Goal: Task Accomplishment & Management: Use online tool/utility

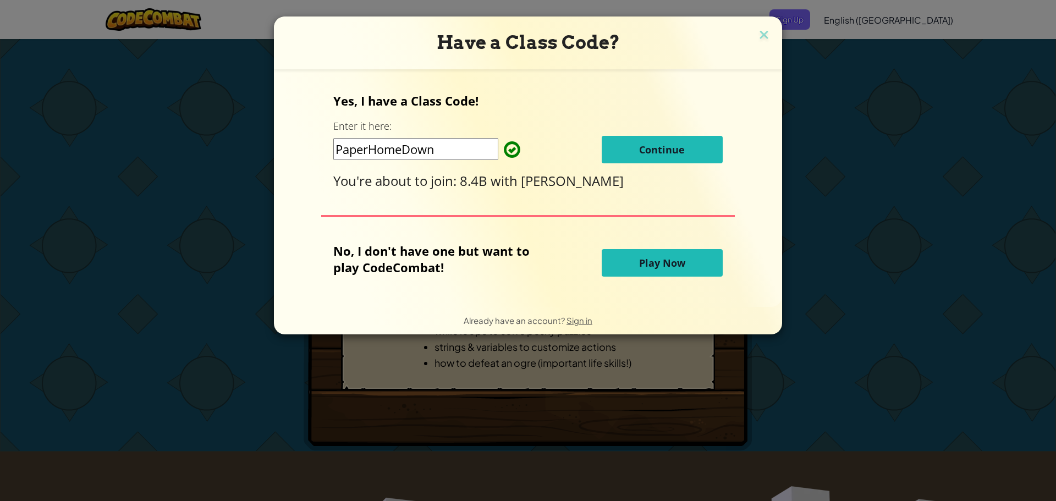
click at [686, 150] on button "Continue" at bounding box center [662, 150] width 121 height 28
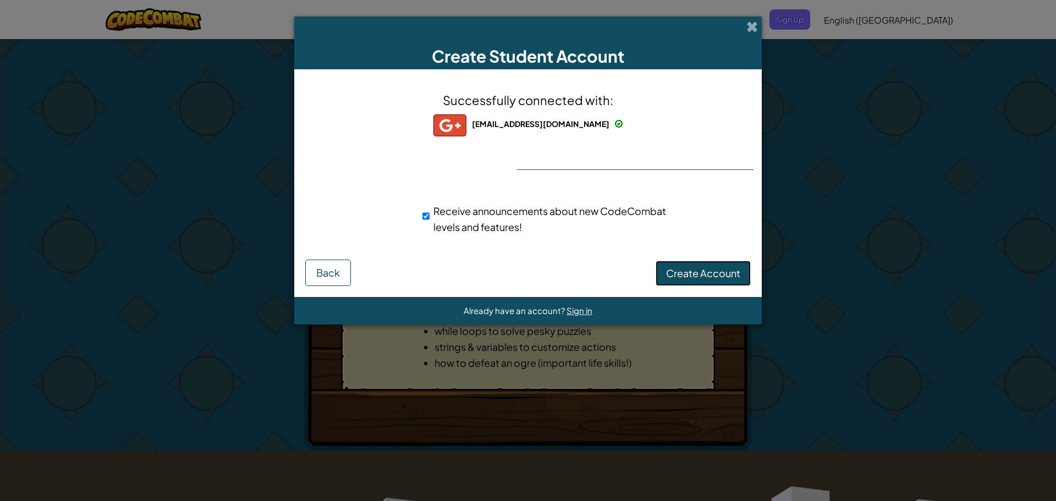
click at [686, 274] on span "Create Account" at bounding box center [703, 273] width 74 height 13
click at [686, 273] on button "Create Account" at bounding box center [703, 273] width 95 height 25
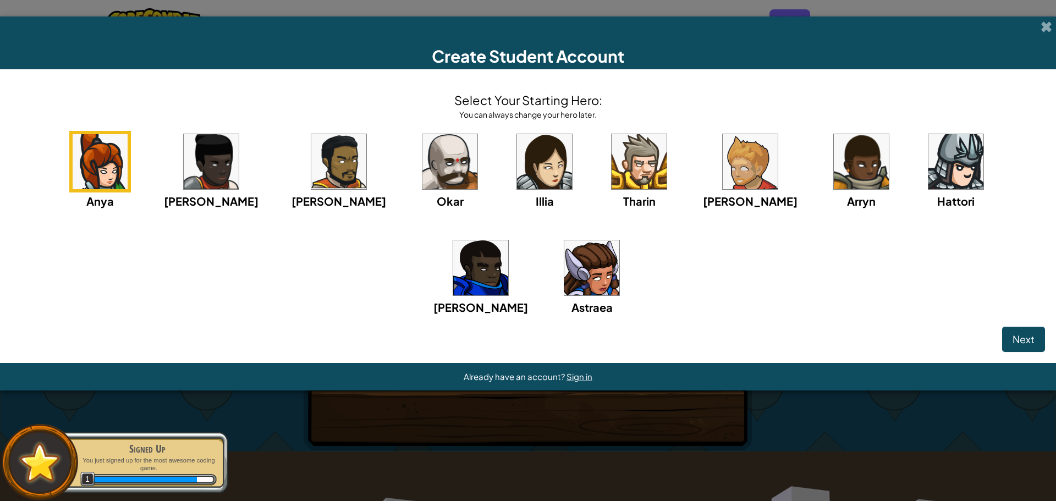
click at [564, 270] on img at bounding box center [591, 267] width 55 height 55
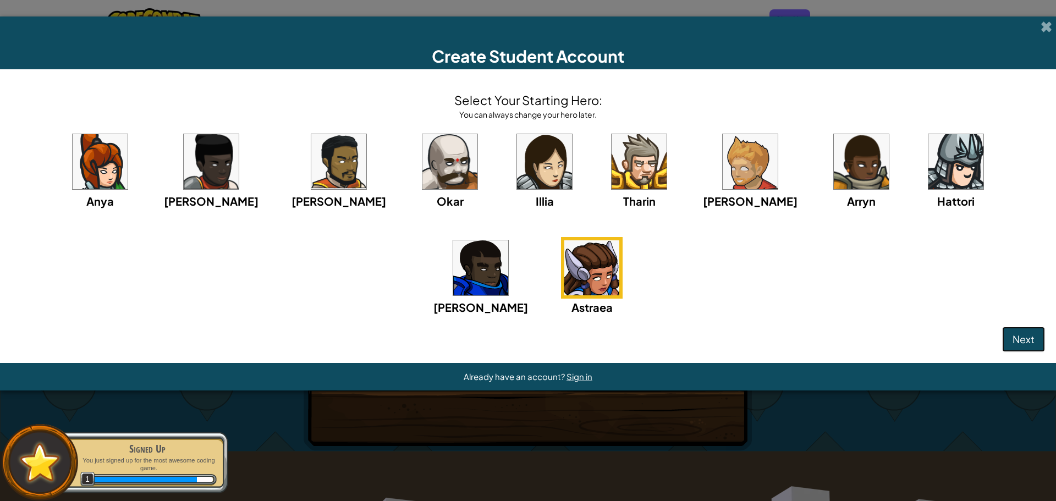
click at [1013, 342] on span "Next" at bounding box center [1024, 339] width 22 height 13
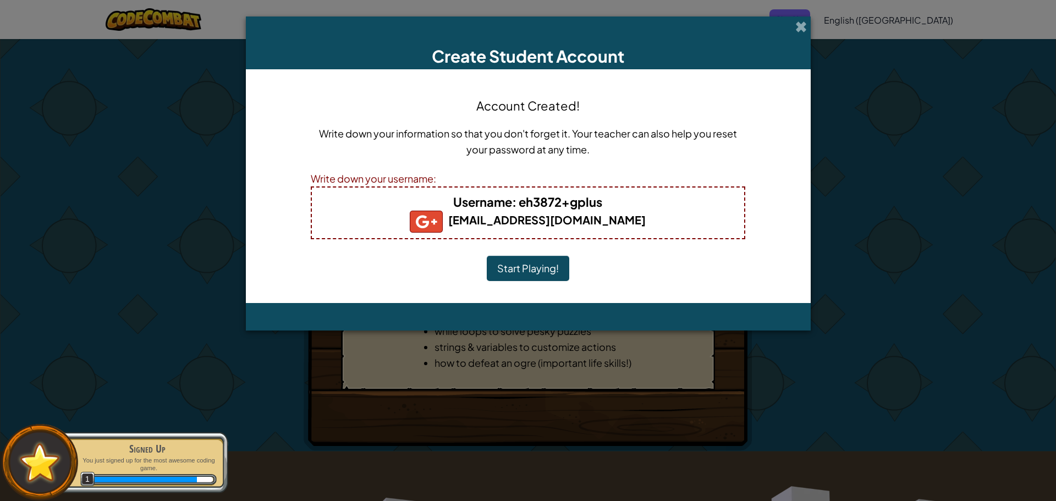
click at [518, 268] on button "Start Playing!" at bounding box center [528, 268] width 83 height 25
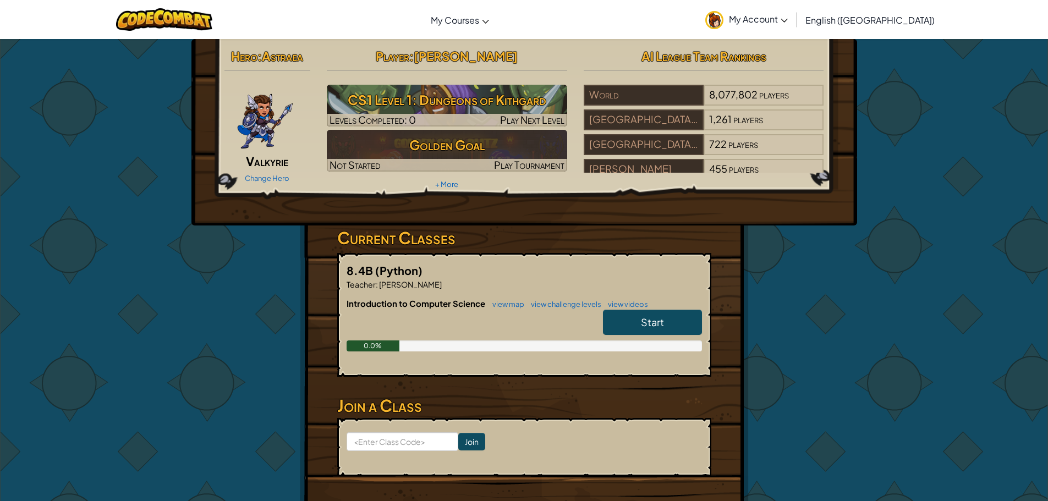
click at [640, 323] on link "Start" at bounding box center [652, 322] width 99 height 25
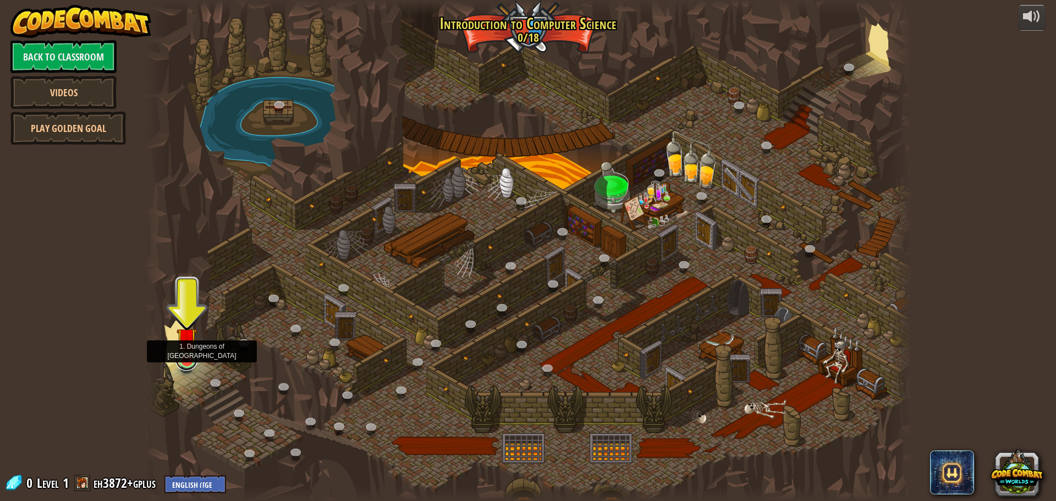
click at [188, 364] on link at bounding box center [186, 360] width 22 height 22
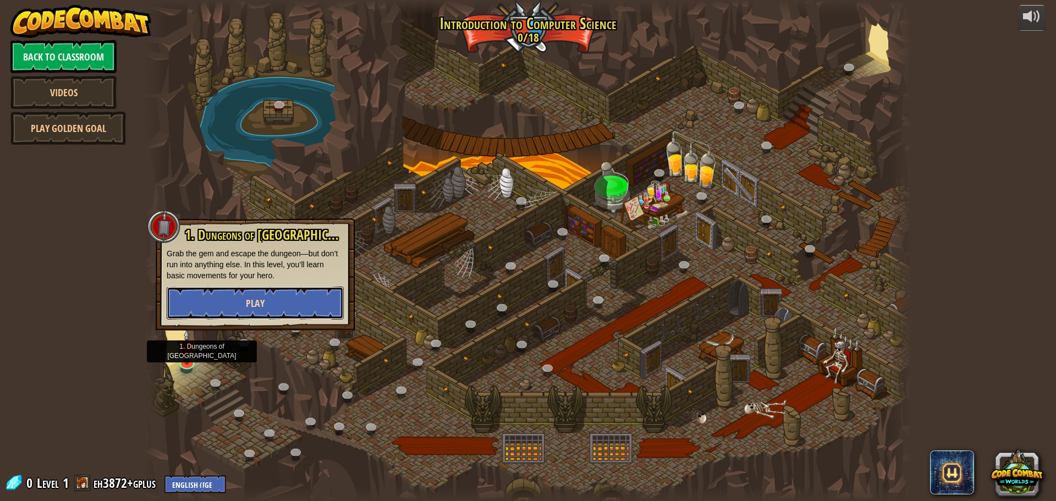
click at [297, 304] on button "Play" at bounding box center [255, 303] width 177 height 33
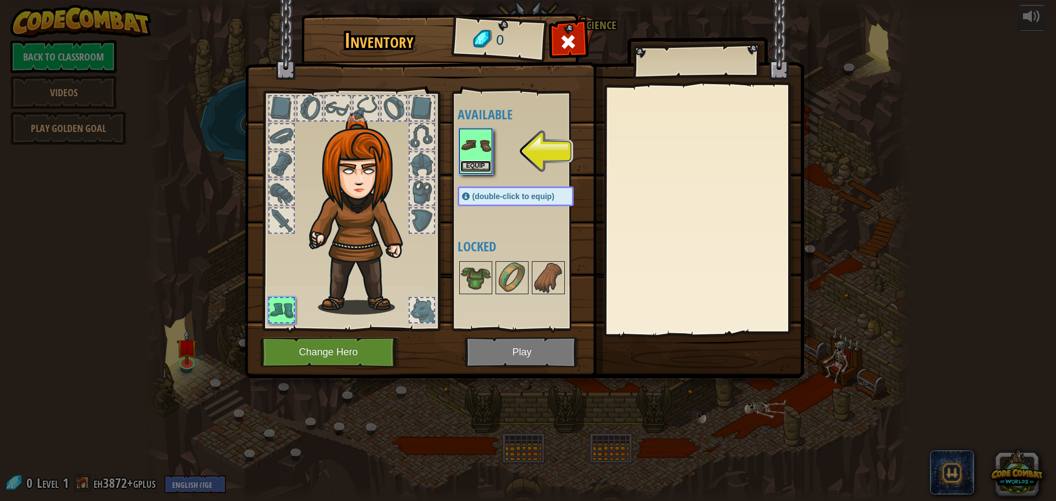
click at [486, 164] on button "Equip" at bounding box center [475, 167] width 31 height 12
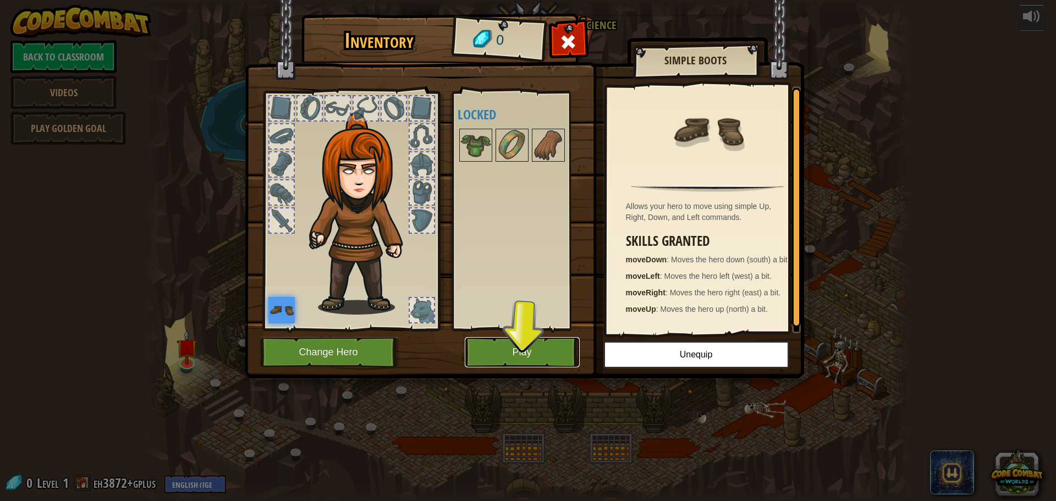
click at [502, 353] on button "Play" at bounding box center [522, 352] width 115 height 30
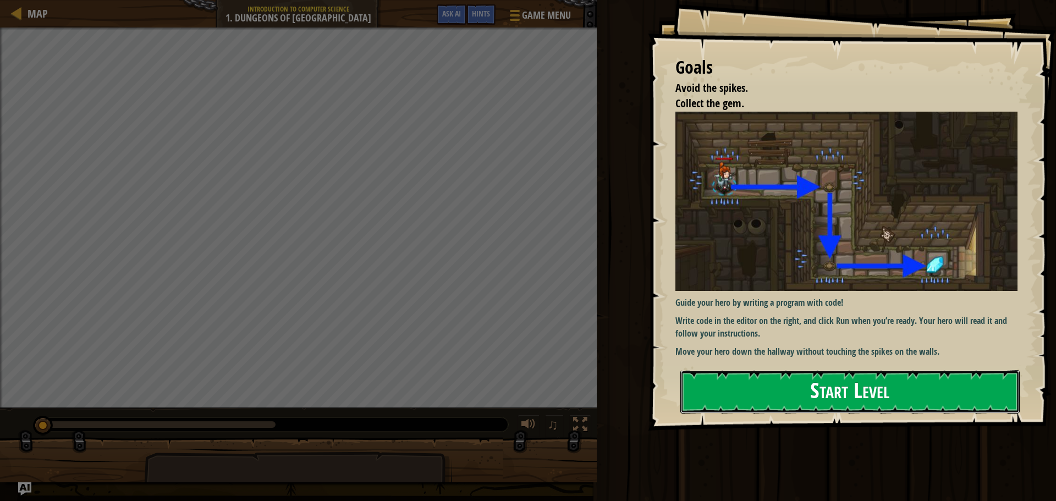
click at [874, 396] on button "Start Level" at bounding box center [849, 391] width 339 height 43
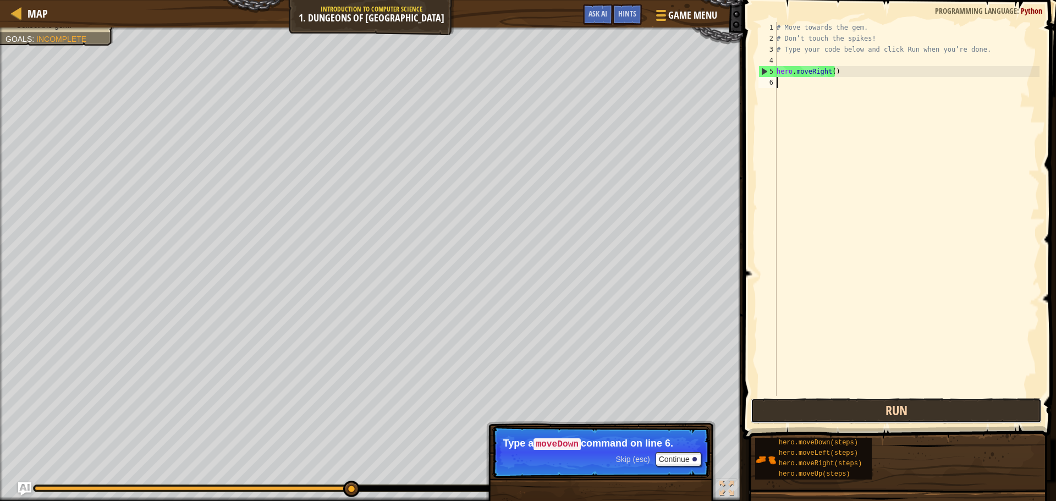
click at [845, 408] on button "Run" at bounding box center [896, 410] width 291 height 25
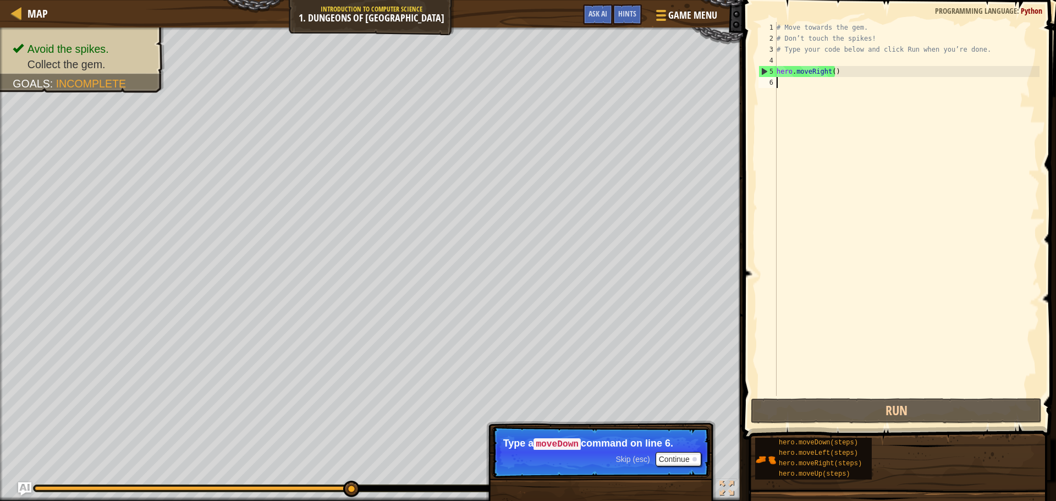
click at [800, 82] on div "# Move towards the gem. # Don’t touch the spikes! # Type your code below and cl…" at bounding box center [906, 220] width 265 height 396
click at [784, 74] on div "# Move towards the gem. # Don’t touch the spikes! # Type your code below and cl…" at bounding box center [906, 220] width 265 height 396
type textarea "hero.moveRight()"
drag, startPoint x: 807, startPoint y: 70, endPoint x: 776, endPoint y: 69, distance: 31.4
click at [776, 69] on div "hero.moveRight() 1 2 3 4 5 6 # Move towards the gem. # Don’t touch the spikes! …" at bounding box center [897, 209] width 283 height 374
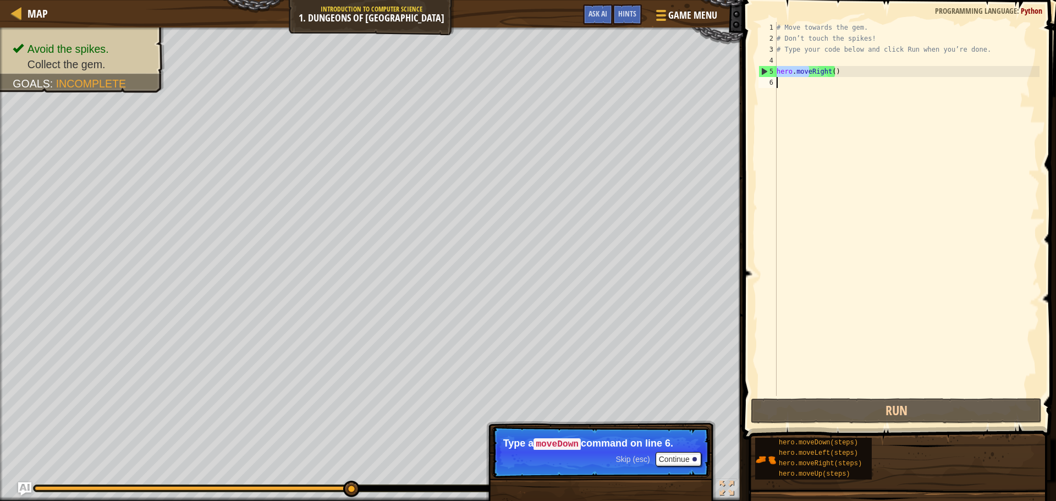
type textarea "hero.move"
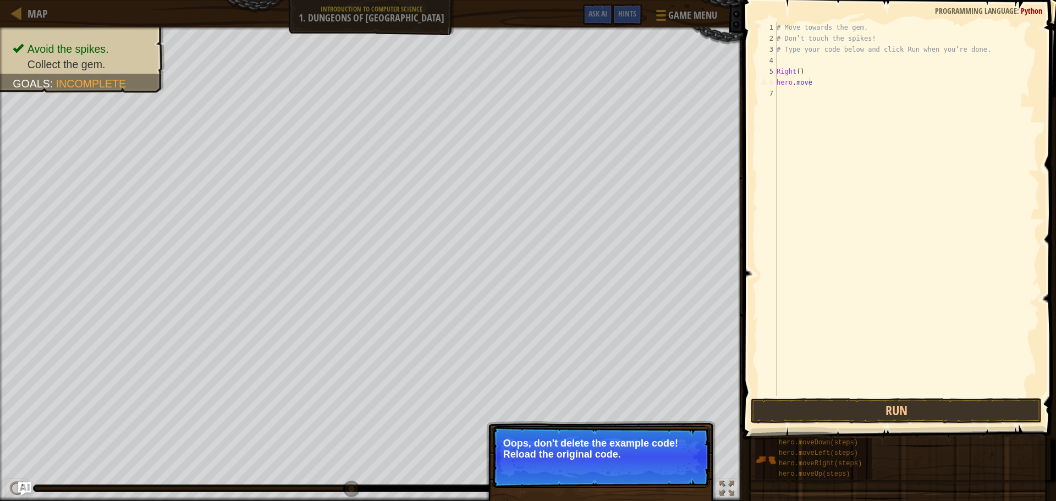
click at [816, 83] on div "# Move towards the gem. # Don’t touch the spikes! # Type your code below and cl…" at bounding box center [906, 220] width 265 height 396
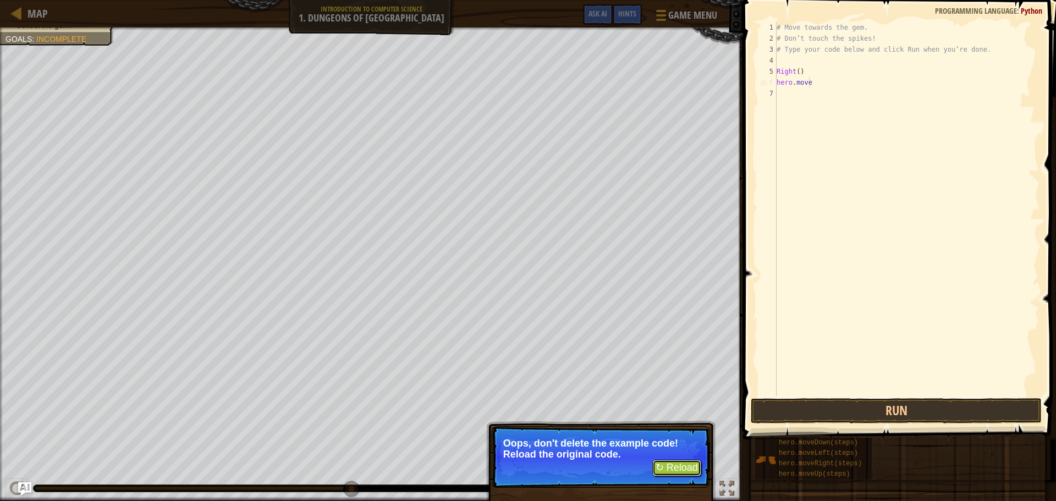
click at [682, 468] on button "↻ Reload" at bounding box center [676, 468] width 49 height 17
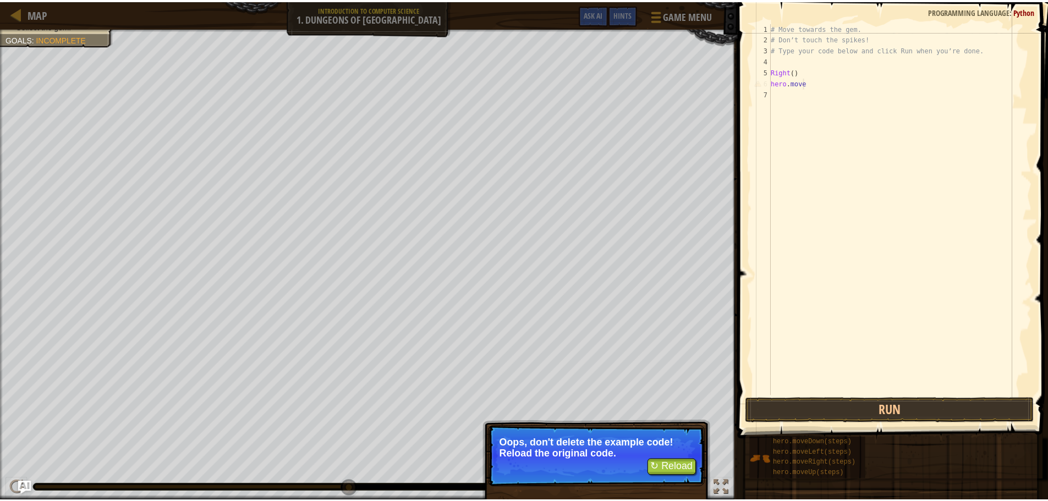
scroll to position [5, 0]
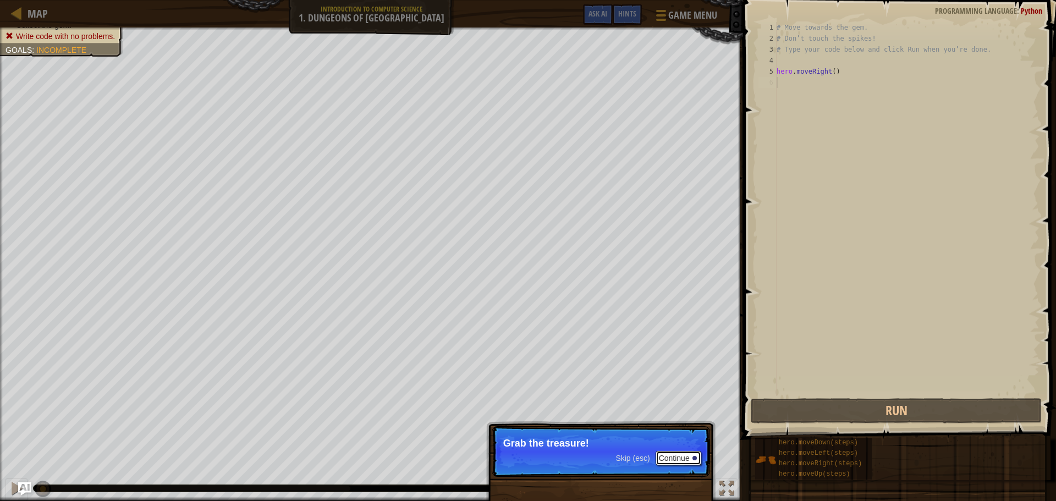
click at [671, 454] on button "Continue" at bounding box center [679, 458] width 46 height 14
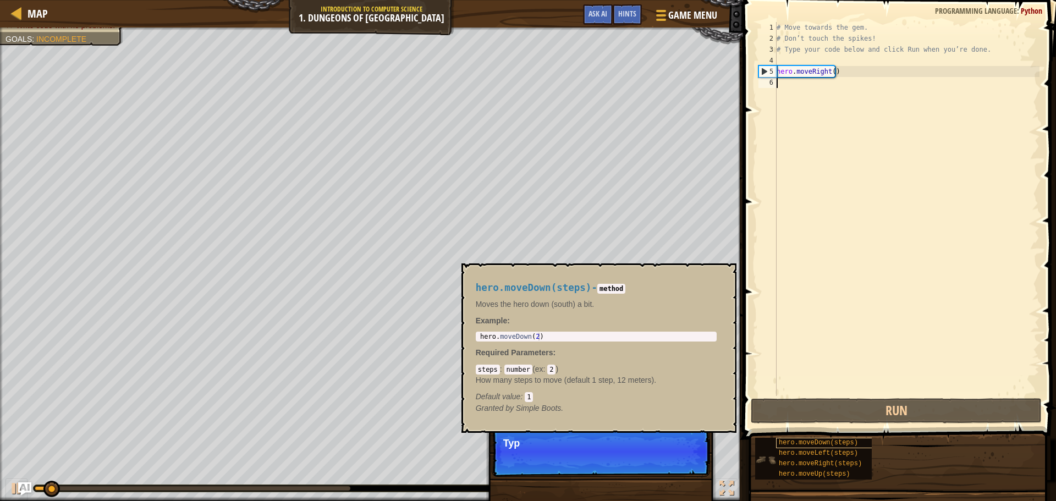
click at [810, 441] on span "hero.moveDown(steps)" at bounding box center [818, 443] width 79 height 8
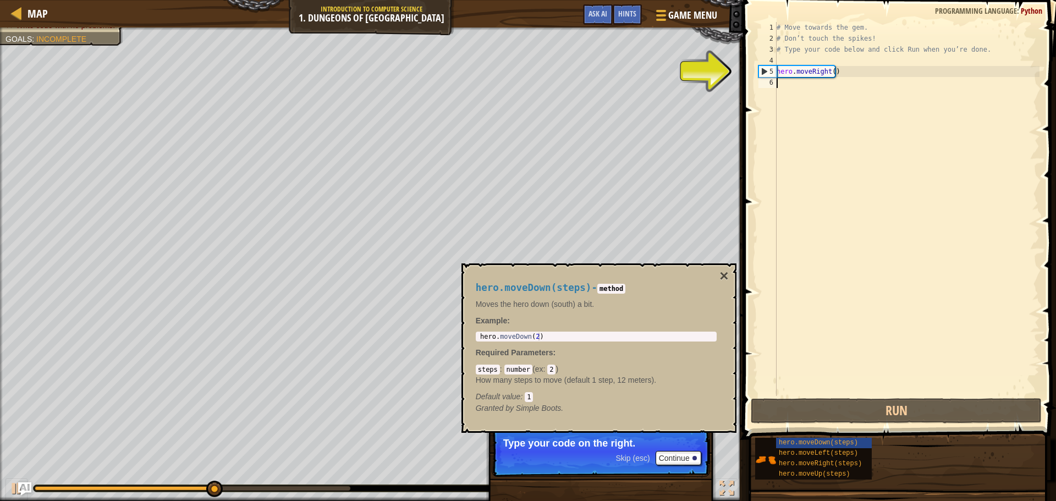
click at [798, 82] on div "# Move towards the gem. # Don’t touch the spikes! # Type your code below and cl…" at bounding box center [906, 220] width 265 height 396
click at [761, 70] on div "5" at bounding box center [768, 71] width 18 height 11
type textarea "hero.moveRight()"
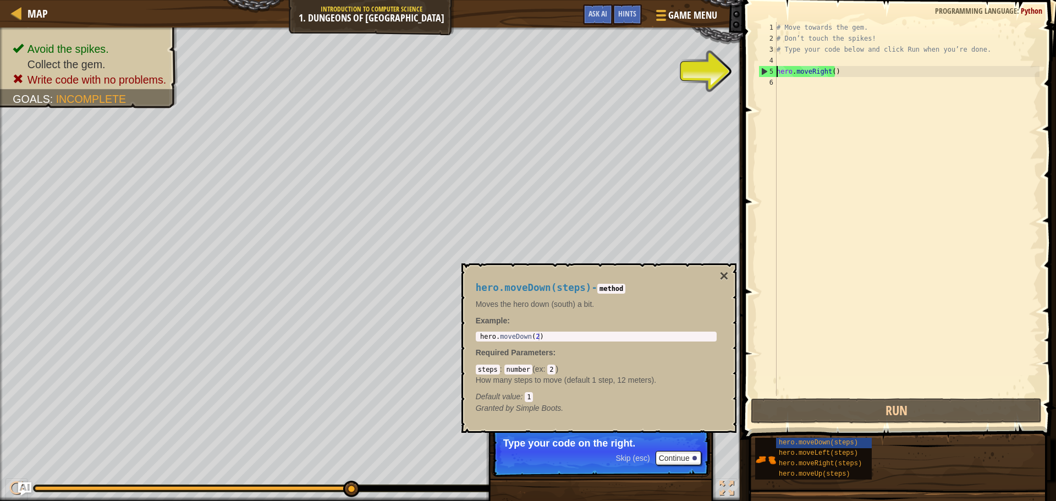
click at [788, 80] on div "# Move towards the gem. # Don’t touch the spikes! # Type your code below and cl…" at bounding box center [906, 220] width 265 height 396
click at [808, 442] on span "hero.moveDown(steps)" at bounding box center [818, 443] width 79 height 8
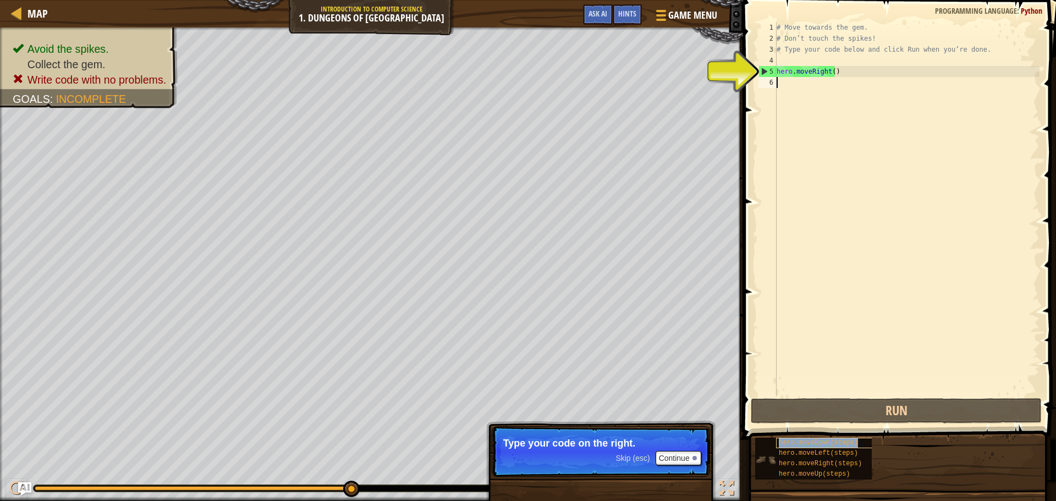
click at [808, 442] on span "hero.moveDown(steps)" at bounding box center [818, 443] width 79 height 8
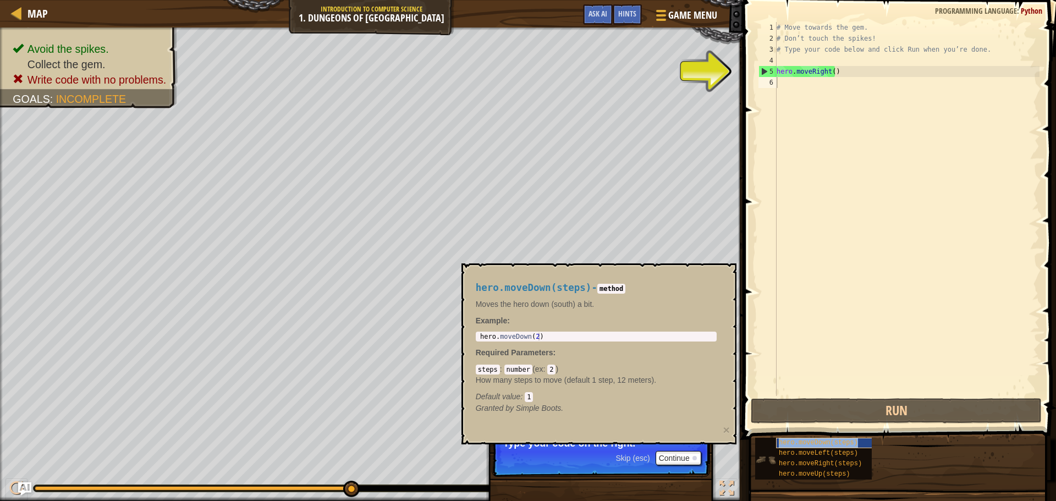
click at [808, 442] on span "hero.moveDown(steps)" at bounding box center [818, 443] width 79 height 8
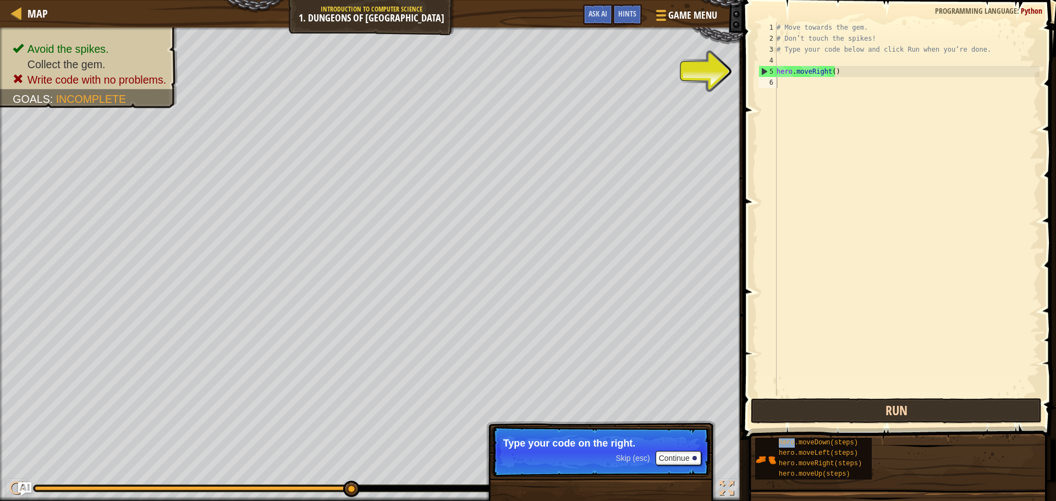
drag, startPoint x: 808, startPoint y: 442, endPoint x: 827, endPoint y: 416, distance: 31.9
click at [834, 388] on div "Hints Videos 1 2 3 4 5 6 # Move towards the gem. # Don’t touch the spikes! # Ty…" at bounding box center [898, 248] width 316 height 496
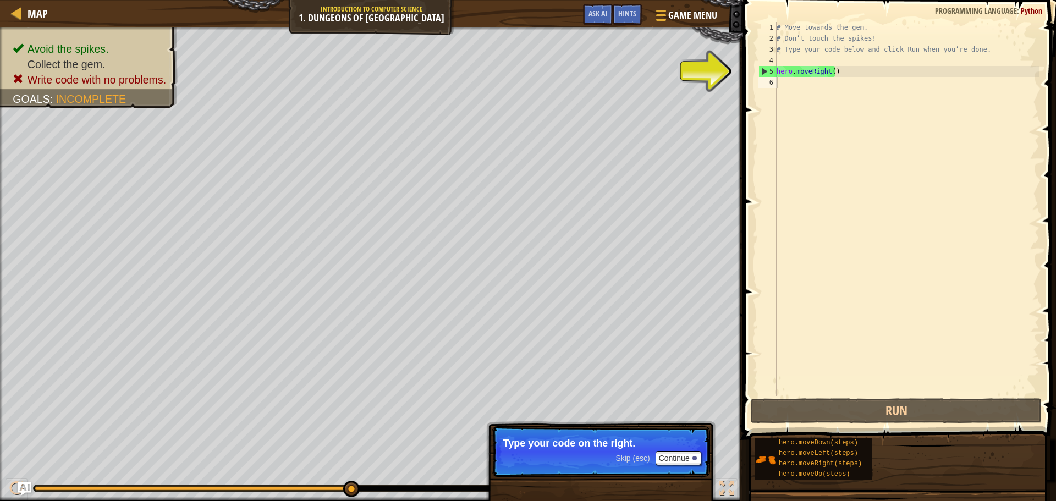
drag, startPoint x: 801, startPoint y: 425, endPoint x: 803, endPoint y: 432, distance: 7.0
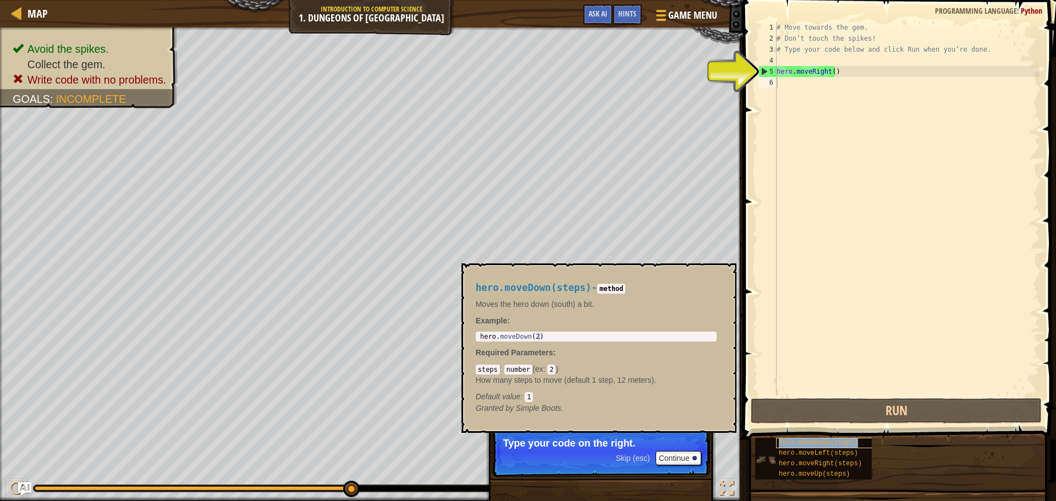
click at [850, 442] on span "hero.moveDown(steps)" at bounding box center [818, 443] width 79 height 8
type textarea "hero.moveDown(2)"
click at [662, 338] on div "hero . moveDown ( 2 )" at bounding box center [596, 344] width 237 height 23
click at [766, 80] on div "6" at bounding box center [767, 82] width 18 height 11
drag, startPoint x: 548, startPoint y: 337, endPoint x: 492, endPoint y: 329, distance: 56.6
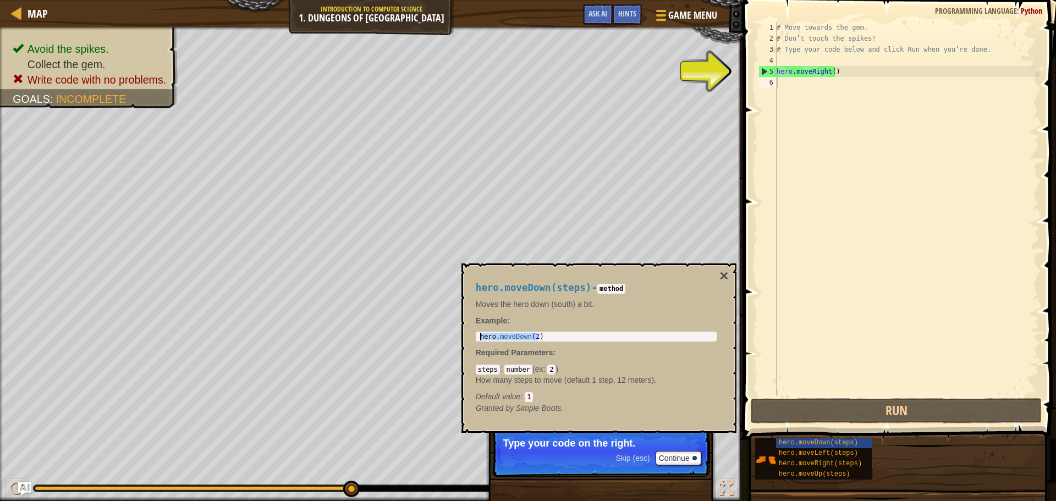
click at [492, 329] on div "hero.moveDown(steps) - method Moves the hero down (south) a bit. Example : hero…" at bounding box center [596, 348] width 256 height 152
click at [800, 439] on span "hero.moveDown(steps)" at bounding box center [818, 443] width 79 height 8
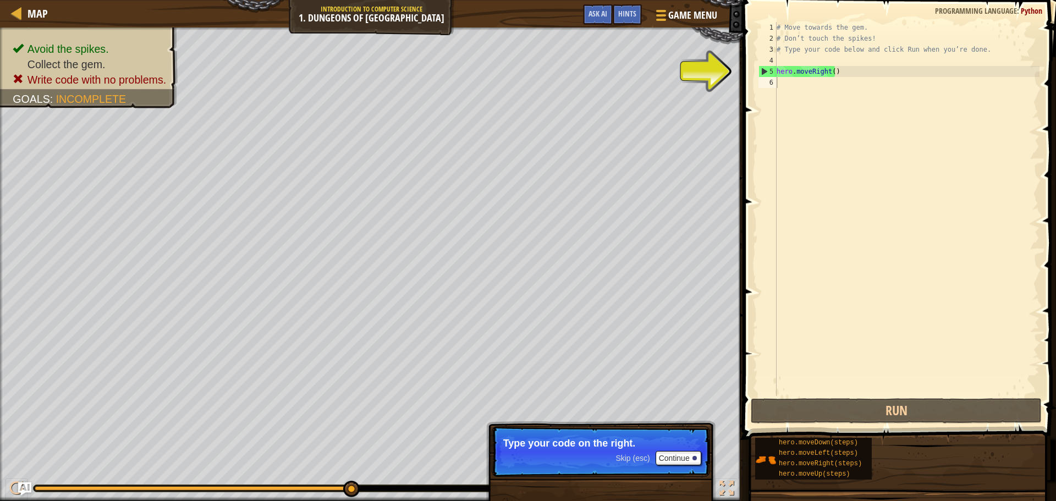
type textarea "h"
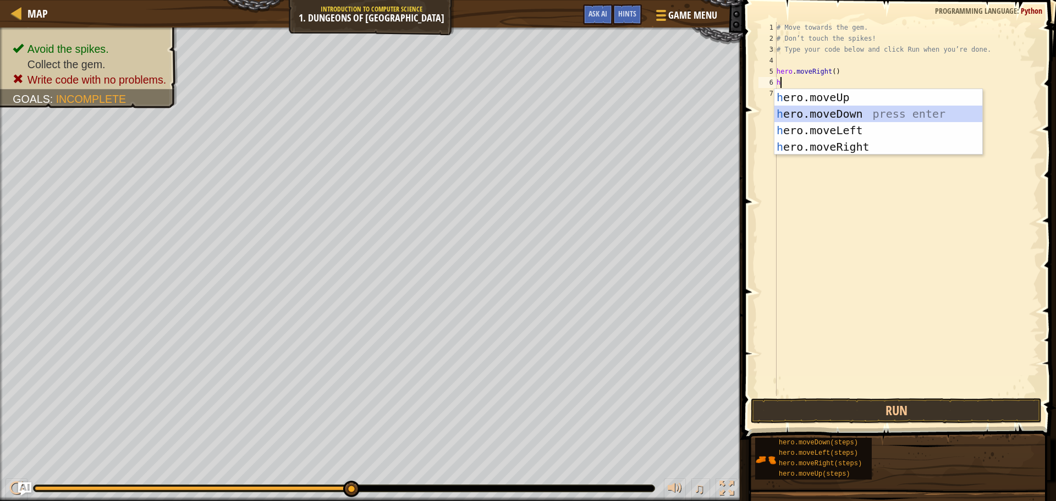
click at [839, 110] on div "h ero.moveUp press enter h ero.moveDown press enter h ero.moveLeft press enter …" at bounding box center [878, 138] width 208 height 99
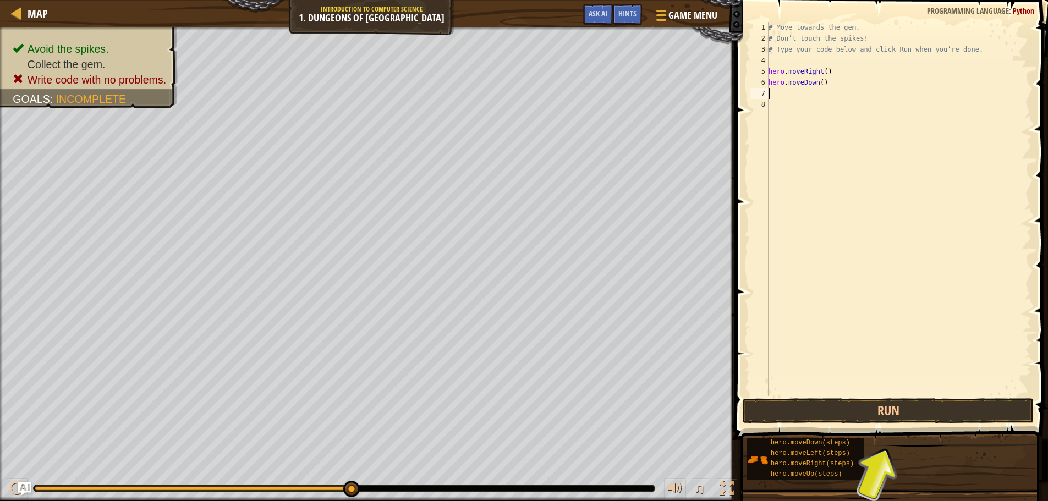
click at [829, 85] on div "# Move towards the gem. # Don’t touch the spikes! # Type your code below and cl…" at bounding box center [898, 220] width 265 height 396
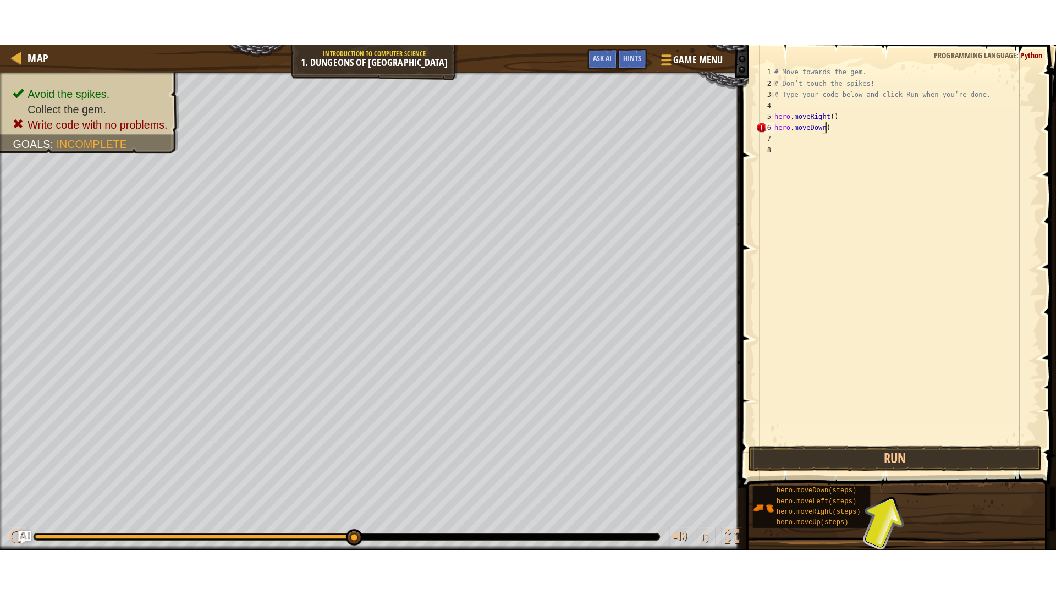
scroll to position [5, 4]
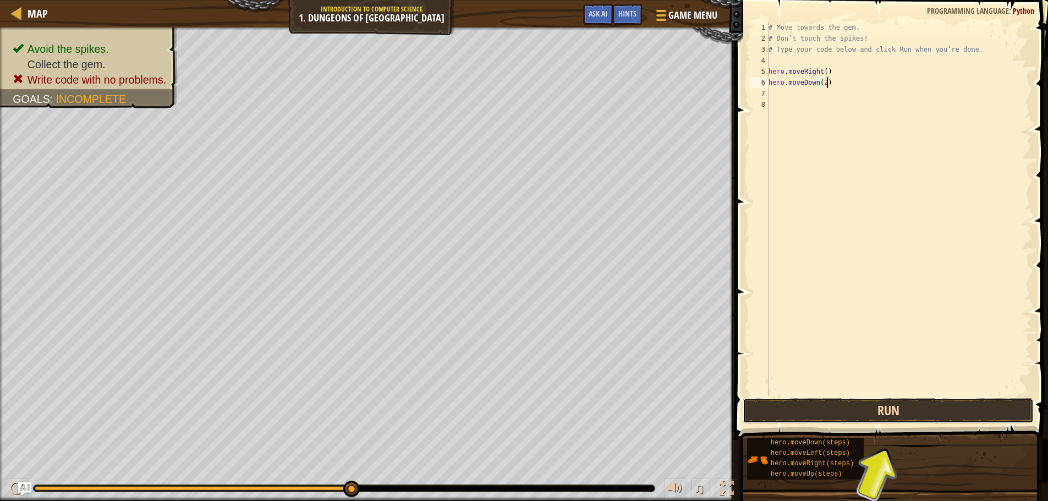
click at [893, 408] on button "Run" at bounding box center [888, 410] width 291 height 25
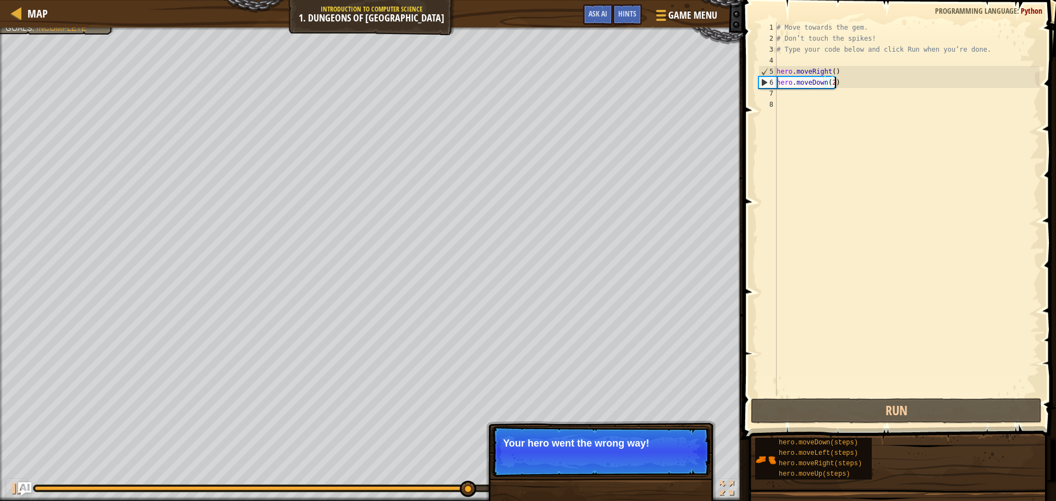
click at [835, 80] on div "# Move towards the gem. # Don’t touch the spikes! # Type your code below and cl…" at bounding box center [906, 220] width 265 height 396
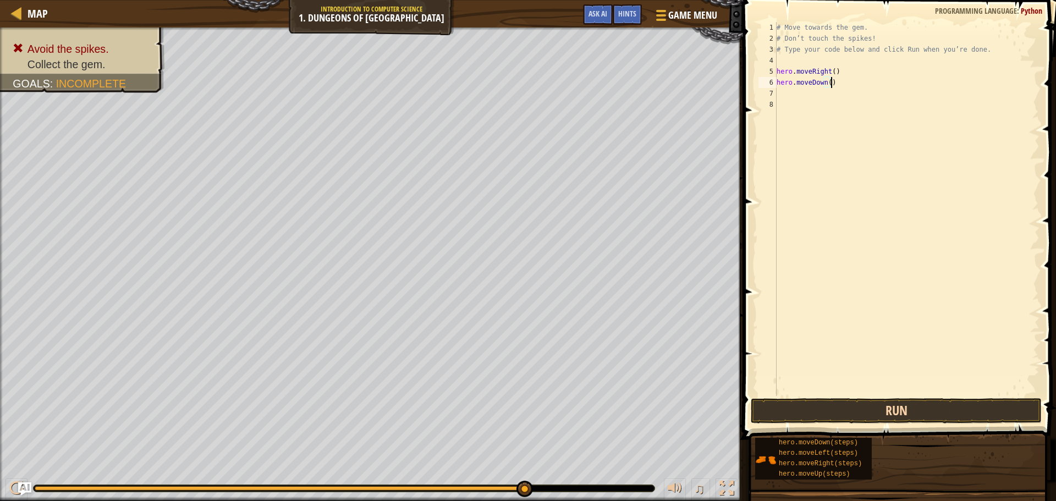
type textarea "hero.moveDown()"
click at [928, 417] on button "Run" at bounding box center [896, 410] width 291 height 25
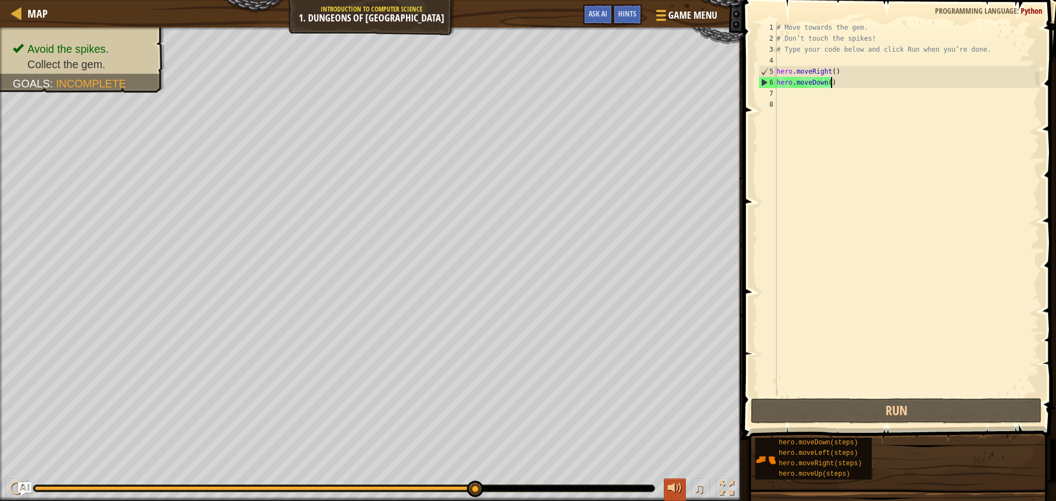
click at [678, 481] on div at bounding box center [675, 488] width 14 height 14
click at [694, 482] on span "♫" at bounding box center [699, 488] width 11 height 17
click at [728, 488] on div at bounding box center [726, 488] width 14 height 14
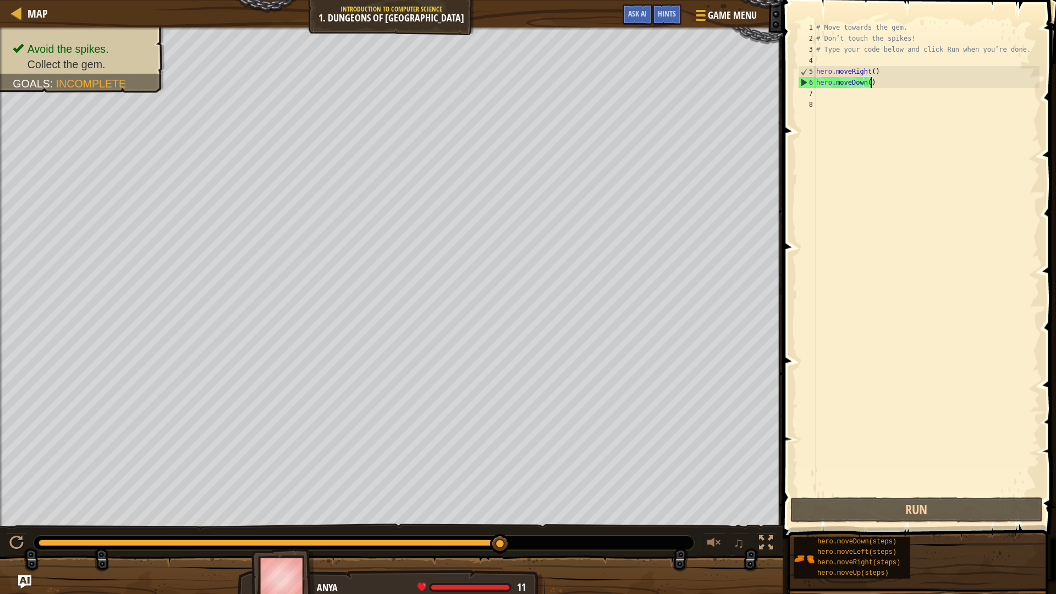
click at [839, 94] on div "# Move towards the gem. # Don’t touch the spikes! # Type your code below and cl…" at bounding box center [927, 269] width 226 height 495
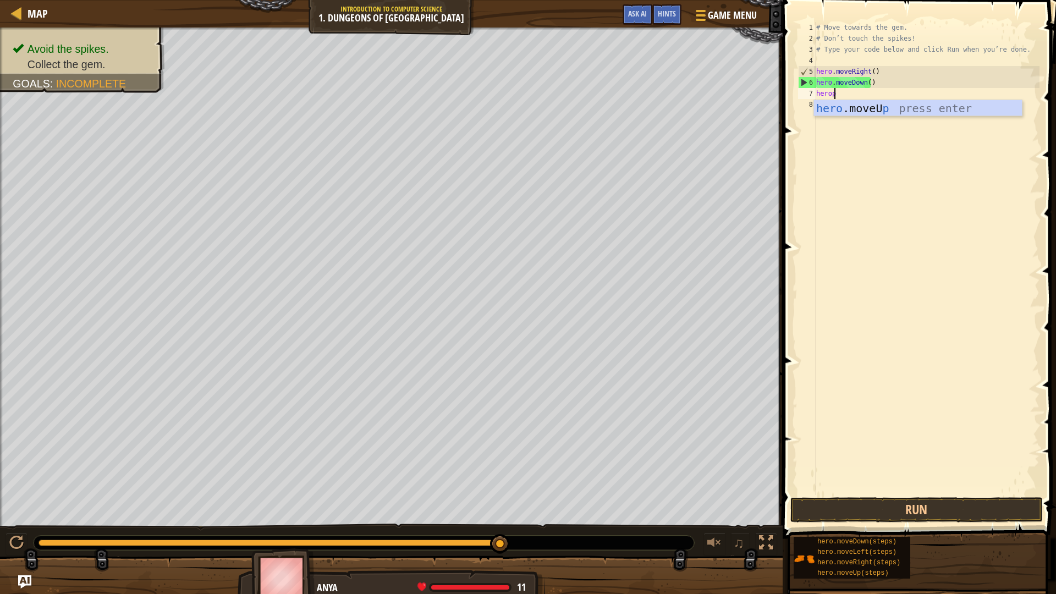
scroll to position [5, 1]
type textarea "hero"
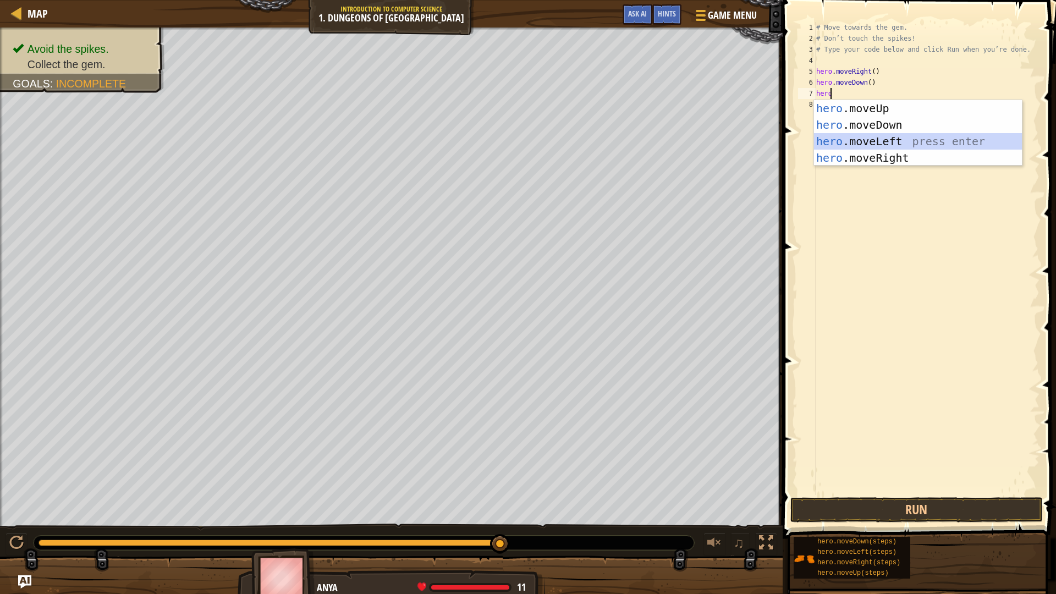
click at [869, 139] on div "hero .moveUp press enter hero .moveDown press enter hero .moveLeft press enter …" at bounding box center [918, 149] width 208 height 99
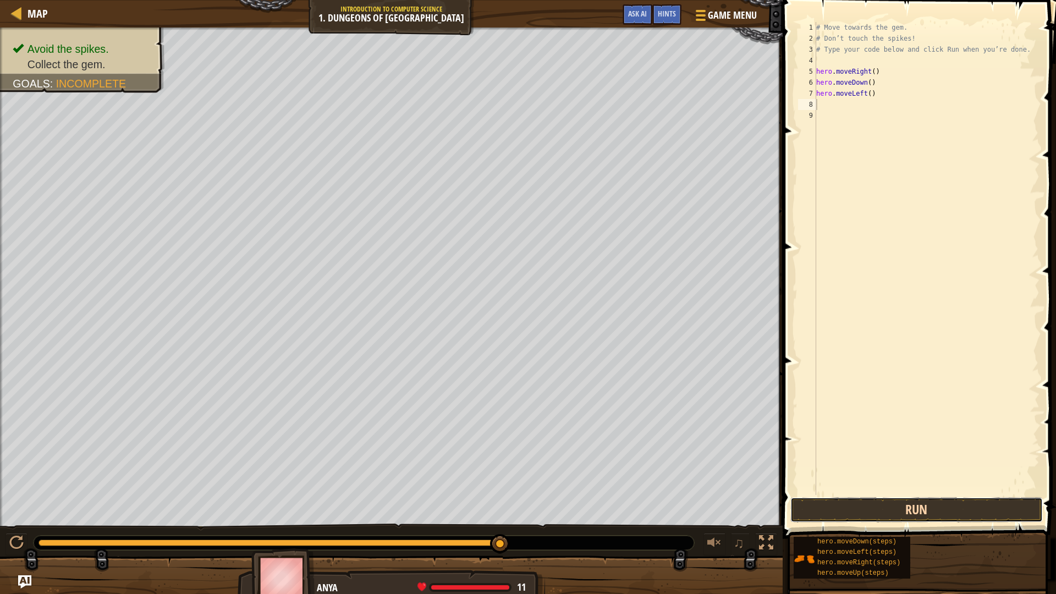
click at [881, 501] on button "Run" at bounding box center [916, 509] width 252 height 25
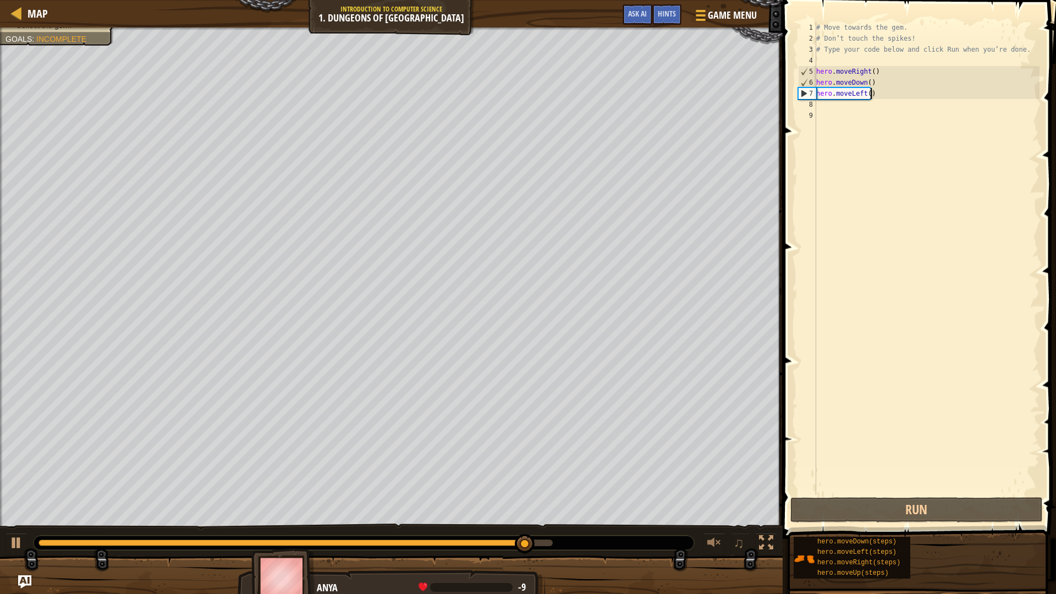
click at [880, 92] on div "# Move towards the gem. # Don’t touch the spikes! # Type your code below and cl…" at bounding box center [927, 269] width 226 height 495
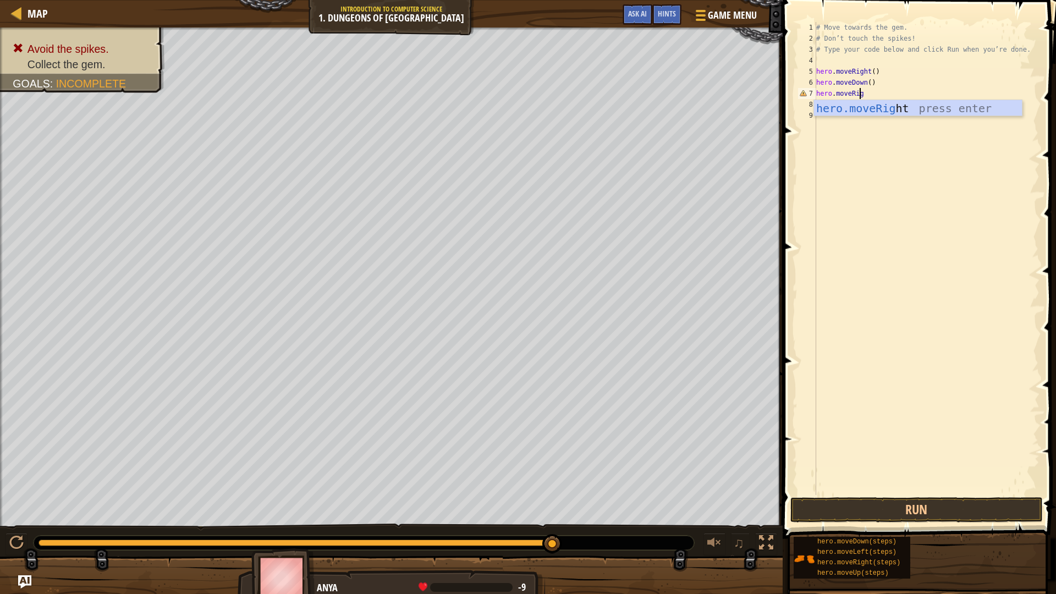
scroll to position [5, 3]
type textarea "hero.moveRight"
click at [900, 107] on div "hero.moveRight press enter" at bounding box center [918, 125] width 208 height 50
click at [917, 501] on button "Run" at bounding box center [916, 509] width 252 height 25
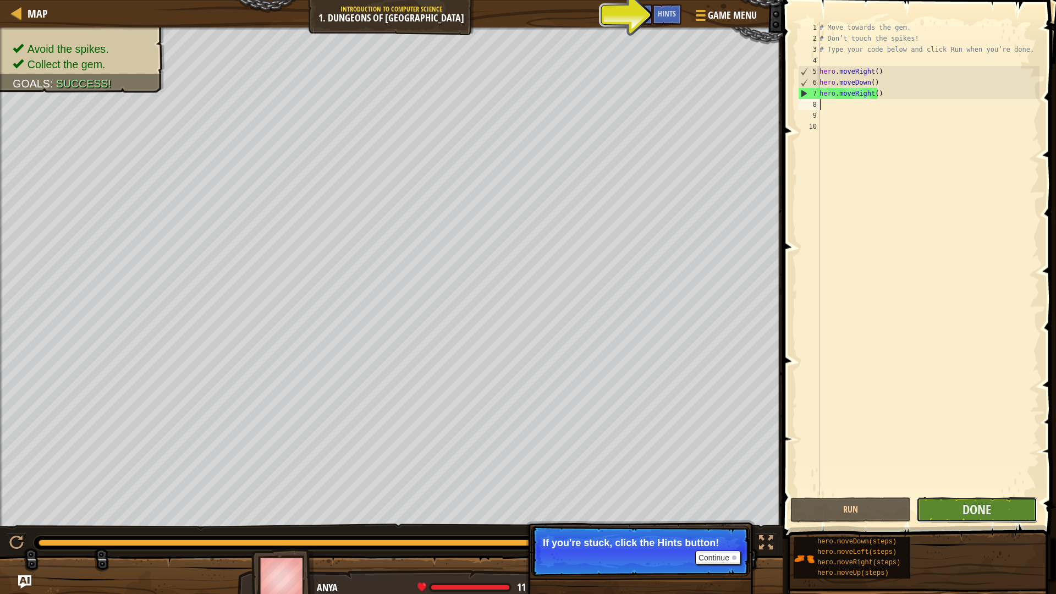
click at [987, 499] on button "Done" at bounding box center [976, 509] width 120 height 25
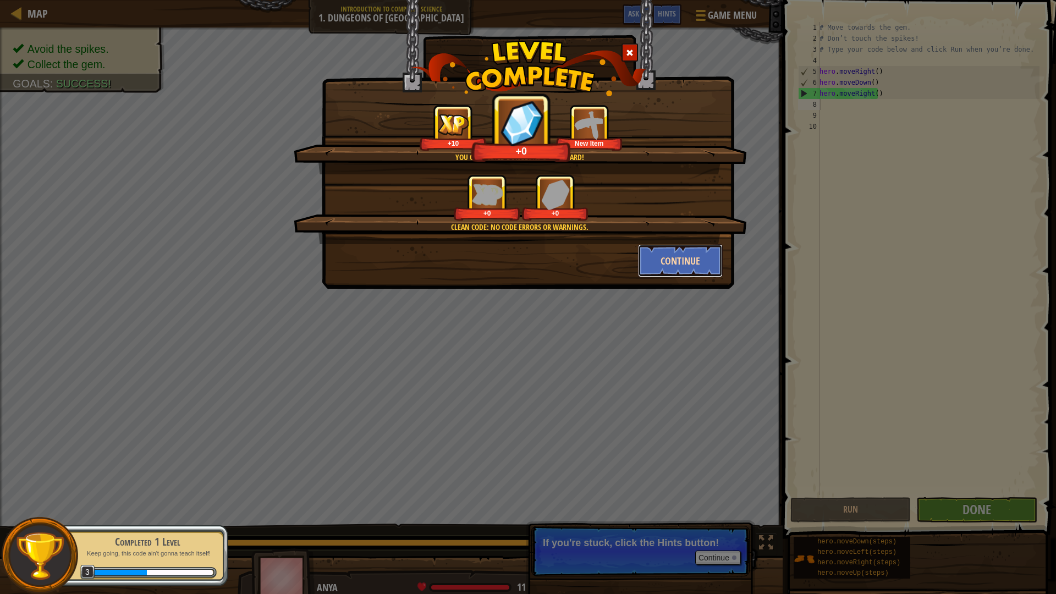
click at [681, 259] on button "Continue" at bounding box center [680, 260] width 85 height 33
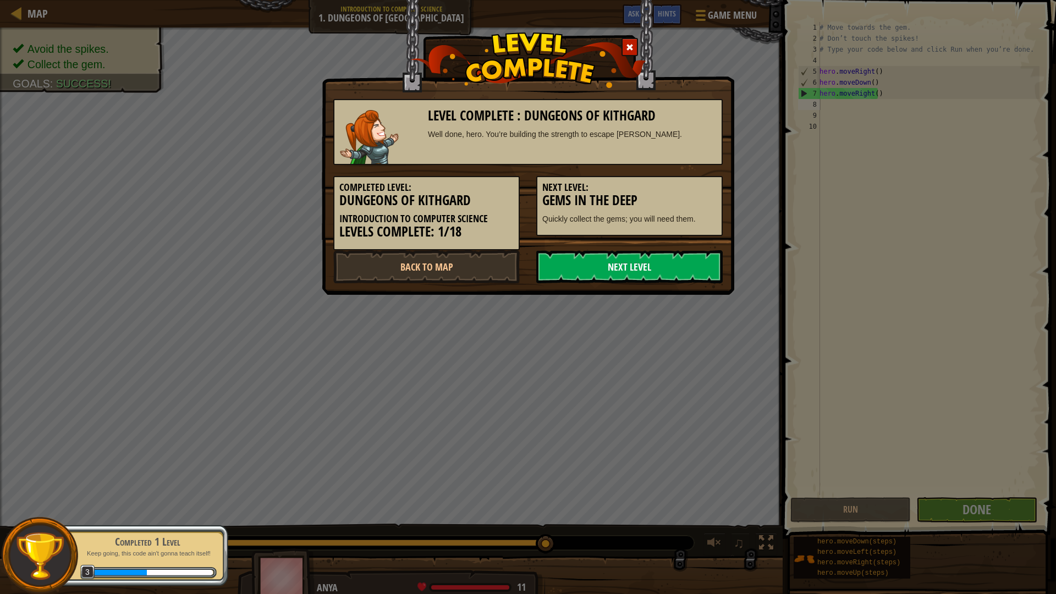
click at [664, 267] on link "Next Level" at bounding box center [629, 266] width 186 height 33
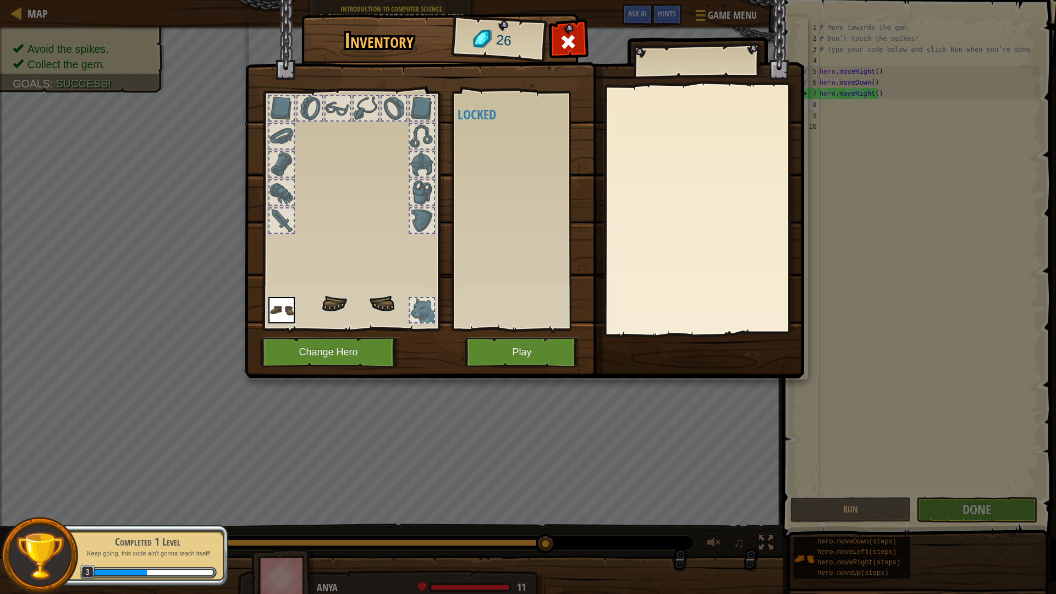
click at [434, 316] on div at bounding box center [422, 310] width 26 height 26
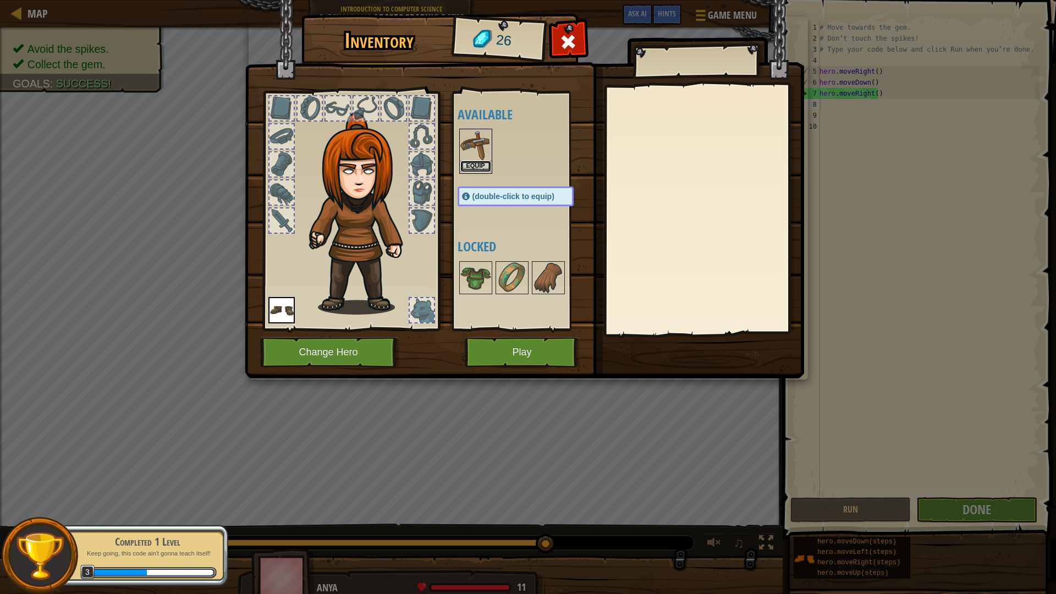
click at [478, 164] on button "Equip" at bounding box center [475, 167] width 31 height 12
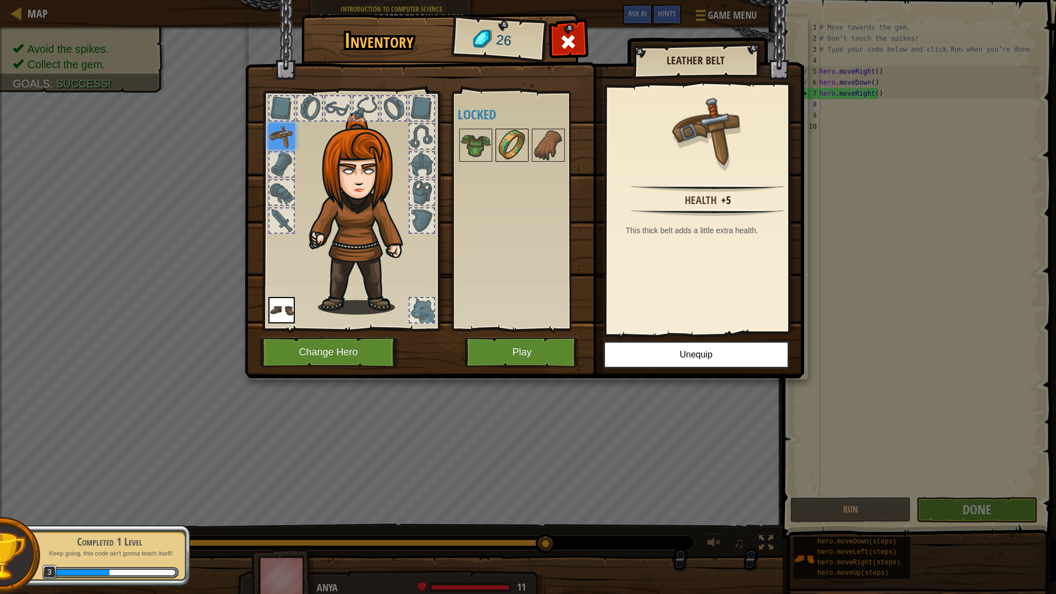
click at [510, 150] on img at bounding box center [512, 145] width 31 height 31
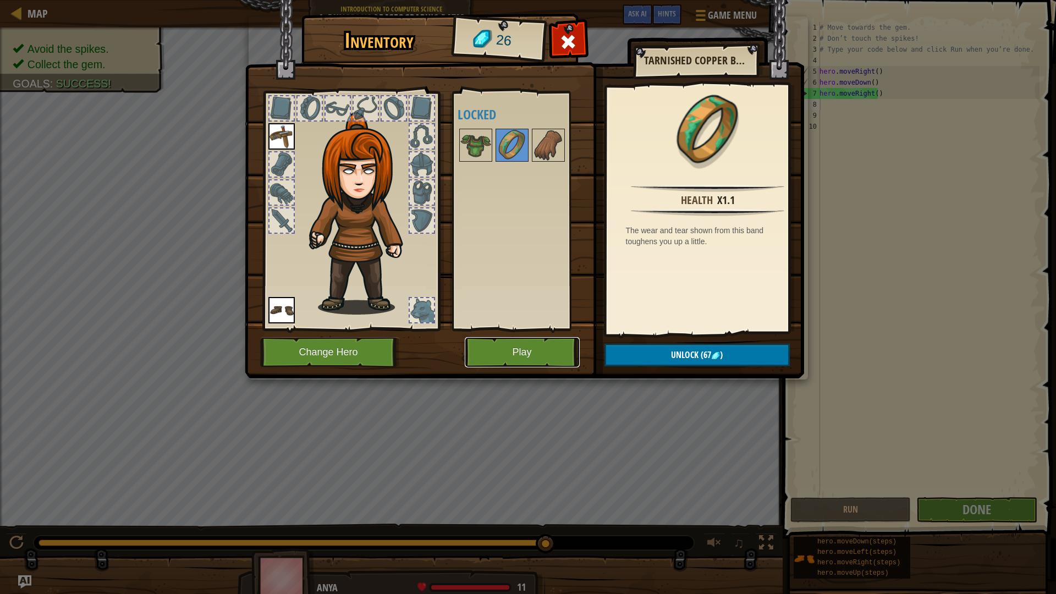
click at [507, 362] on button "Play" at bounding box center [522, 352] width 115 height 30
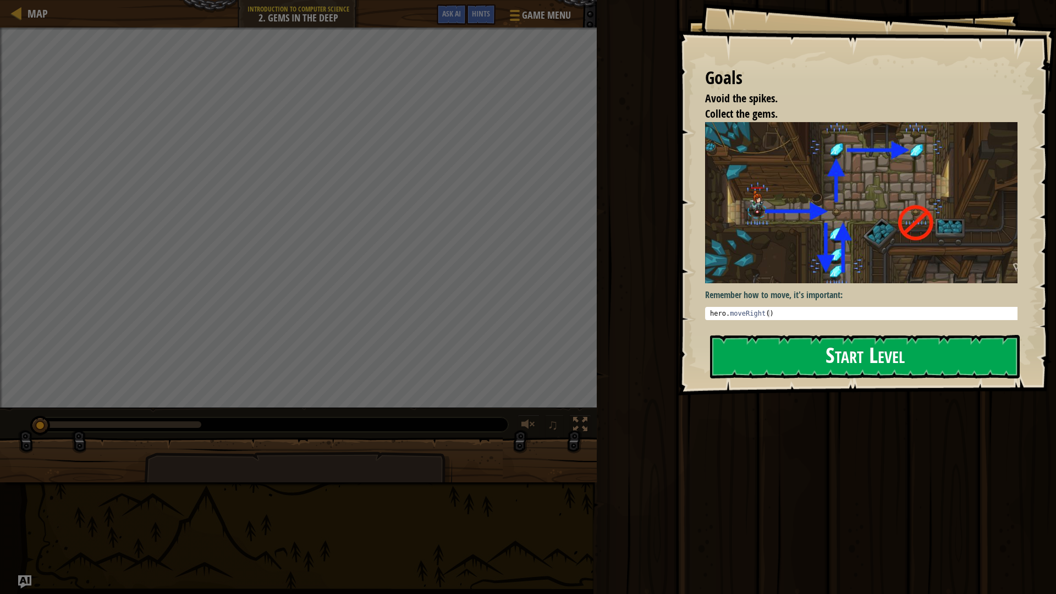
click at [760, 346] on button "Start Level" at bounding box center [865, 356] width 310 height 43
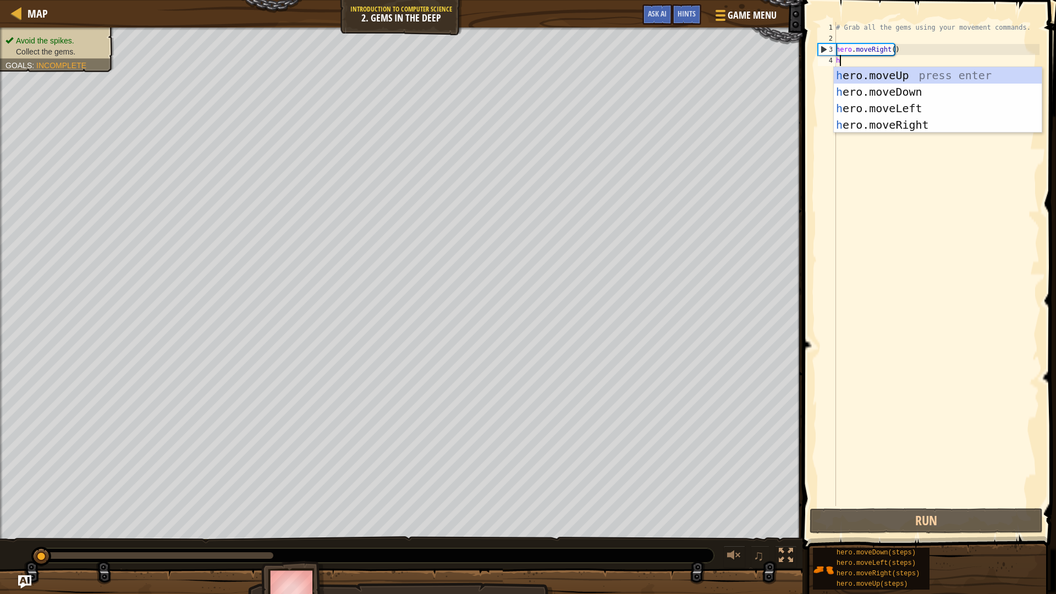
scroll to position [5, 0]
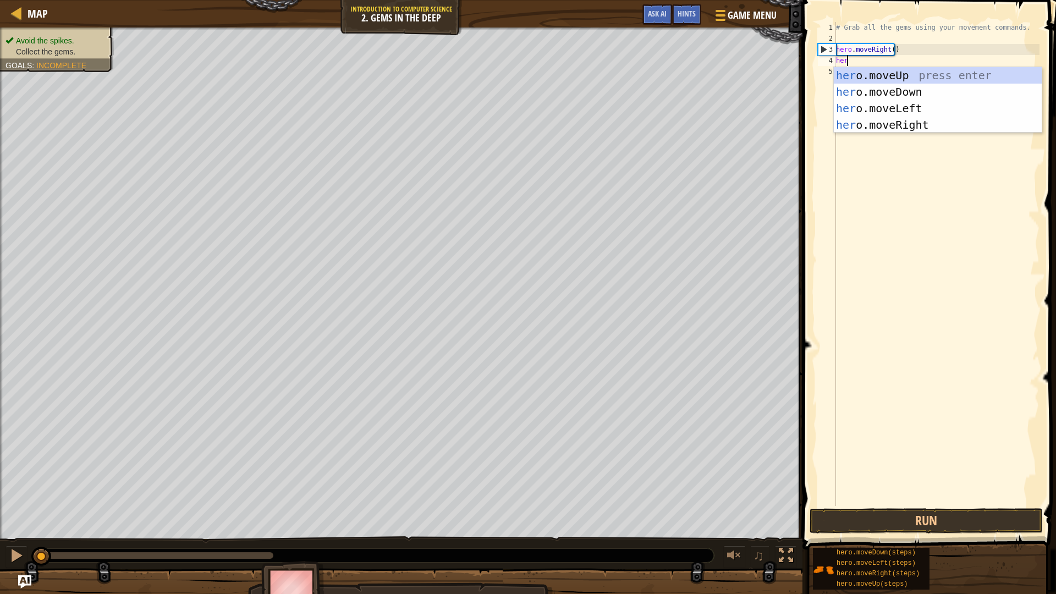
type textarea "hero"
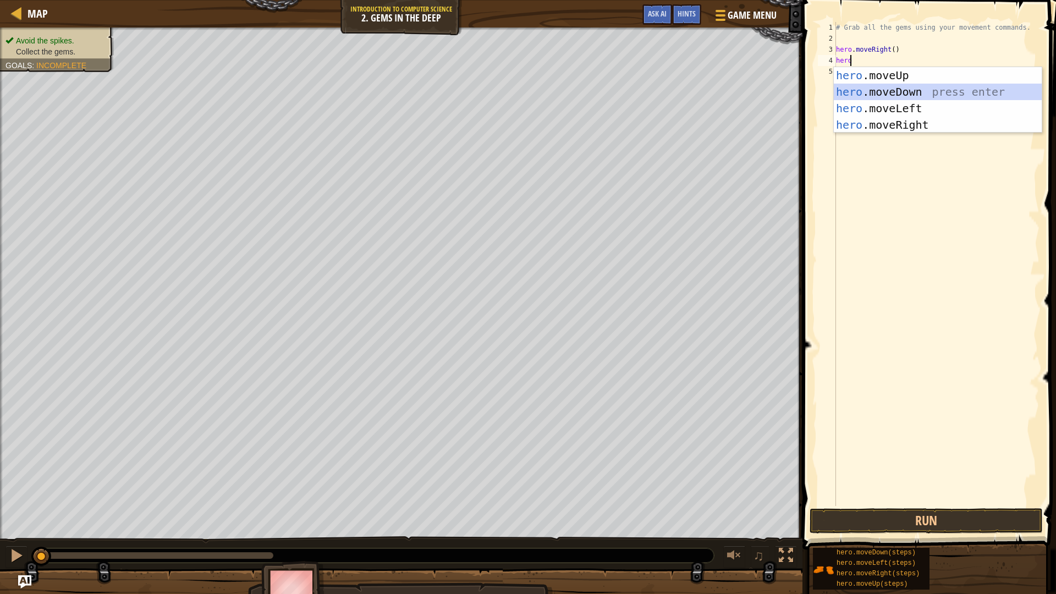
click at [893, 94] on div "hero .moveUp press enter hero .moveDown press enter hero .moveLeft press enter …" at bounding box center [938, 116] width 208 height 99
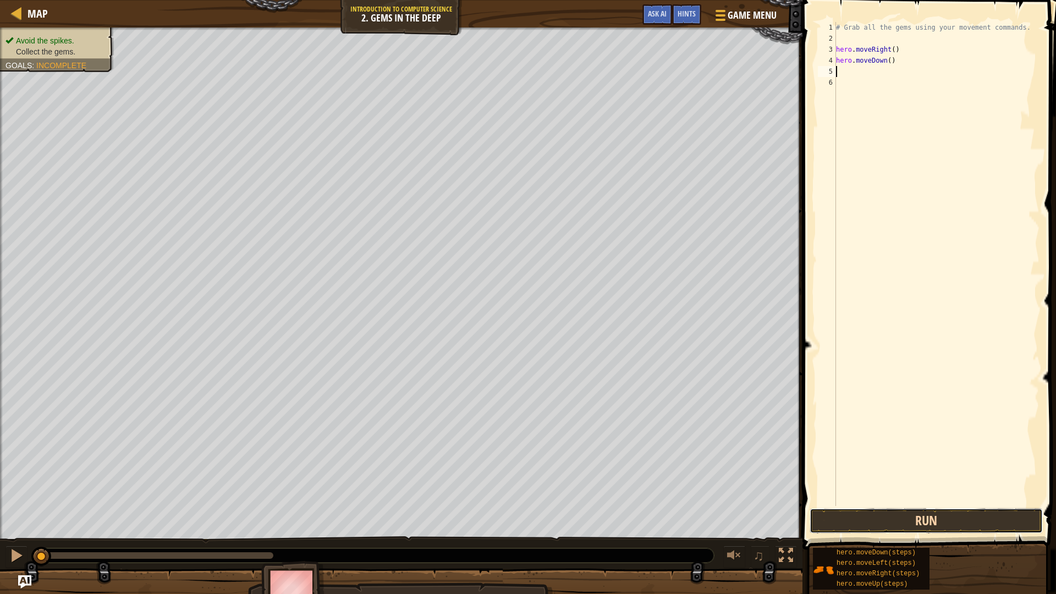
click at [962, 501] on button "Run" at bounding box center [926, 520] width 233 height 25
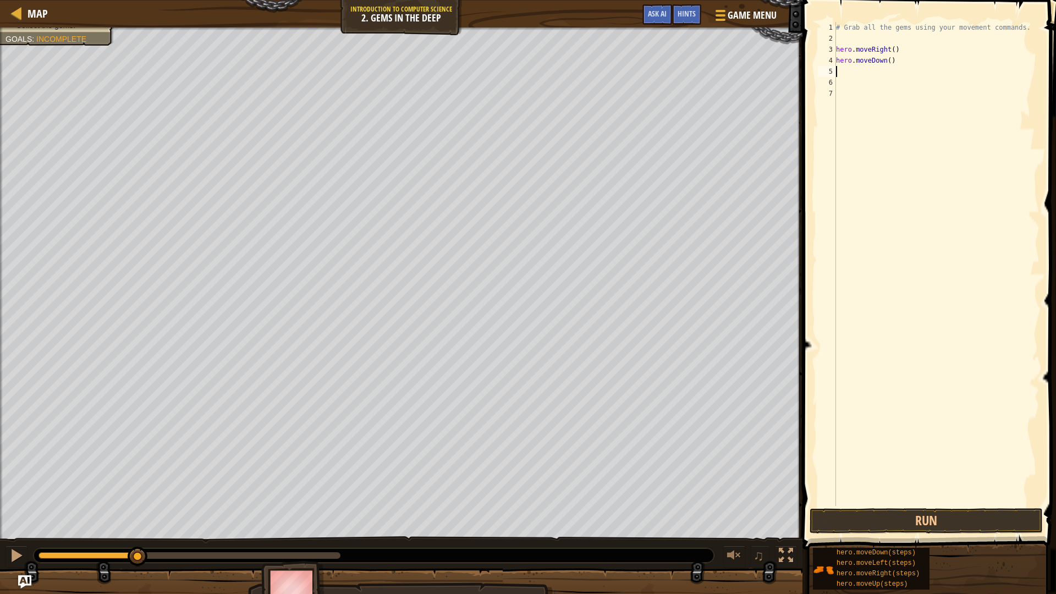
click at [893, 62] on div "# Grab all the gems using your movement commands. hero . moveRight ( ) hero . m…" at bounding box center [937, 275] width 206 height 506
type textarea "hero.moveDown(2)"
click at [926, 501] on button "Run" at bounding box center [926, 520] width 233 height 25
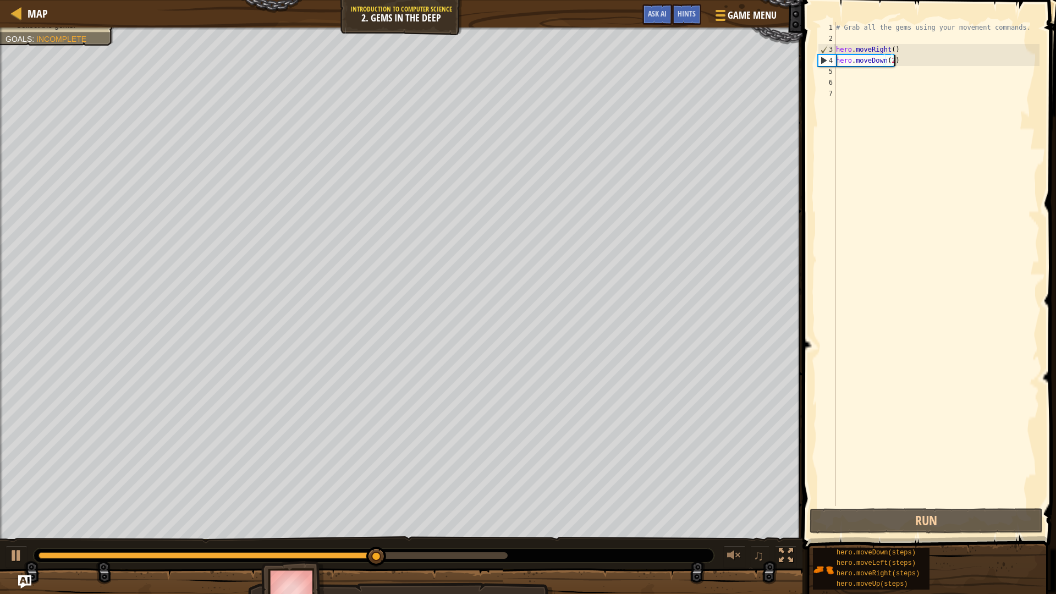
click at [862, 78] on div "# Grab all the gems using your movement commands. hero . moveRight ( ) hero . m…" at bounding box center [937, 275] width 206 height 506
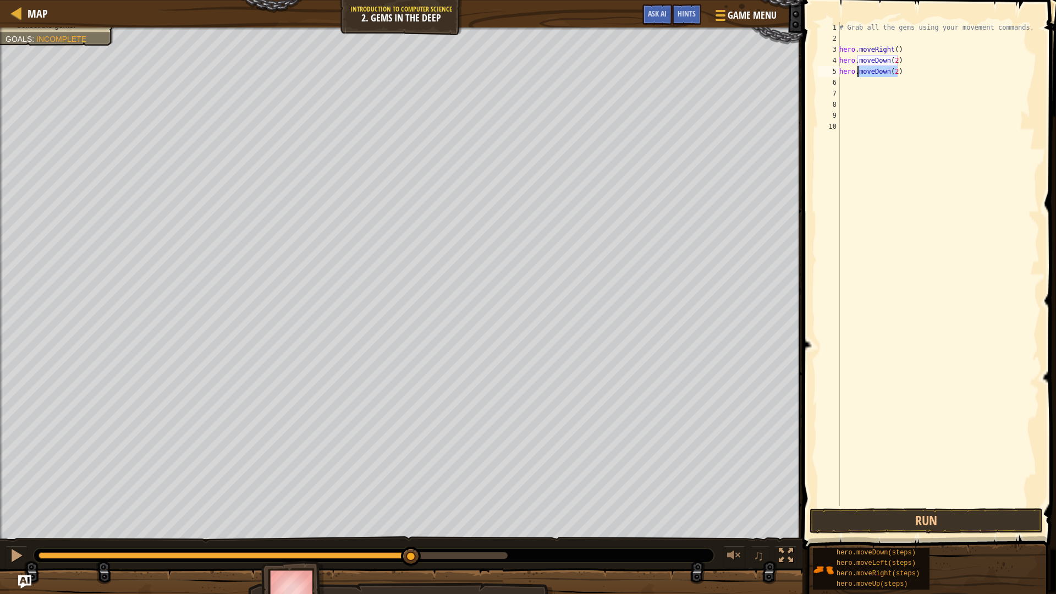
drag, startPoint x: 904, startPoint y: 75, endPoint x: 859, endPoint y: 70, distance: 45.4
click at [859, 70] on div "# Grab all the gems using your movement commands. hero . moveRight ( ) hero . m…" at bounding box center [938, 275] width 202 height 506
type textarea "hero.up"
click at [912, 88] on div "hero. move Up press enter" at bounding box center [941, 103] width 208 height 50
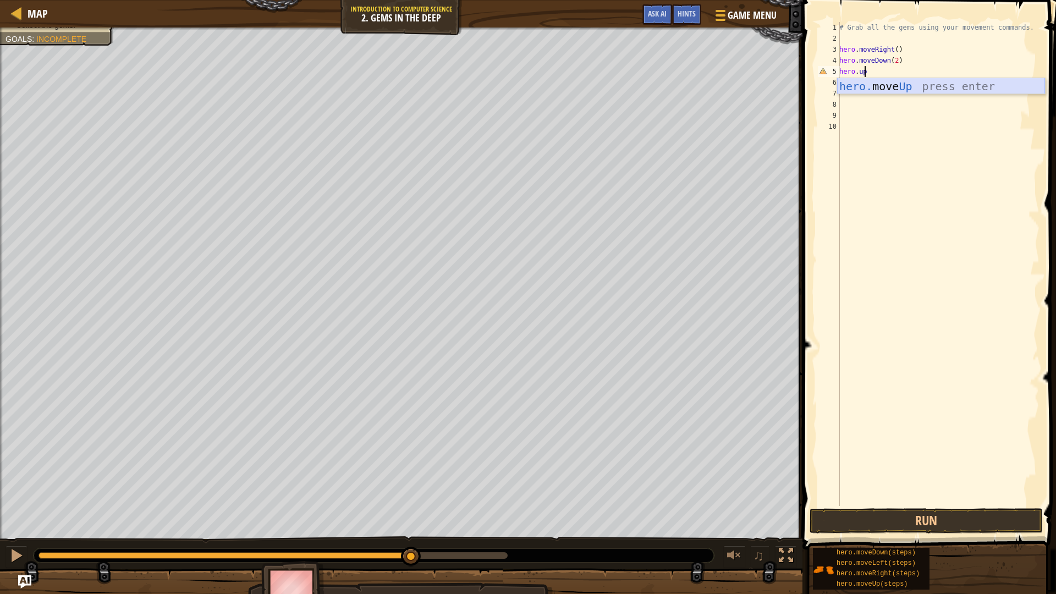
scroll to position [5, 0]
click at [895, 70] on div "# Grab all the gems using your movement commands. hero . moveRight ( ) hero . m…" at bounding box center [938, 275] width 202 height 506
type textarea "hero.moveUp(4)"
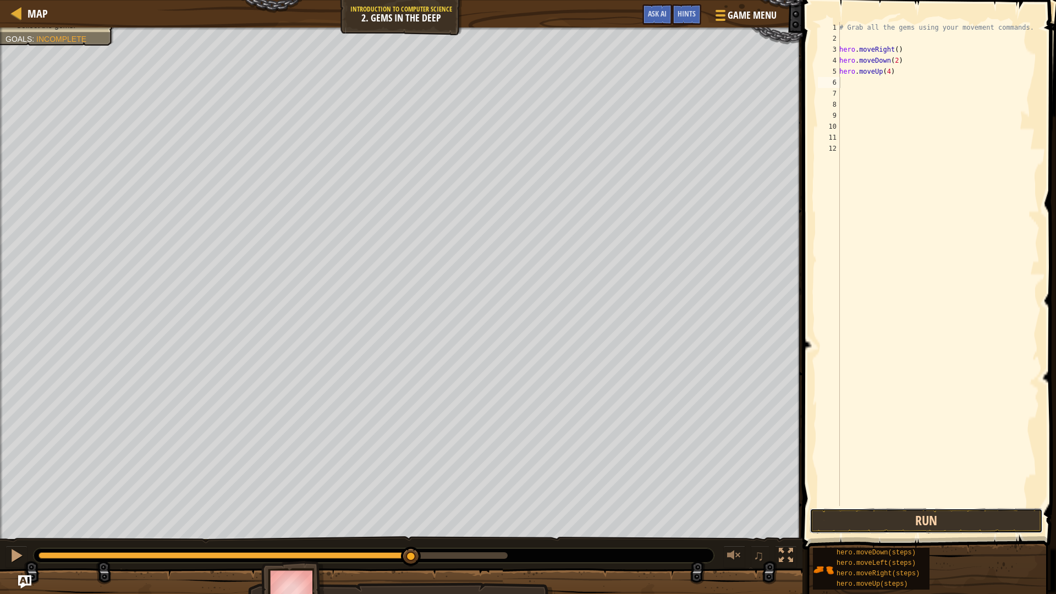
click at [966, 501] on button "Run" at bounding box center [926, 520] width 233 height 25
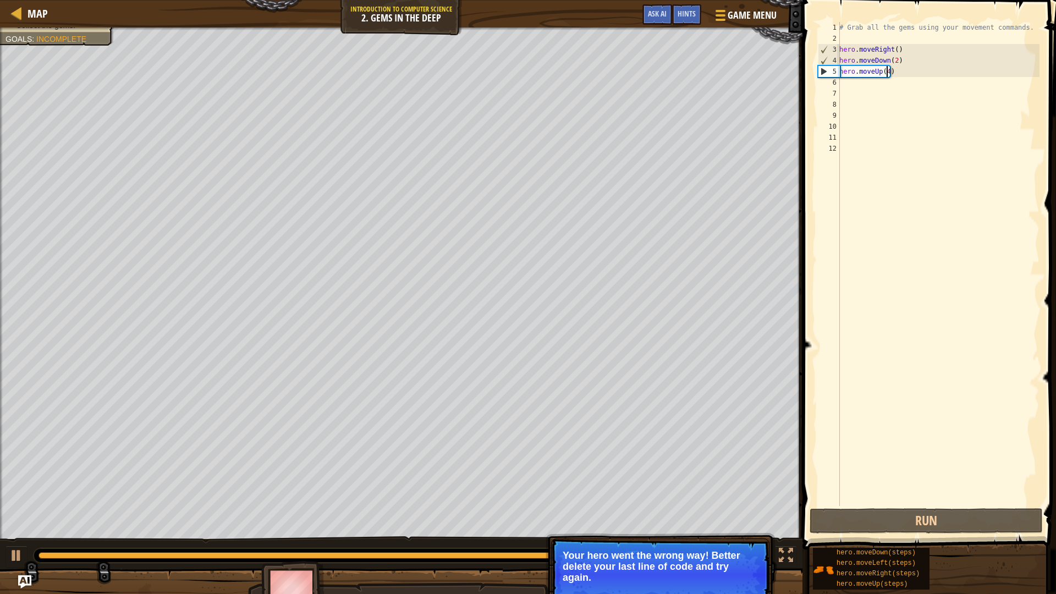
click at [886, 69] on div "# Grab all the gems using your movement commands. hero . moveRight ( ) hero . m…" at bounding box center [938, 275] width 202 height 506
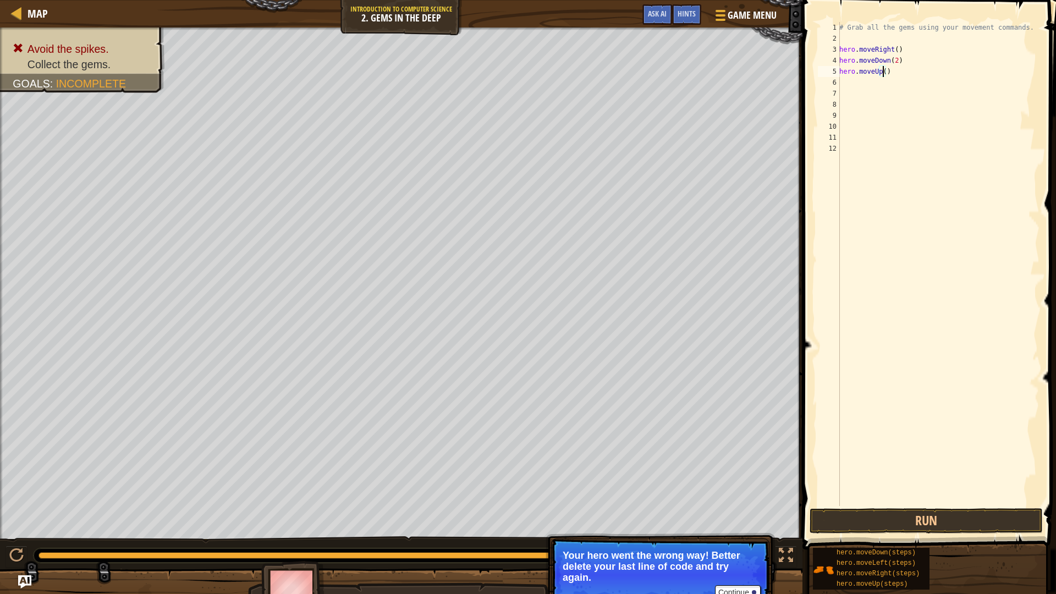
scroll to position [5, 3]
click at [913, 501] on button "Run" at bounding box center [926, 520] width 233 height 25
type textarea "hero.moveUp(2)"
click at [876, 501] on button "Run" at bounding box center [926, 520] width 233 height 25
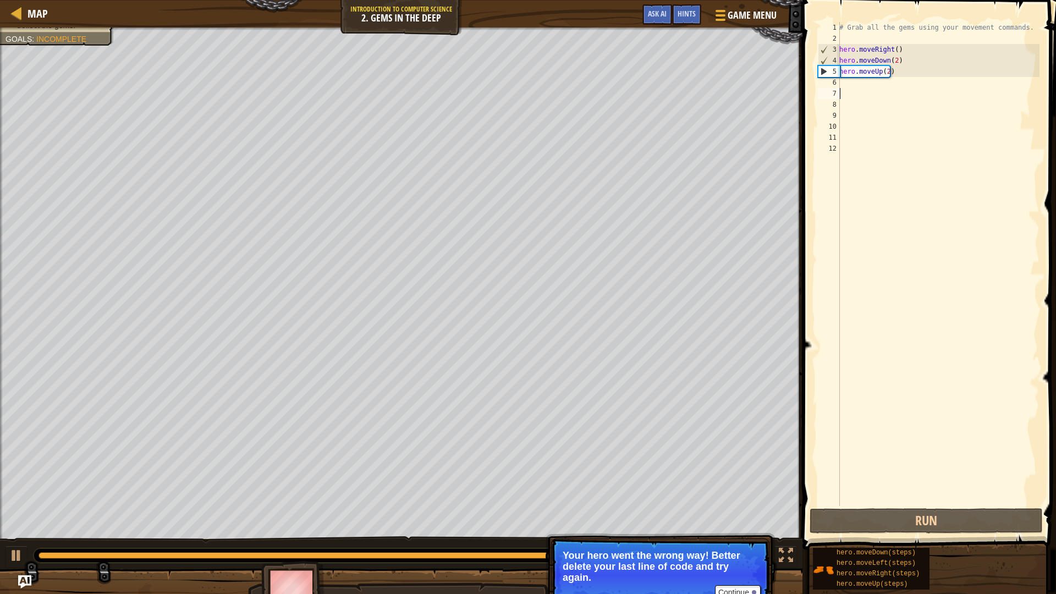
click at [876, 88] on div "# Grab all the gems using your movement commands. hero . moveRight ( ) hero . m…" at bounding box center [938, 275] width 202 height 506
click at [870, 83] on div "# Grab all the gems using your movement commands. hero . moveRight ( ) hero . m…" at bounding box center [938, 275] width 202 height 506
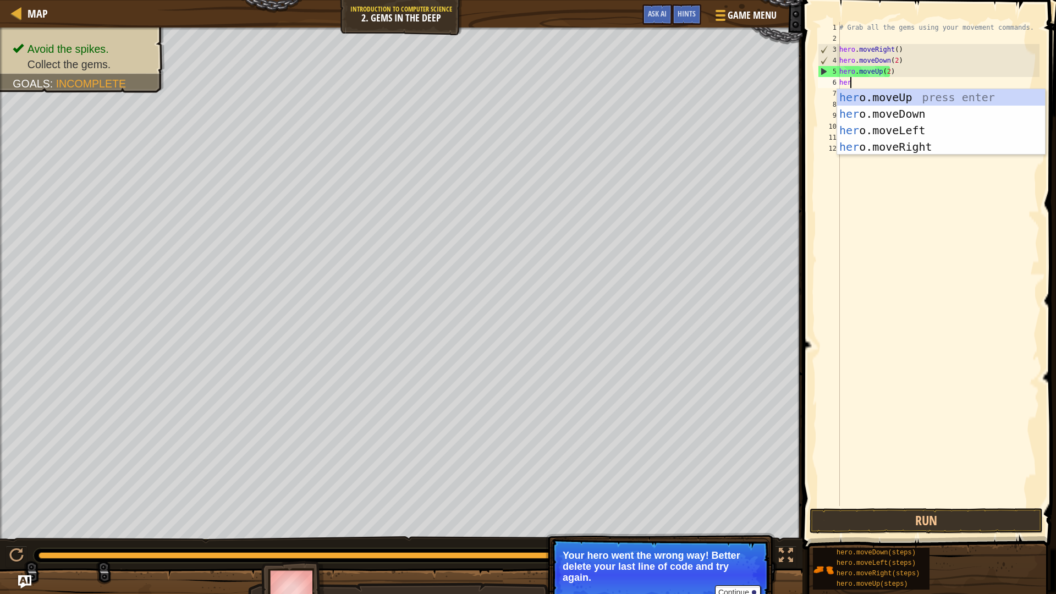
type textarea "hero"
click at [917, 141] on div "hero .moveUp press enter hero .moveDown press enter hero .moveLeft press enter …" at bounding box center [941, 138] width 208 height 99
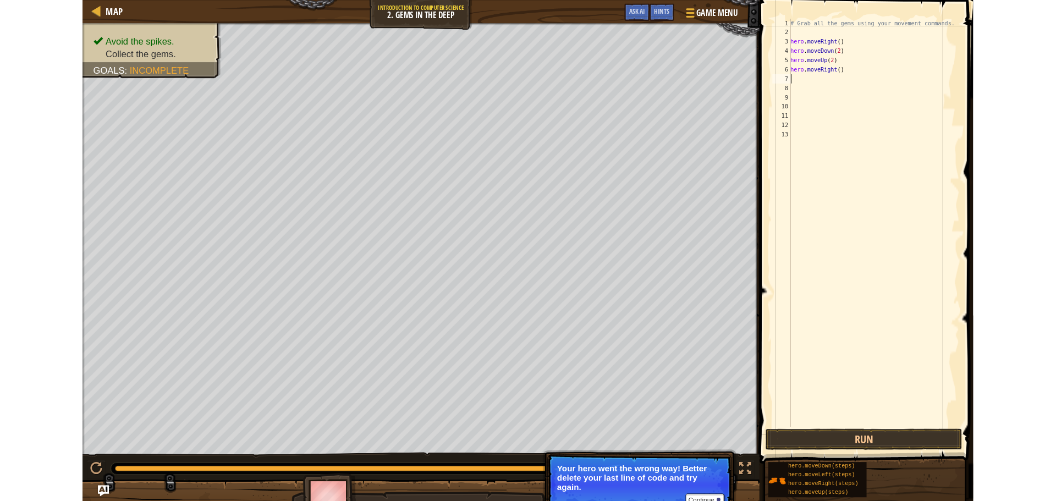
scroll to position [5, 0]
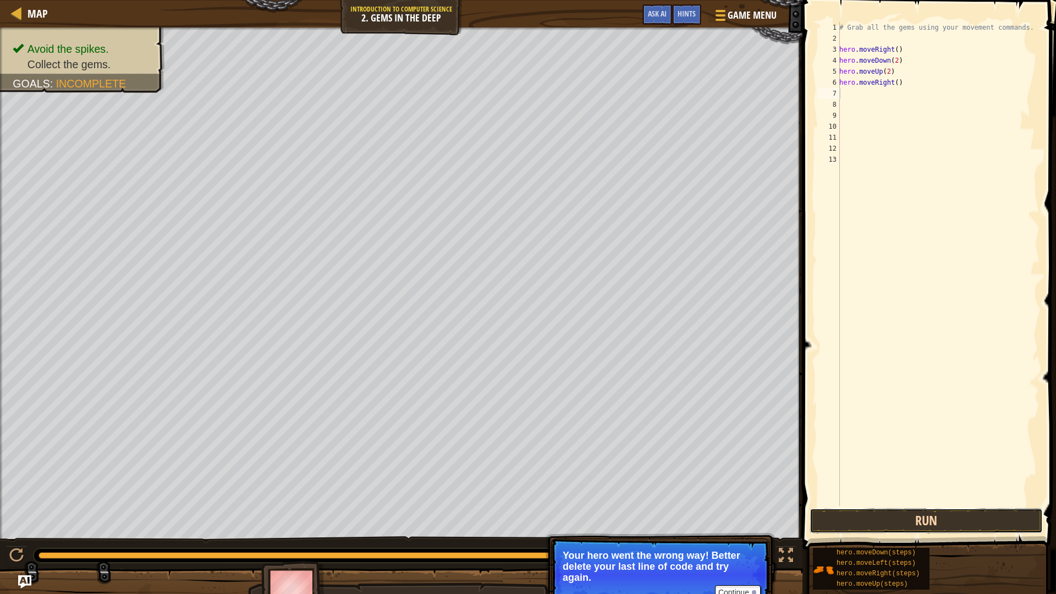
click at [842, 501] on button "Run" at bounding box center [926, 520] width 233 height 25
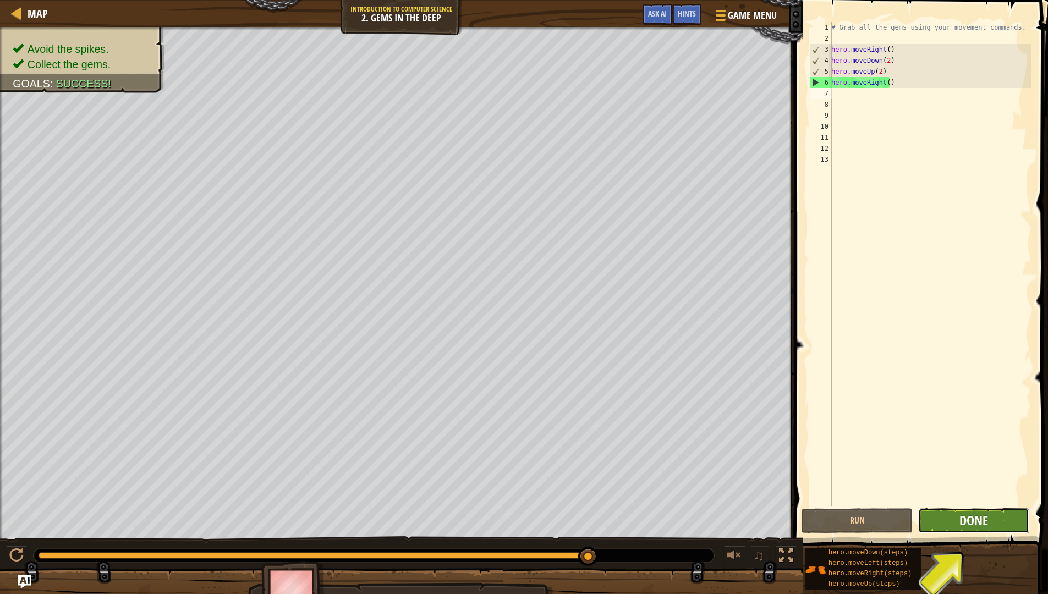
click at [961, 501] on span "Done" at bounding box center [973, 521] width 29 height 18
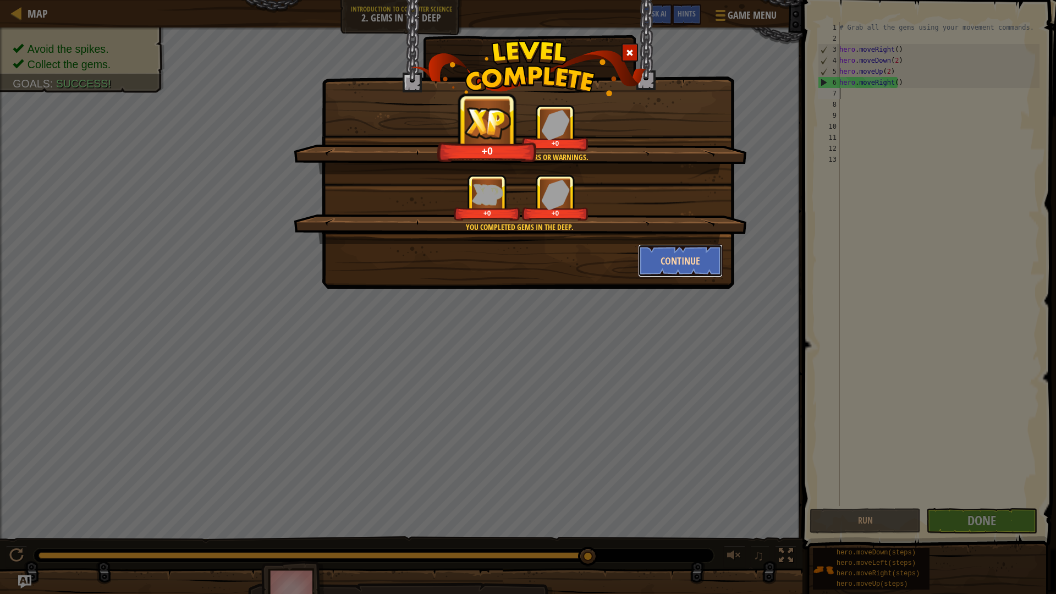
click at [670, 266] on button "Continue" at bounding box center [680, 260] width 85 height 33
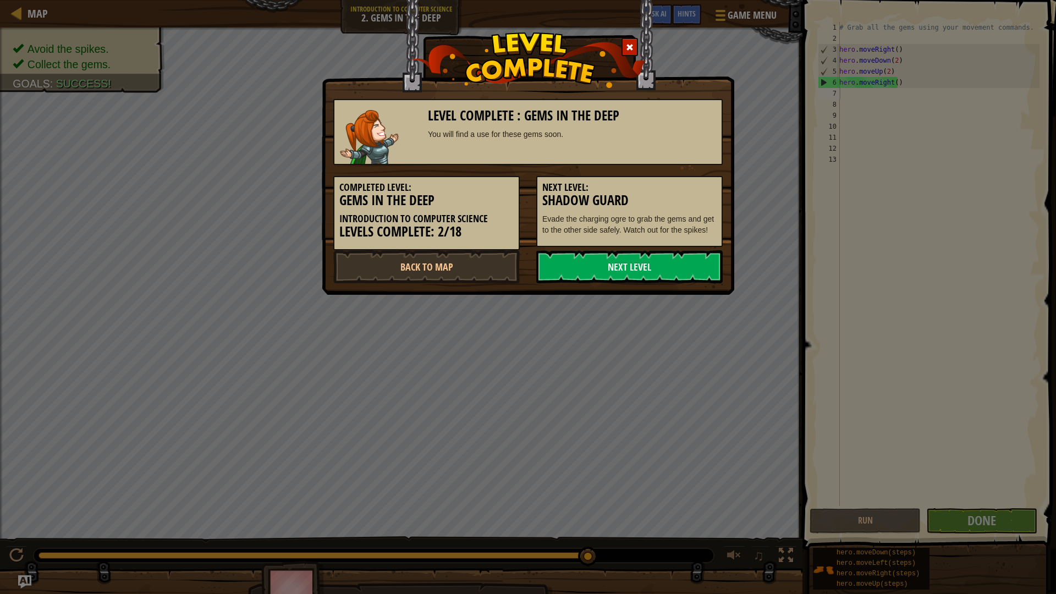
click at [670, 266] on link "Next Level" at bounding box center [629, 266] width 186 height 33
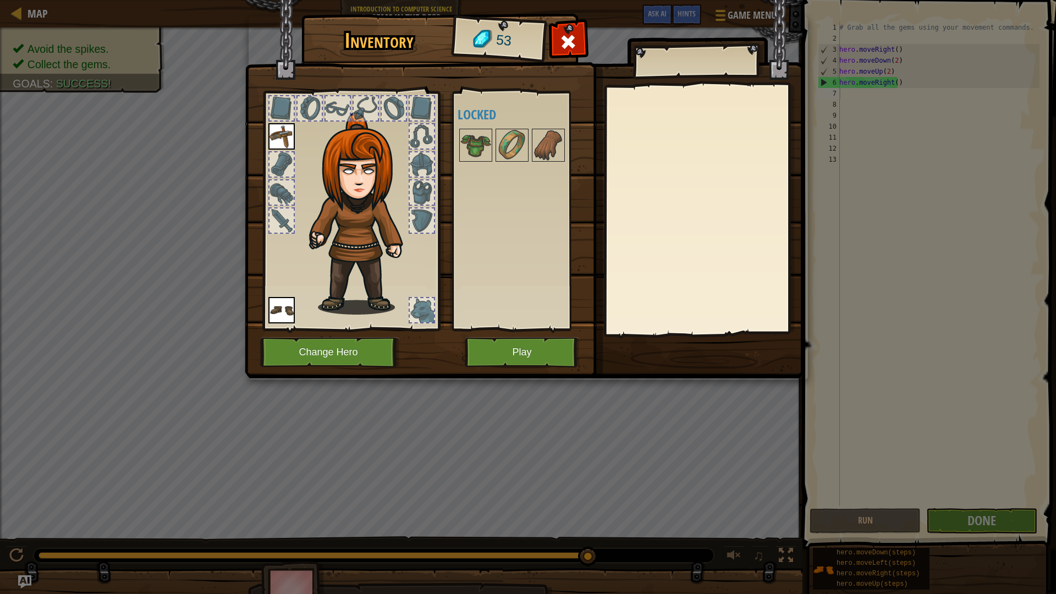
click at [420, 298] on div at bounding box center [422, 310] width 24 height 24
click at [427, 212] on div at bounding box center [422, 220] width 24 height 24
click at [417, 188] on div at bounding box center [422, 192] width 24 height 24
drag, startPoint x: 416, startPoint y: 156, endPoint x: 265, endPoint y: 95, distance: 163.3
click at [416, 157] on div at bounding box center [422, 164] width 24 height 24
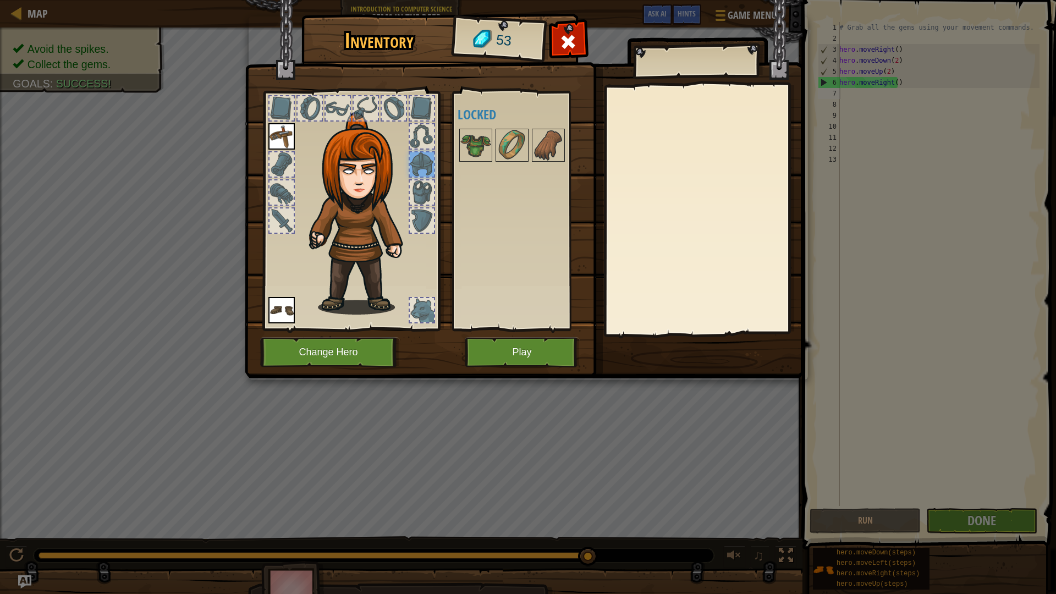
click at [282, 156] on div at bounding box center [282, 164] width 24 height 24
click at [368, 351] on button "Change Hero" at bounding box center [330, 352] width 140 height 30
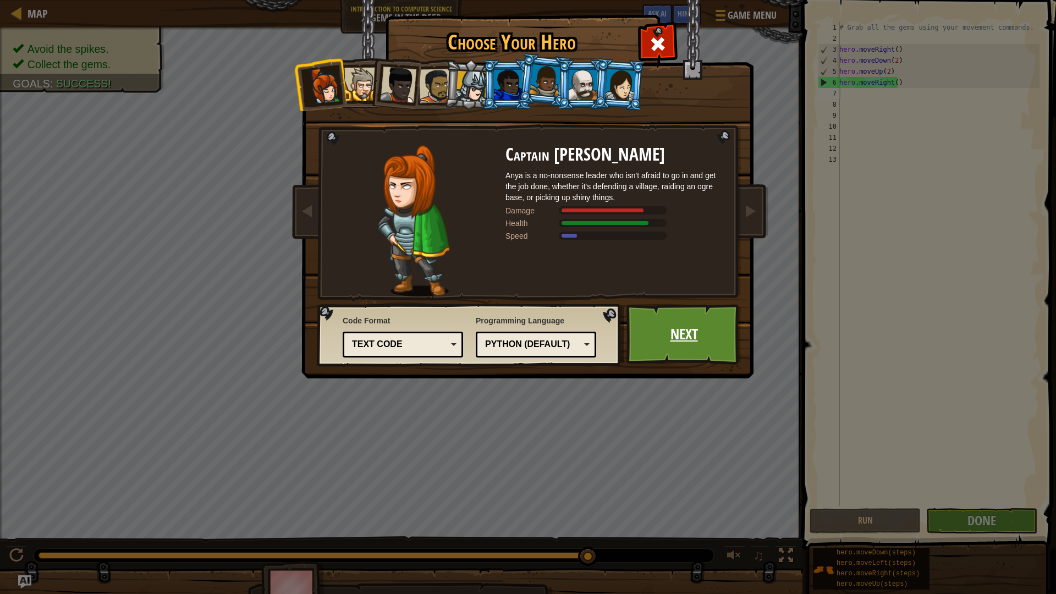
click at [681, 339] on link "Next" at bounding box center [683, 334] width 115 height 61
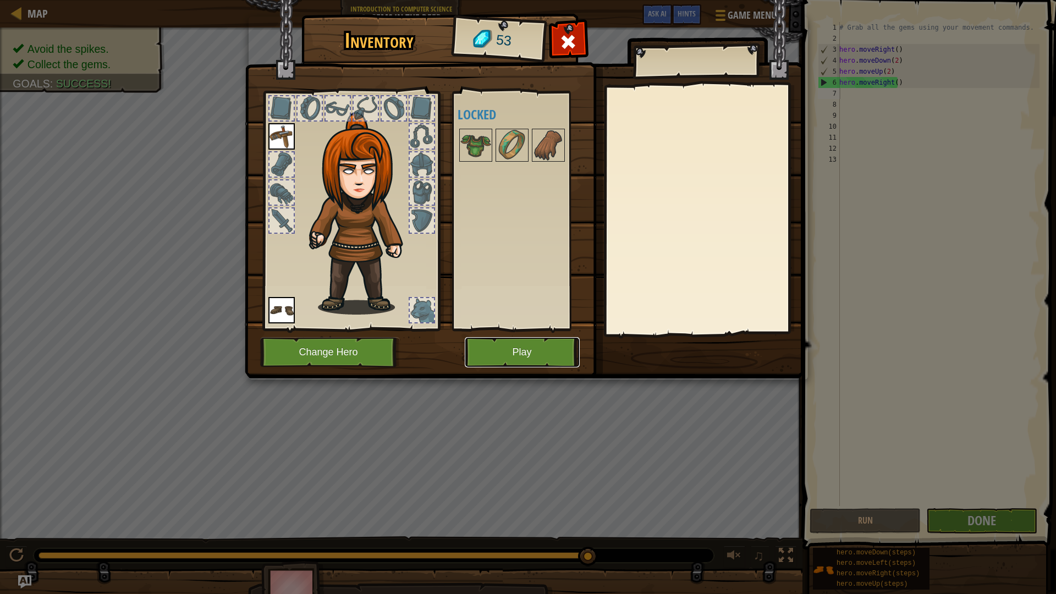
click at [530, 343] on button "Play" at bounding box center [522, 352] width 115 height 30
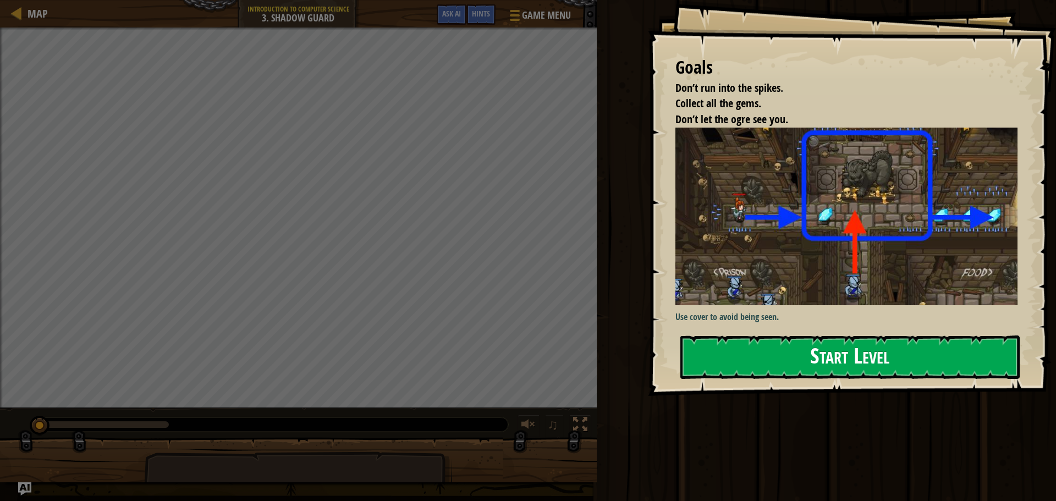
click at [753, 360] on button "Start Level" at bounding box center [849, 357] width 339 height 43
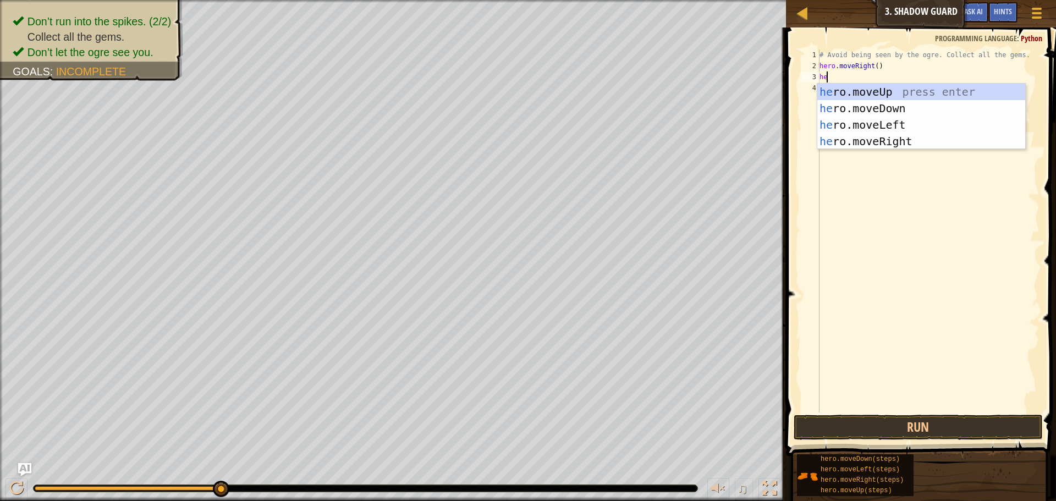
scroll to position [5, 1]
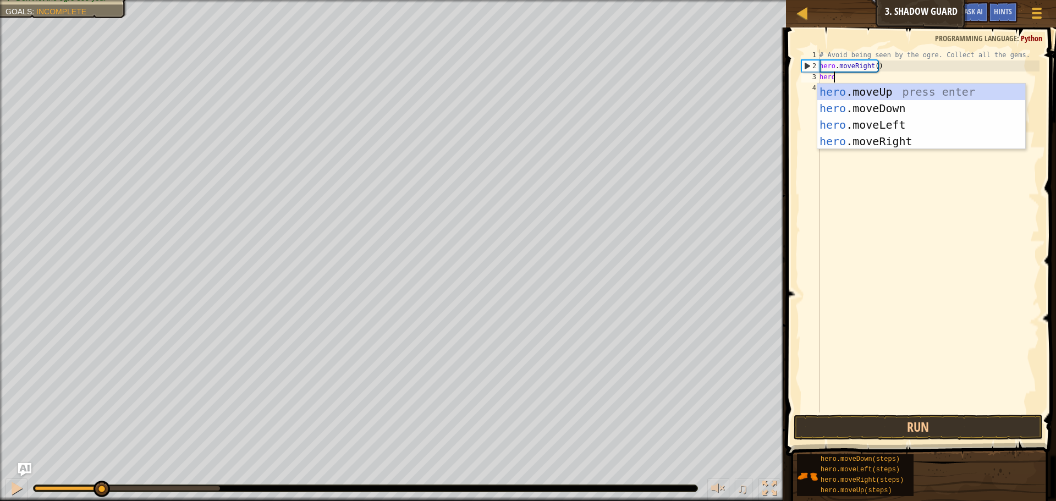
drag, startPoint x: 220, startPoint y: 488, endPoint x: 100, endPoint y: 472, distance: 121.5
click at [100, 472] on div "♫" at bounding box center [393, 485] width 786 height 33
click at [7, 484] on button at bounding box center [17, 490] width 22 height 23
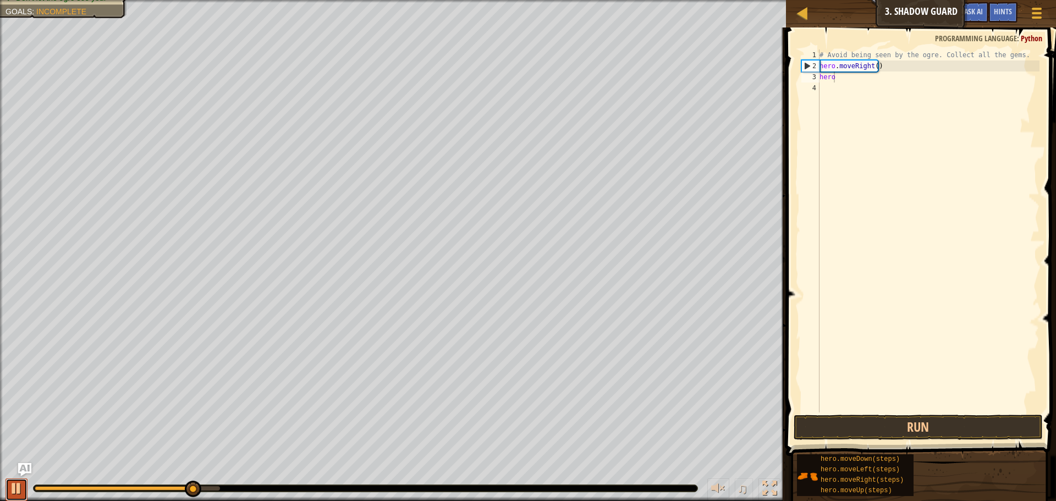
click at [11, 487] on div at bounding box center [16, 488] width 14 height 14
type textarea "hero"
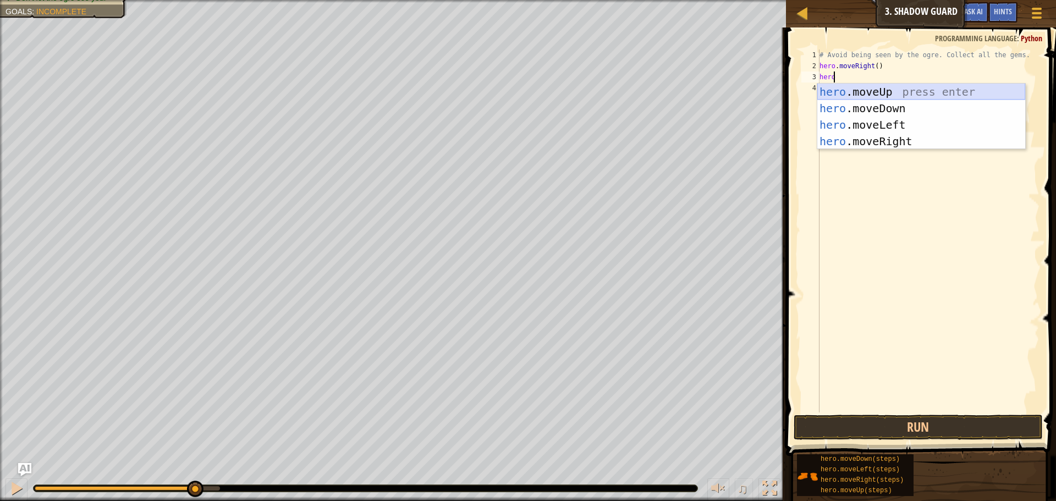
click at [855, 89] on div "hero .moveUp press enter hero .moveDown press enter hero .moveLeft press enter …" at bounding box center [921, 133] width 208 height 99
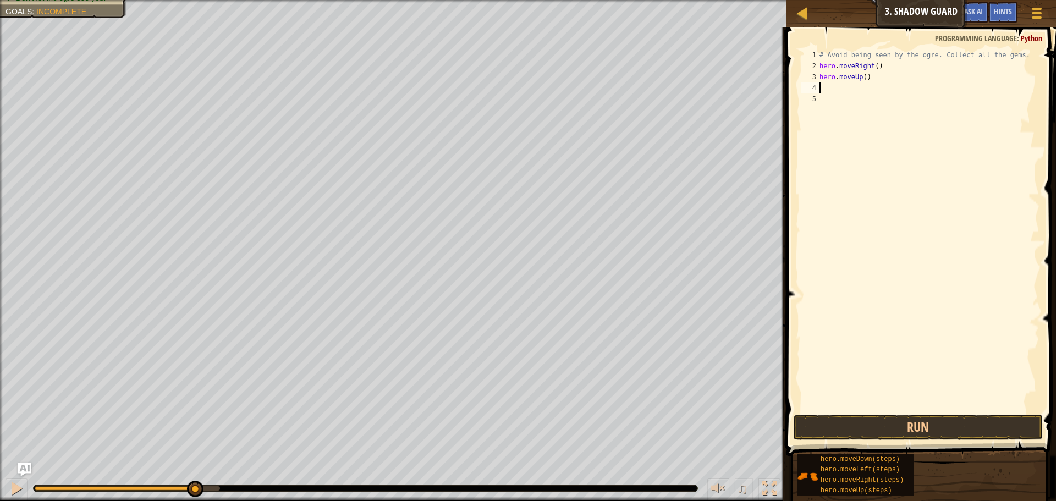
scroll to position [5, 0]
click at [852, 420] on button "Run" at bounding box center [918, 427] width 249 height 25
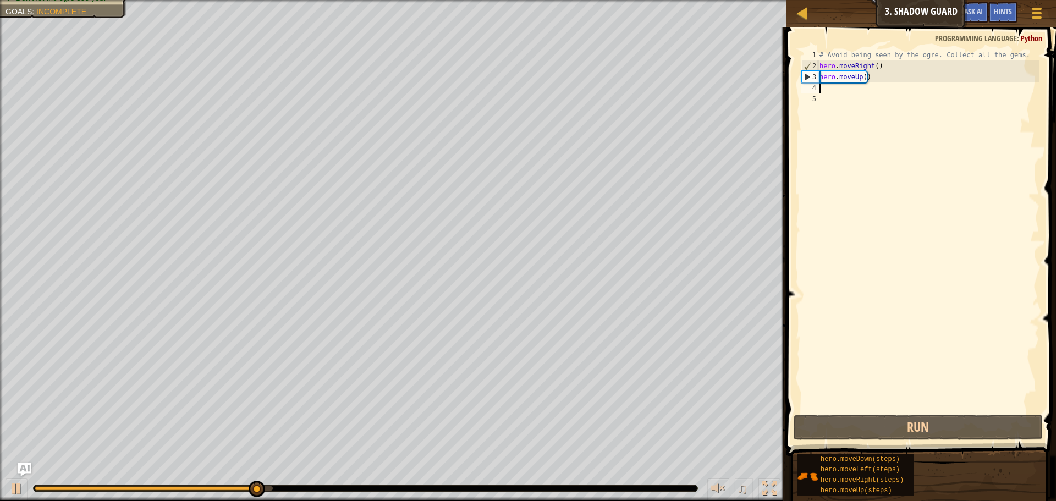
click at [823, 92] on div "# Avoid being seen by the ogre. Collect all the gems. hero . moveRight ( ) hero…" at bounding box center [928, 242] width 222 height 385
type textarea "h"
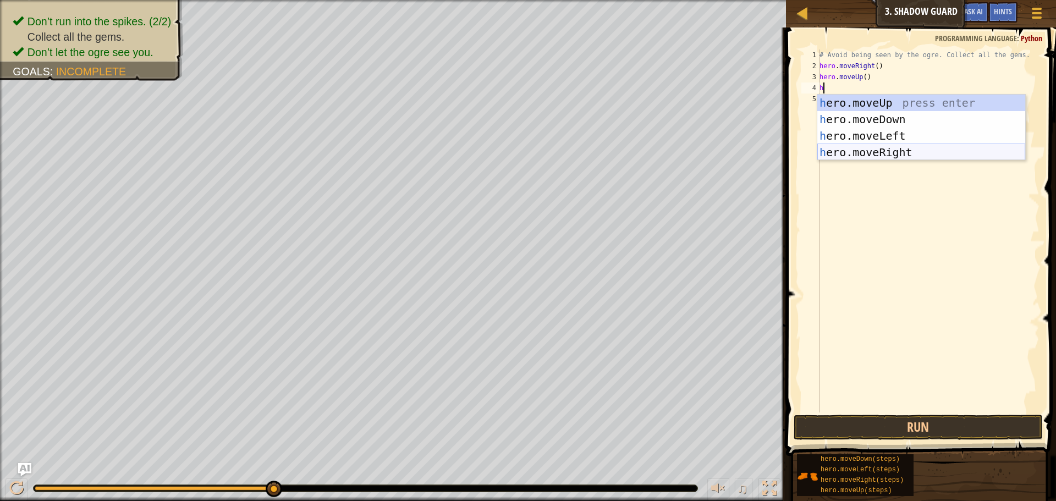
click at [872, 151] on div "h ero.moveUp press enter h ero.moveDown press enter h ero.moveLeft press enter …" at bounding box center [921, 144] width 208 height 99
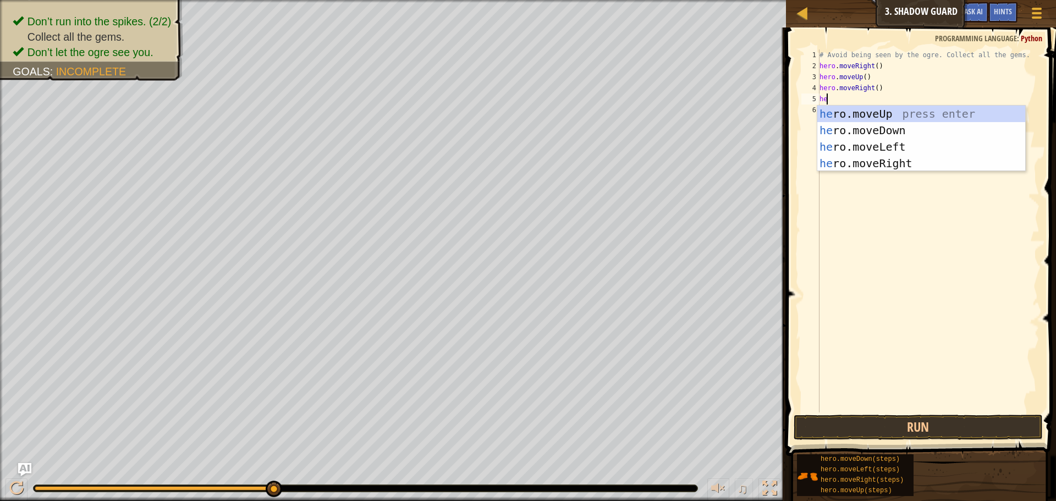
type textarea "her"
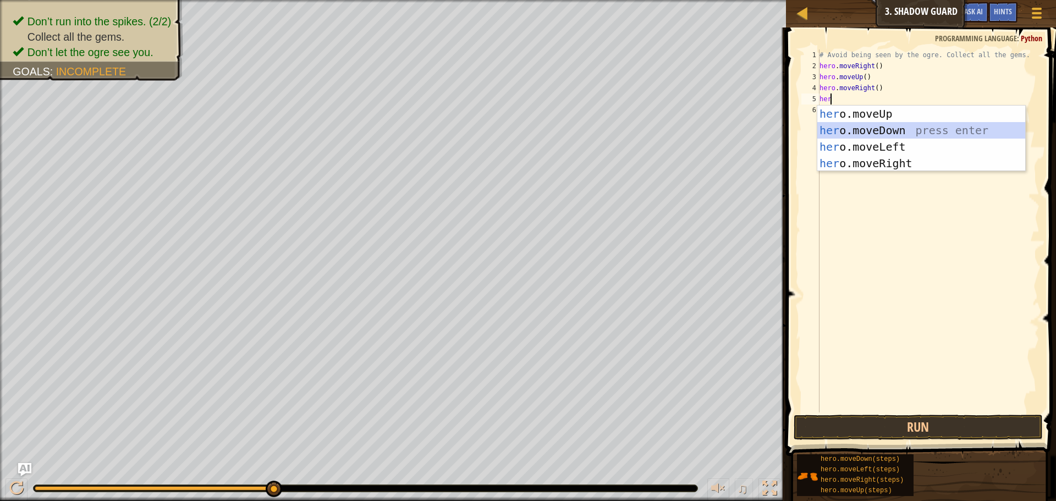
click at [855, 131] on div "her o.moveUp press enter her o.moveDown press enter her o.moveLeft press enter …" at bounding box center [921, 155] width 208 height 99
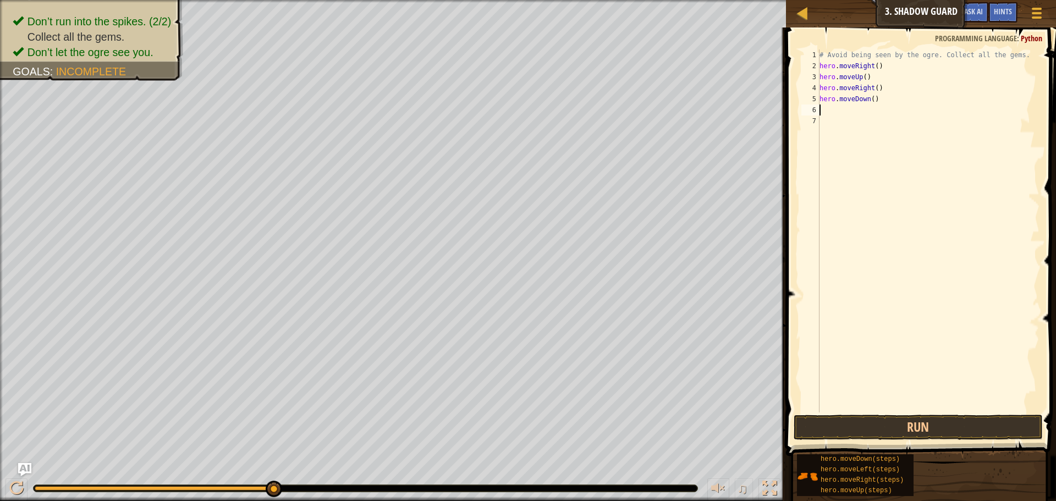
type textarea "h"
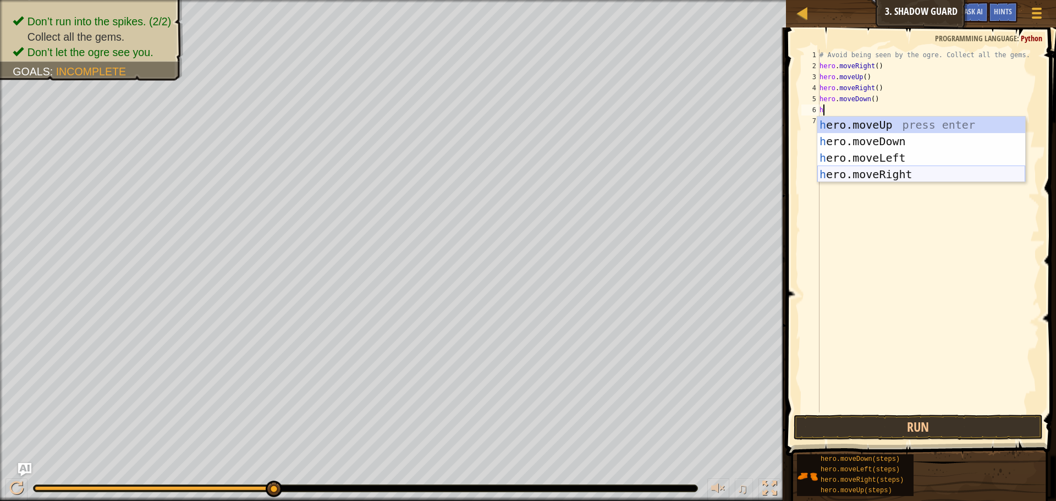
click at [884, 167] on div "h ero.moveUp press enter h ero.moveDown press enter h ero.moveLeft press enter …" at bounding box center [921, 166] width 208 height 99
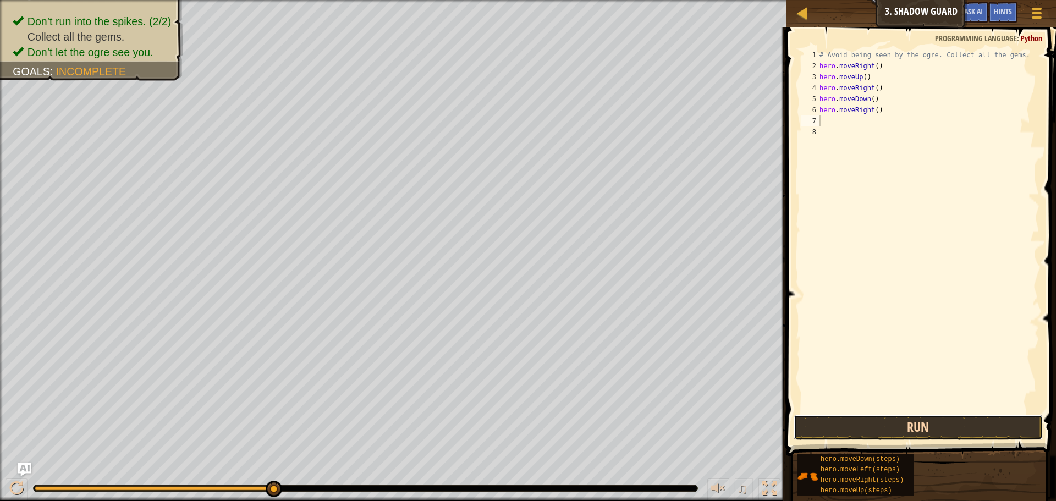
click at [915, 425] on button "Run" at bounding box center [918, 427] width 249 height 25
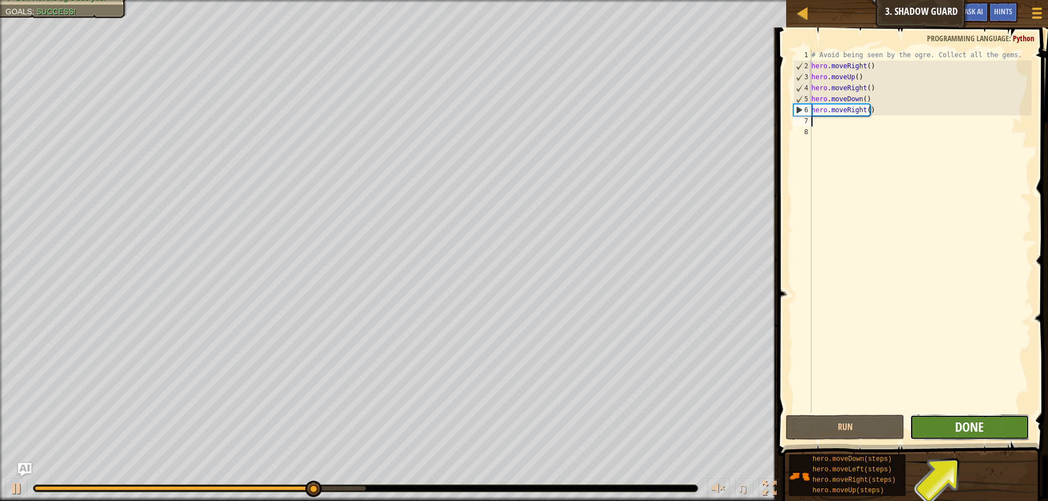
click at [976, 427] on span "Done" at bounding box center [969, 427] width 29 height 18
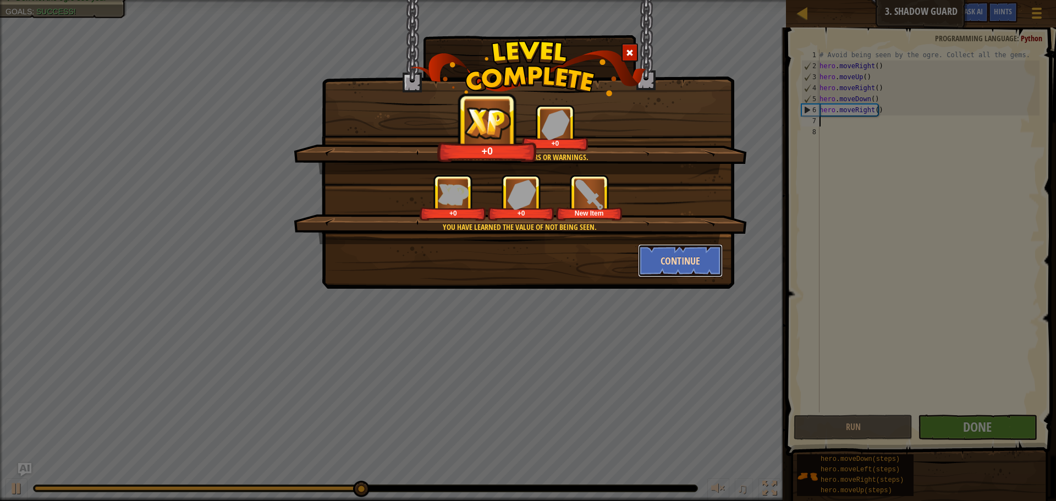
click at [692, 253] on button "Continue" at bounding box center [680, 260] width 85 height 33
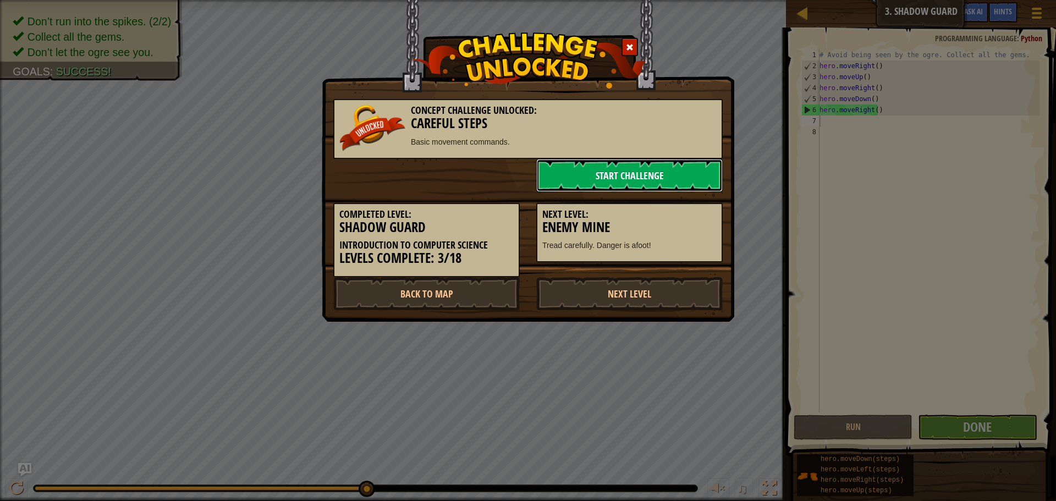
click at [628, 174] on link "Start Challenge" at bounding box center [629, 175] width 186 height 33
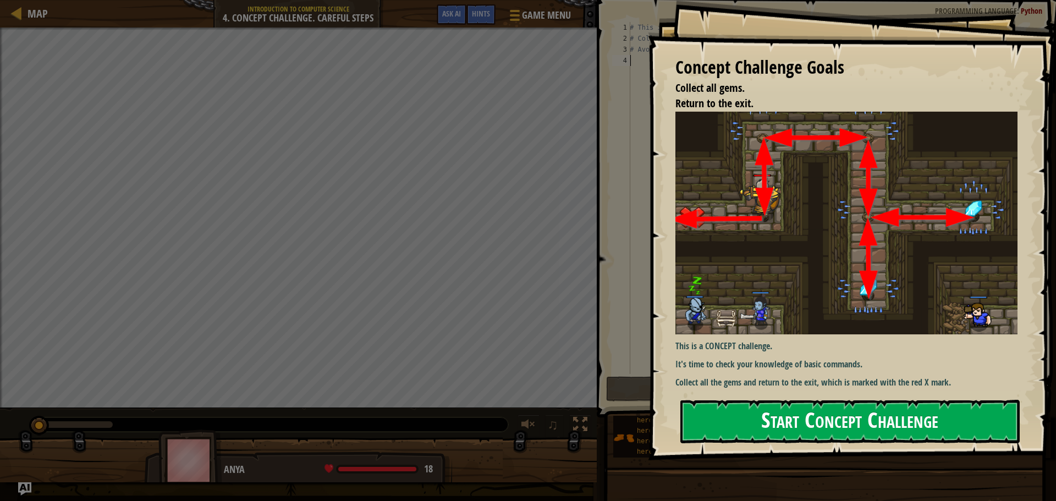
click at [875, 423] on button "Start Concept Challenge" at bounding box center [849, 421] width 339 height 43
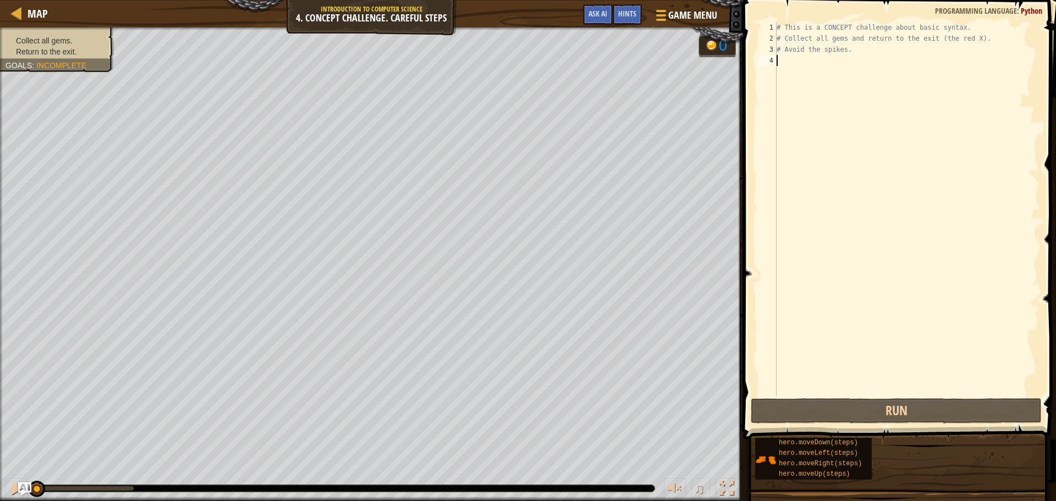
scroll to position [5, 0]
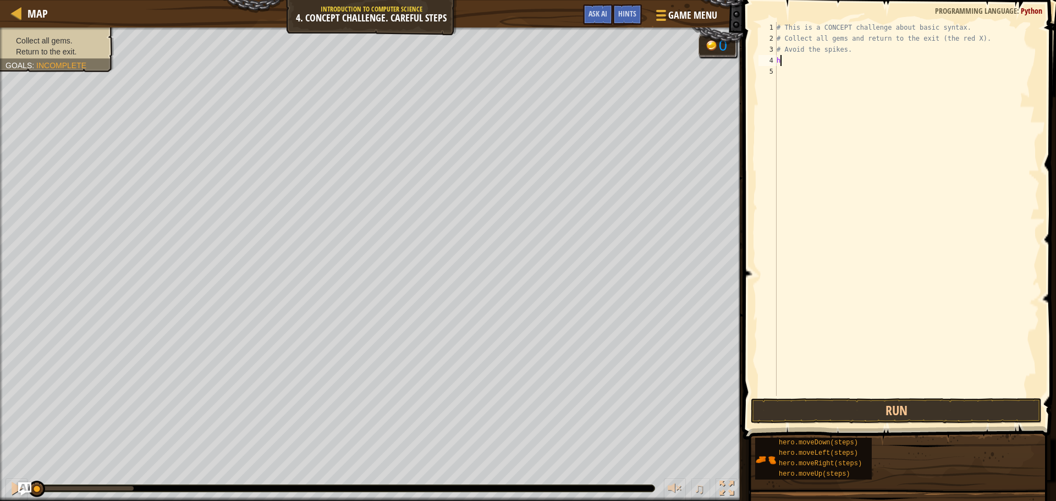
type textarea "her"
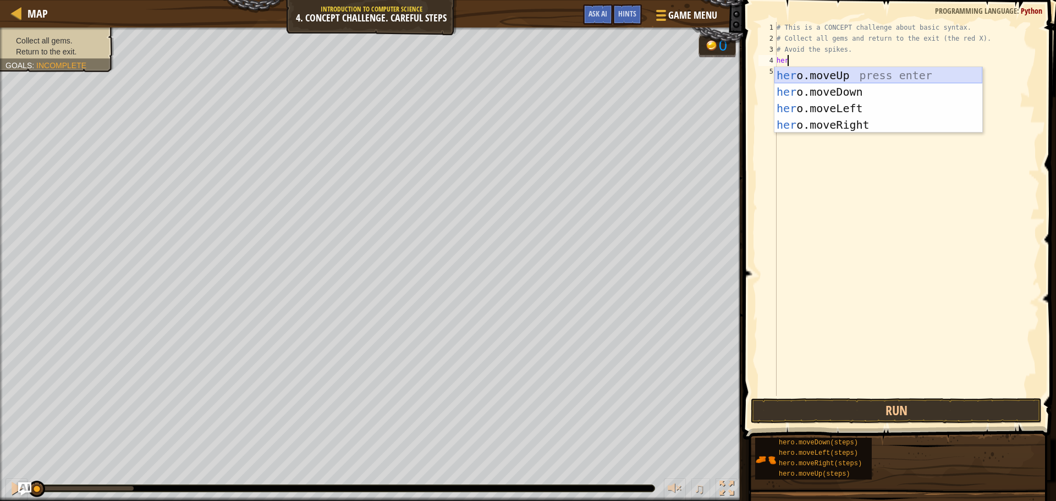
click at [841, 73] on div "her o.moveUp press enter her o.moveDown press enter her o.moveLeft press enter …" at bounding box center [878, 116] width 208 height 99
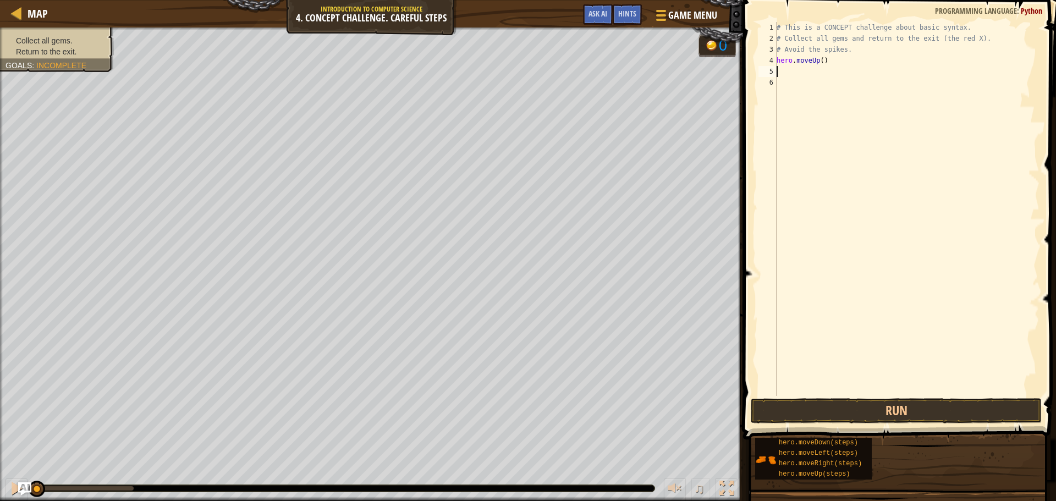
type textarea "h"
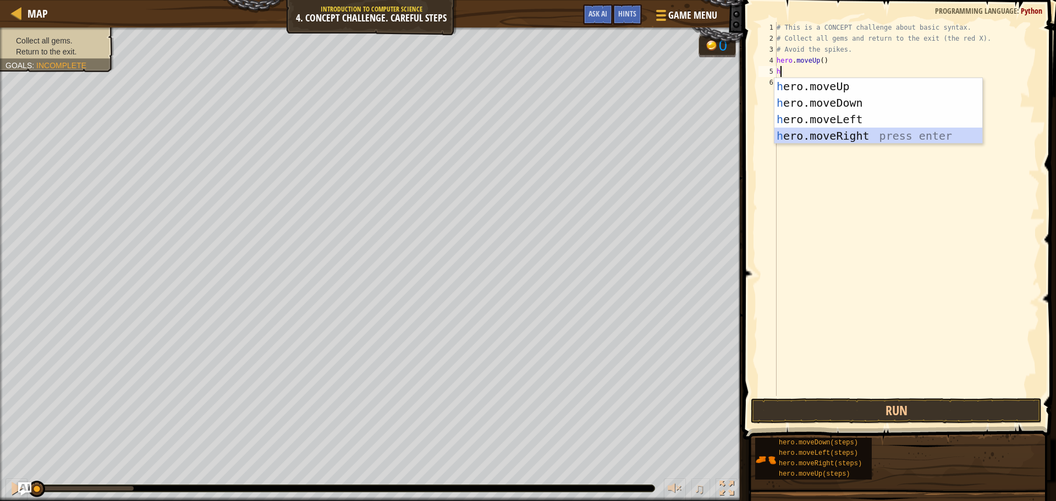
click at [823, 130] on div "h ero.moveUp press enter h ero.moveDown press enter h ero.moveLeft press enter …" at bounding box center [878, 127] width 208 height 99
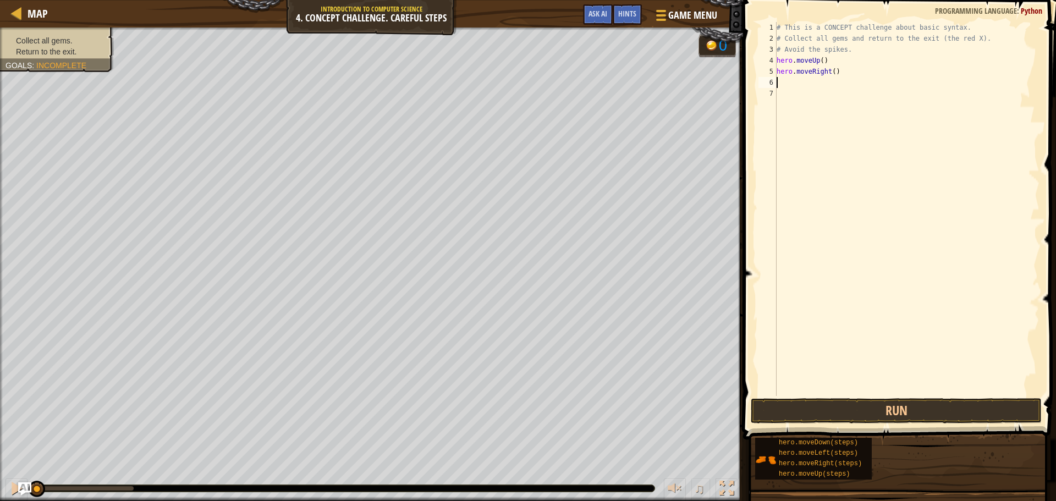
type textarea "h"
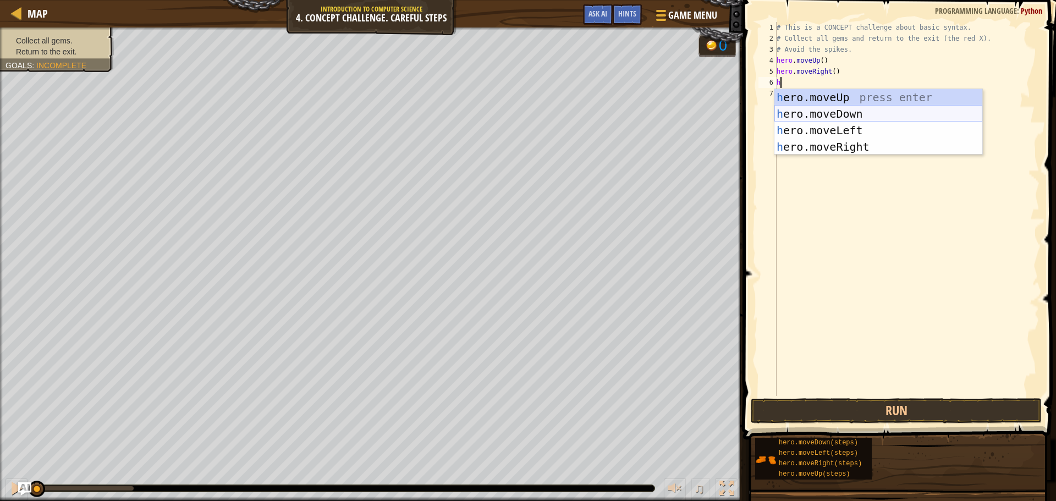
click at [827, 112] on div "h ero.moveUp press enter h ero.moveDown press enter h ero.moveLeft press enter …" at bounding box center [878, 138] width 208 height 99
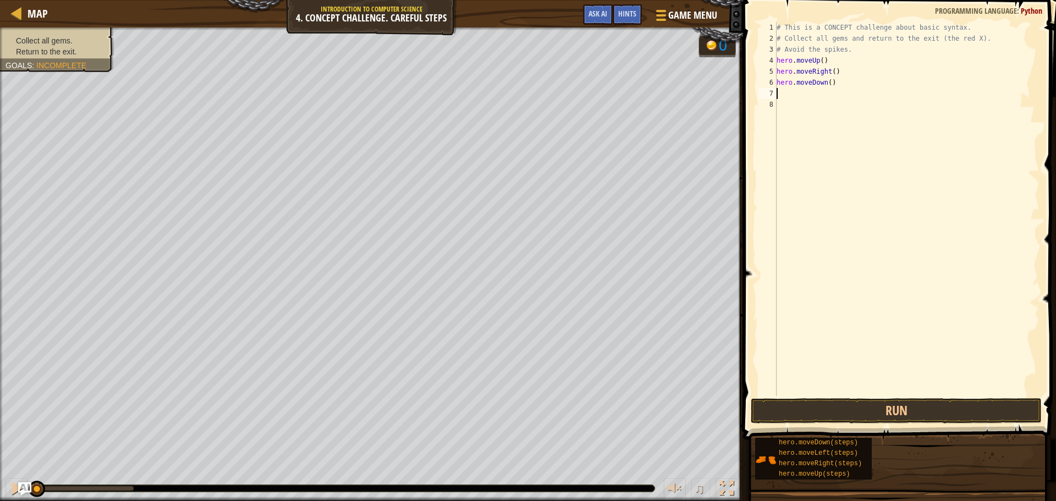
type textarea "h"
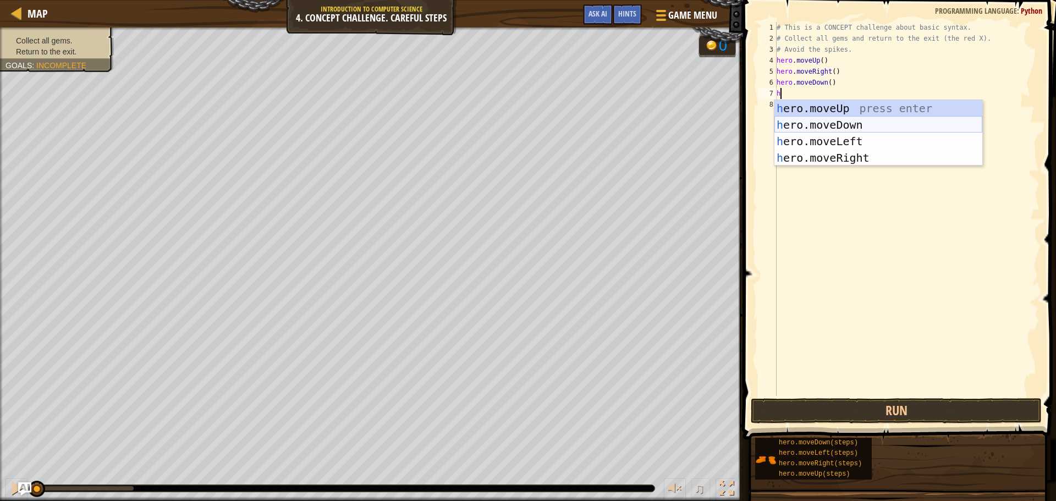
click at [812, 122] on div "h ero.moveUp press enter h ero.moveDown press enter h ero.moveLeft press enter …" at bounding box center [878, 149] width 208 height 99
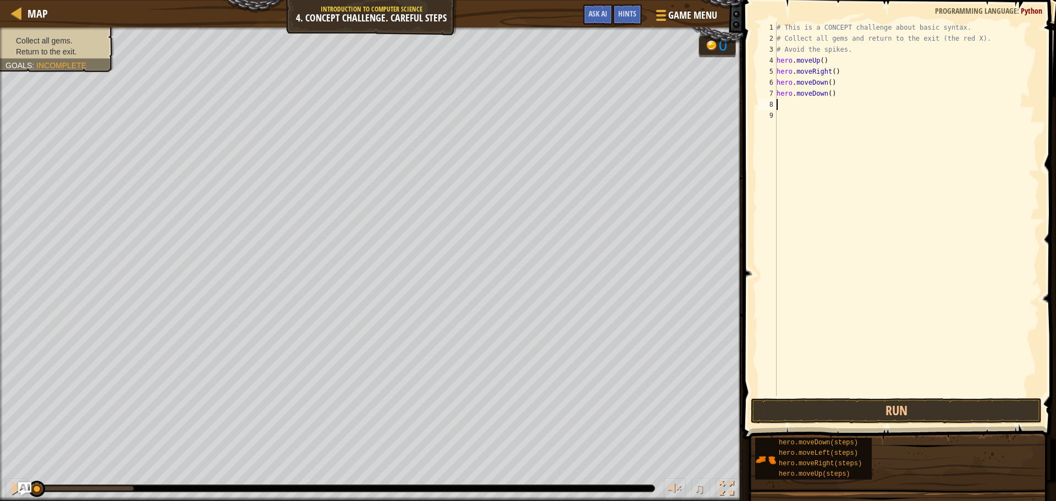
type textarea "h"
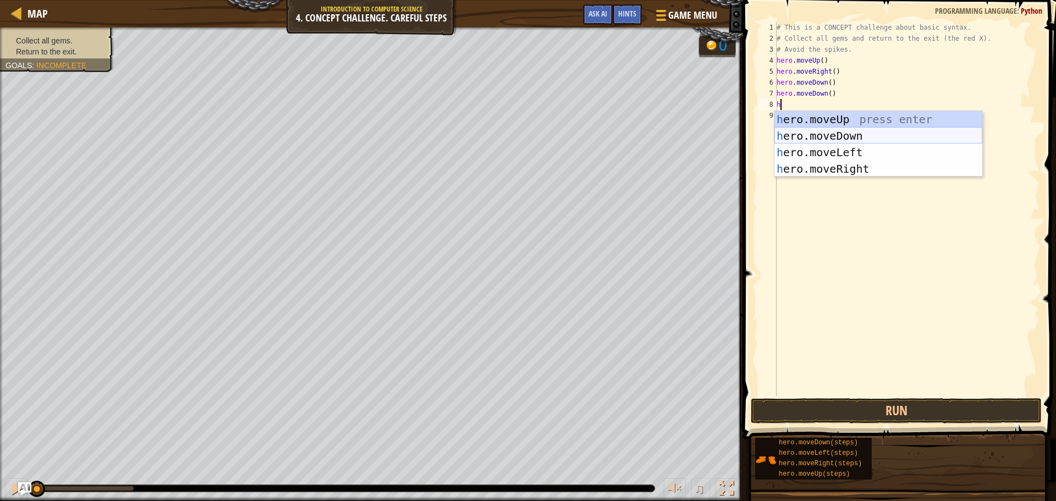
click at [820, 136] on div "h ero.moveUp press enter h ero.moveDown press enter h ero.moveLeft press enter …" at bounding box center [878, 160] width 208 height 99
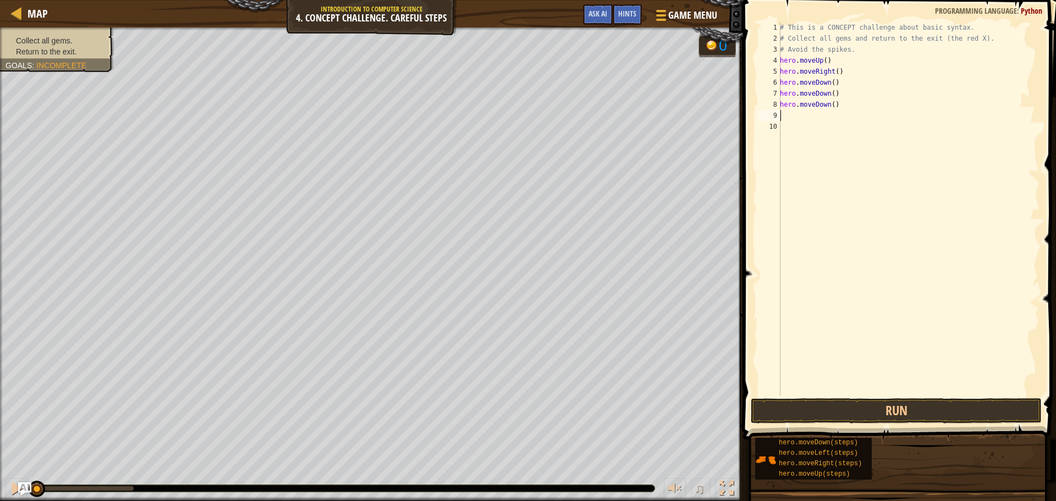
type textarea "h"
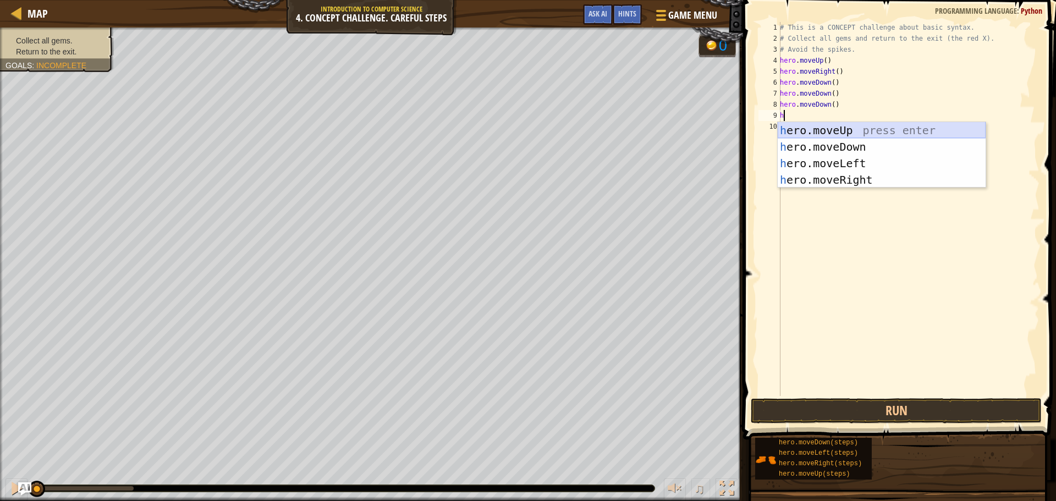
click at [818, 128] on div "h ero.moveUp press enter h ero.moveDown press enter h ero.moveLeft press enter …" at bounding box center [882, 171] width 208 height 99
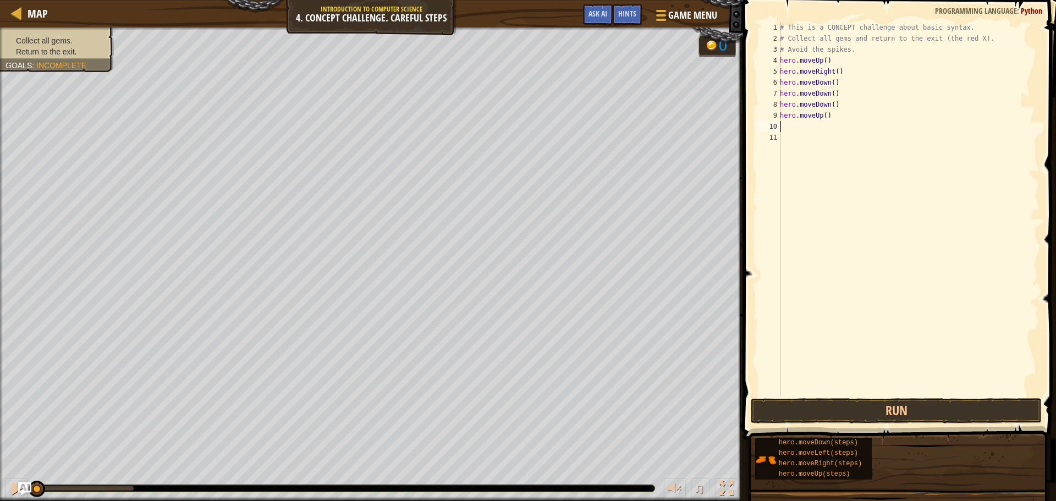
type textarea "h"
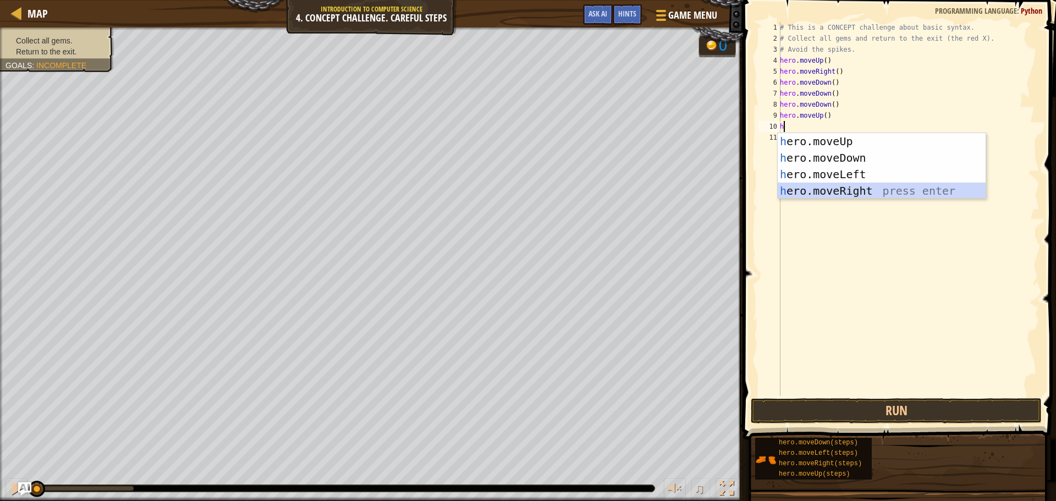
click at [840, 185] on div "h ero.moveUp press enter h ero.moveDown press enter h ero.moveLeft press enter …" at bounding box center [882, 182] width 208 height 99
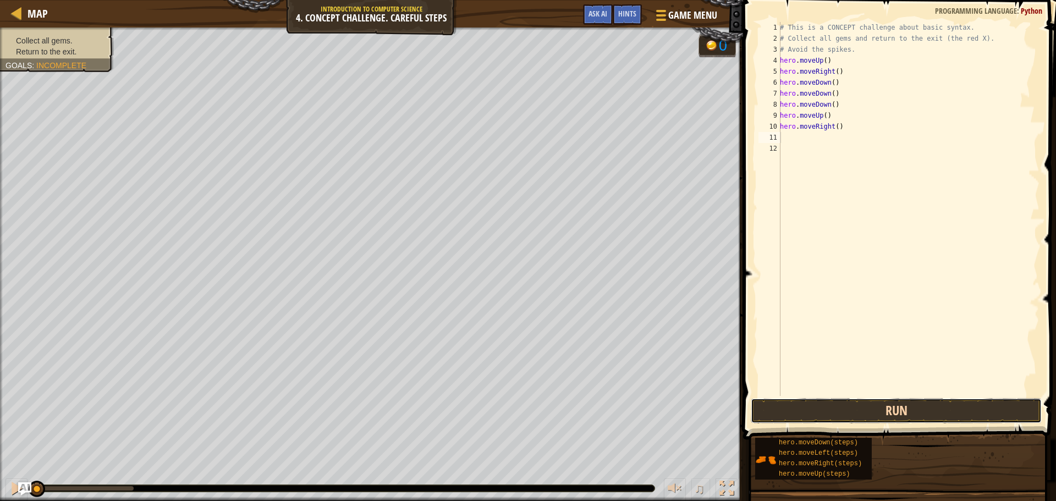
click at [889, 403] on button "Run" at bounding box center [896, 410] width 291 height 25
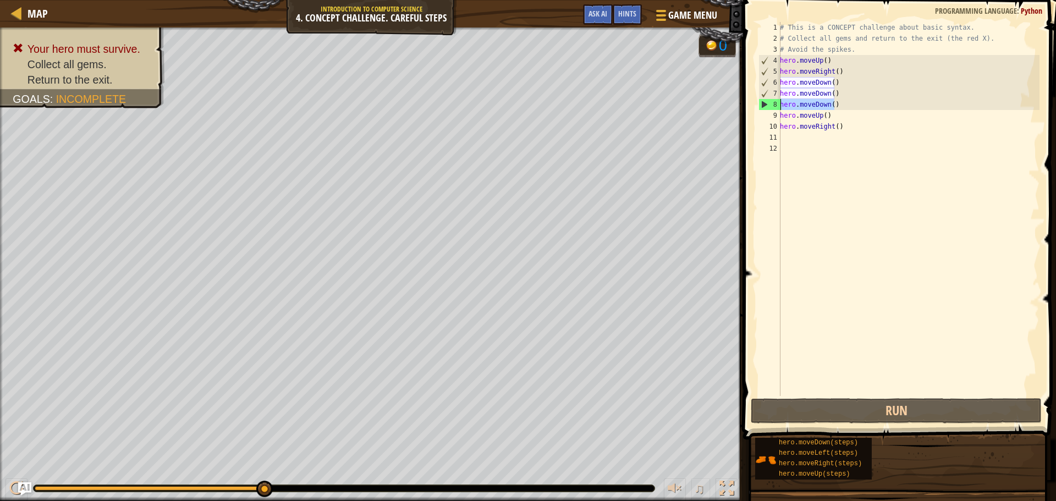
drag, startPoint x: 837, startPoint y: 102, endPoint x: 781, endPoint y: 107, distance: 56.3
click at [781, 107] on div "# This is a CONCEPT challenge about basic syntax. # Collect all gems and return…" at bounding box center [909, 220] width 262 height 396
click at [836, 101] on div "# This is a CONCEPT challenge about basic syntax. # Collect all gems and return…" at bounding box center [909, 220] width 262 height 396
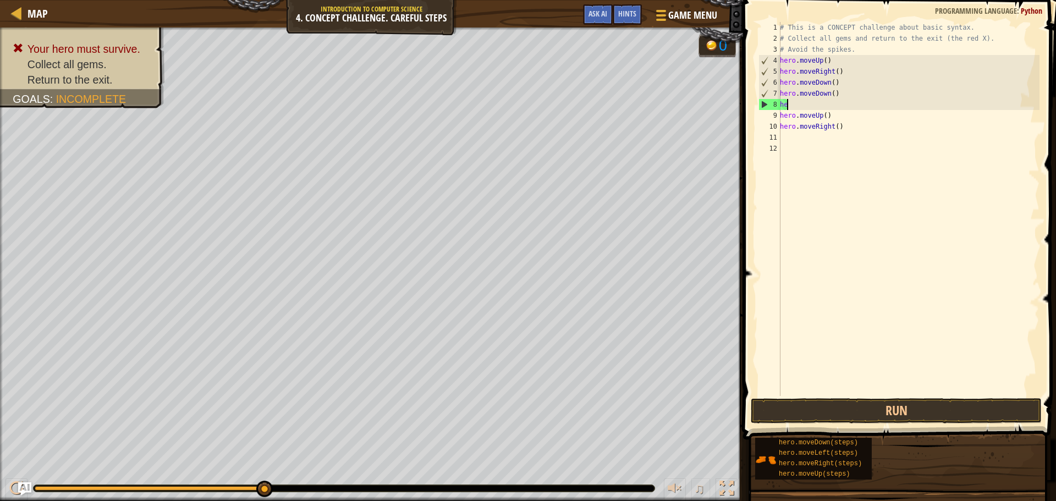
type textarea "h"
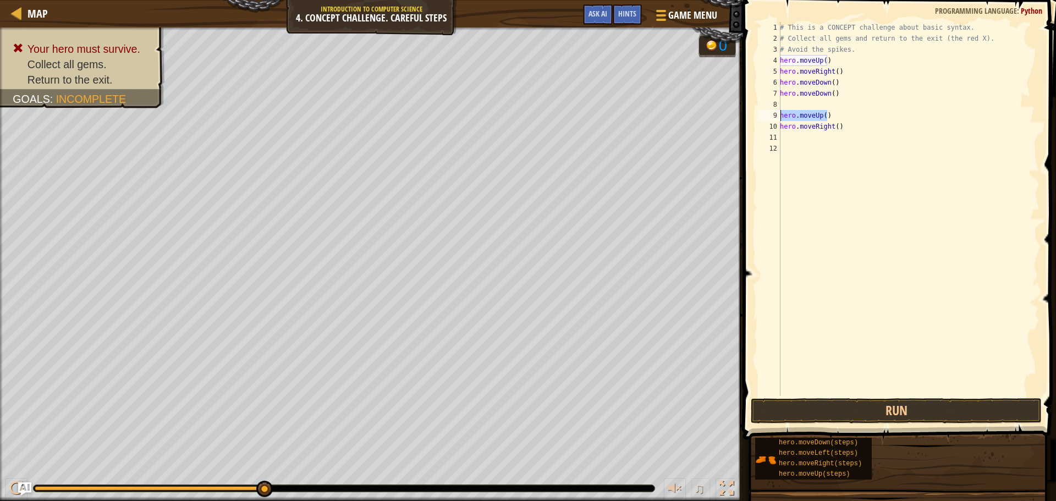
drag, startPoint x: 827, startPoint y: 116, endPoint x: 780, endPoint y: 117, distance: 46.8
click at [780, 117] on div "1 2 3 4 5 6 7 8 9 10 11 12 # This is a CONCEPT challenge about basic syntax. # …" at bounding box center [897, 209] width 283 height 374
type textarea "hero.moveUp()"
drag, startPoint x: 840, startPoint y: 128, endPoint x: 779, endPoint y: 129, distance: 61.1
click at [779, 129] on div "hero.moveUp() 1 2 3 4 5 6 7 8 9 10 11 12 # This is a CONCEPT challenge about ba…" at bounding box center [897, 209] width 283 height 374
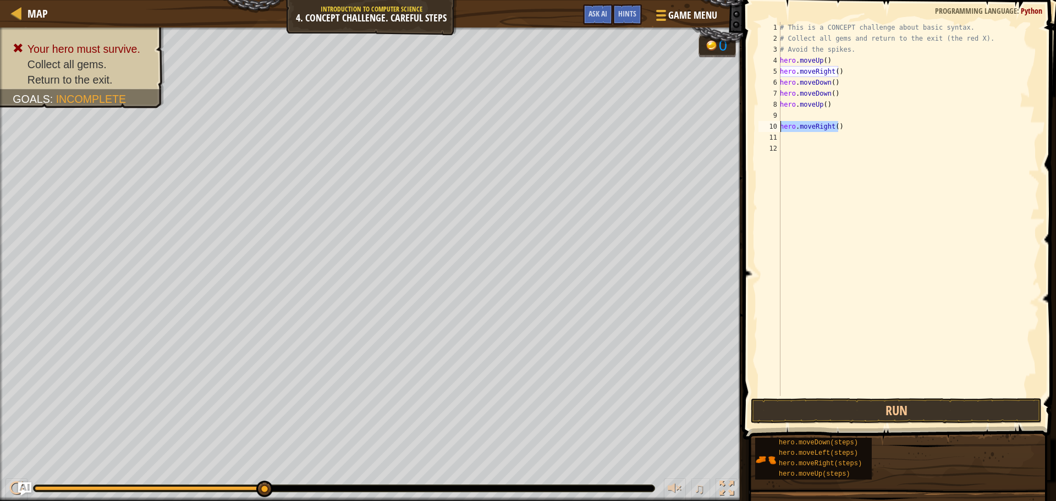
type textarea "hero.moveRight()"
click at [892, 406] on button "Run" at bounding box center [896, 410] width 291 height 25
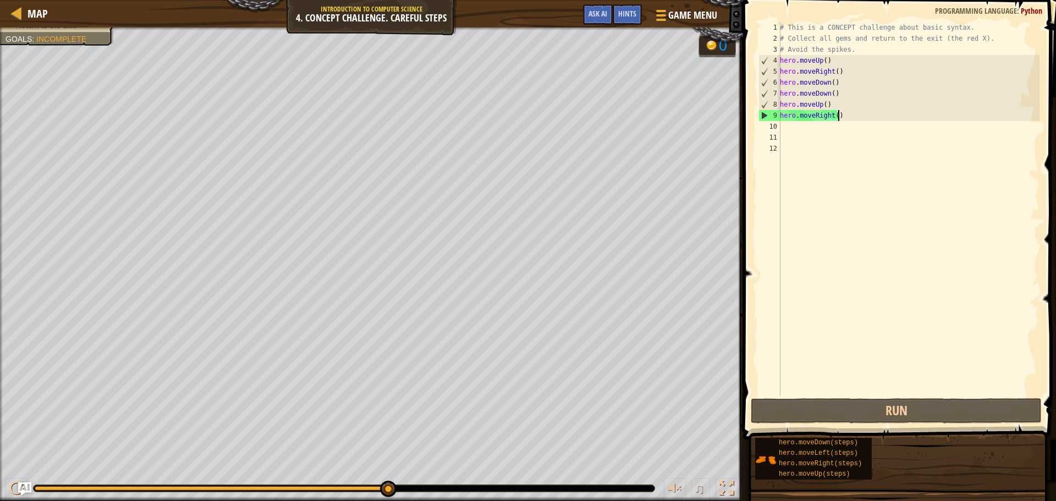
click at [790, 127] on div "# This is a CONCEPT challenge about basic syntax. # Collect all gems and return…" at bounding box center [909, 220] width 262 height 396
type textarea "h"
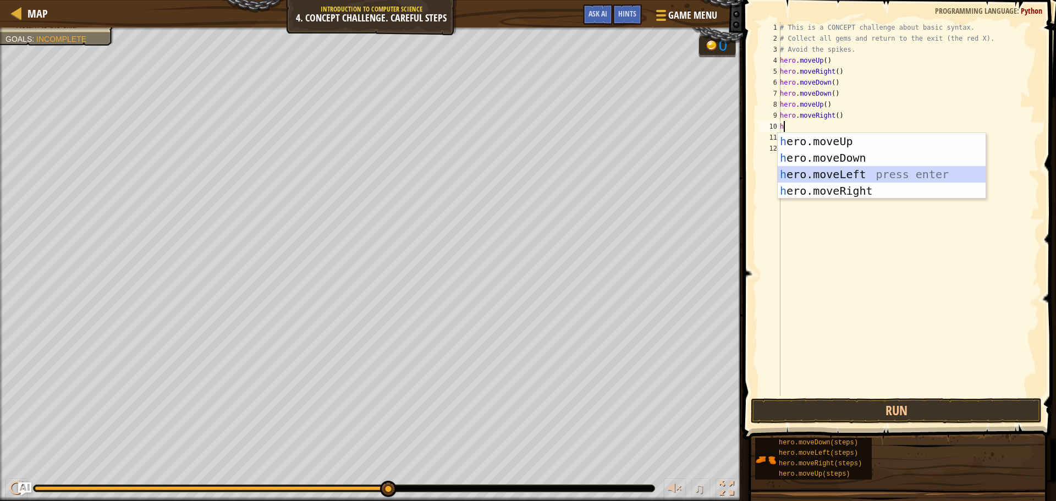
click at [822, 174] on div "h ero.moveUp press enter h ero.moveDown press enter h ero.moveLeft press enter …" at bounding box center [882, 182] width 208 height 99
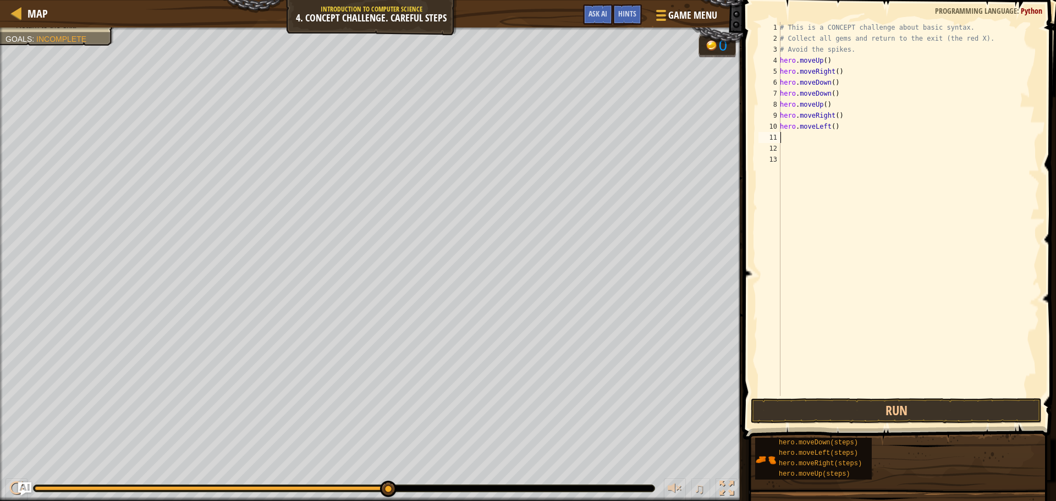
type textarea "h"
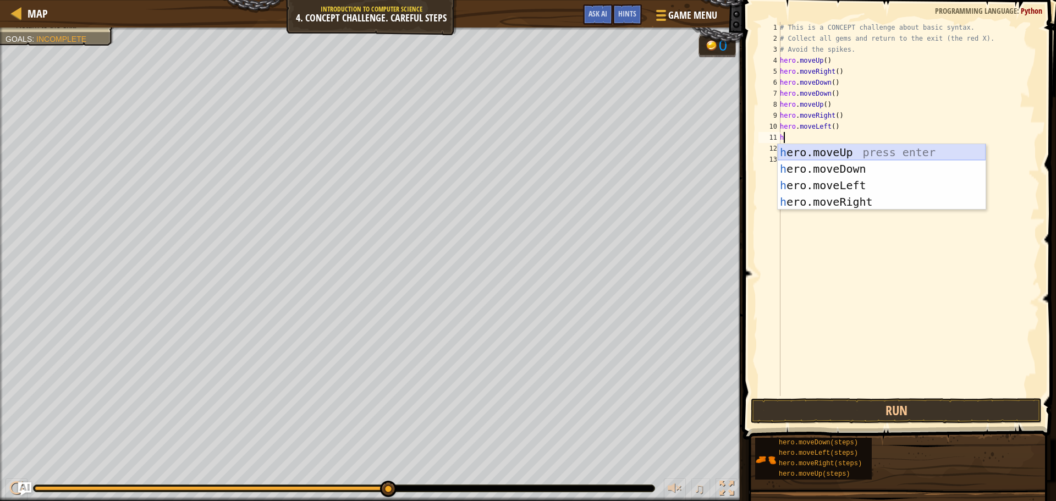
click at [815, 156] on div "h ero.moveUp press enter h ero.moveDown press enter h ero.moveLeft press enter …" at bounding box center [882, 193] width 208 height 99
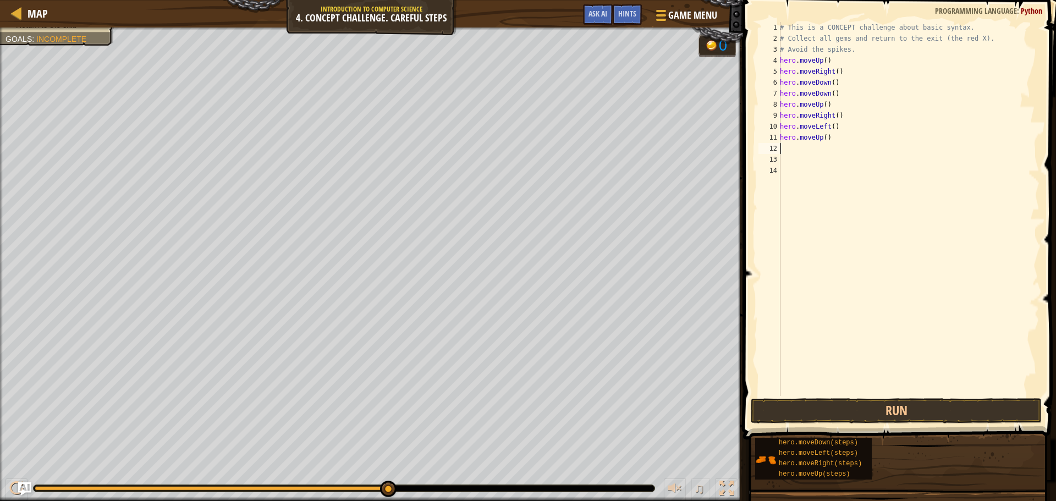
type textarea "h"
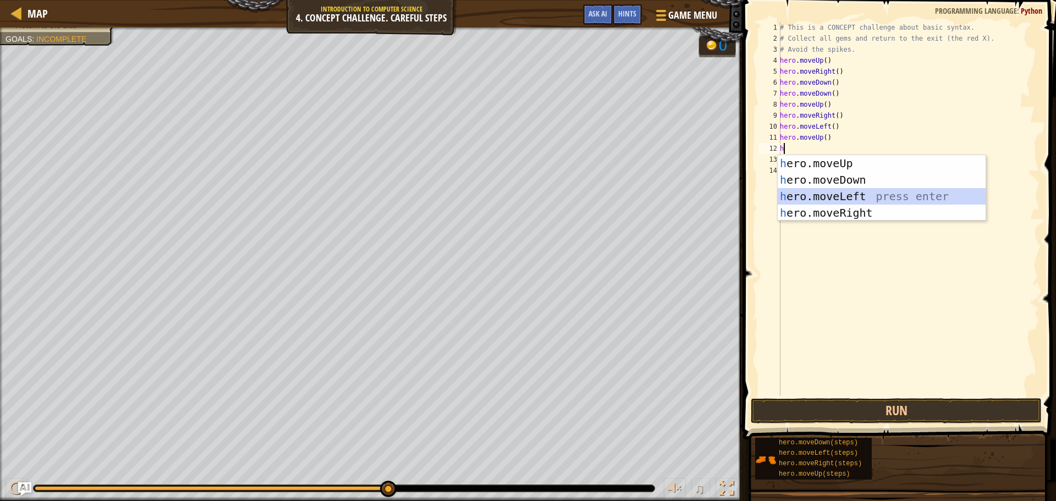
click at [811, 196] on div "h ero.moveUp press enter h ero.moveDown press enter h ero.moveLeft press enter …" at bounding box center [882, 204] width 208 height 99
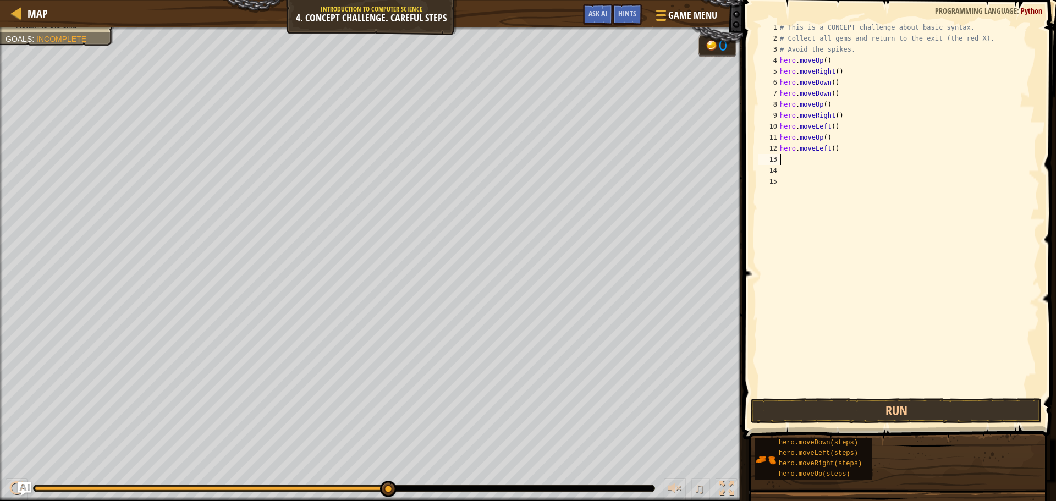
type textarea "h"
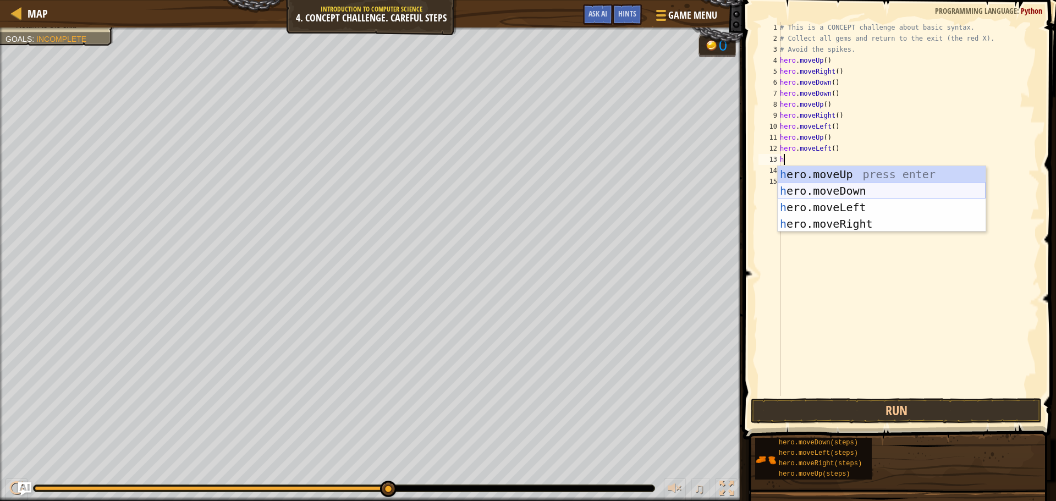
click at [811, 190] on div "h ero.moveUp press enter h ero.moveDown press enter h ero.moveLeft press enter …" at bounding box center [882, 215] width 208 height 99
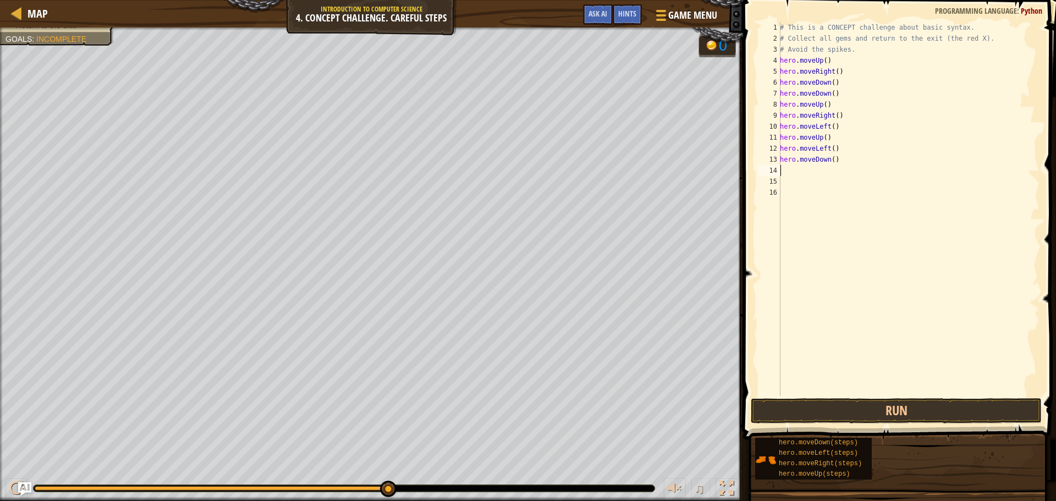
type textarea "h"
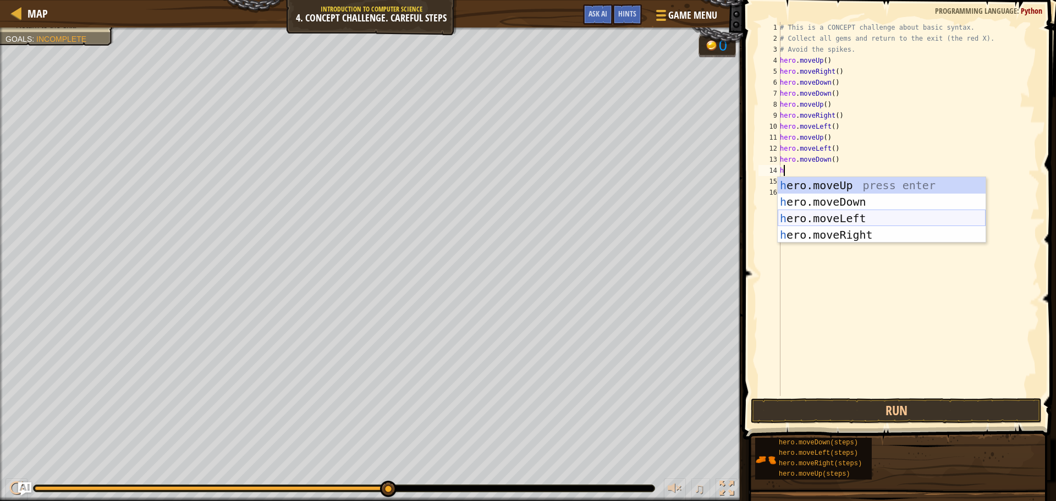
click at [803, 216] on div "h ero.moveUp press enter h ero.moveDown press enter h ero.moveLeft press enter …" at bounding box center [882, 226] width 208 height 99
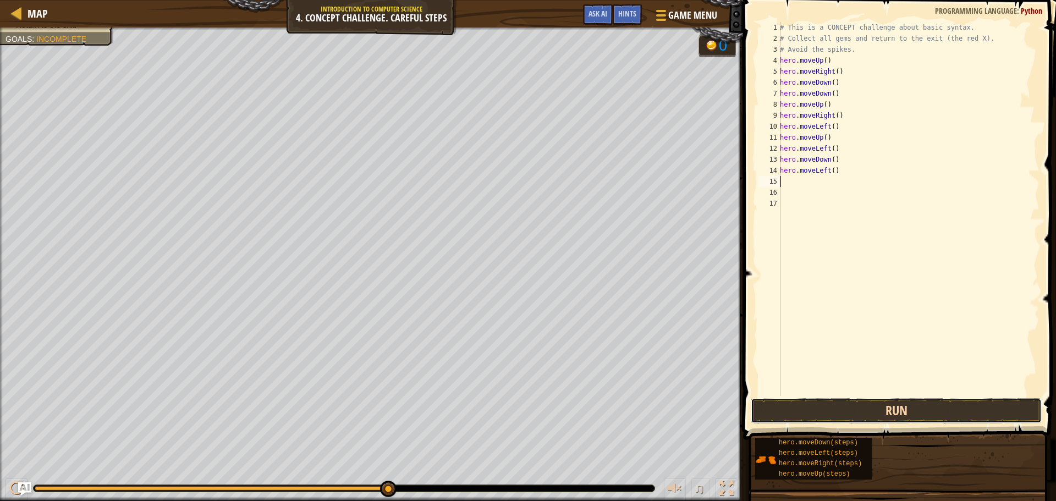
click at [862, 408] on button "Run" at bounding box center [896, 410] width 291 height 25
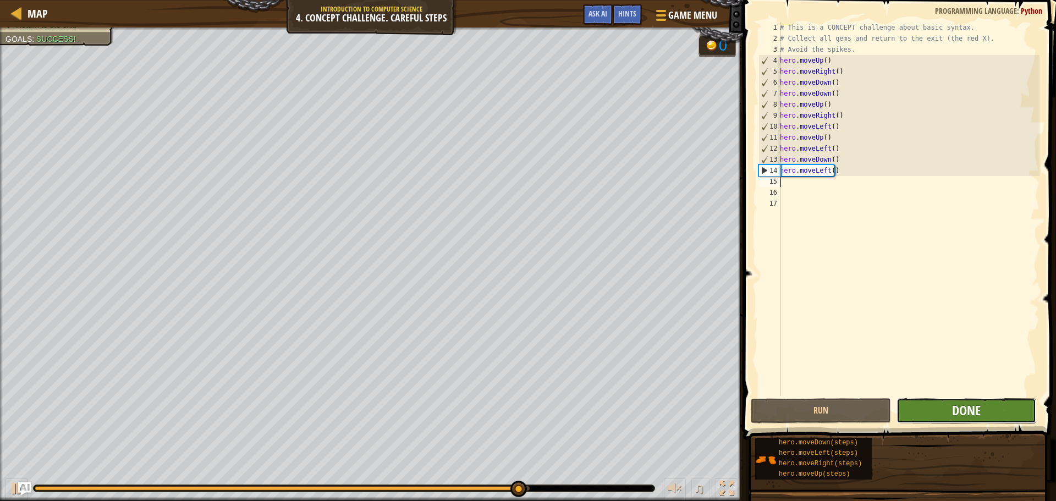
click at [957, 416] on span "Done" at bounding box center [966, 411] width 29 height 18
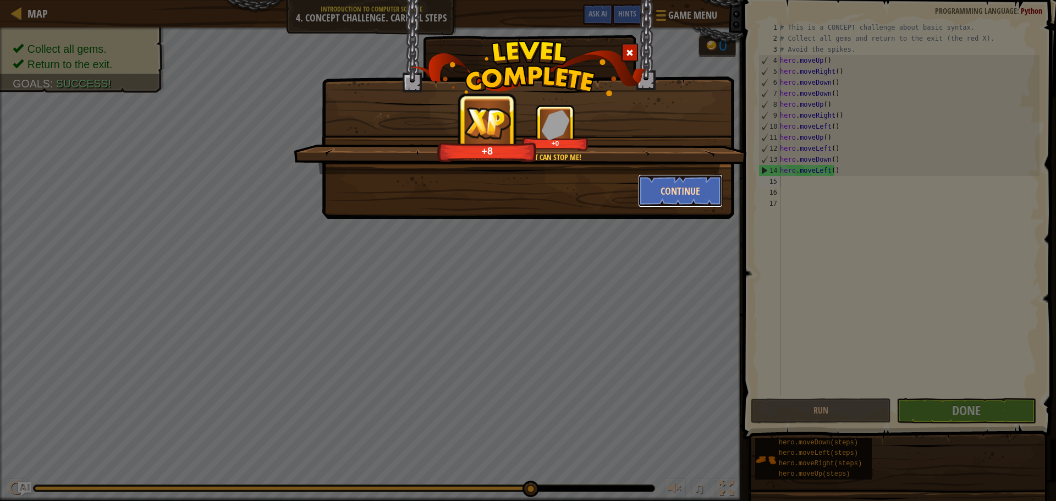
click at [672, 195] on button "Continue" at bounding box center [680, 190] width 85 height 33
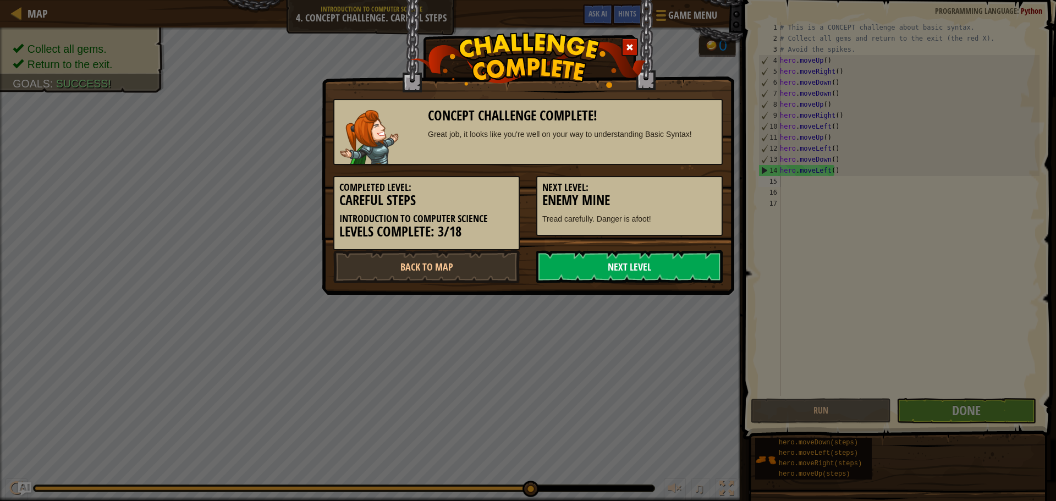
click at [629, 259] on link "Next Level" at bounding box center [629, 266] width 186 height 33
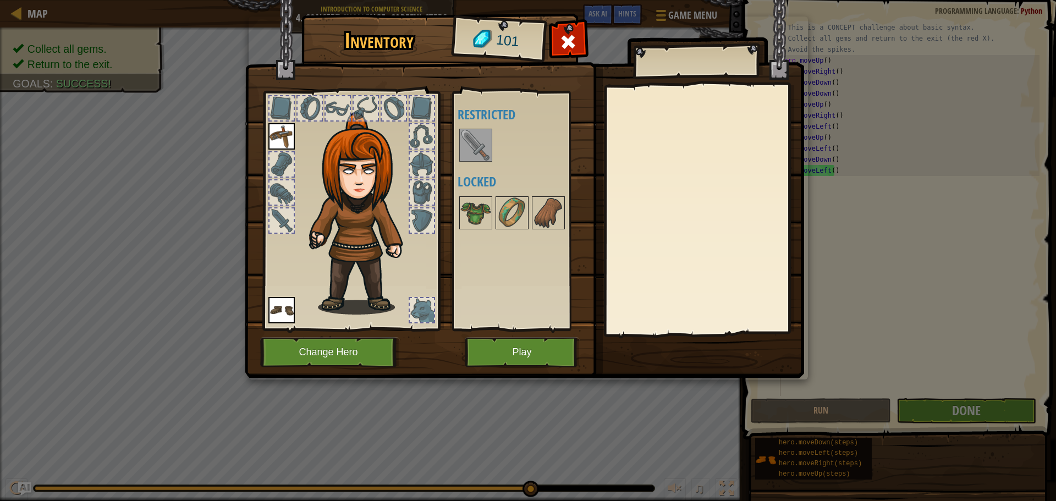
click at [469, 135] on img at bounding box center [475, 145] width 31 height 31
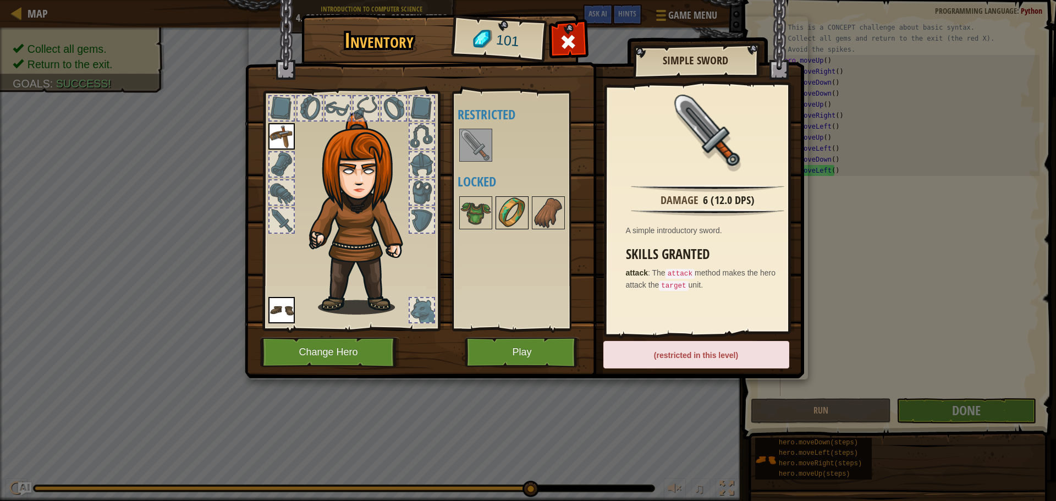
click at [521, 221] on img at bounding box center [512, 212] width 31 height 31
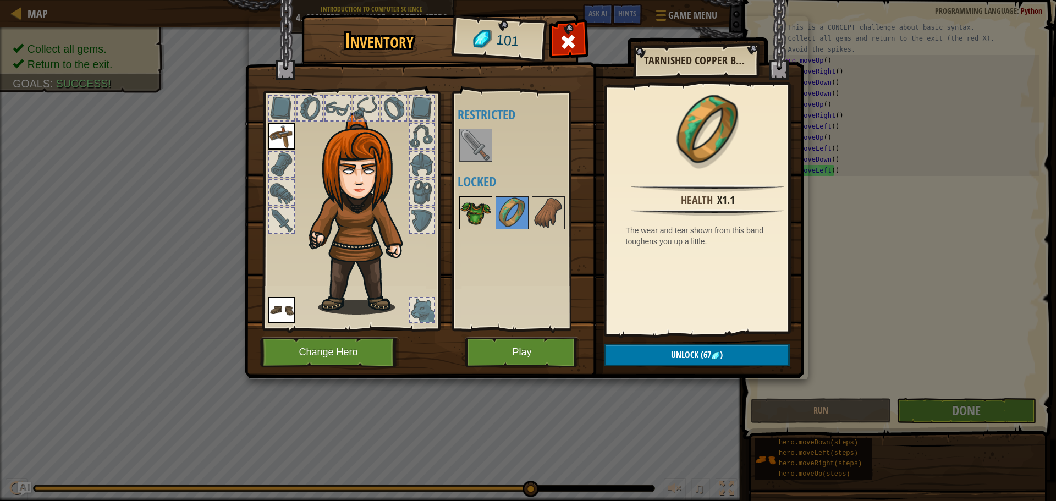
click at [466, 211] on img at bounding box center [475, 212] width 31 height 31
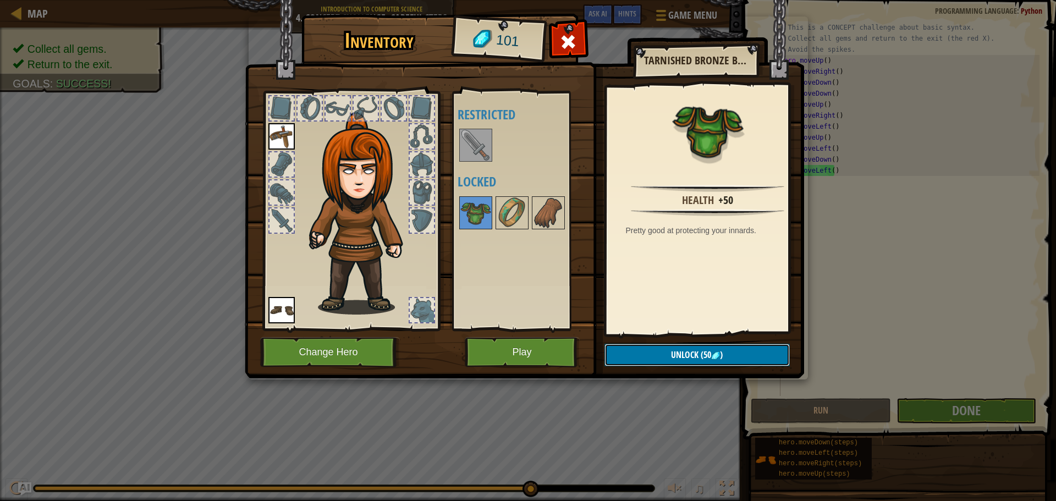
click at [716, 358] on img at bounding box center [715, 355] width 9 height 9
click at [694, 346] on button "Confirm" at bounding box center [696, 355] width 185 height 23
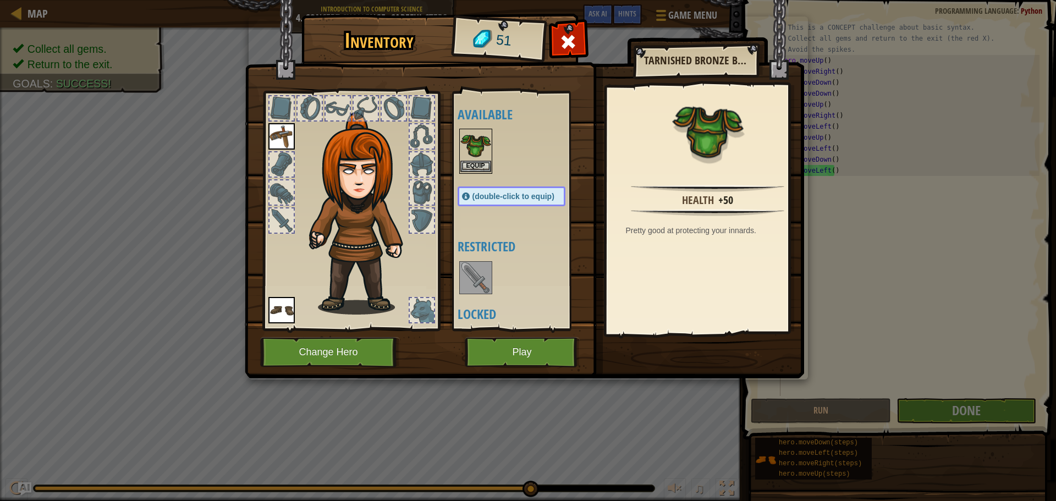
click at [474, 159] on img at bounding box center [475, 145] width 31 height 31
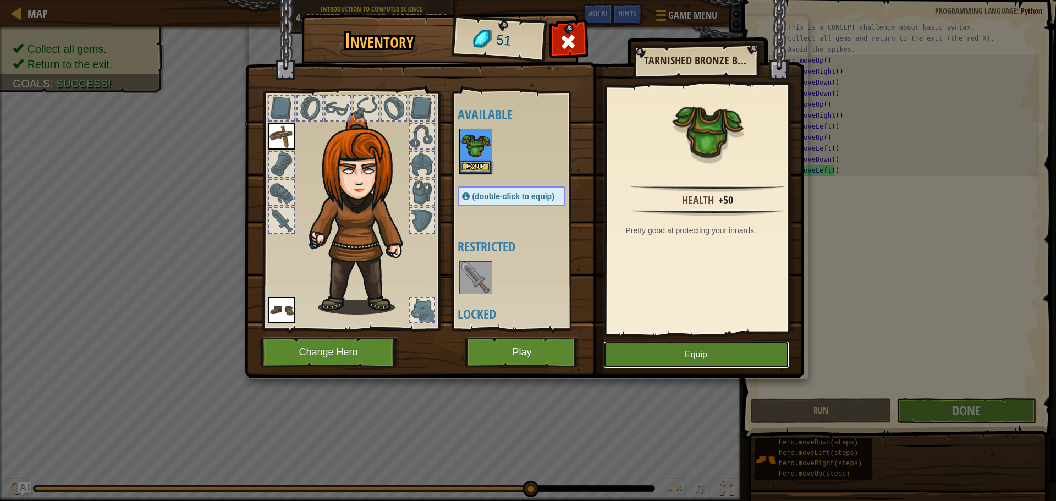
click at [655, 366] on button "Equip" at bounding box center [696, 355] width 186 height 28
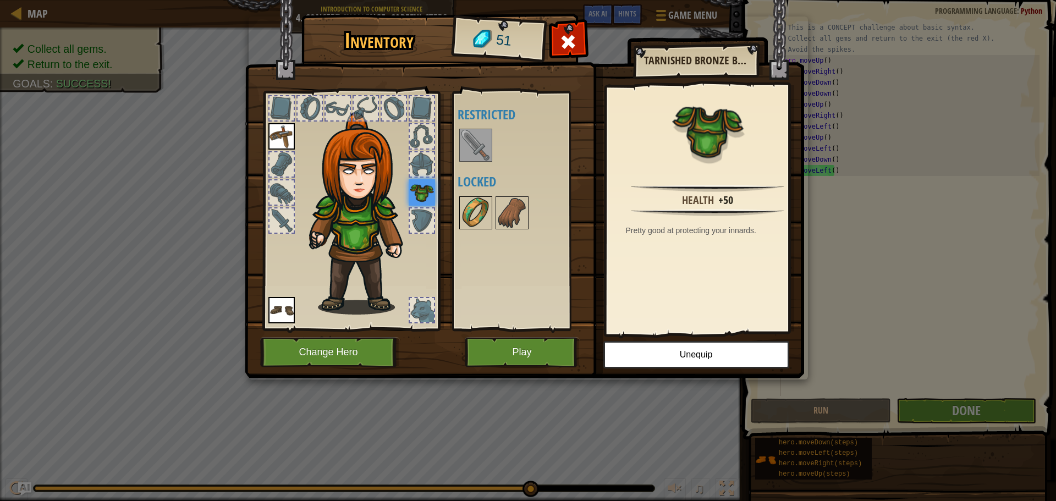
drag, startPoint x: 483, startPoint y: 210, endPoint x: 488, endPoint y: 213, distance: 6.1
click at [484, 209] on img at bounding box center [475, 212] width 31 height 31
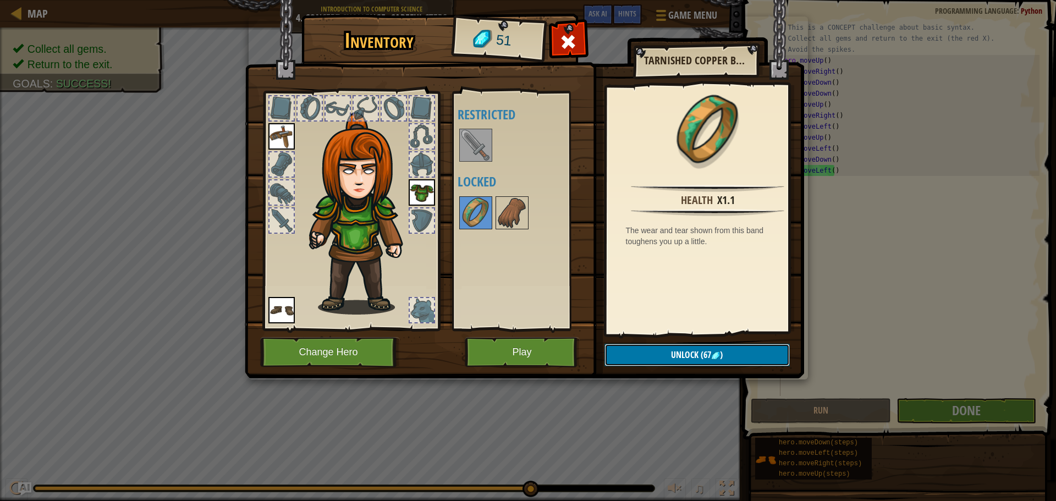
click at [672, 350] on span "Unlock" at bounding box center [685, 355] width 28 height 12
click at [505, 213] on img at bounding box center [512, 212] width 31 height 31
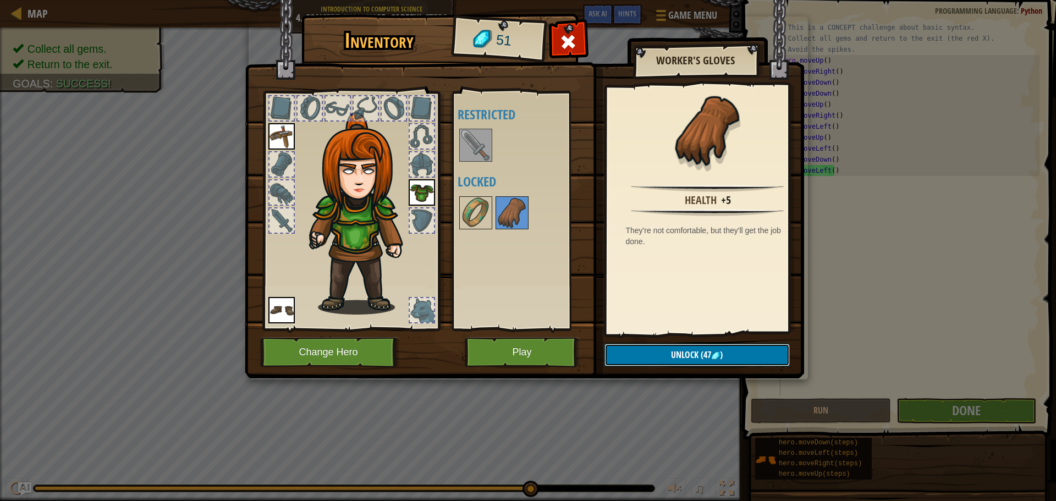
click at [687, 356] on span "Unlock" at bounding box center [685, 355] width 28 height 12
click at [690, 350] on button "Confirm" at bounding box center [696, 355] width 185 height 23
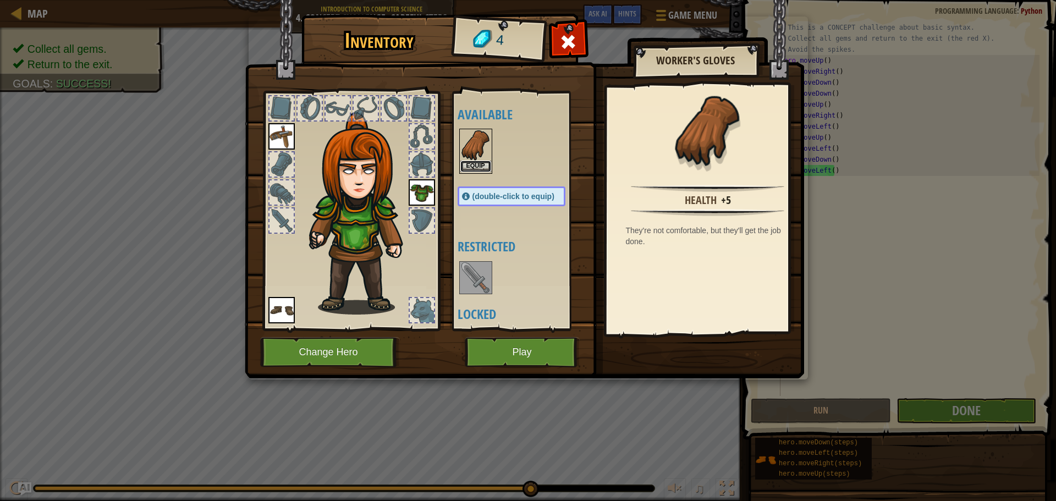
click at [475, 170] on button "Equip" at bounding box center [475, 167] width 31 height 12
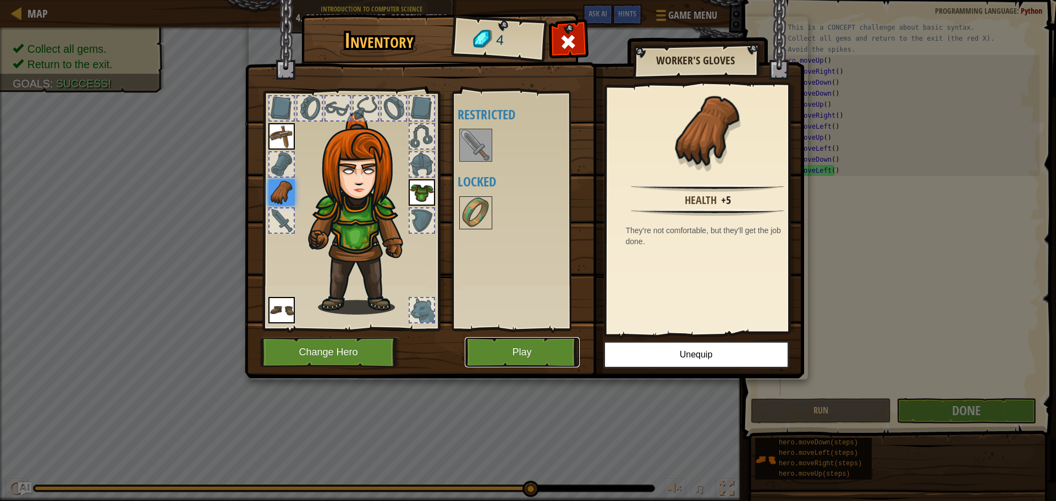
click at [522, 350] on button "Play" at bounding box center [522, 352] width 115 height 30
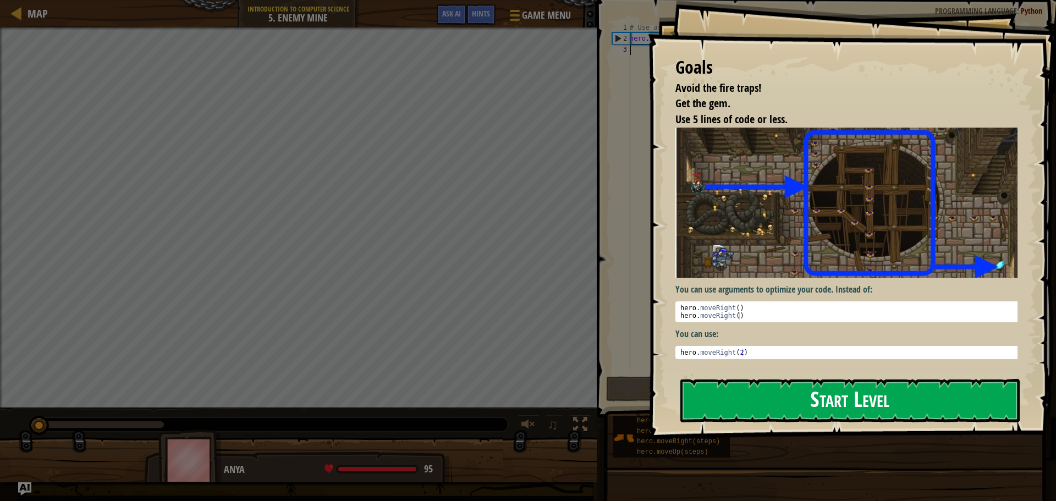
click at [839, 403] on button "Start Level" at bounding box center [849, 400] width 339 height 43
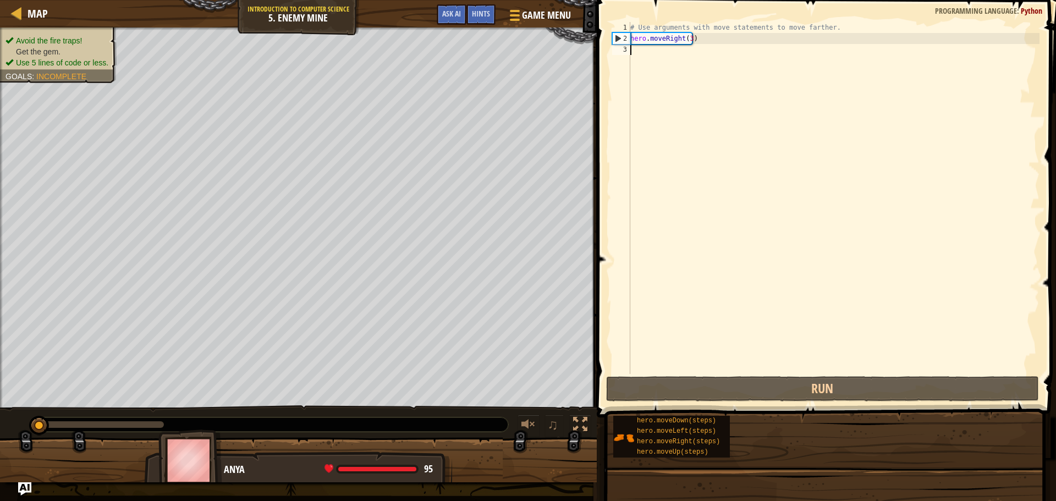
click at [629, 332] on div "Map Introduction to Computer Science 5. Enemy Mine Game Menu Done Hints Ask AI …" at bounding box center [528, 250] width 1056 height 501
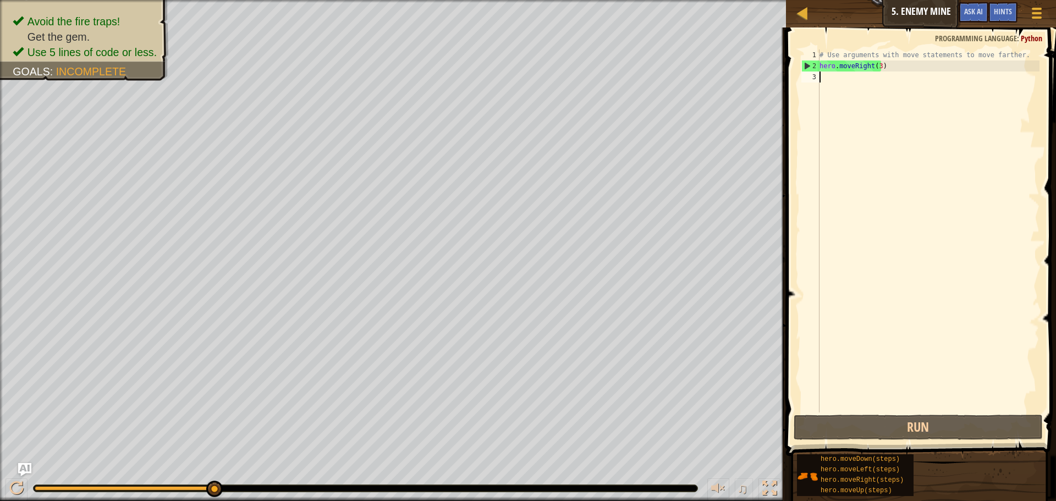
type textarea "h"
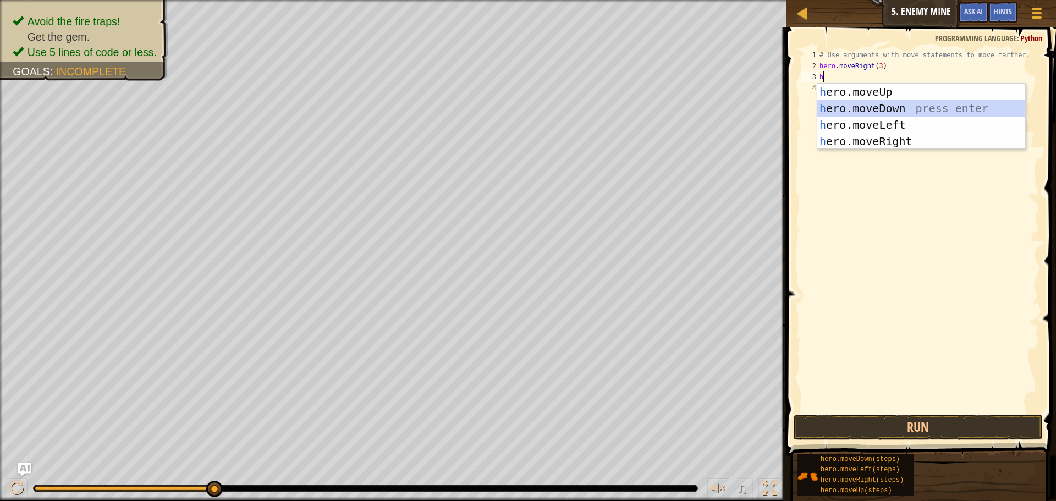
click at [889, 108] on div "h ero.moveUp press enter h ero.moveDown press enter h ero.moveLeft press enter …" at bounding box center [921, 133] width 208 height 99
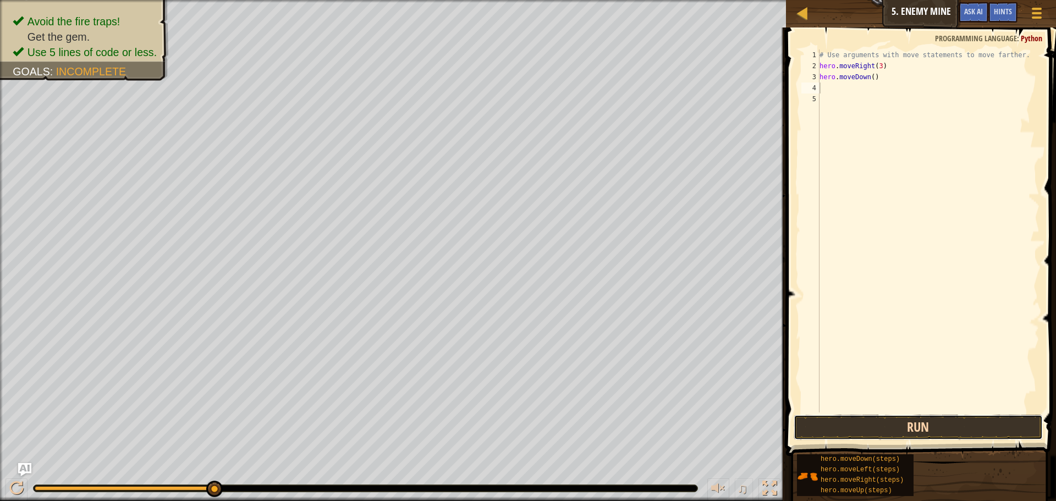
click at [882, 430] on button "Run" at bounding box center [918, 427] width 249 height 25
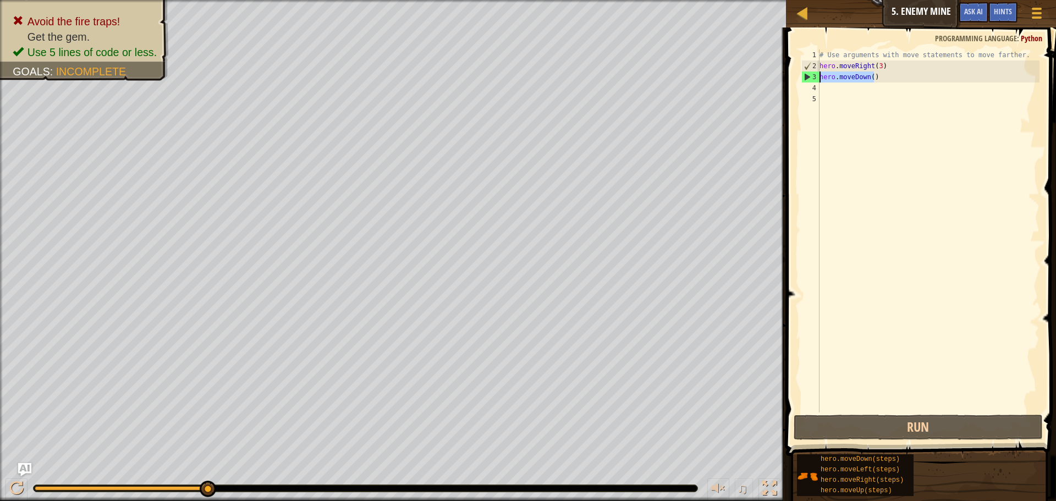
drag, startPoint x: 879, startPoint y: 81, endPoint x: 817, endPoint y: 80, distance: 61.6
click at [817, 80] on div "1 2 3 4 5 # Use arguments with move statements to move farther. hero . moveRigh…" at bounding box center [919, 231] width 240 height 363
type textarea "hero.moveDown()"
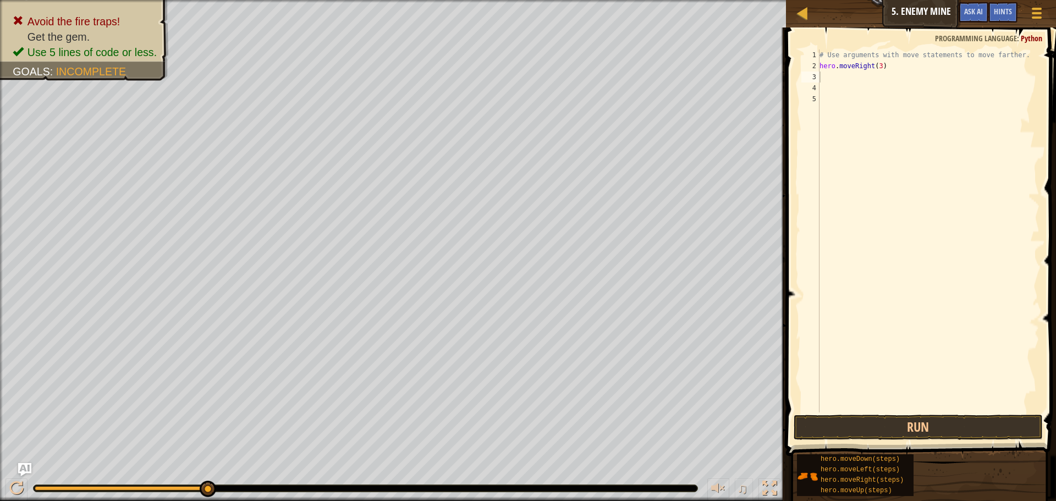
click at [892, 410] on div "# Use arguments with move statements to move farther. hero . moveRight ( 3 )" at bounding box center [928, 242] width 222 height 385
click at [884, 427] on button "Run" at bounding box center [918, 427] width 249 height 25
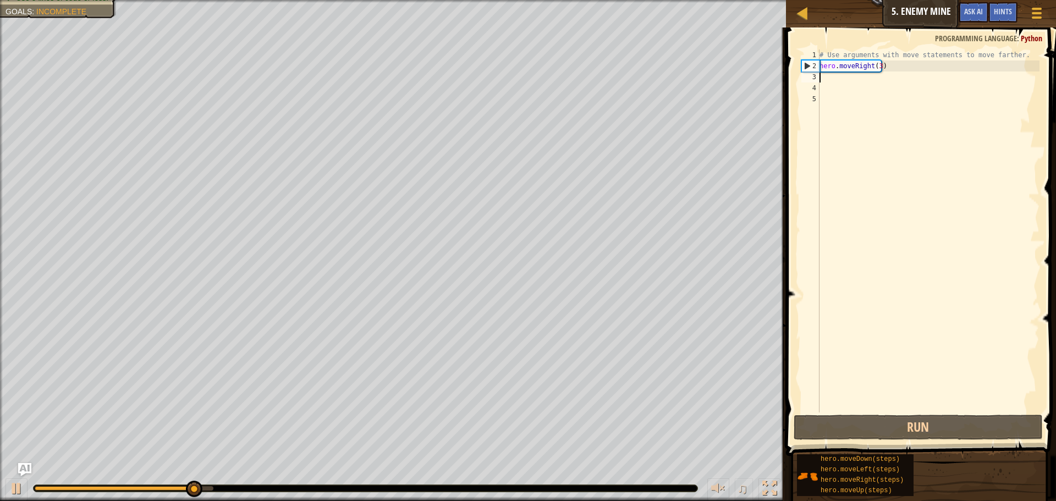
click at [843, 81] on div "# Use arguments with move statements to move farther. hero . moveRight ( 3 )" at bounding box center [928, 242] width 222 height 385
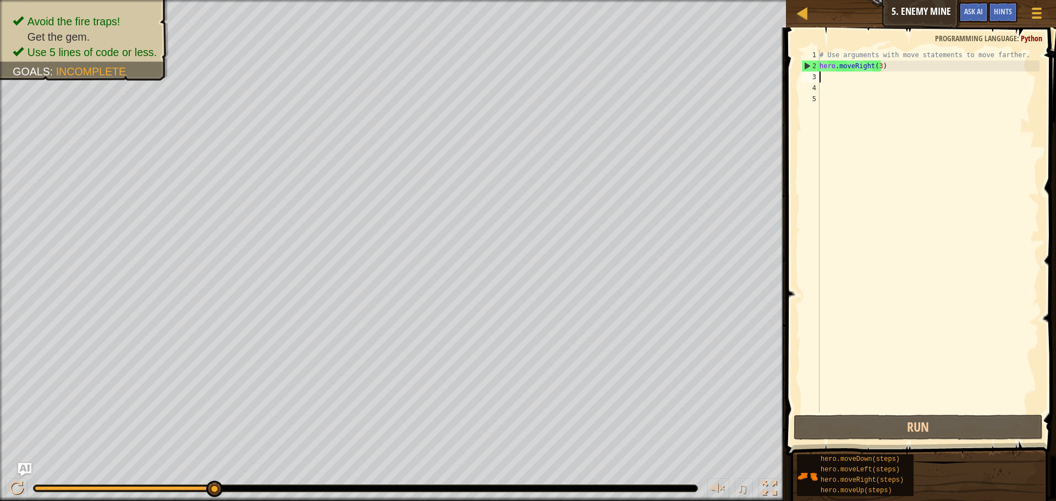
type textarea "h"
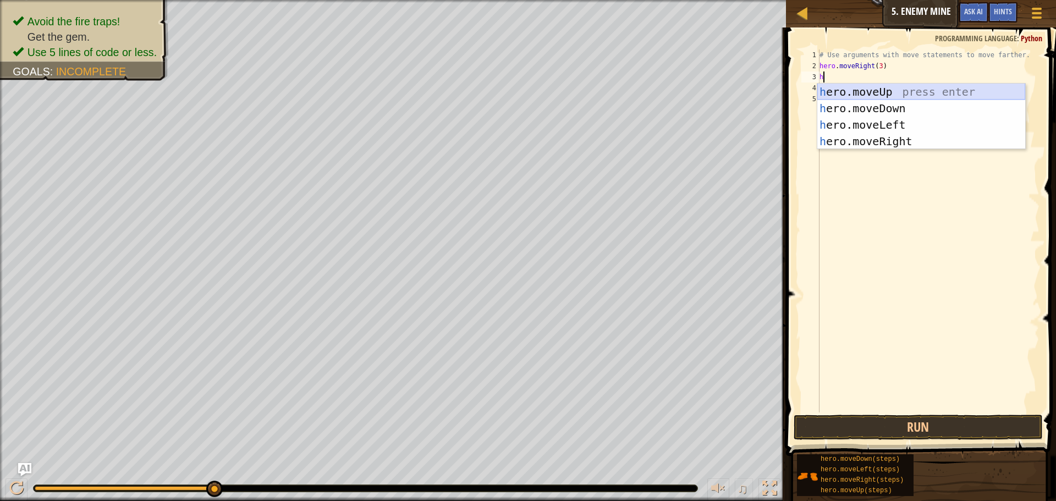
click at [854, 91] on div "h ero.moveUp press enter h ero.moveDown press enter h ero.moveLeft press enter …" at bounding box center [921, 133] width 208 height 99
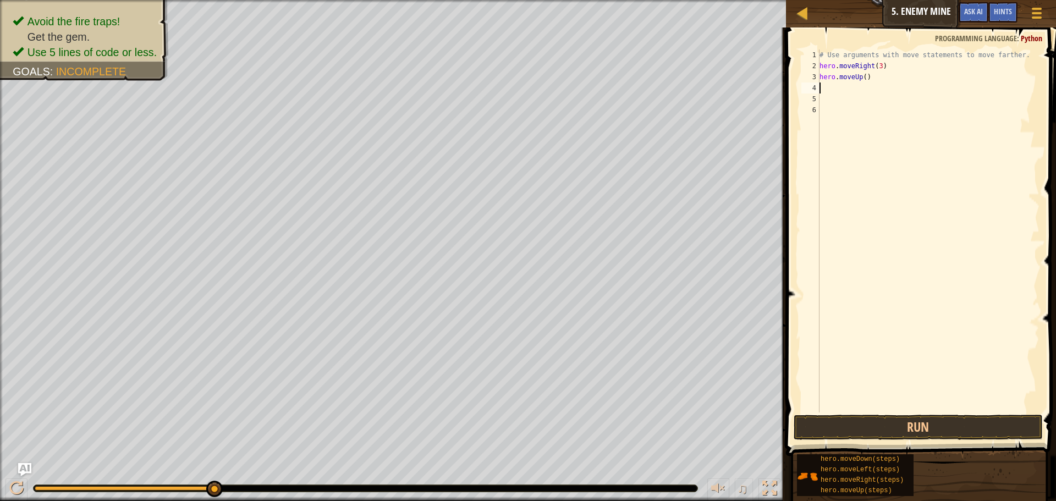
type textarea "h"
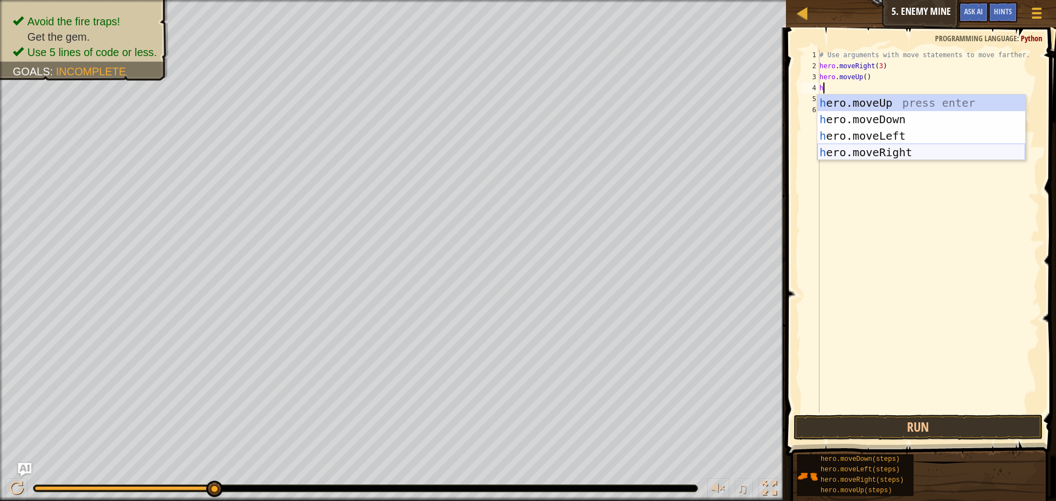
click at [877, 151] on div "h ero.moveUp press enter h ero.moveDown press enter h ero.moveLeft press enter …" at bounding box center [921, 144] width 208 height 99
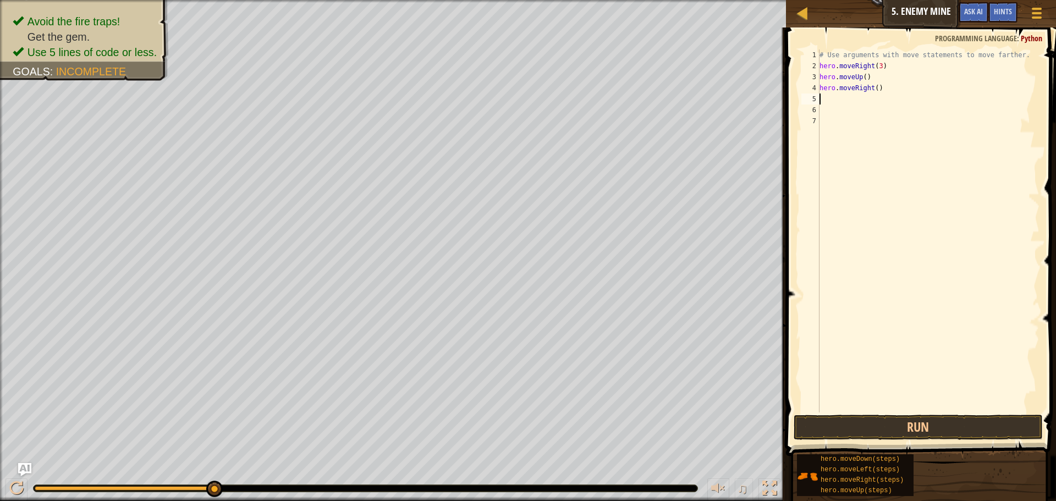
type textarea "h"
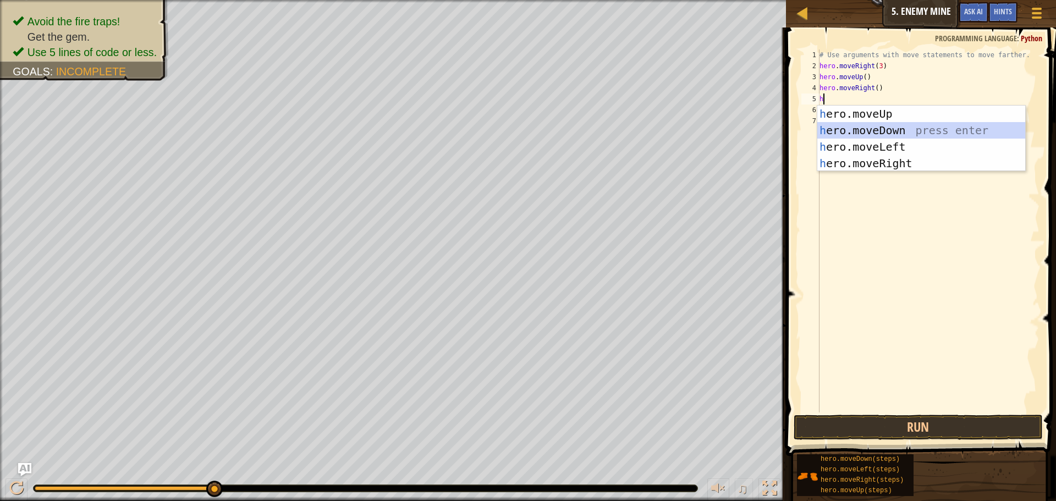
click at [862, 127] on div "h ero.moveUp press enter h ero.moveDown press enter h ero.moveLeft press enter …" at bounding box center [921, 155] width 208 height 99
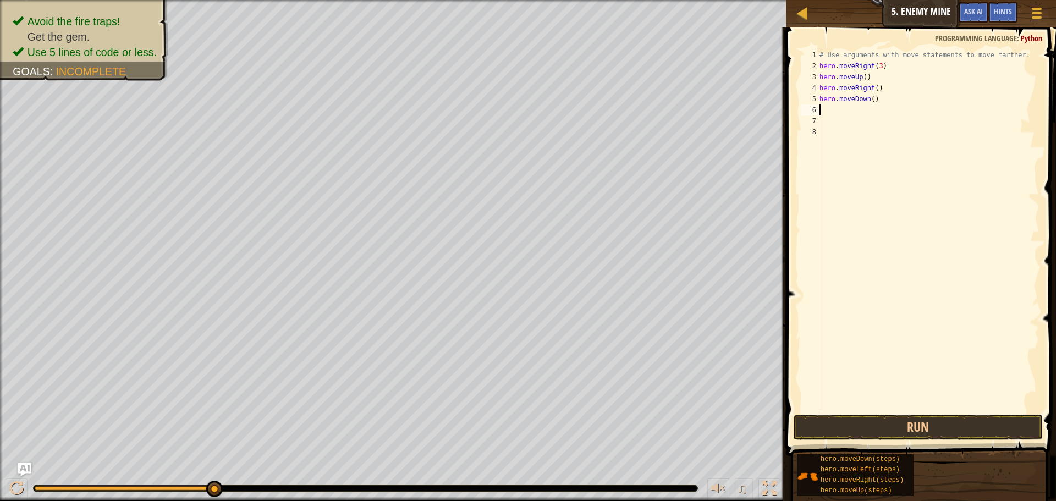
type textarea "h"
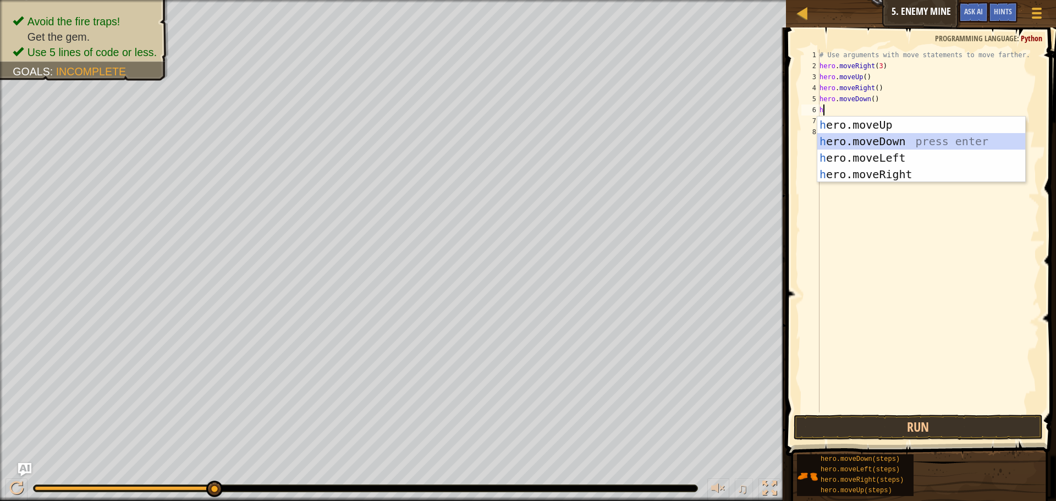
click at [873, 141] on div "h ero.moveUp press enter h ero.moveDown press enter h ero.moveLeft press enter …" at bounding box center [921, 166] width 208 height 99
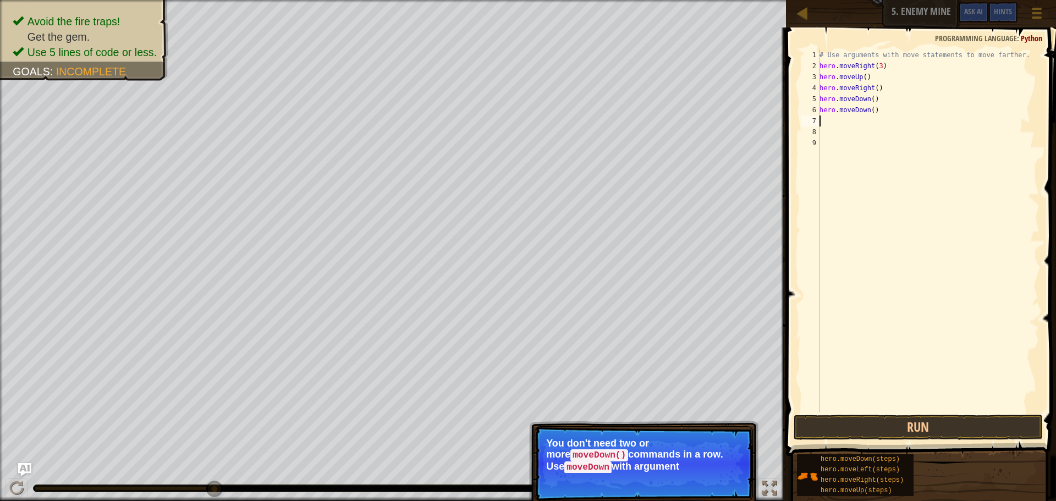
type textarea "h"
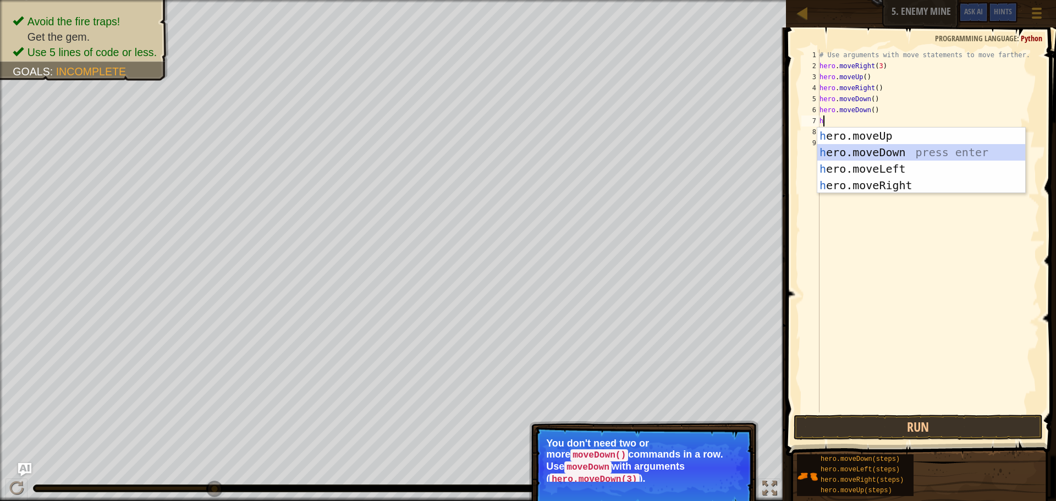
click at [869, 155] on div "h ero.moveUp press enter h ero.moveDown press enter h ero.moveLeft press enter …" at bounding box center [921, 177] width 208 height 99
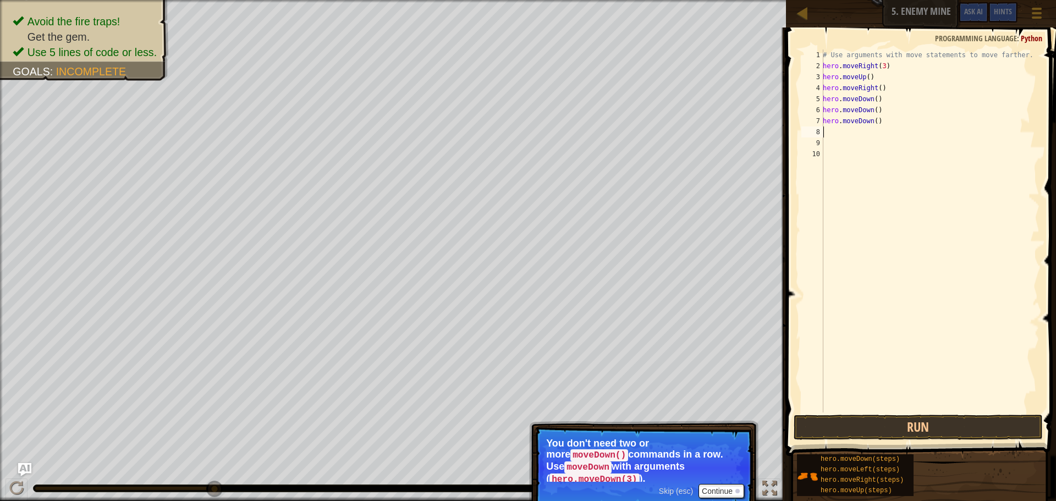
type textarea "h"
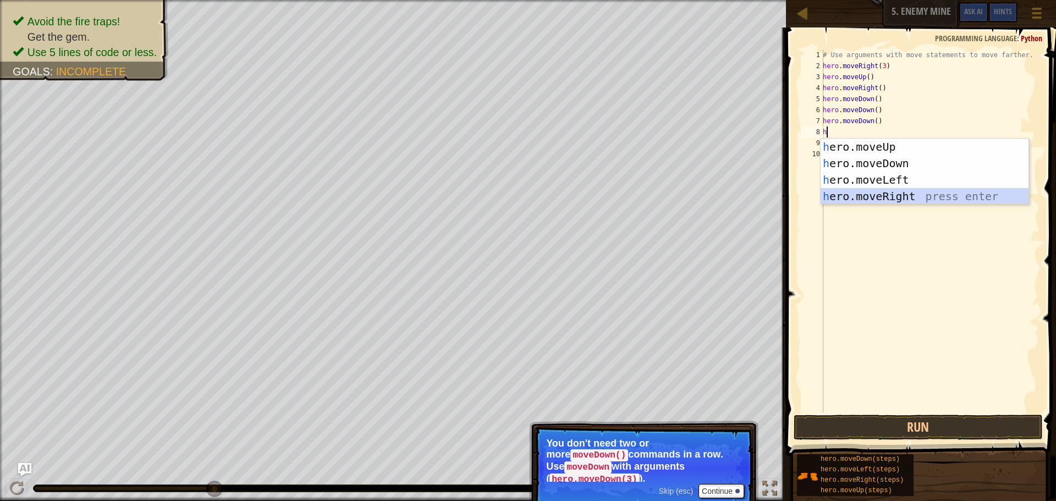
click at [861, 189] on div "h ero.moveUp press enter h ero.moveDown press enter h ero.moveLeft press enter …" at bounding box center [925, 188] width 208 height 99
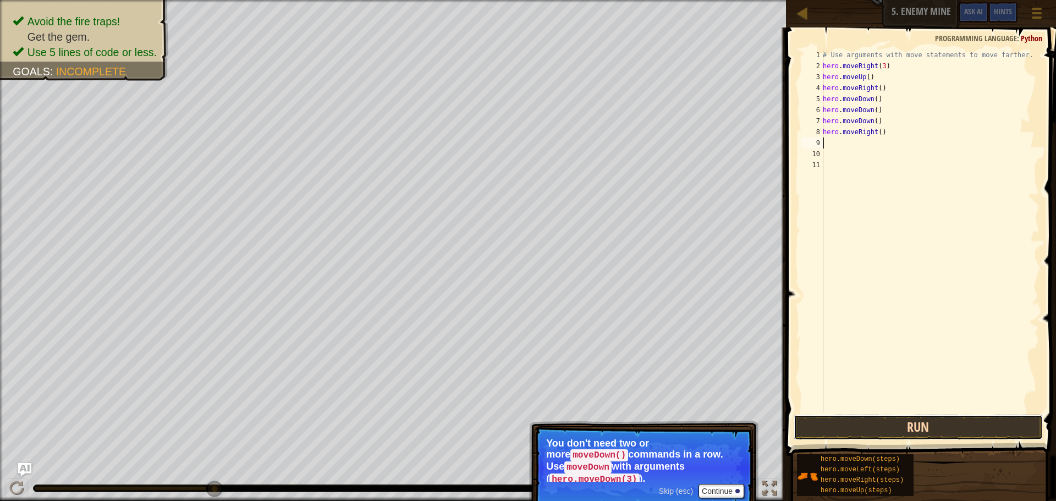
click at [906, 421] on button "Run" at bounding box center [918, 427] width 249 height 25
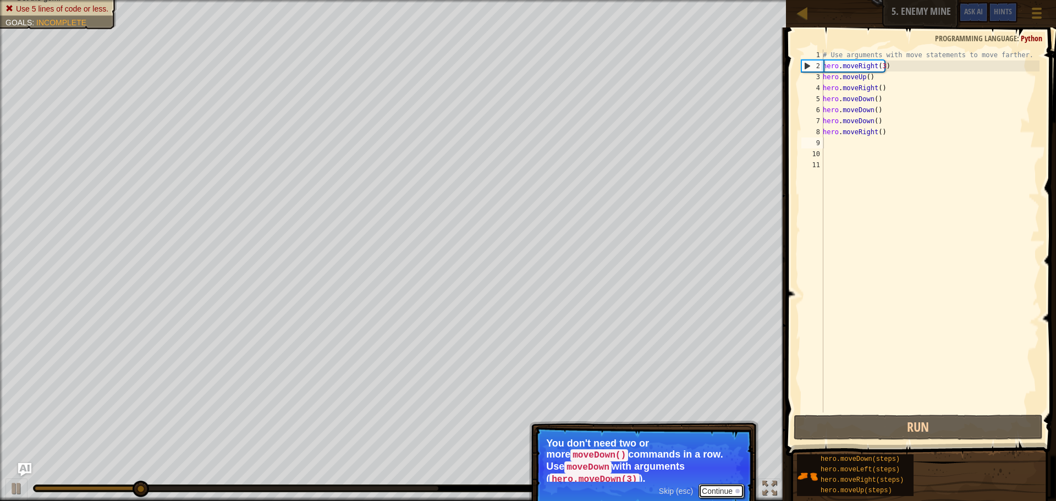
click at [715, 484] on button "Continue" at bounding box center [722, 491] width 46 height 14
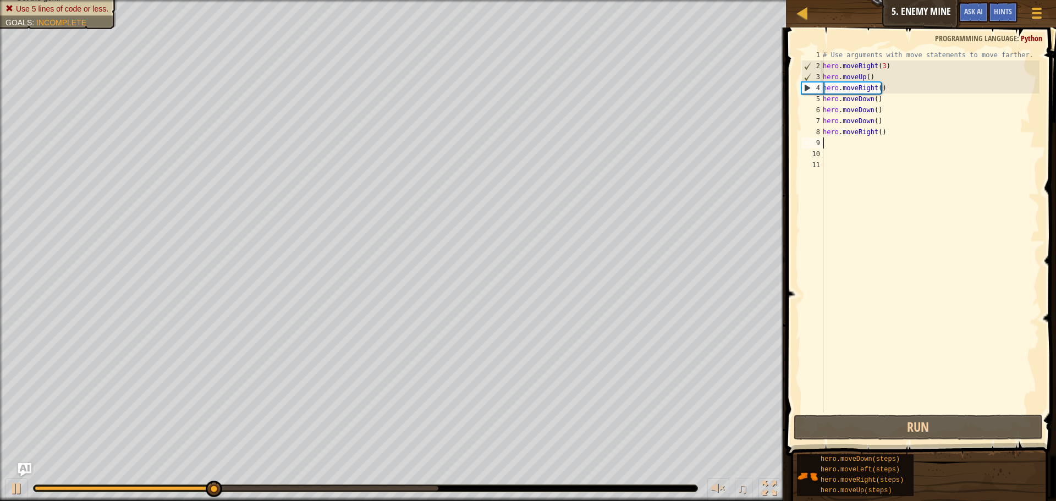
click at [849, 144] on div "# Use arguments with move statements to move farther. hero . moveRight ( 3 ) he…" at bounding box center [930, 242] width 219 height 385
type textarea "h"
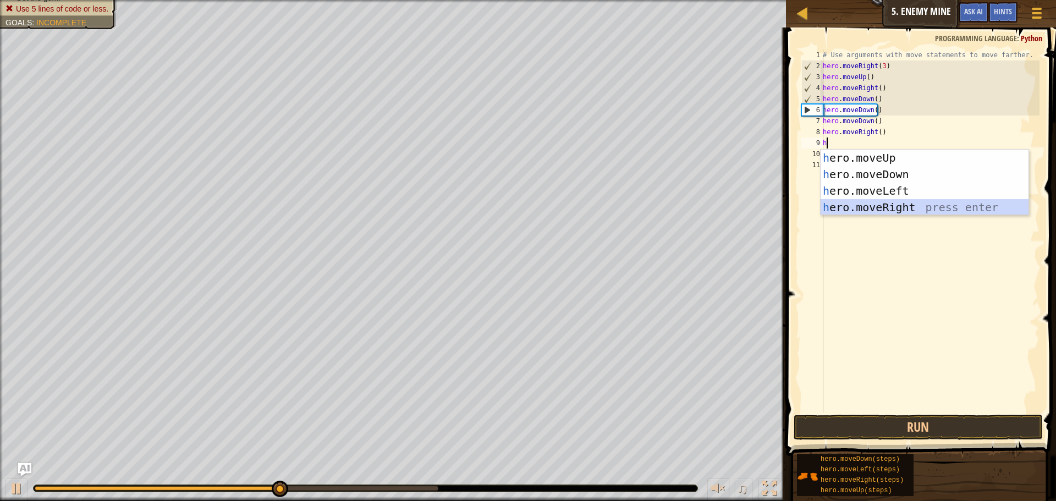
click at [860, 204] on div "h ero.moveUp press enter h ero.moveDown press enter h ero.moveLeft press enter …" at bounding box center [925, 199] width 208 height 99
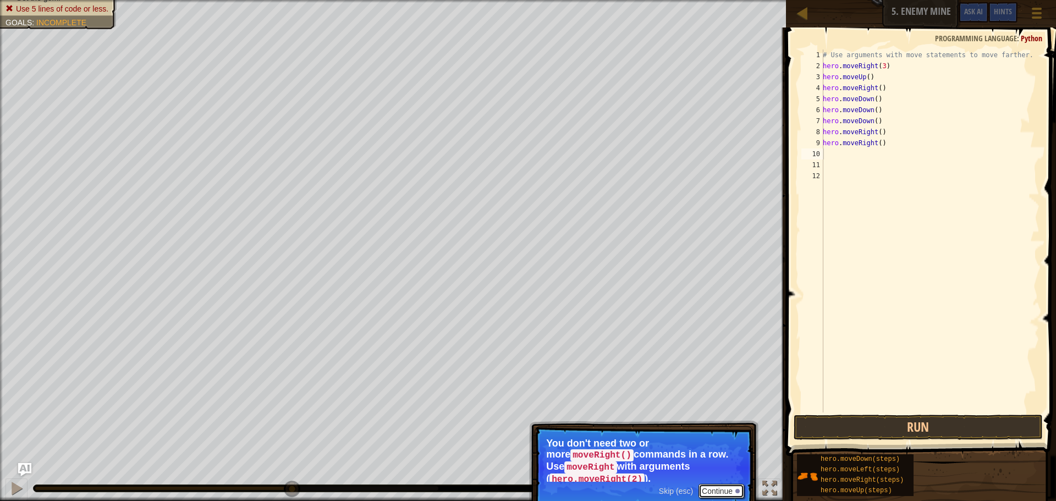
click at [712, 484] on button "Continue" at bounding box center [722, 491] width 46 height 14
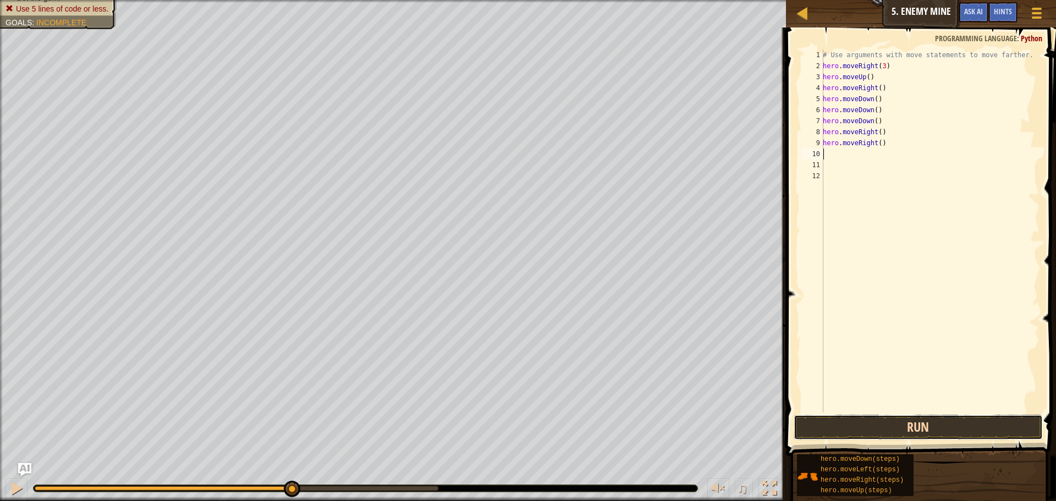
click at [865, 418] on button "Run" at bounding box center [918, 427] width 249 height 25
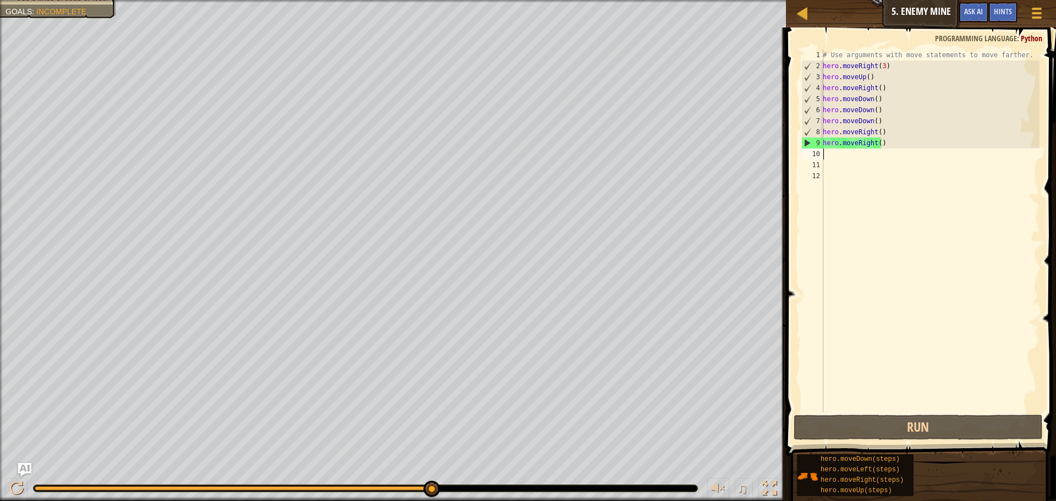
drag, startPoint x: 156, startPoint y: 494, endPoint x: 431, endPoint y: 503, distance: 275.2
click at [431, 0] on html "Map Introduction to Computer Science 5. Enemy Mine Game Menu Done Hints Ask AI …" at bounding box center [528, 0] width 1056 height 0
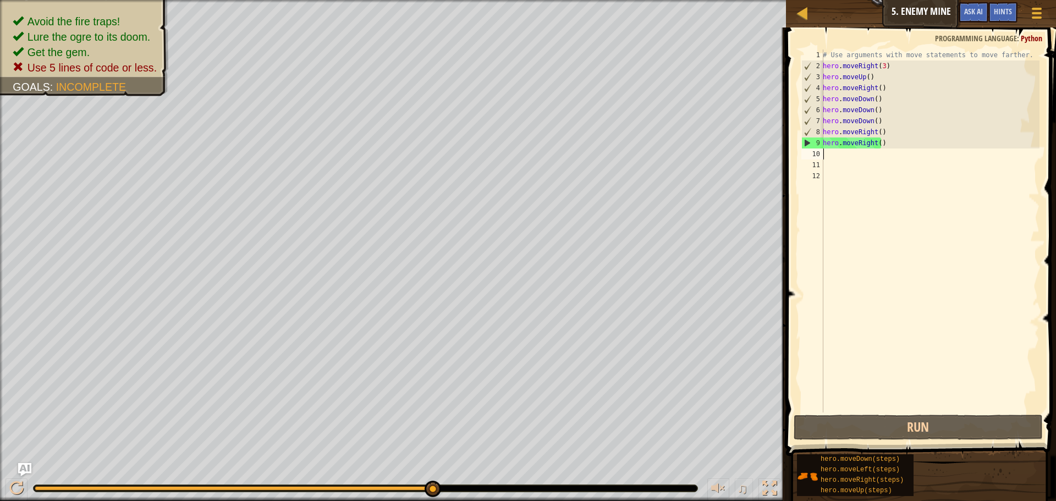
drag, startPoint x: 74, startPoint y: 489, endPoint x: 449, endPoint y: 503, distance: 375.4
click at [449, 0] on html "Map Introduction to Computer Science 5. Enemy Mine Game Menu Done Hints Ask AI …" at bounding box center [528, 0] width 1056 height 0
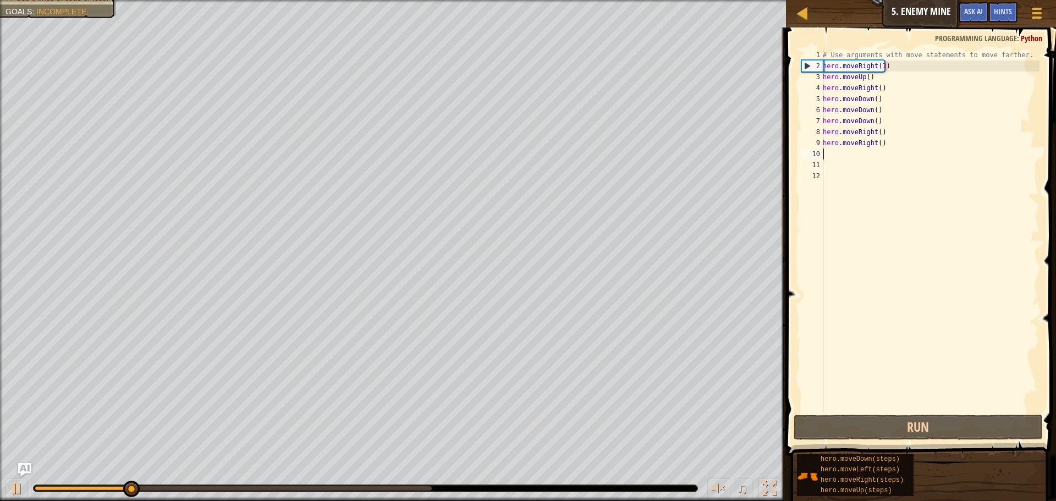
click at [876, 142] on div "# Use arguments with move statements to move farther. hero . moveRight ( 3 ) he…" at bounding box center [930, 242] width 219 height 385
click at [879, 144] on div "# Use arguments with move statements to move farther. hero . moveRight ( 3 ) he…" at bounding box center [930, 242] width 219 height 385
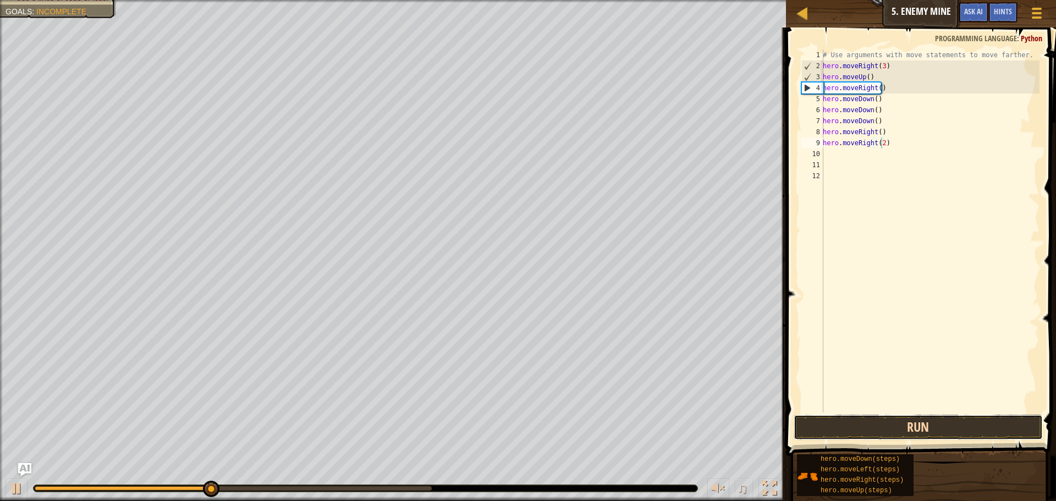
click at [898, 428] on button "Run" at bounding box center [918, 427] width 249 height 25
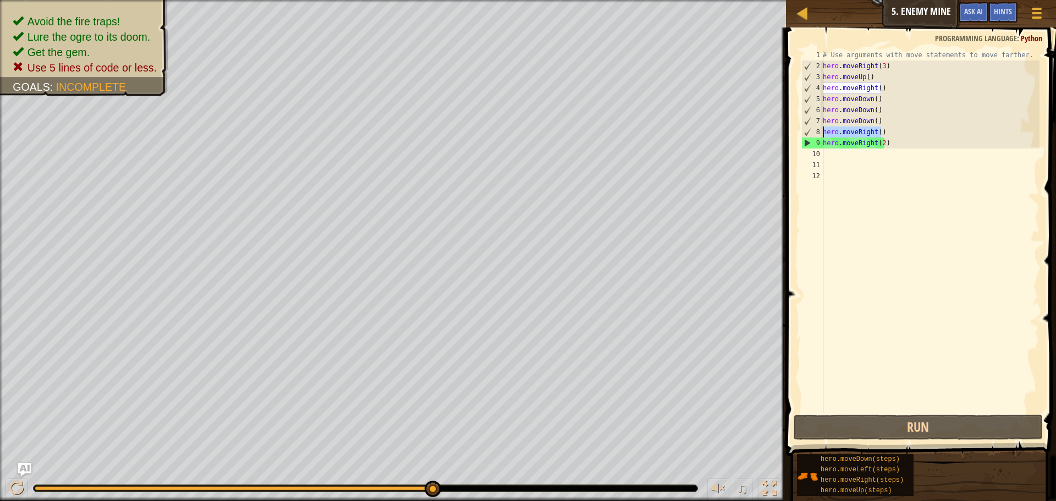
drag, startPoint x: 885, startPoint y: 129, endPoint x: 821, endPoint y: 133, distance: 63.9
click at [821, 133] on div "hero.moveRight(2) 1 2 3 4 5 6 7 8 9 10 11 12 # Use arguments with move statemen…" at bounding box center [919, 231] width 240 height 363
type textarea "hero.moveRight()"
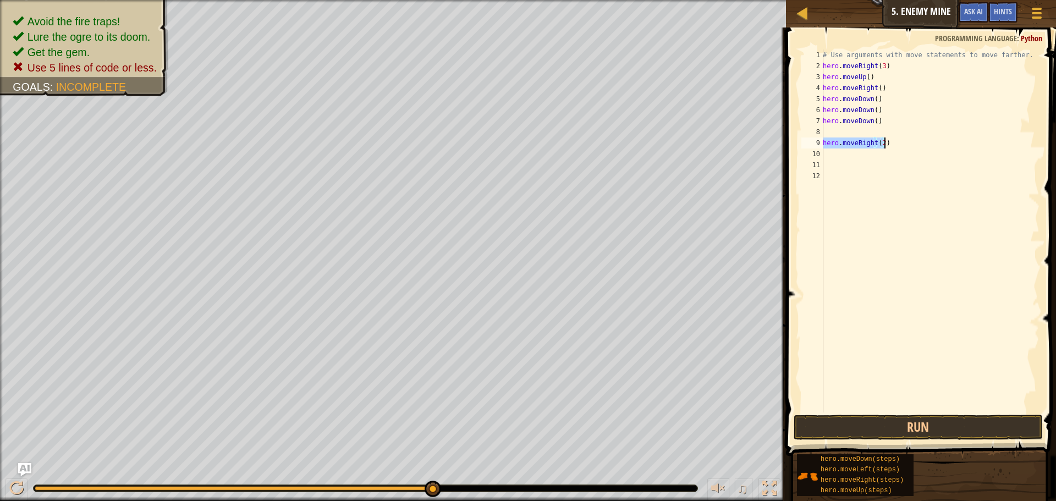
drag, startPoint x: 824, startPoint y: 141, endPoint x: 886, endPoint y: 146, distance: 62.4
click at [886, 146] on div "# Use arguments with move statements to move farther. hero . moveRight ( 3 ) he…" at bounding box center [930, 242] width 219 height 385
type textarea "hero.moveRight(2)"
click at [882, 131] on div "# Use arguments with move statements to move farther. hero . moveRight ( 3 ) he…" at bounding box center [930, 231] width 219 height 363
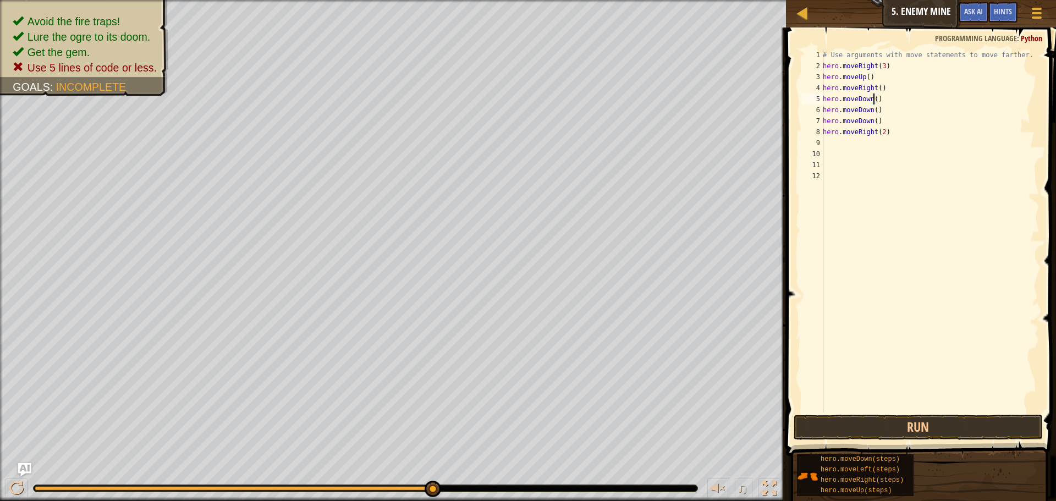
click at [872, 98] on div "# Use arguments with move statements to move farther. hero . moveRight ( 3 ) he…" at bounding box center [930, 242] width 219 height 385
type textarea "hero.moveDown()"
drag, startPoint x: 880, startPoint y: 120, endPoint x: 824, endPoint y: 120, distance: 56.1
click at [824, 120] on div "# Use arguments with move statements to move farther. hero . moveRight ( 3 ) he…" at bounding box center [930, 242] width 219 height 385
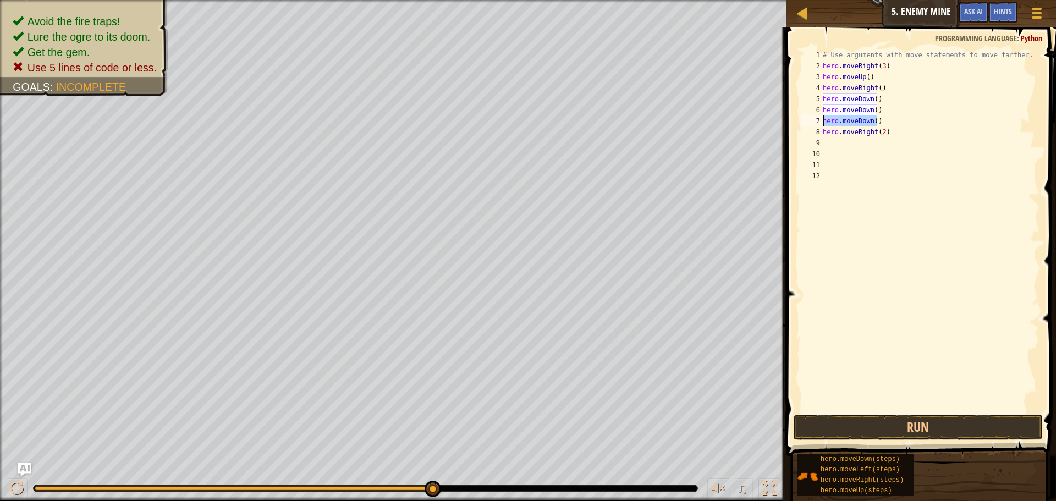
scroll to position [5, 0]
drag, startPoint x: 881, startPoint y: 109, endPoint x: 825, endPoint y: 113, distance: 56.8
click at [825, 113] on div "# Use arguments with move statements to move farther. hero . moveRight ( 3 ) he…" at bounding box center [930, 242] width 219 height 385
drag, startPoint x: 932, startPoint y: 100, endPoint x: 878, endPoint y: 104, distance: 54.0
click at [878, 104] on div "# Use arguments with move statements to move farther. hero . moveRight ( 3 ) he…" at bounding box center [930, 242] width 219 height 385
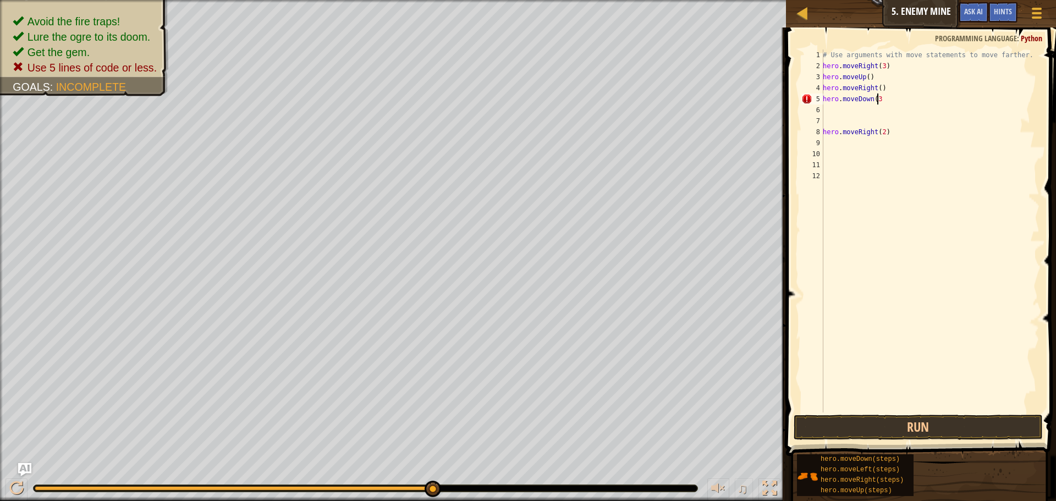
scroll to position [5, 4]
drag, startPoint x: 882, startPoint y: 131, endPoint x: 825, endPoint y: 133, distance: 57.2
click at [825, 133] on div "# Use arguments with move statements to move farther. hero . moveRight ( 3 ) he…" at bounding box center [930, 242] width 219 height 385
drag, startPoint x: 887, startPoint y: 129, endPoint x: 823, endPoint y: 131, distance: 63.3
click at [823, 131] on div "# Use arguments with move statements to move farther. hero . moveRight ( 3 ) he…" at bounding box center [930, 242] width 219 height 385
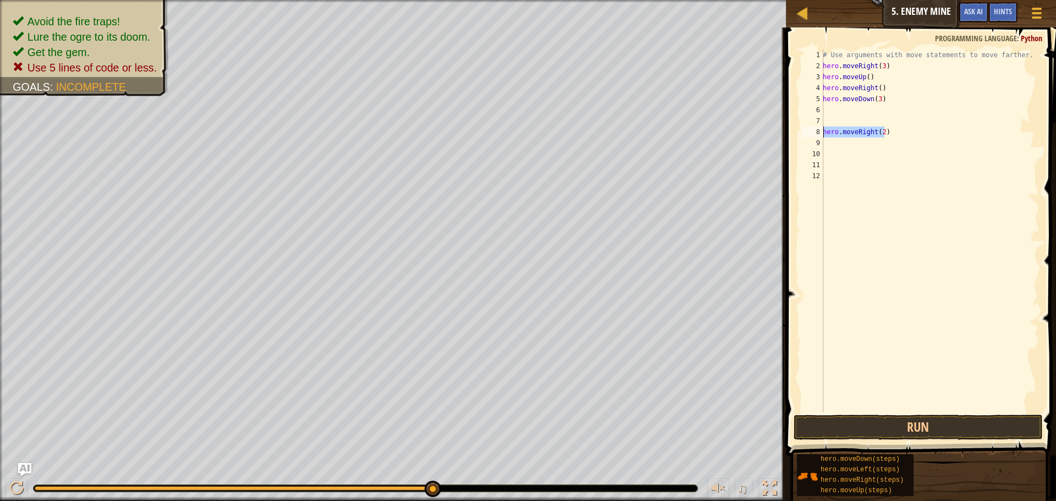
type textarea "hero.moveRight(2)"
drag, startPoint x: 1019, startPoint y: 56, endPoint x: 823, endPoint y: 54, distance: 196.4
click at [823, 54] on div "hero.moveRight(2) 1 2 3 4 5 6 7 8 9 10 11 12 # Use arguments with move statemen…" at bounding box center [919, 231] width 240 height 363
type textarea "# Use arguments with move statements to move farther."
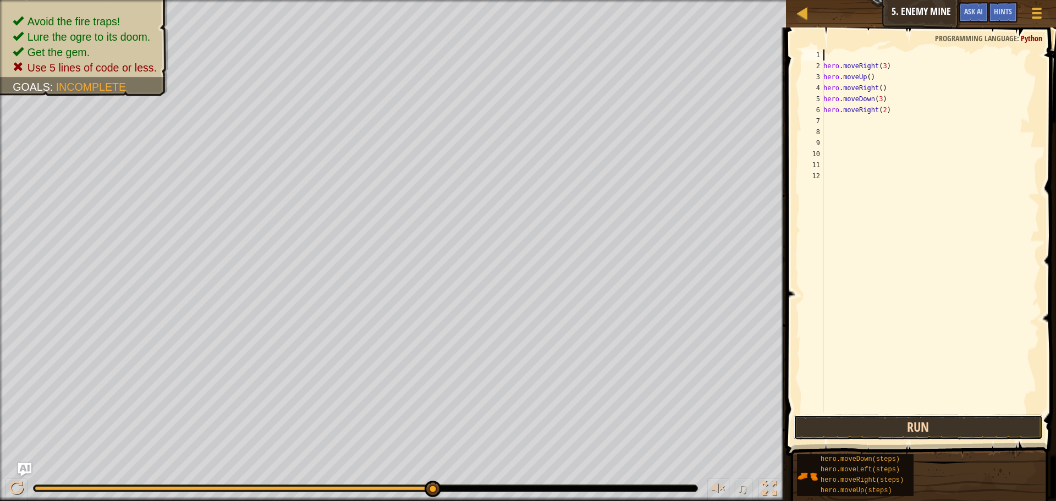
click at [877, 430] on button "Run" at bounding box center [918, 427] width 249 height 25
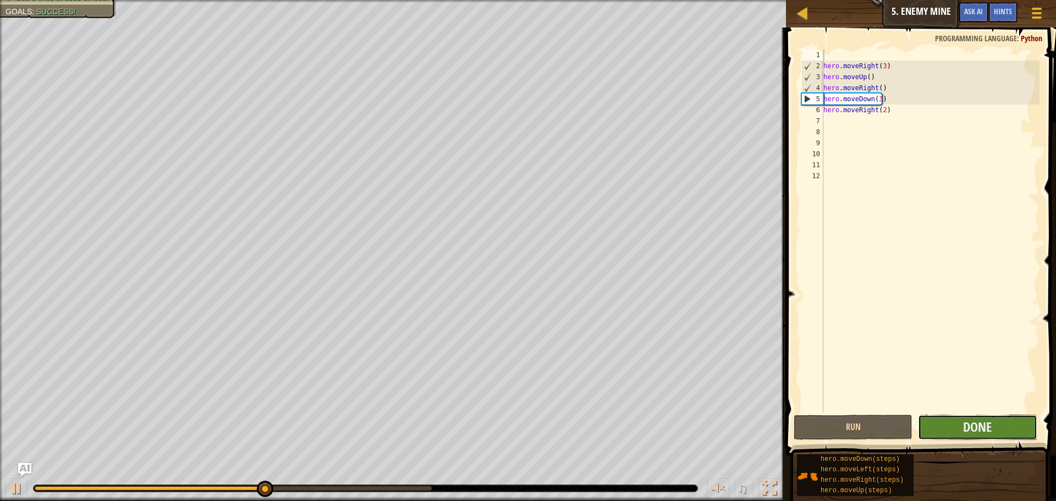
click at [958, 428] on button "Done" at bounding box center [977, 427] width 119 height 25
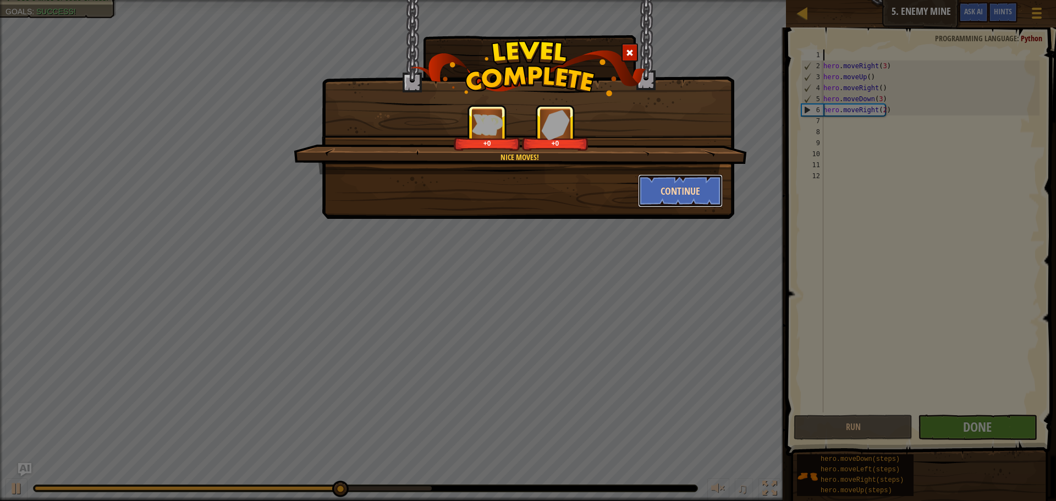
click at [697, 187] on button "Continue" at bounding box center [680, 190] width 85 height 33
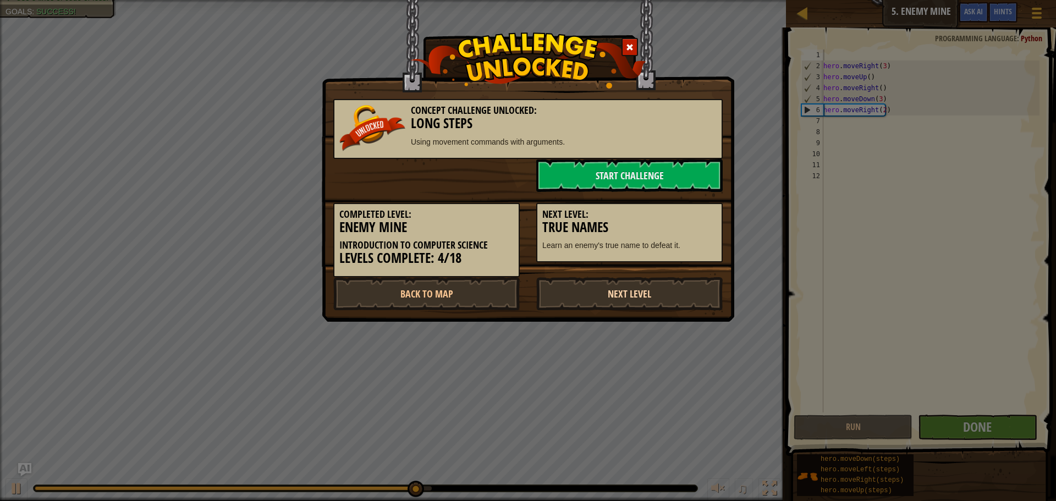
click at [593, 290] on link "Next Level" at bounding box center [629, 293] width 186 height 33
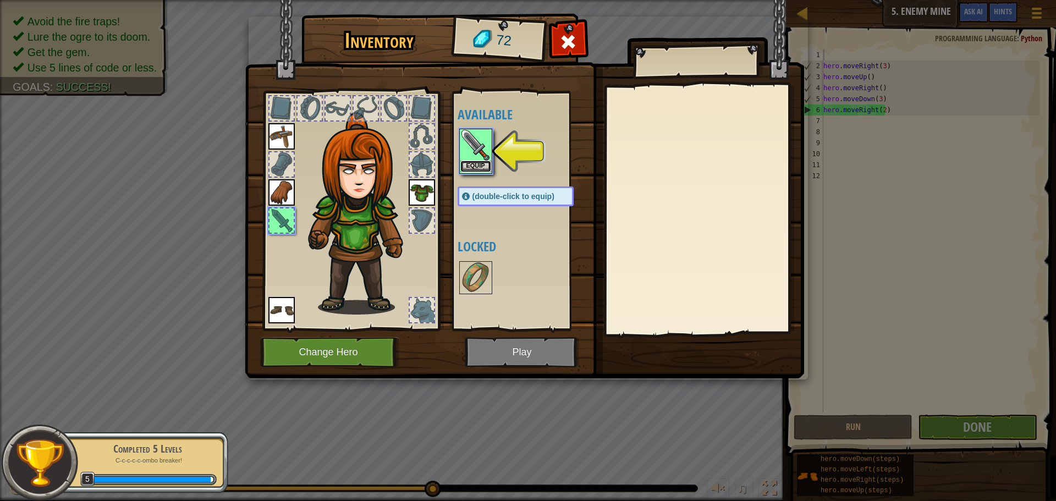
click at [481, 166] on button "Equip" at bounding box center [475, 167] width 31 height 12
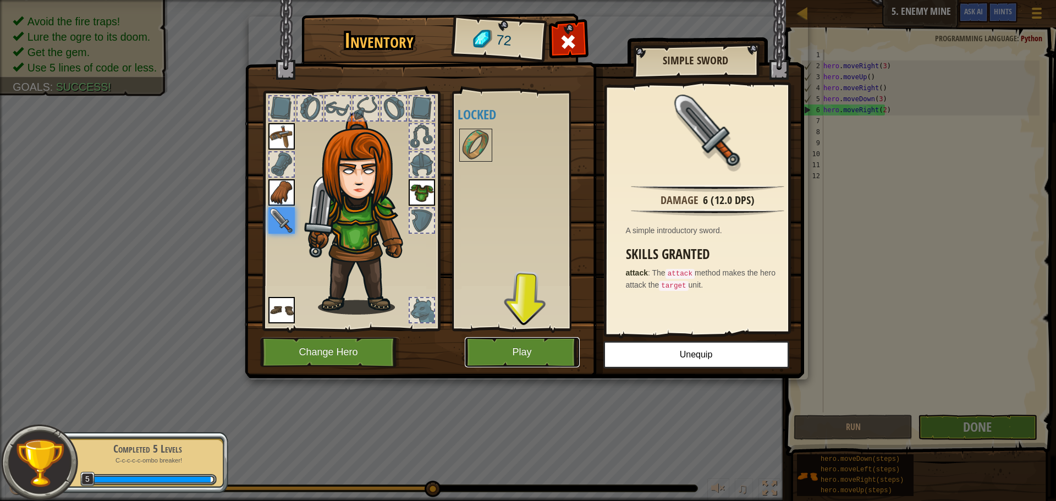
click at [531, 350] on button "Play" at bounding box center [522, 352] width 115 height 30
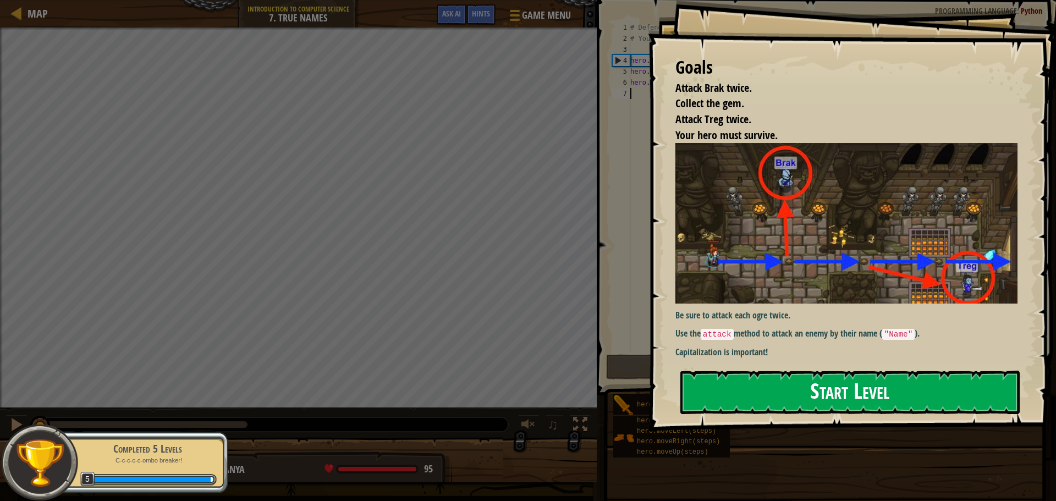
click at [958, 393] on button "Start Level" at bounding box center [849, 392] width 339 height 43
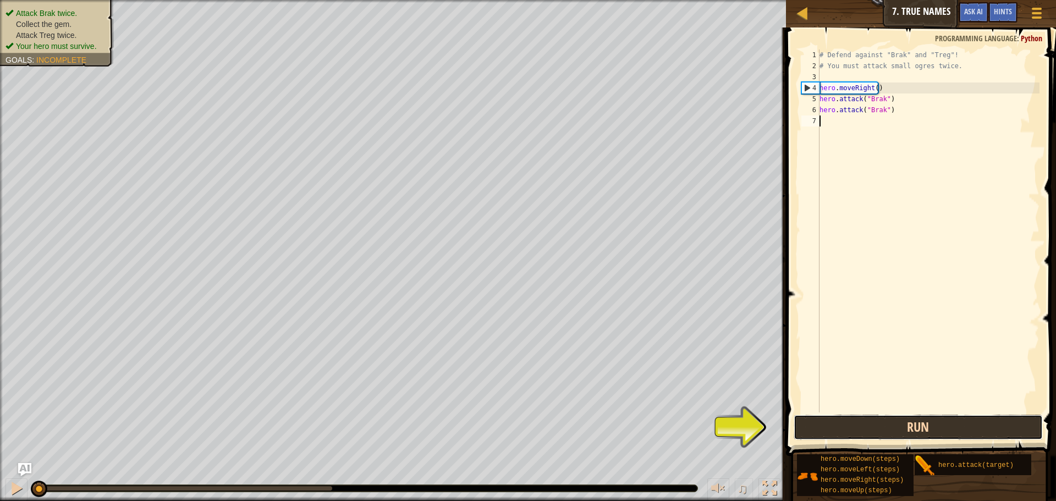
click at [877, 427] on button "Run" at bounding box center [918, 427] width 249 height 25
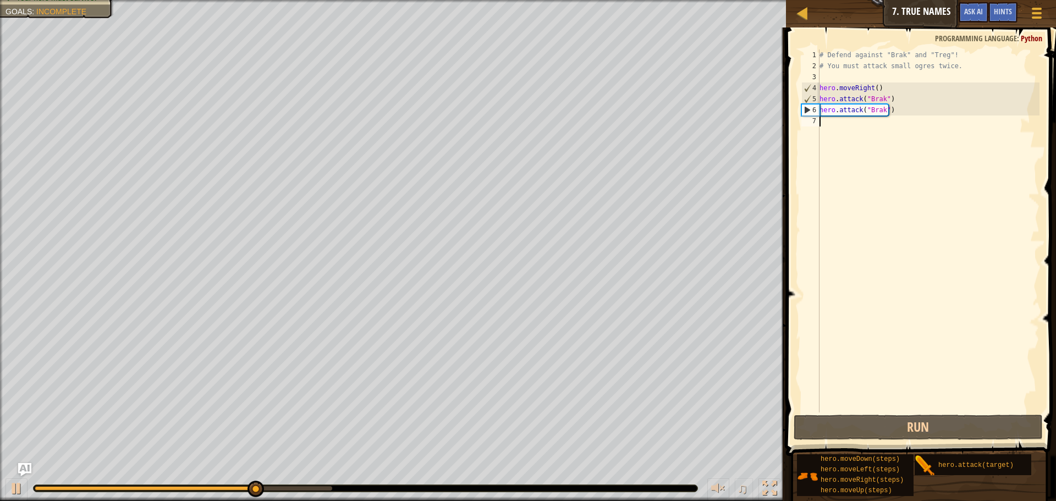
type textarea "h"
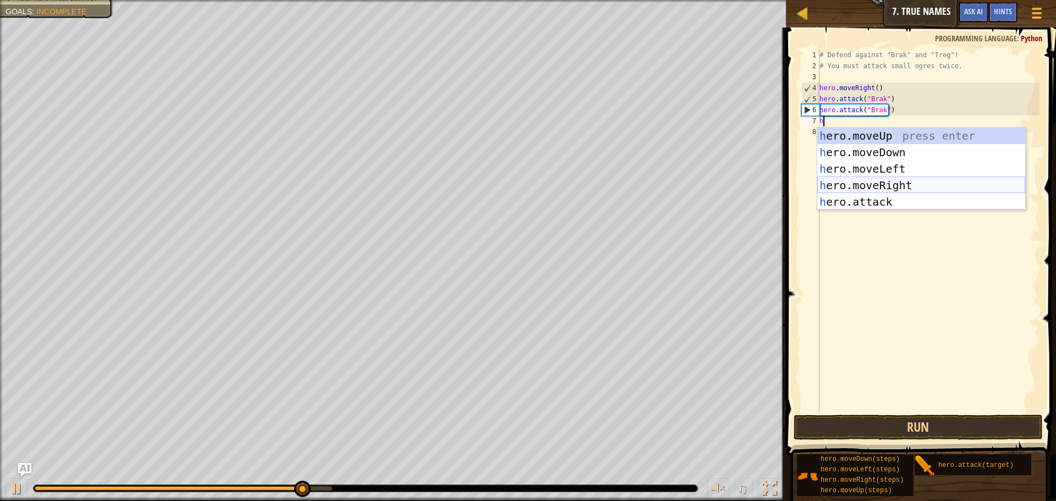
click at [881, 182] on div "h ero.moveUp press enter h ero.moveDown press enter h ero.moveLeft press enter …" at bounding box center [921, 186] width 208 height 116
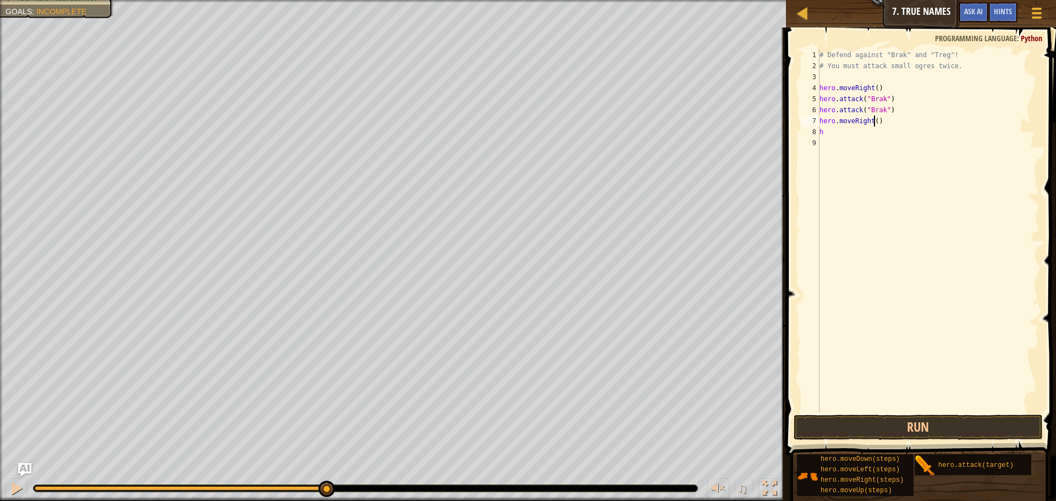
click at [873, 122] on div "# Defend against "Brak" and "Treg"! # You must attack small ogres twice. hero .…" at bounding box center [928, 242] width 222 height 385
click at [889, 423] on button "Run" at bounding box center [918, 427] width 249 height 25
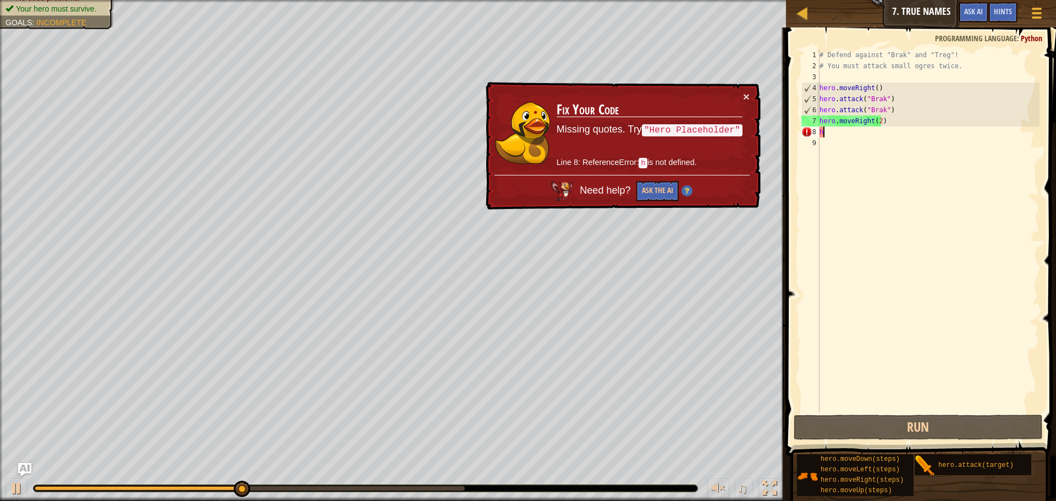
click at [841, 131] on div "# Defend against "Brak" and "Treg"! # You must attack small ogres twice. hero .…" at bounding box center [928, 242] width 222 height 385
type textarea "h"
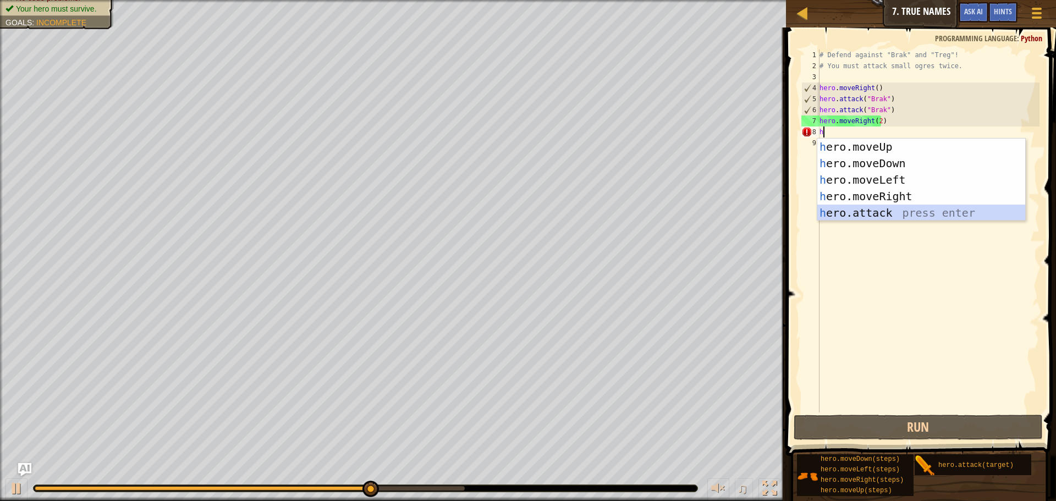
click at [886, 211] on div "h ero.moveUp press enter h ero.moveDown press enter h ero.moveLeft press enter …" at bounding box center [921, 197] width 208 height 116
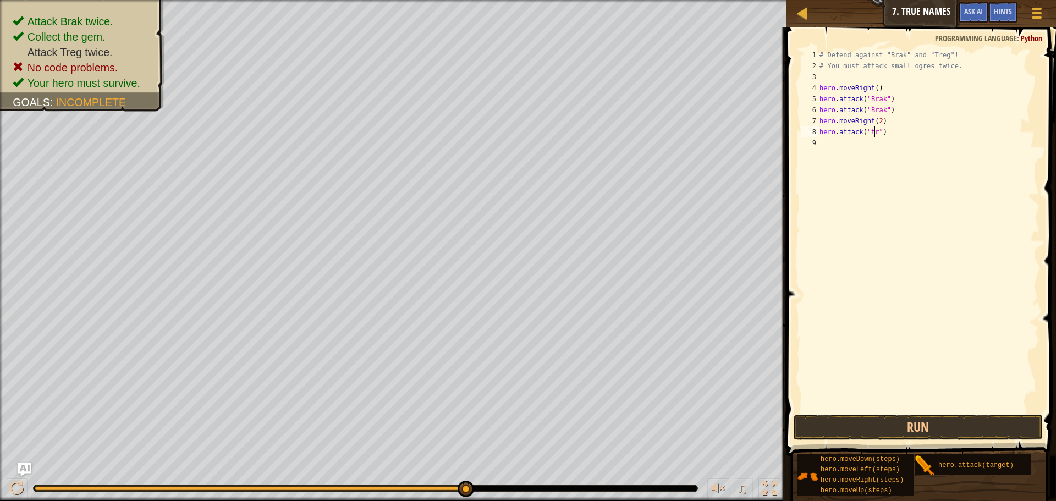
scroll to position [5, 5]
click at [895, 429] on button "Run" at bounding box center [918, 427] width 249 height 25
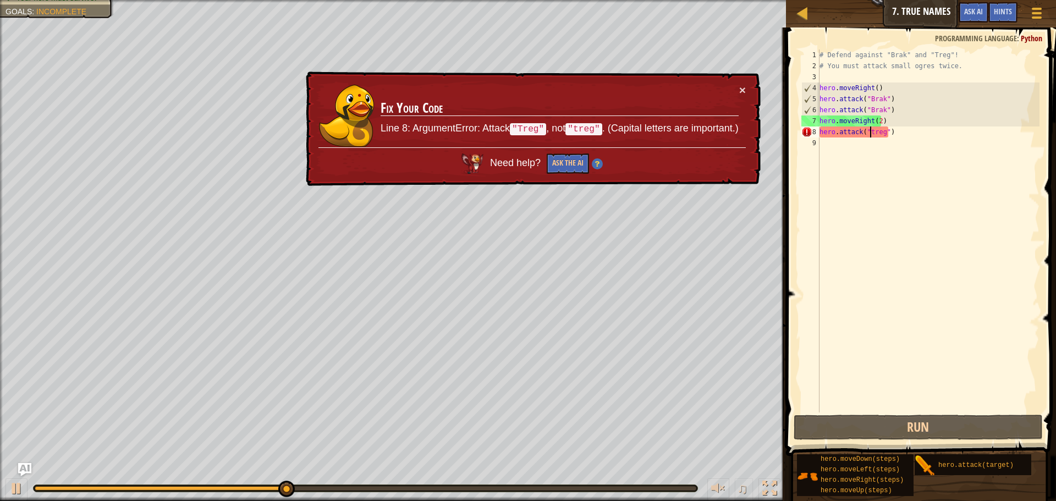
click at [871, 132] on div "# Defend against "Brak" and "Treg"! # You must attack small ogres twice. hero .…" at bounding box center [928, 242] width 222 height 385
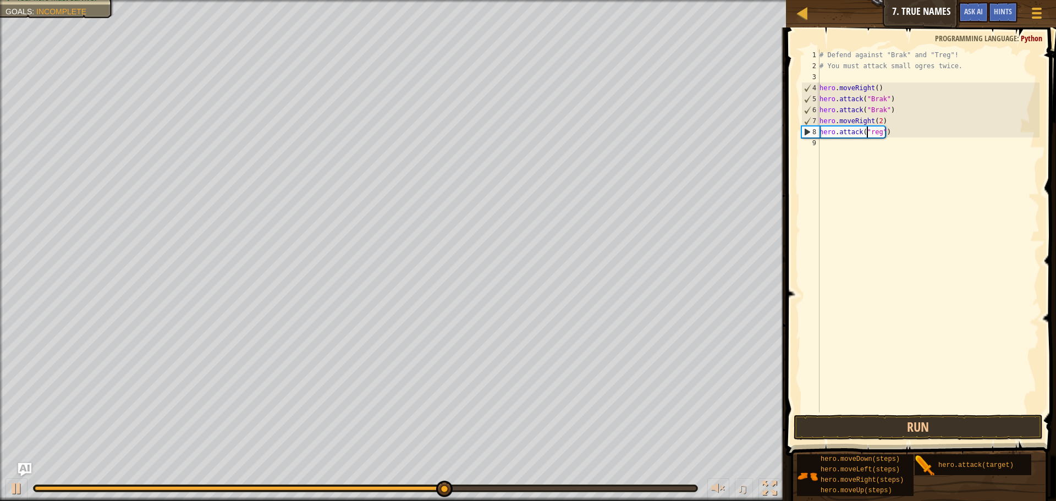
scroll to position [5, 4]
type textarea "hero.attack("Treg")"
click at [887, 417] on button "Run" at bounding box center [918, 427] width 249 height 25
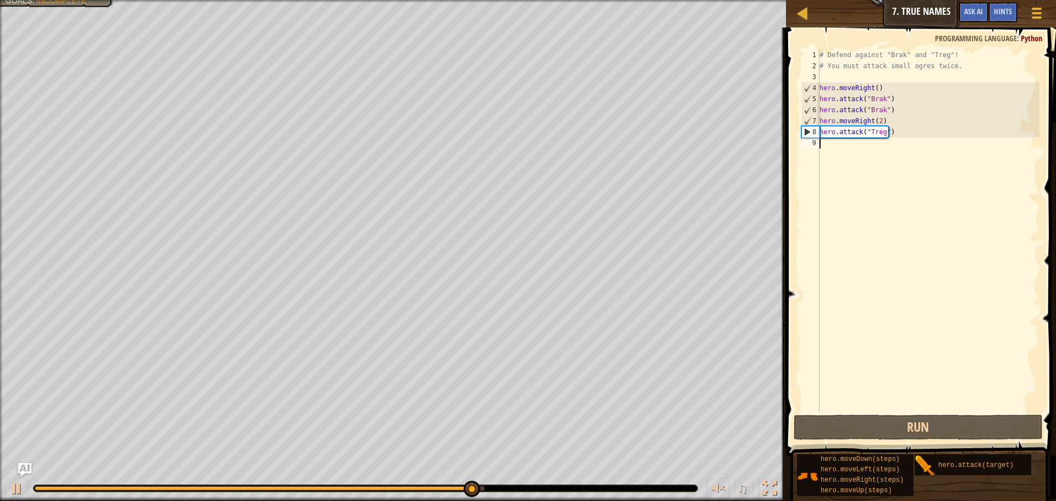
click at [832, 142] on div "# Defend against "Brak" and "Treg"! # You must attack small ogres twice. hero .…" at bounding box center [928, 242] width 222 height 385
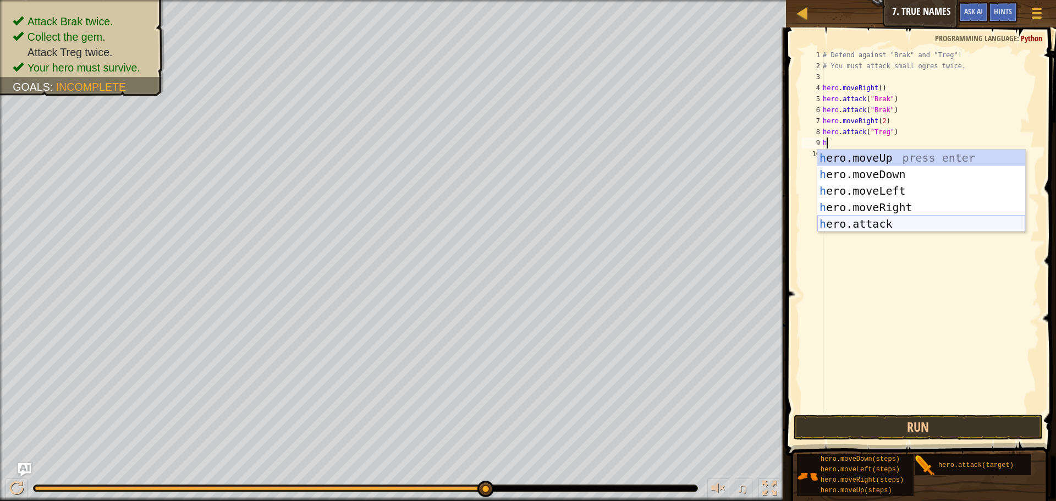
click at [880, 219] on div "h ero.moveUp press enter h ero.moveDown press enter h ero.moveLeft press enter …" at bounding box center [921, 208] width 208 height 116
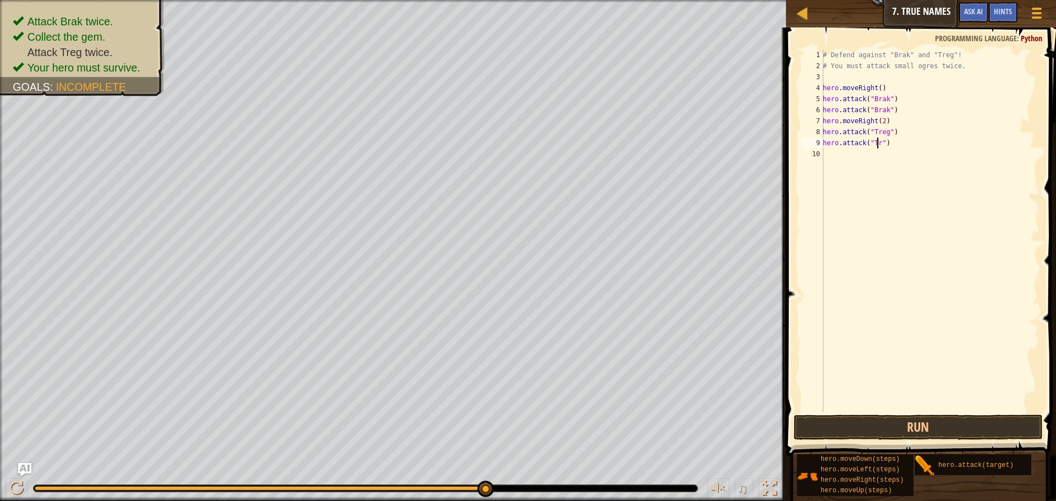
scroll to position [5, 5]
type textarea "hero.attack("Treg")"
click at [948, 421] on button "Run" at bounding box center [918, 427] width 249 height 25
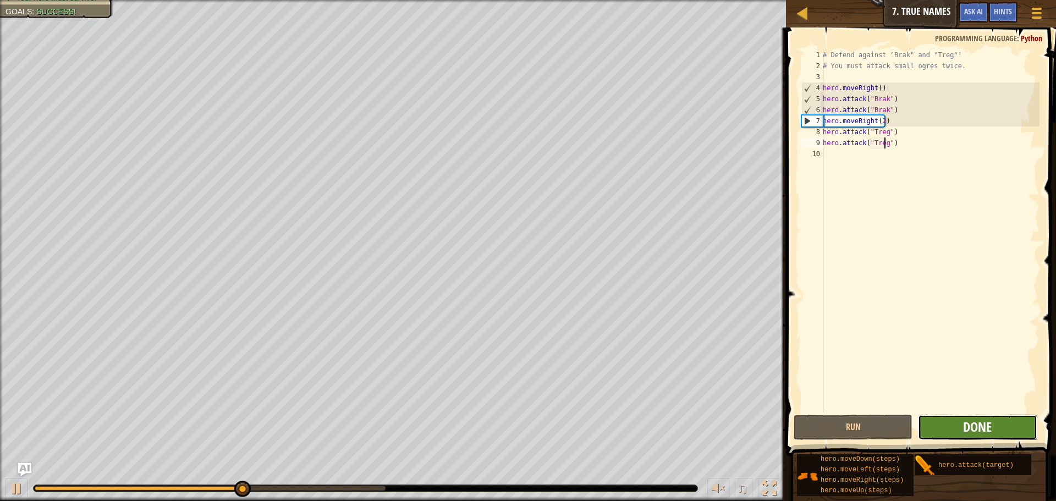
click at [979, 422] on span "Done" at bounding box center [977, 427] width 29 height 18
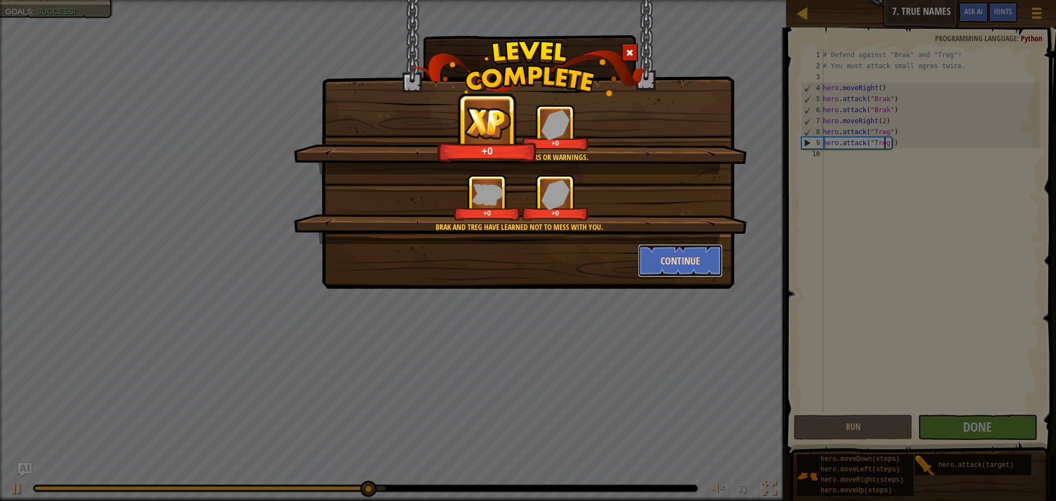
click at [665, 256] on button "Continue" at bounding box center [680, 260] width 85 height 33
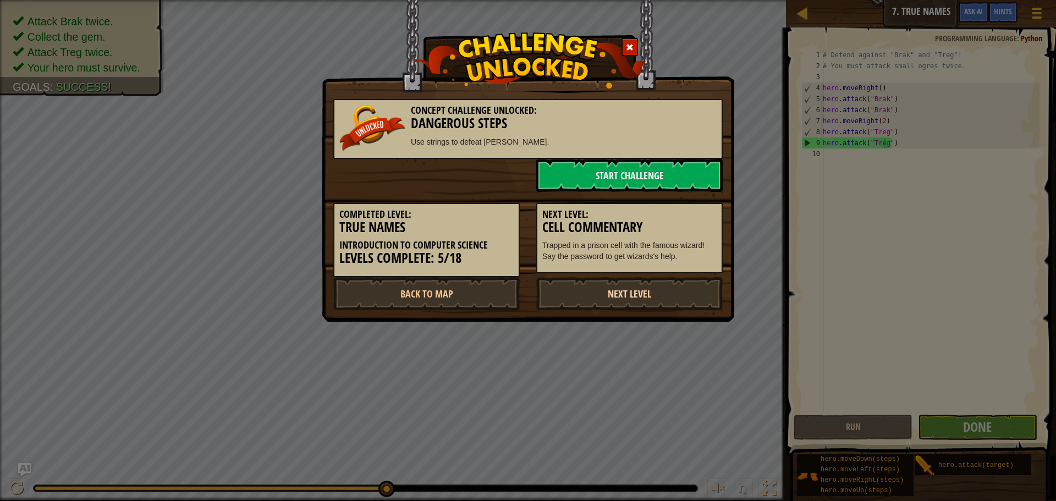
click at [644, 289] on link "Next Level" at bounding box center [629, 293] width 186 height 33
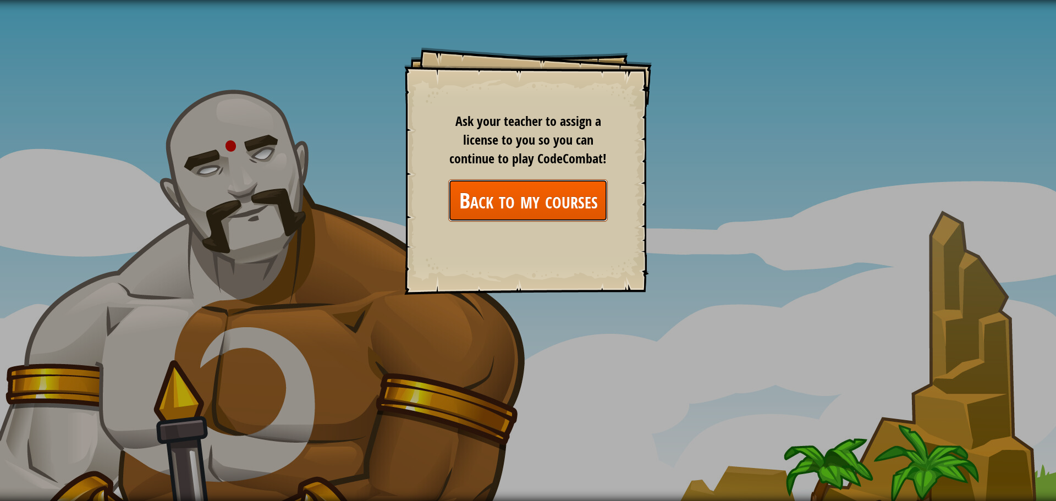
click at [513, 204] on link "Back to my courses" at bounding box center [528, 200] width 160 height 42
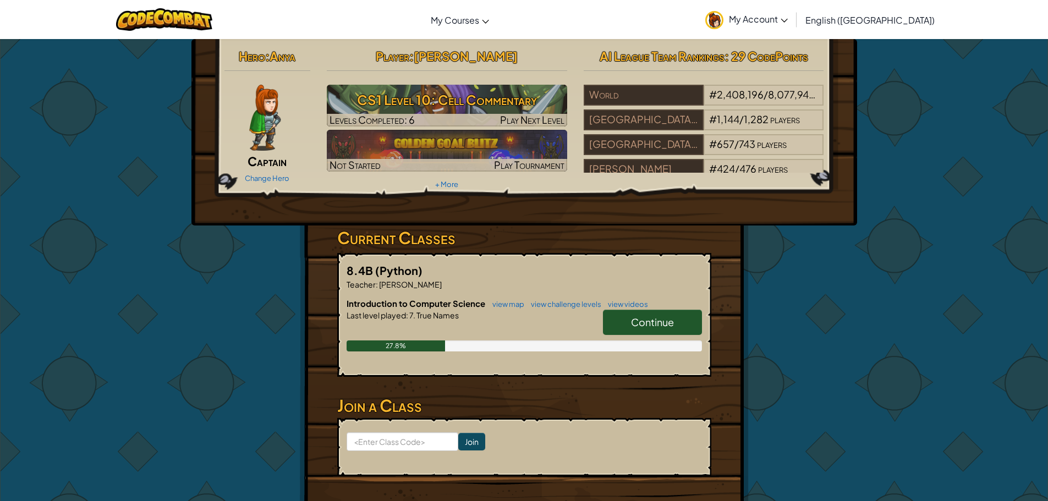
click at [653, 325] on span "Continue" at bounding box center [652, 322] width 43 height 13
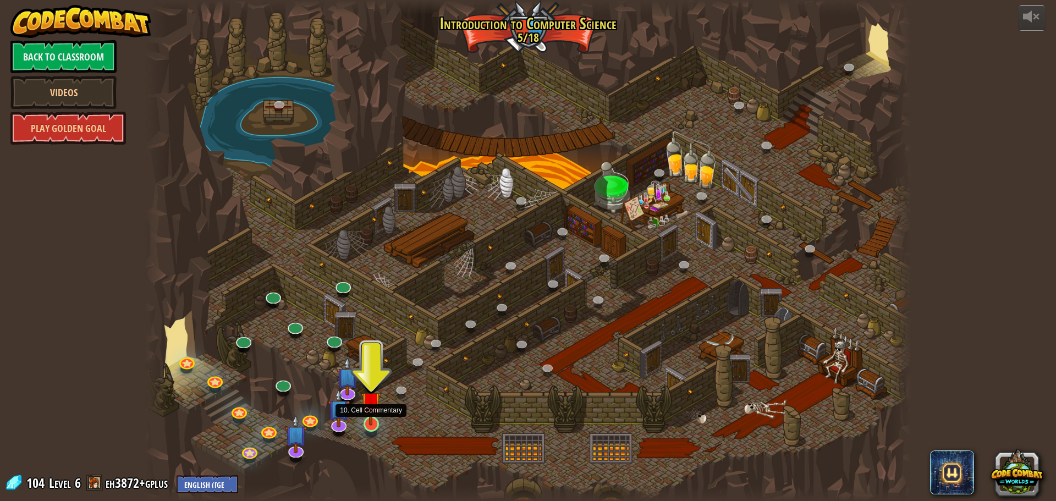
click at [365, 420] on img at bounding box center [371, 401] width 20 height 47
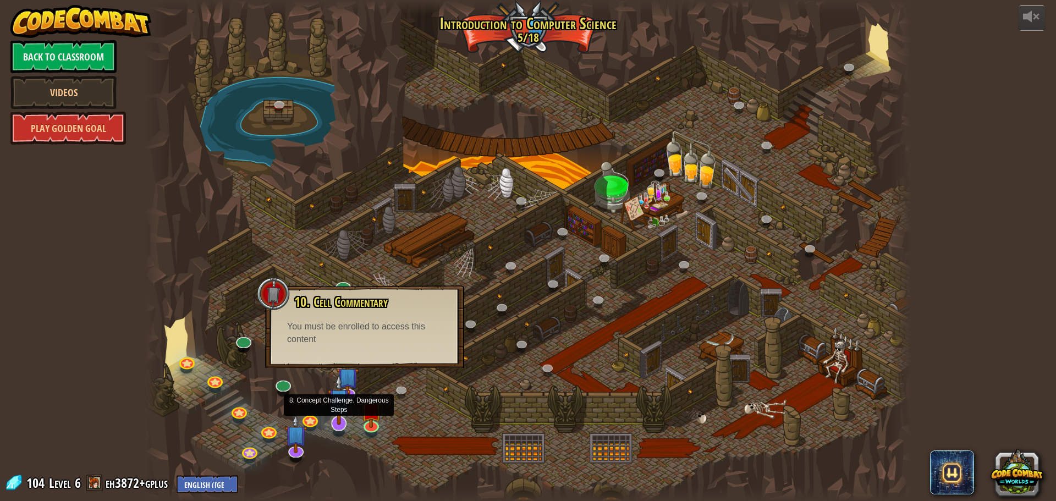
click at [339, 417] on img at bounding box center [339, 399] width 23 height 51
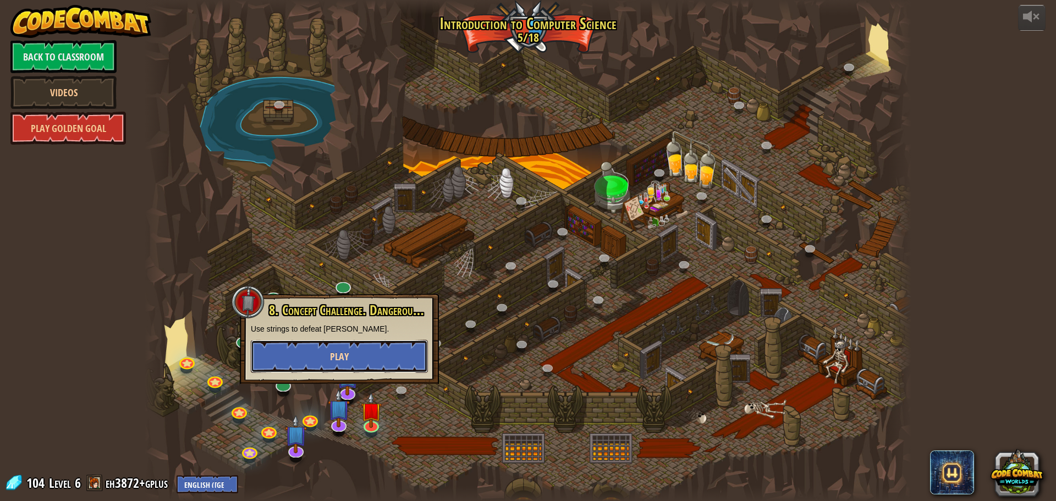
click at [345, 363] on span "Play" at bounding box center [339, 357] width 19 height 14
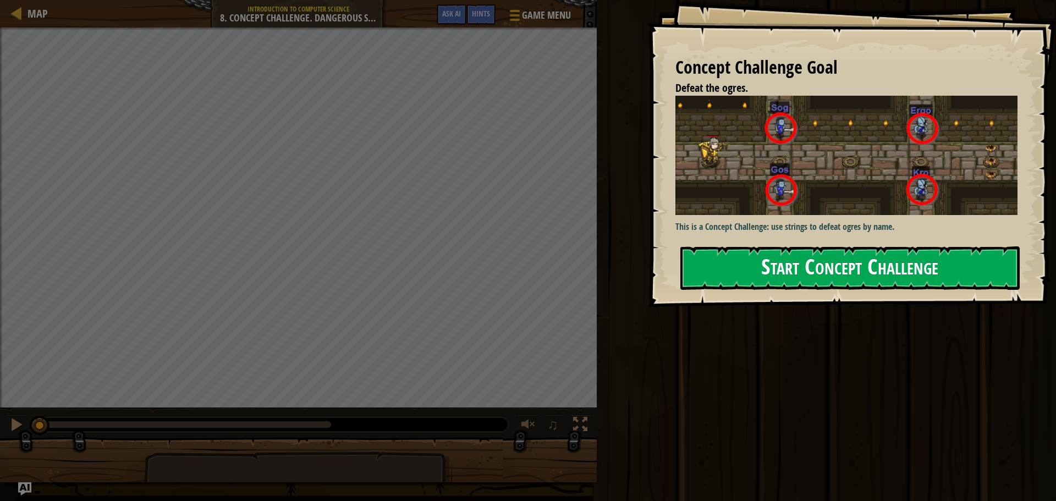
click at [744, 267] on button "Start Concept Challenge" at bounding box center [849, 267] width 339 height 43
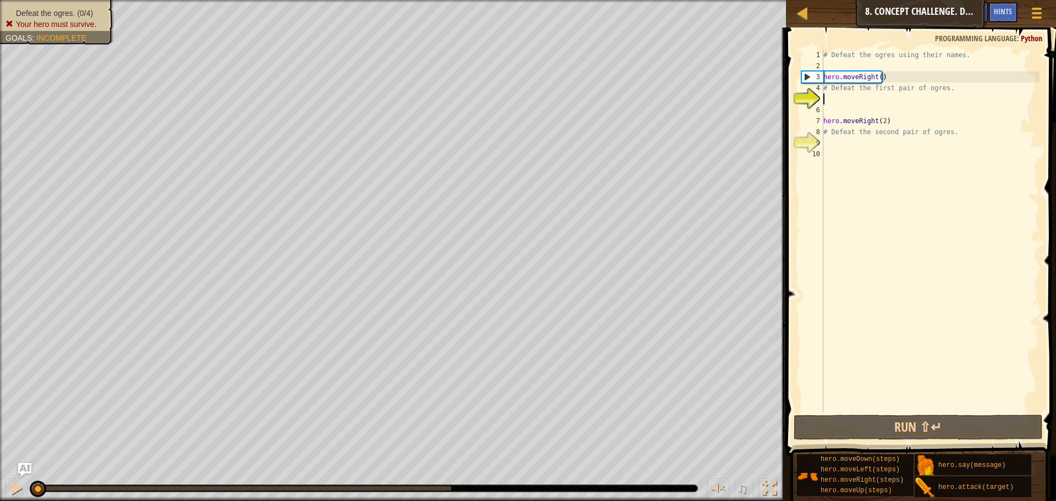
scroll to position [5, 0]
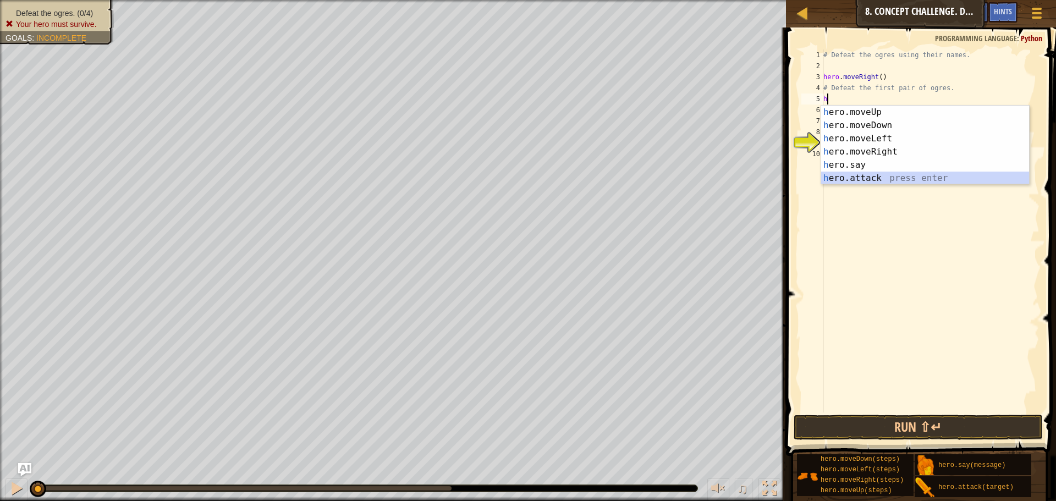
click at [864, 173] on div "h ero.moveUp press enter h ero.moveDown press enter h ero.moveLeft press enter …" at bounding box center [925, 159] width 208 height 106
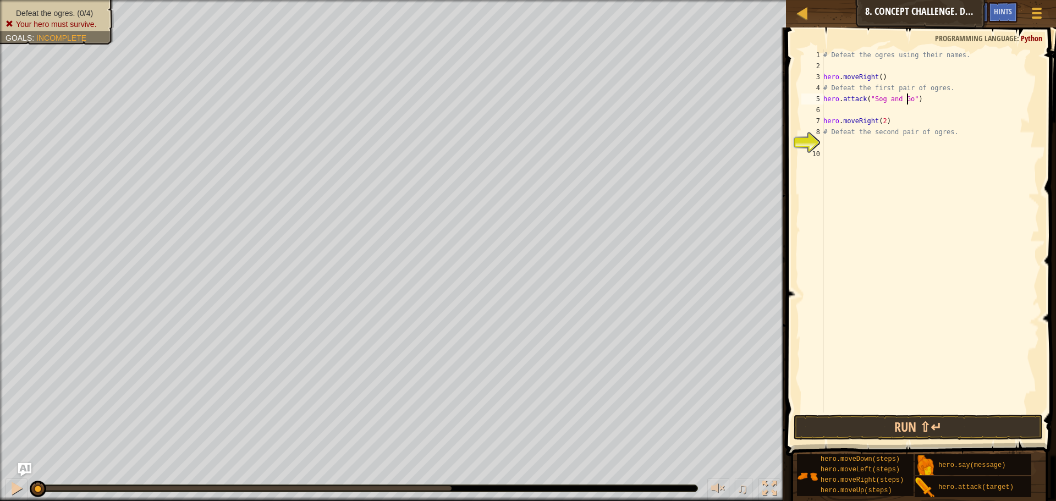
scroll to position [5, 7]
type textarea "hero.attack("Sog and Gos")"
click at [883, 107] on div "# Defeat the ogres using their names. hero . moveRight ( ) # Defeat the first p…" at bounding box center [930, 242] width 218 height 385
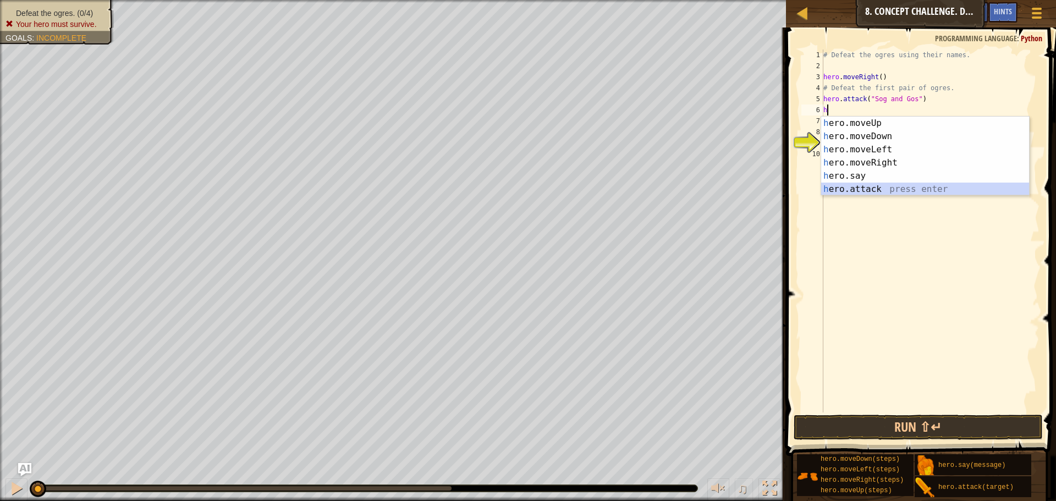
click at [888, 191] on div "h ero.moveUp press enter h ero.moveDown press enter h ero.moveLeft press enter …" at bounding box center [925, 170] width 208 height 106
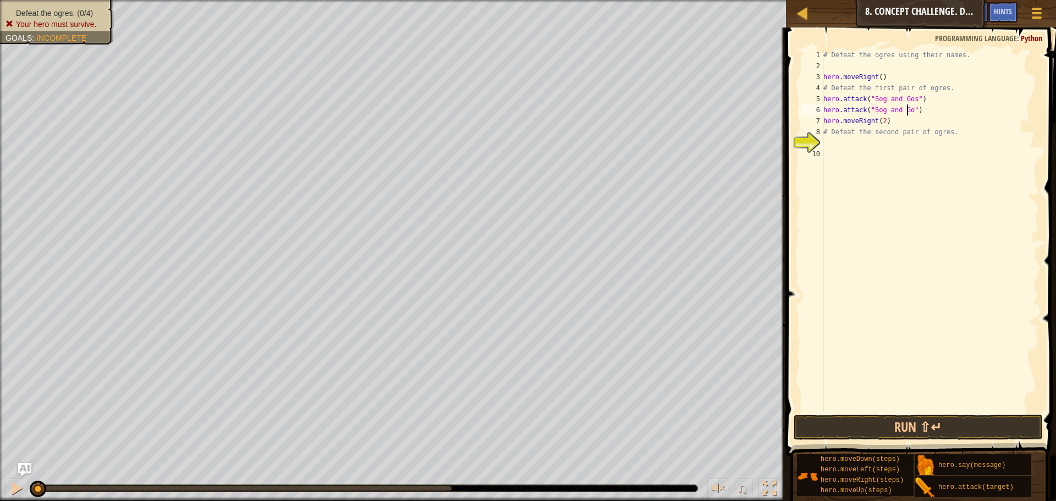
scroll to position [5, 7]
click at [950, 424] on button "Run ⇧↵" at bounding box center [918, 427] width 249 height 25
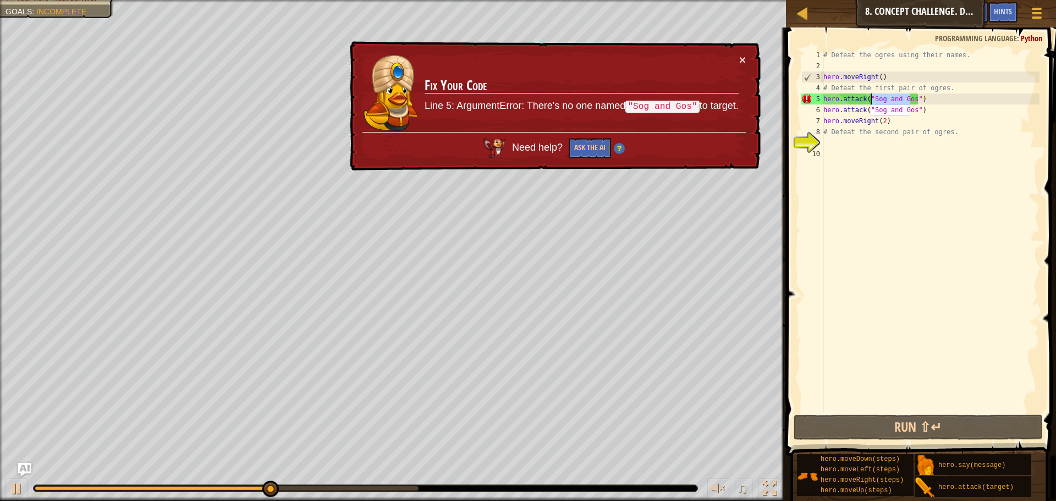
drag, startPoint x: 911, startPoint y: 99, endPoint x: 871, endPoint y: 101, distance: 40.2
click at [871, 101] on div "# Defeat the ogres using their names. hero . moveRight ( ) # Defeat the first p…" at bounding box center [930, 242] width 218 height 385
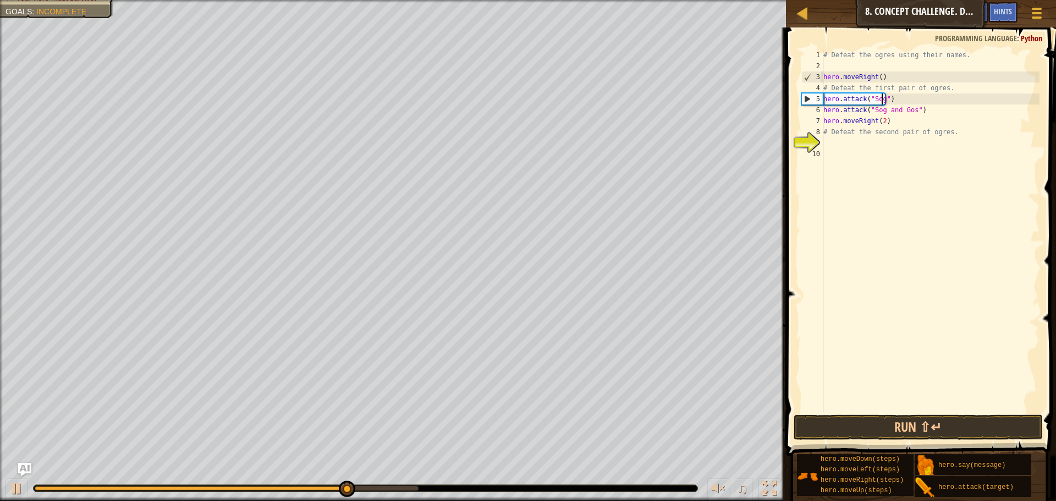
scroll to position [5, 5]
drag, startPoint x: 909, startPoint y: 109, endPoint x: 883, endPoint y: 110, distance: 25.9
click at [883, 110] on div "# Defeat the ogres using their names. hero . moveRight ( ) # Defeat the first p…" at bounding box center [930, 242] width 218 height 385
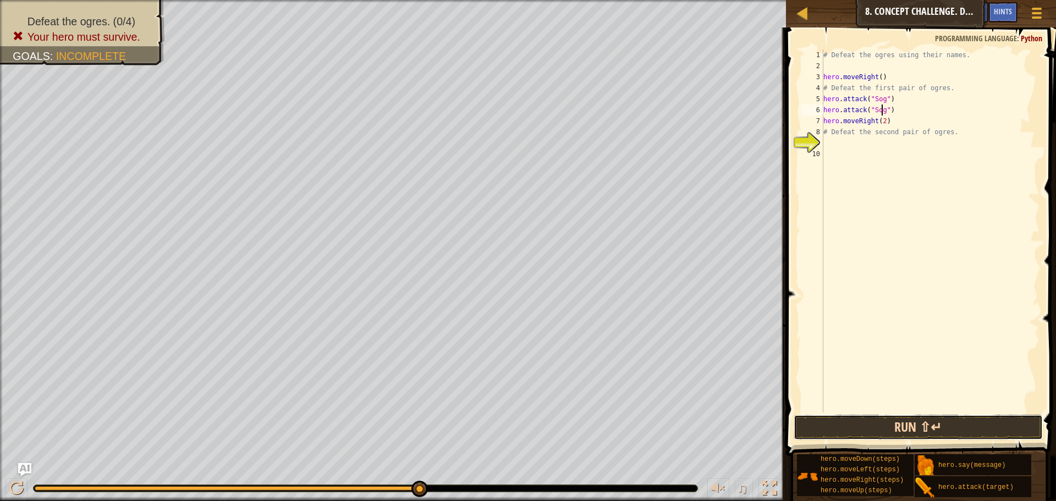
click at [894, 426] on button "Run ⇧↵" at bounding box center [918, 427] width 249 height 25
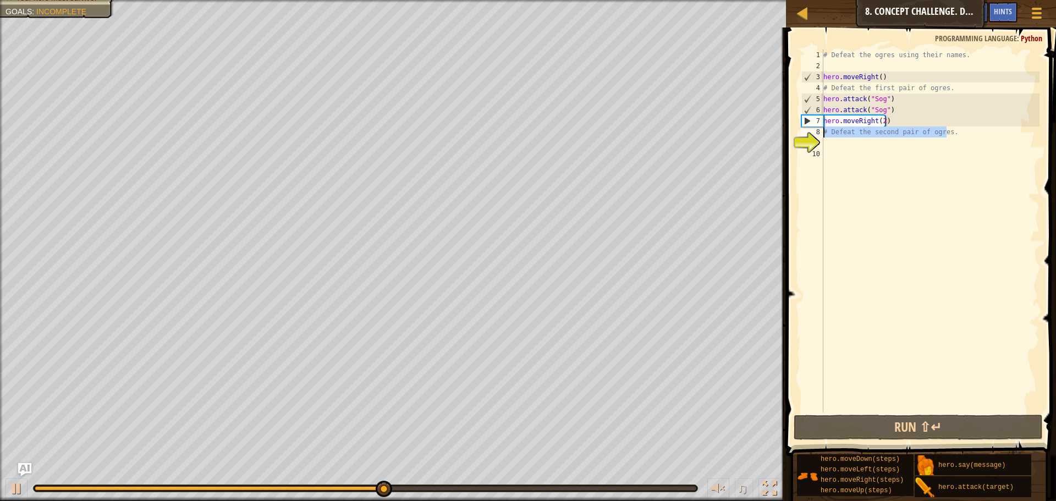
drag, startPoint x: 948, startPoint y: 132, endPoint x: 823, endPoint y: 137, distance: 124.4
click at [823, 137] on div "# Defeat the ogres using their names. hero . moveRight ( ) # Defeat the first p…" at bounding box center [930, 242] width 218 height 385
type textarea "# Defeat the second pair of ogres."
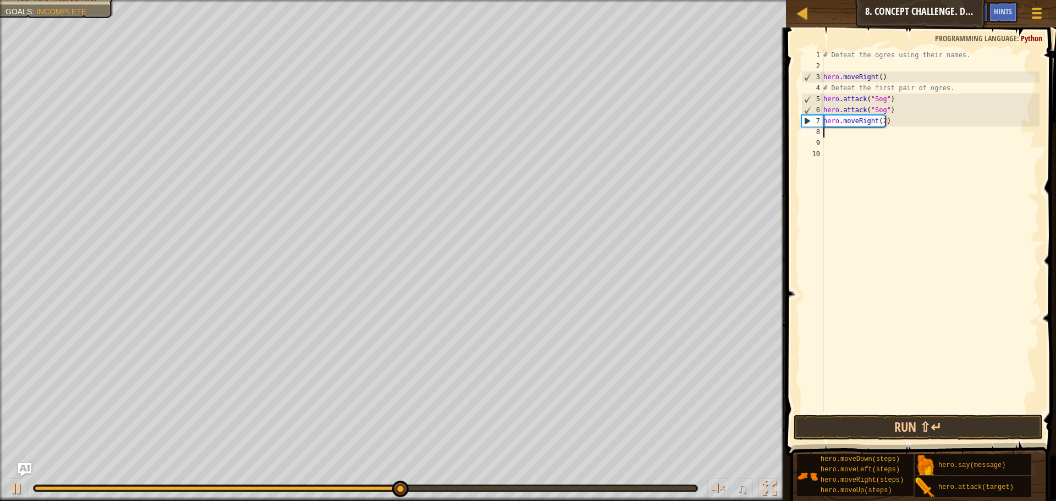
scroll to position [5, 0]
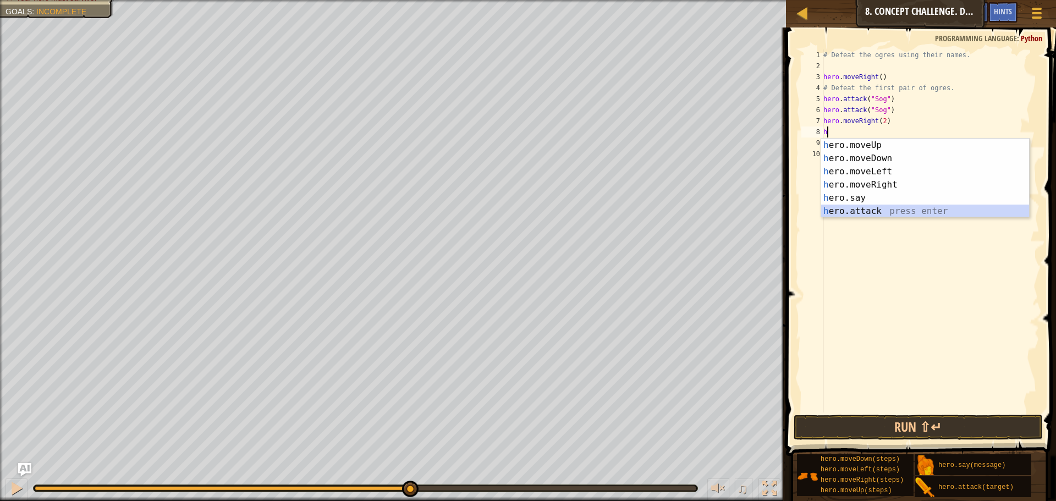
click at [853, 210] on div "h ero.moveUp press enter h ero.moveDown press enter h ero.moveLeft press enter …" at bounding box center [925, 192] width 208 height 106
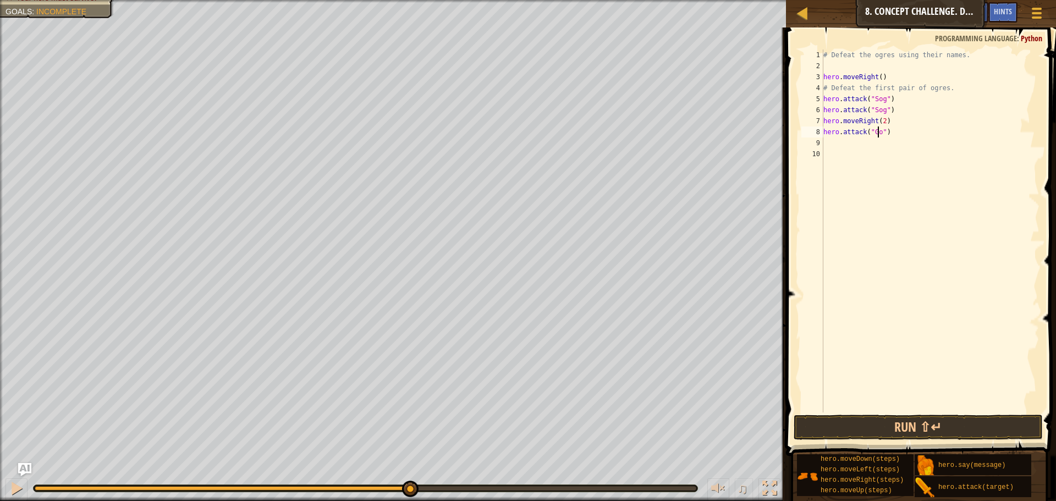
type textarea "hero.attack("Gos")"
click at [863, 139] on div "# Defeat the ogres using their names. hero . moveRight ( ) # Defeat the first p…" at bounding box center [930, 242] width 218 height 385
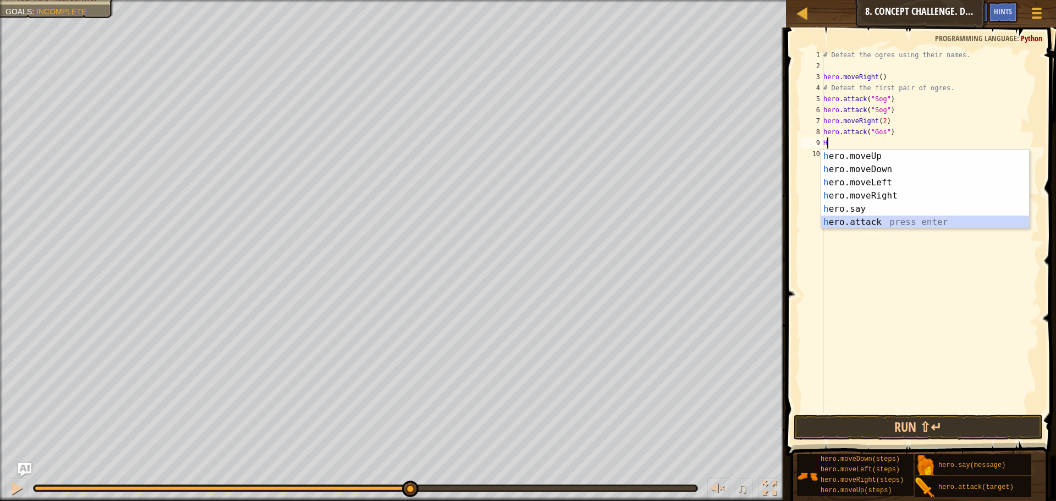
click at [871, 221] on div "h ero.moveUp press enter h ero.moveDown press enter h ero.moveLeft press enter …" at bounding box center [925, 203] width 208 height 106
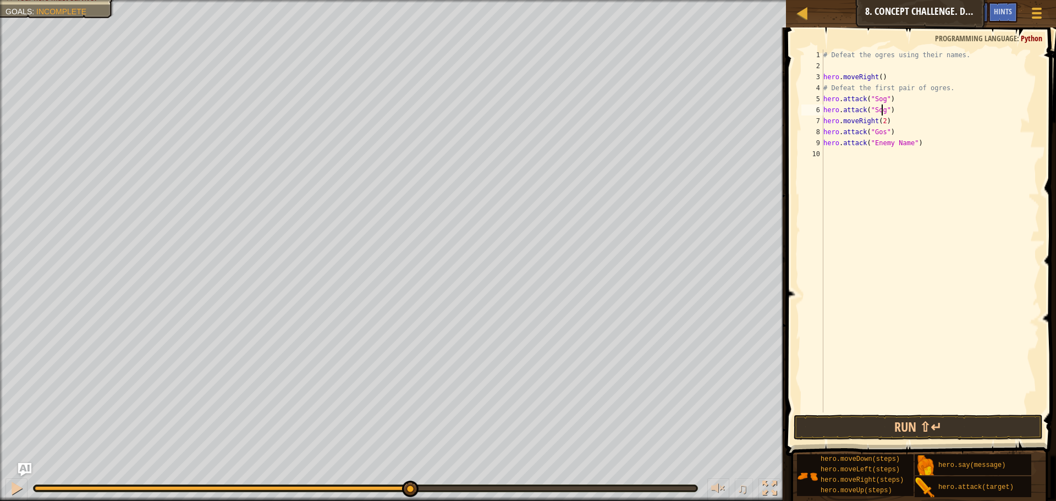
click at [881, 111] on div "# Defeat the ogres using their names. hero . moveRight ( ) # Defeat the first p…" at bounding box center [930, 242] width 218 height 385
click at [880, 130] on div "# Defeat the ogres using their names. hero . moveRight ( ) # Defeat the first p…" at bounding box center [930, 242] width 218 height 385
click at [905, 144] on div "# Defeat the ogres using their names. hero . moveRight ( ) # Defeat the first p…" at bounding box center [930, 242] width 218 height 385
click at [895, 428] on button "Run ⇧↵" at bounding box center [918, 427] width 249 height 25
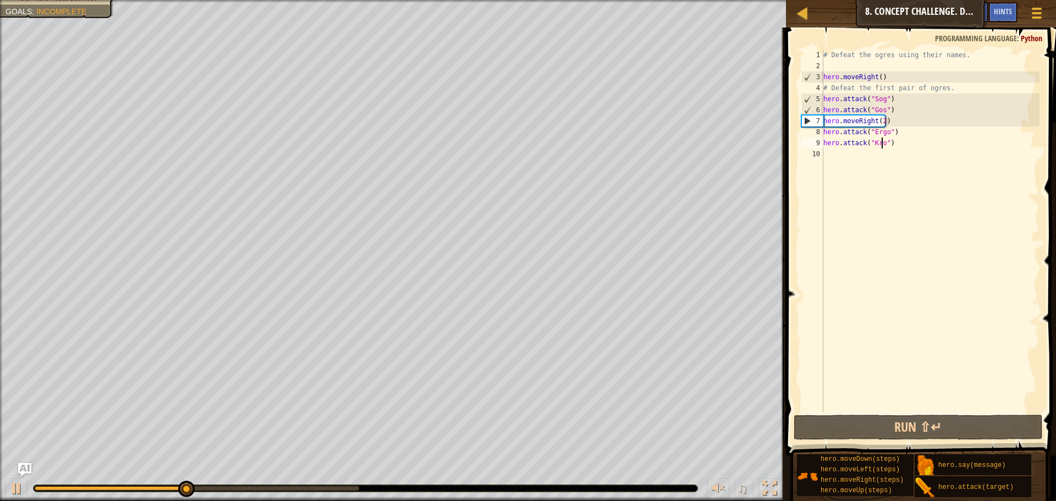
click at [891, 107] on div "# Defeat the ogres using their names. hero . moveRight ( ) # Defeat the first p…" at bounding box center [930, 242] width 218 height 385
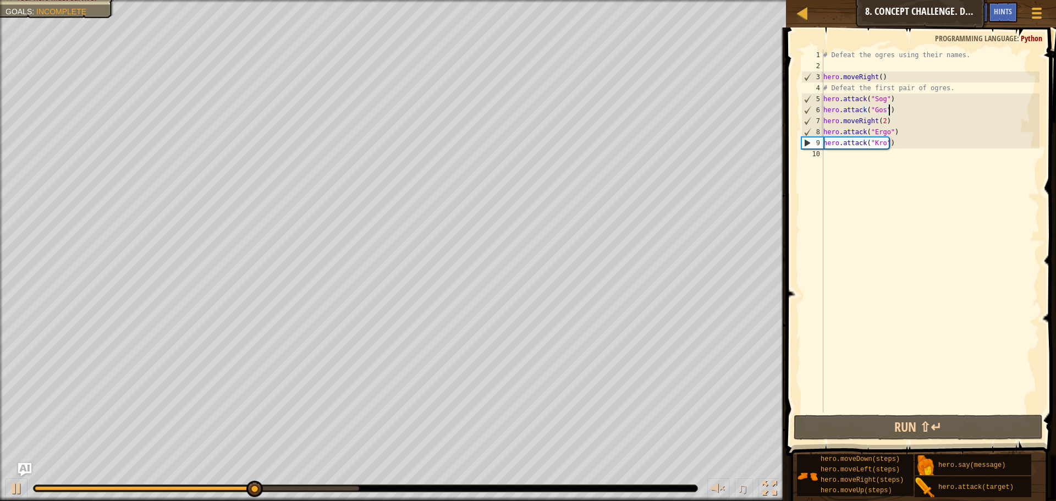
click at [895, 99] on div "# Defeat the ogres using their names. hero . moveRight ( ) # Defeat the first p…" at bounding box center [930, 242] width 218 height 385
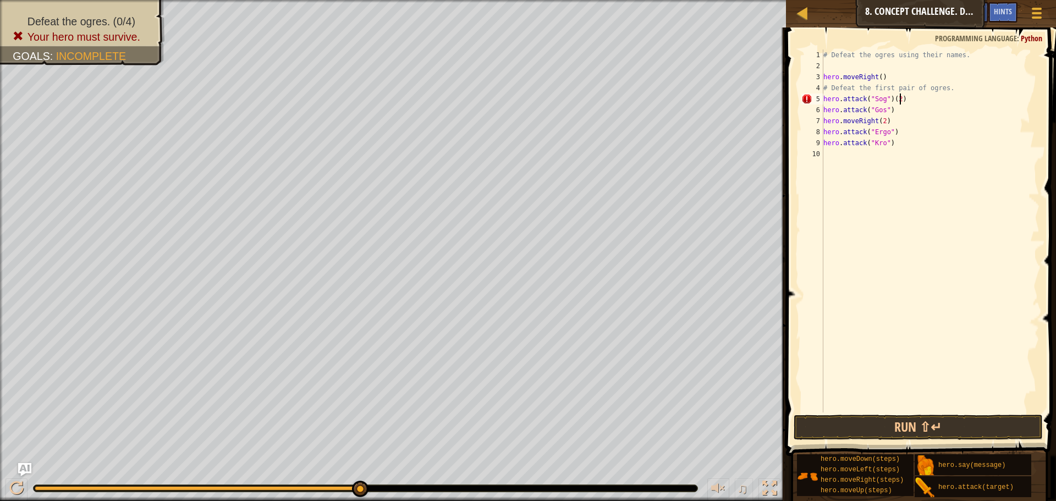
scroll to position [5, 6]
click at [897, 108] on div "# Defeat the ogres using their names. hero . moveRight ( ) # Defeat the first p…" at bounding box center [930, 242] width 218 height 385
click at [897, 130] on div "# Defeat the ogres using their names. hero . moveRight ( ) # Defeat the first p…" at bounding box center [930, 242] width 218 height 385
click at [898, 144] on div "# Defeat the ogres using their names. hero . moveRight ( ) # Defeat the first p…" at bounding box center [930, 242] width 218 height 385
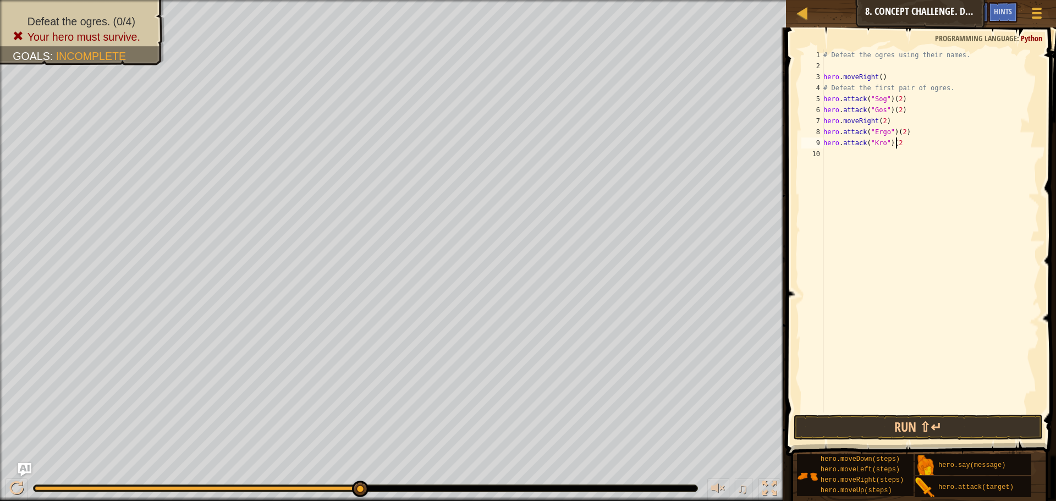
type textarea "hero.attack("Kro")(2)"
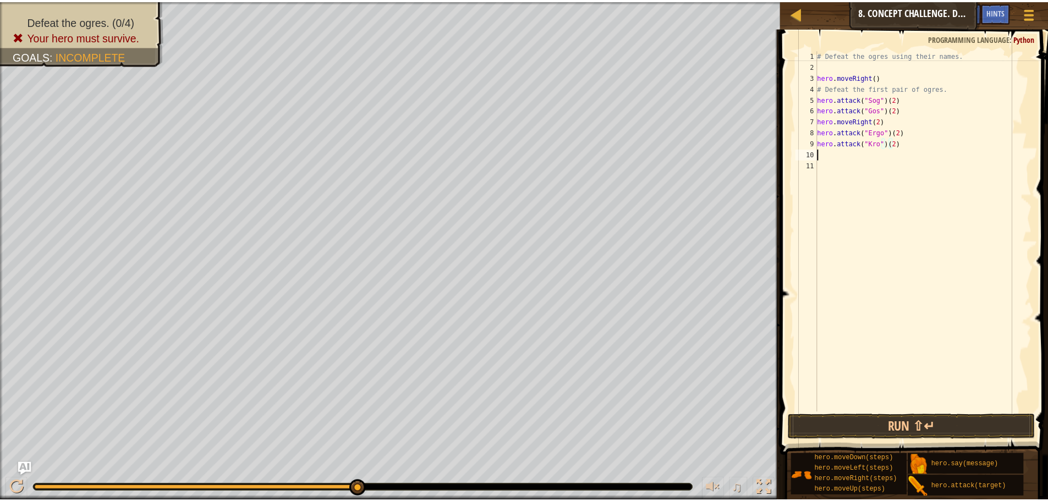
scroll to position [5, 0]
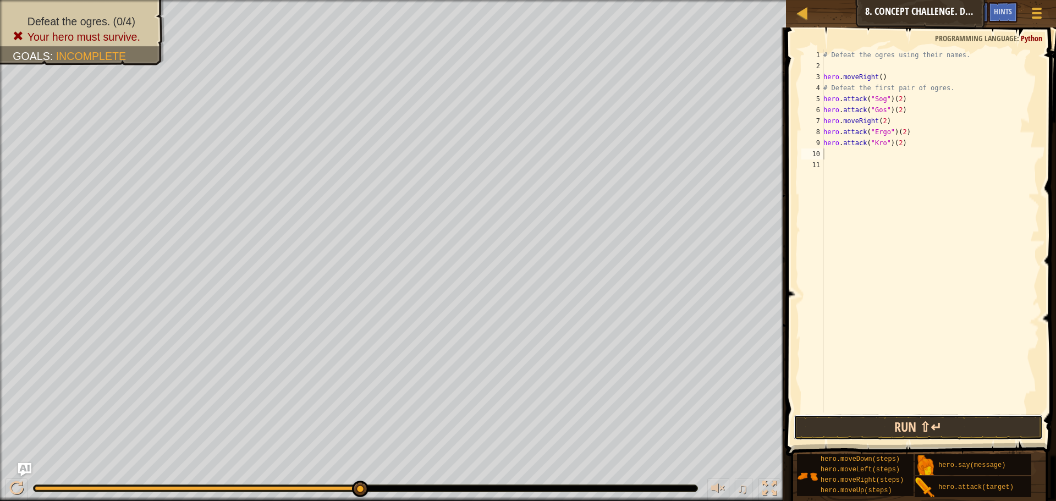
click at [957, 421] on button "Run ⇧↵" at bounding box center [918, 427] width 249 height 25
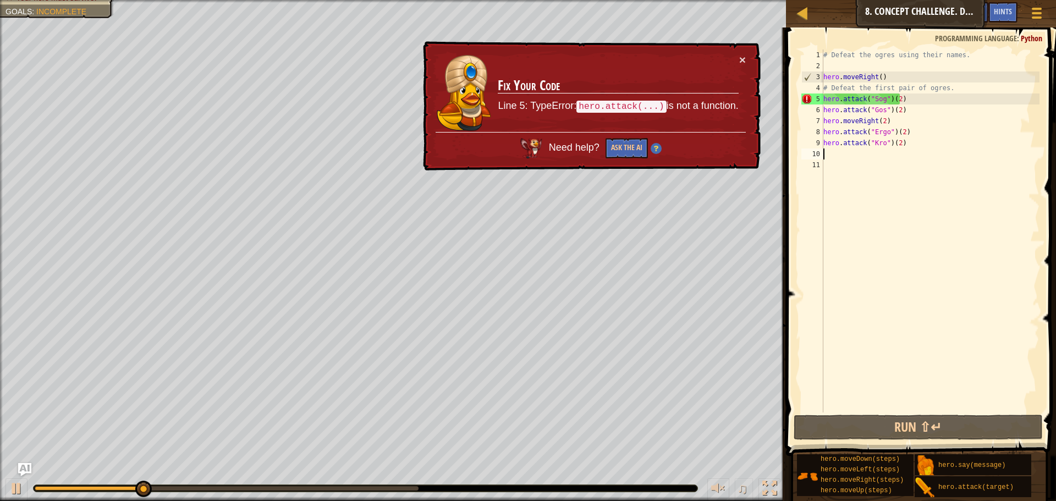
click at [930, 100] on div "# Defeat the ogres using their names. hero . moveRight ( ) # Defeat the first p…" at bounding box center [930, 242] width 218 height 385
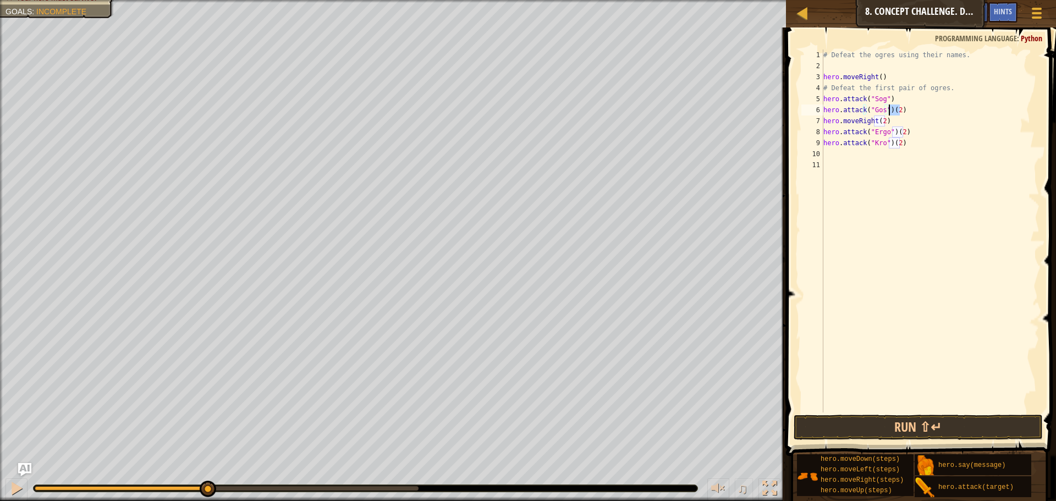
drag, startPoint x: 904, startPoint y: 111, endPoint x: 890, endPoint y: 108, distance: 14.6
click at [890, 108] on div "# Defeat the ogres using their names. hero . moveRight ( ) # Defeat the first p…" at bounding box center [930, 242] width 218 height 385
drag, startPoint x: 908, startPoint y: 131, endPoint x: 893, endPoint y: 136, distance: 15.5
click at [893, 136] on div "# Defeat the ogres using their names. hero . moveRight ( ) # Defeat the first p…" at bounding box center [930, 242] width 218 height 385
drag, startPoint x: 904, startPoint y: 141, endPoint x: 890, endPoint y: 144, distance: 14.5
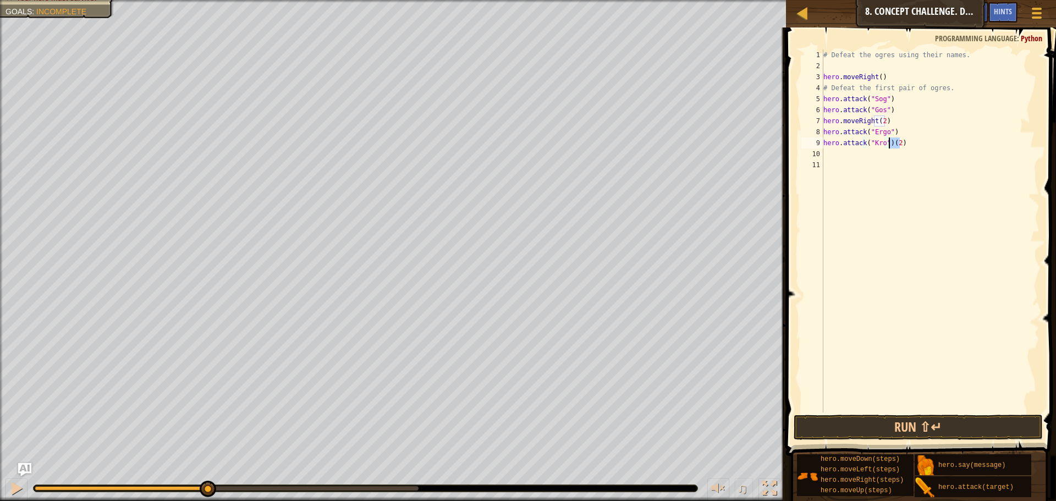
click at [890, 144] on div "# Defeat the ogres using their names. hero . moveRight ( ) # Defeat the first p…" at bounding box center [930, 242] width 218 height 385
drag, startPoint x: 894, startPoint y: 130, endPoint x: 825, endPoint y: 132, distance: 68.8
click at [825, 132] on div "# Defeat the ogres using their names. hero . moveRight ( ) # Defeat the first p…" at bounding box center [930, 242] width 218 height 385
type textarea "hero.attack("Ergo")"
click at [828, 151] on div "# Defeat the ogres using their names. hero . moveRight ( ) # Defeat the first p…" at bounding box center [930, 242] width 218 height 385
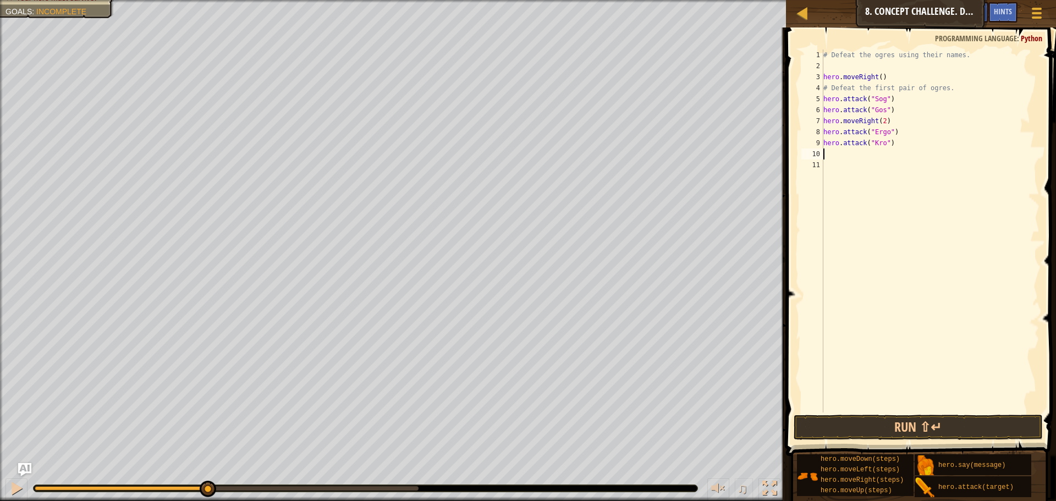
paste textarea "hero.attack("Ergo")"
drag, startPoint x: 887, startPoint y: 108, endPoint x: 825, endPoint y: 112, distance: 62.2
click at [825, 112] on div "# Defeat the ogres using their names. hero . moveRight ( ) # Defeat the first p…" at bounding box center [930, 242] width 218 height 385
type textarea "hero.attack("Gos")"
drag, startPoint x: 889, startPoint y: 108, endPoint x: 824, endPoint y: 110, distance: 64.9
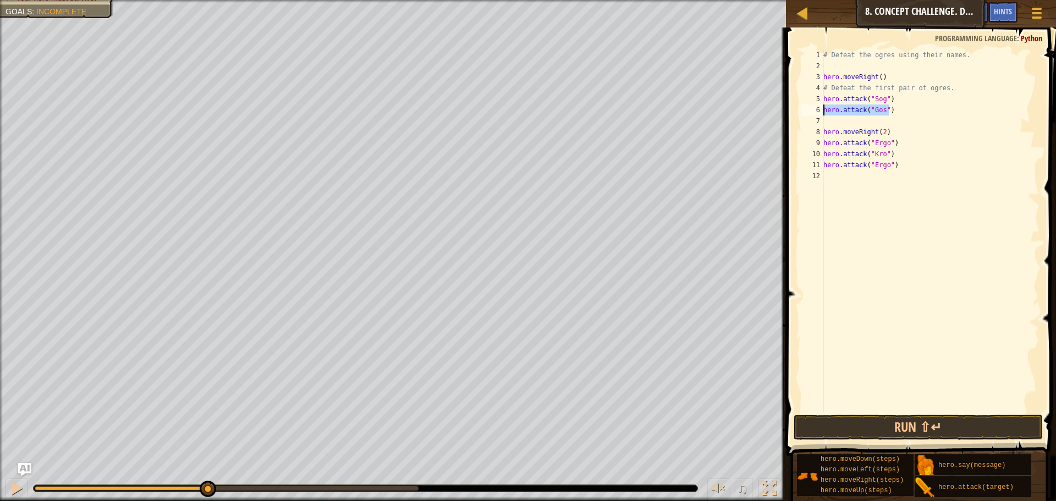
click at [824, 110] on div "# Defeat the ogres using their names. hero . moveRight ( ) # Defeat the first p…" at bounding box center [930, 242] width 218 height 385
click at [851, 119] on div "# Defeat the ogres using their names. hero . moveRight ( ) # Defeat the first p…" at bounding box center [930, 242] width 218 height 385
paste textarea "hero.attack("Gos")"
drag, startPoint x: 888, startPoint y: 100, endPoint x: 824, endPoint y: 103, distance: 63.9
click at [824, 103] on div "# Defeat the ogres using their names. hero . moveRight ( ) # Defeat the first p…" at bounding box center [930, 242] width 218 height 385
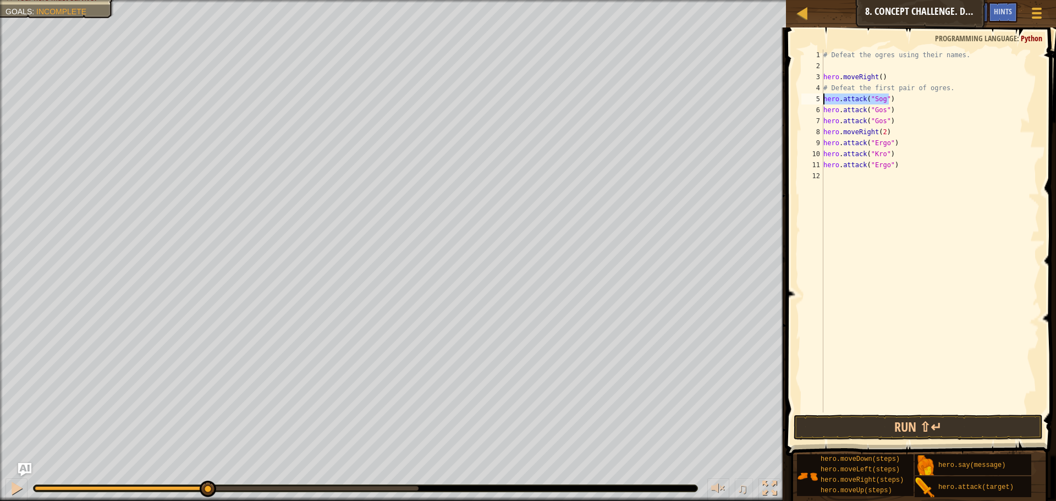
type textarea "hero.attack("Sog")"
drag, startPoint x: 889, startPoint y: 96, endPoint x: 825, endPoint y: 100, distance: 64.4
click at [825, 100] on div "# Defeat the ogres using their names. hero . moveRight ( ) # Defeat the first p…" at bounding box center [930, 242] width 218 height 385
click at [838, 108] on div "# Defeat the ogres using their names. hero . moveRight ( ) # Defeat the first p…" at bounding box center [930, 242] width 218 height 385
paste textarea "hero.attack("Sog")"
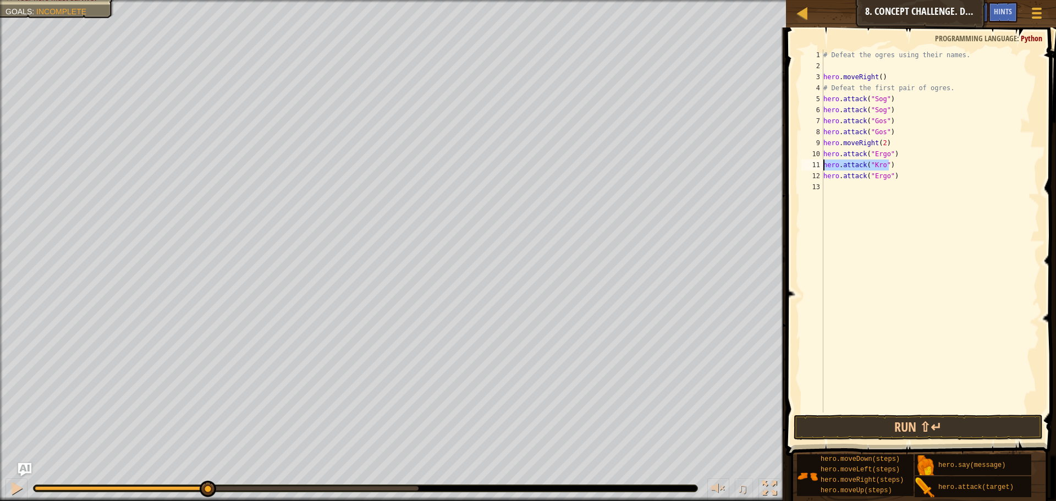
drag, startPoint x: 889, startPoint y: 162, endPoint x: 824, endPoint y: 164, distance: 64.9
click at [824, 164] on div "# Defeat the ogres using their names. hero . moveRight ( ) # Defeat the first p…" at bounding box center [930, 242] width 218 height 385
type textarea "hero.attack("Kro")"
drag, startPoint x: 888, startPoint y: 164, endPoint x: 823, endPoint y: 167, distance: 64.4
click at [823, 167] on div "# Defeat the ogres using their names. hero . moveRight ( ) # Defeat the first p…" at bounding box center [930, 242] width 218 height 385
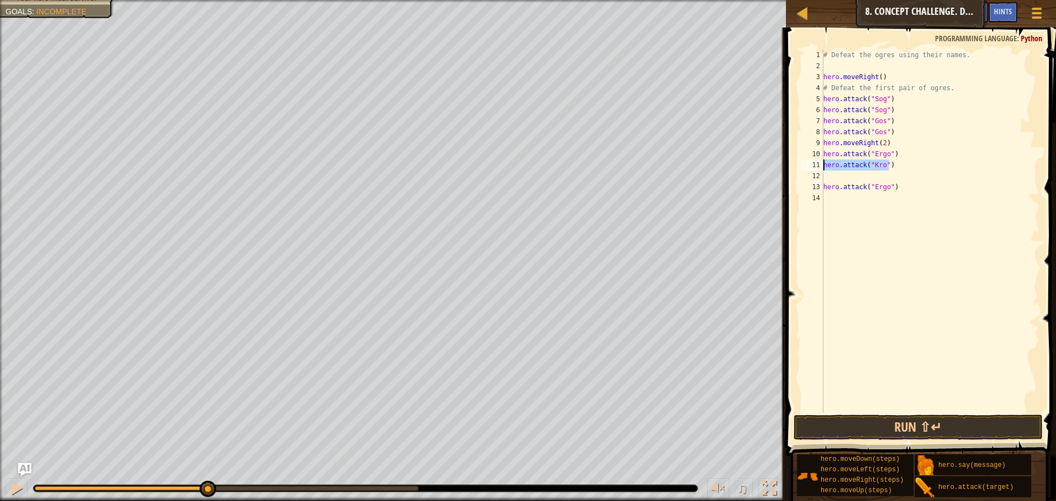
click at [854, 179] on div "# Defeat the ogres using their names. hero . moveRight ( ) # Defeat the first p…" at bounding box center [930, 242] width 218 height 385
paste textarea "hero.attack("Kro")"
type textarea "hero.attack("Kro")"
click at [878, 426] on button "Run ⇧↵" at bounding box center [918, 427] width 249 height 25
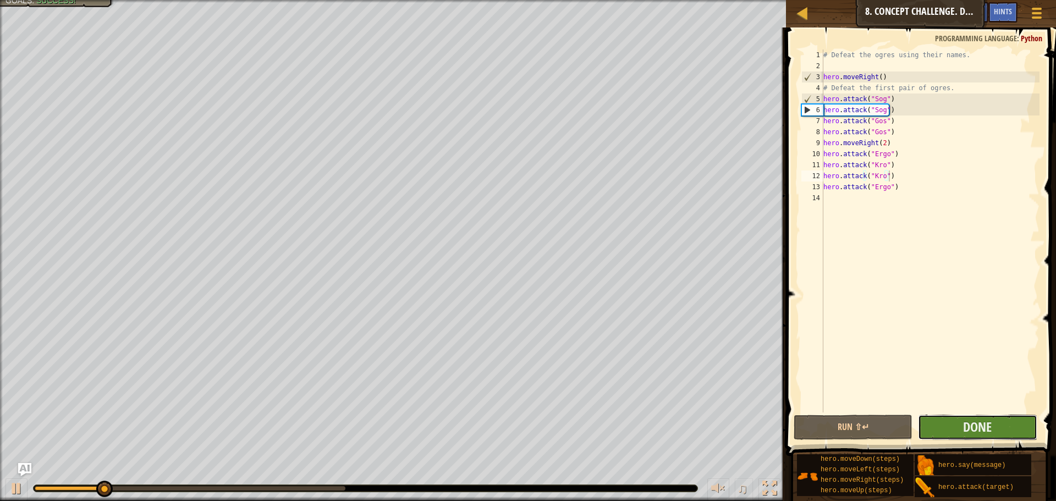
click at [955, 429] on button "Done" at bounding box center [977, 427] width 119 height 25
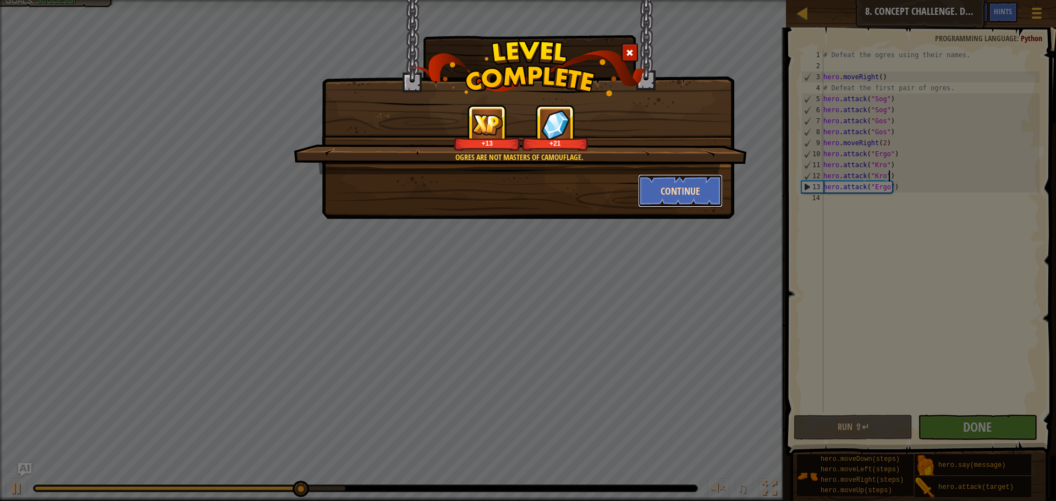
click at [668, 190] on button "Continue" at bounding box center [680, 190] width 85 height 33
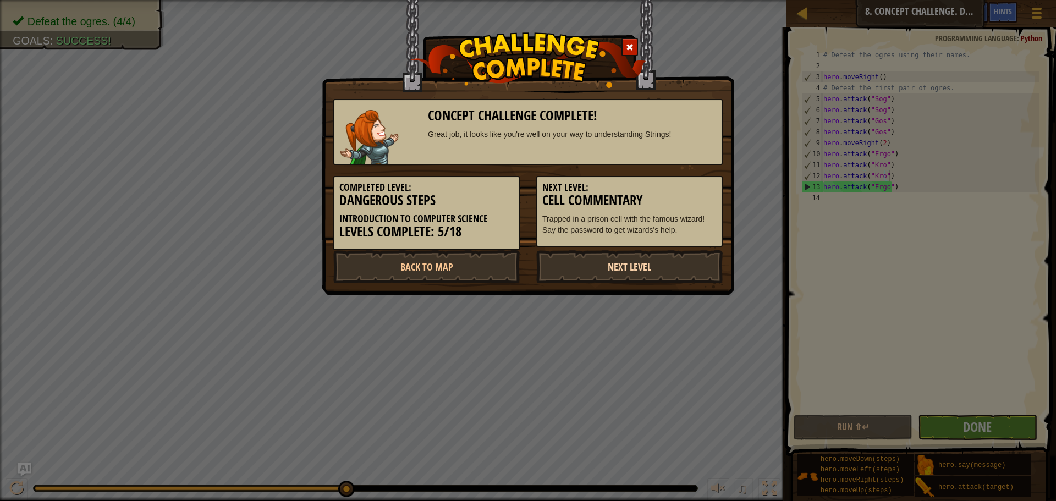
click at [600, 268] on link "Next Level" at bounding box center [629, 266] width 186 height 33
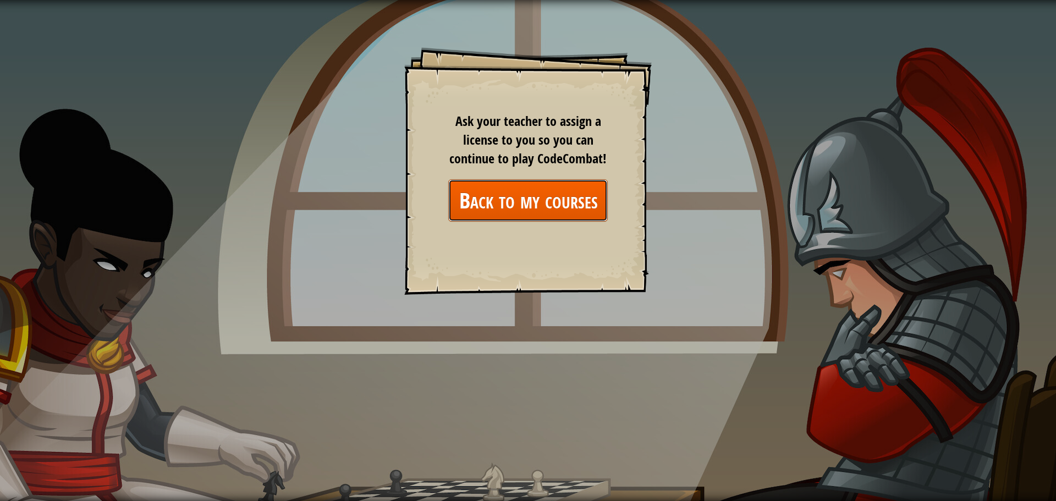
click at [540, 193] on link "Back to my courses" at bounding box center [528, 200] width 160 height 42
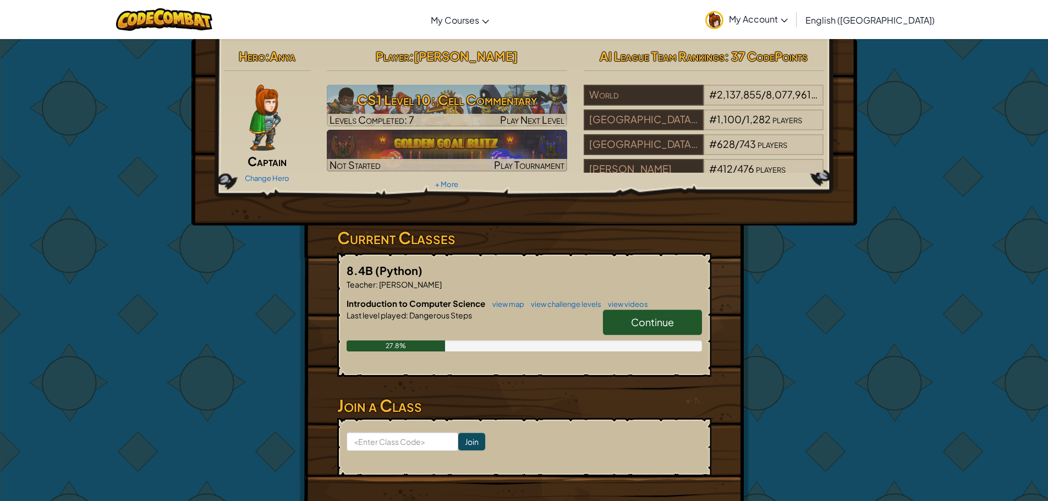
click at [640, 316] on span "Continue" at bounding box center [652, 322] width 43 height 13
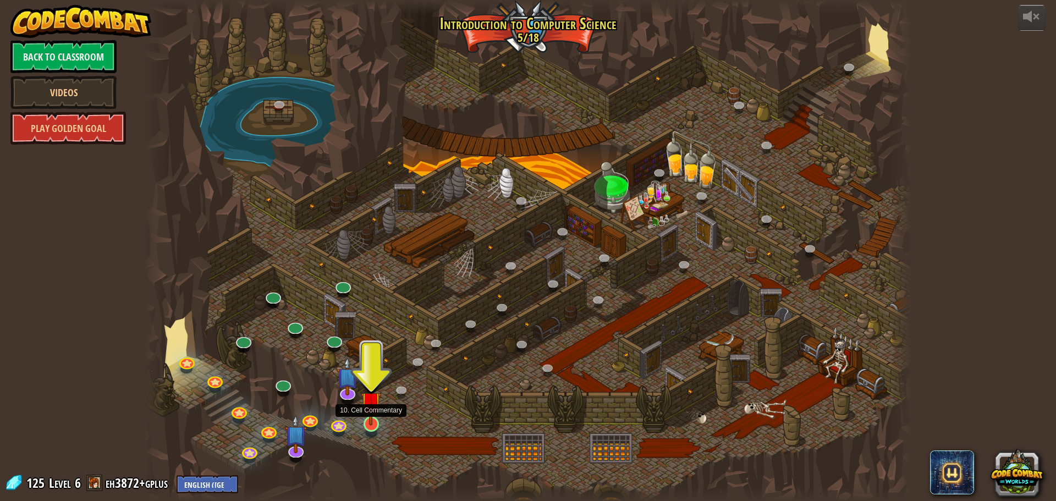
click at [375, 404] on img at bounding box center [371, 401] width 20 height 47
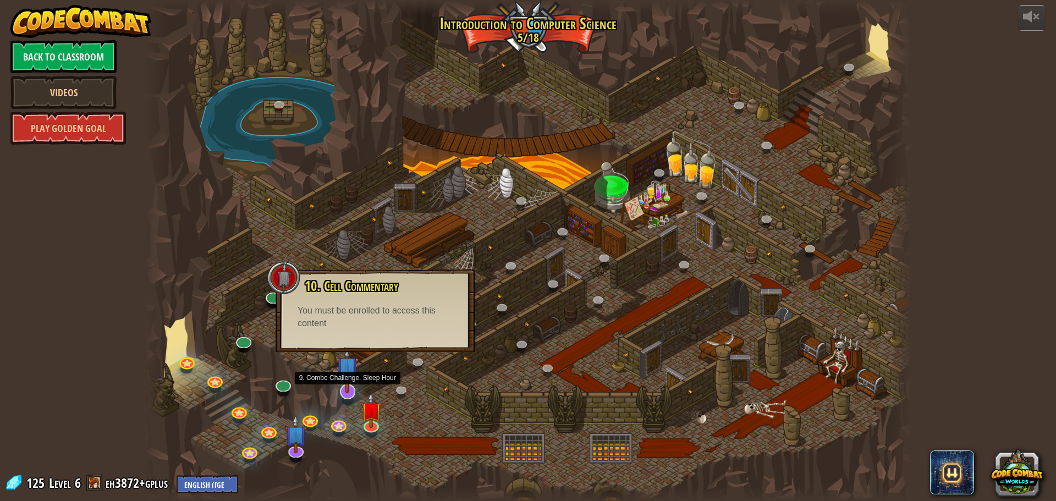
click at [338, 384] on img at bounding box center [347, 367] width 23 height 51
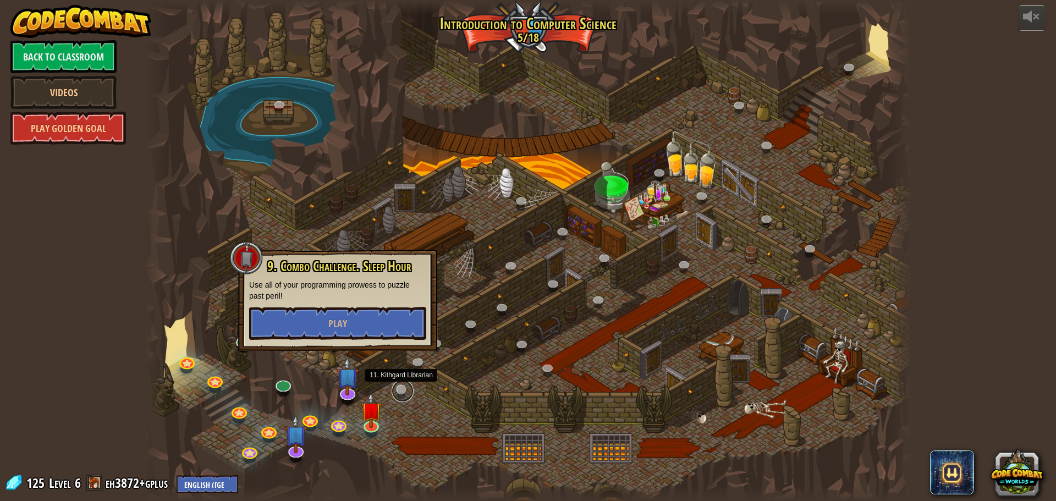
click at [405, 387] on link at bounding box center [403, 391] width 22 height 22
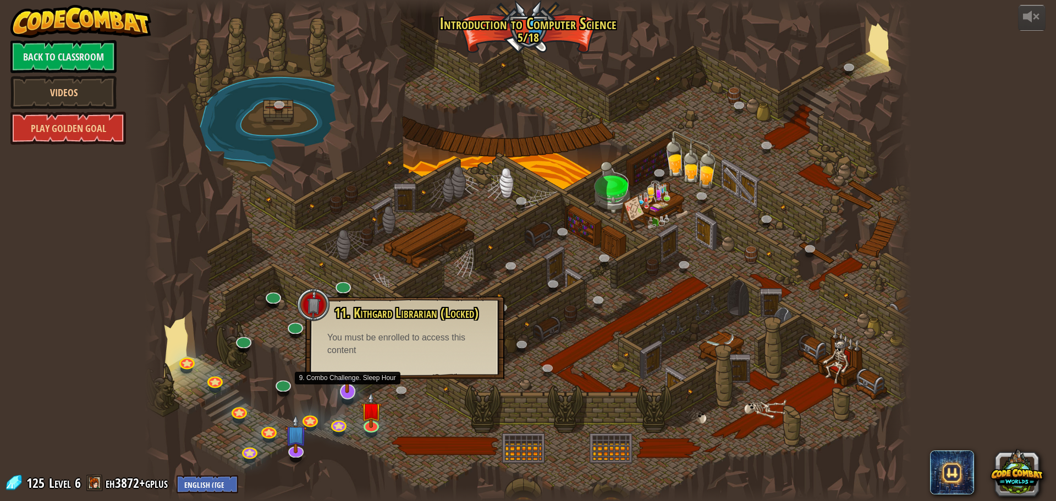
click at [340, 387] on img at bounding box center [347, 367] width 23 height 51
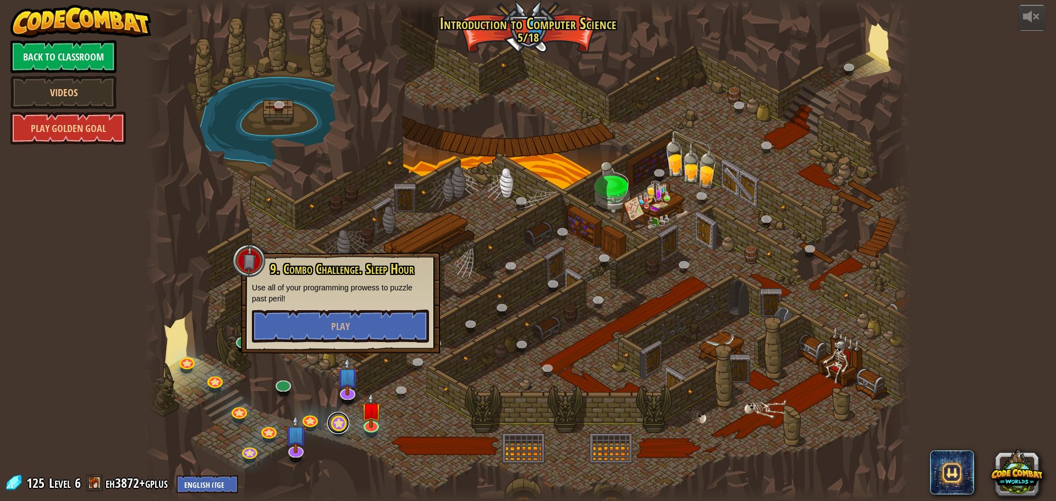
click at [344, 420] on link at bounding box center [338, 423] width 22 height 22
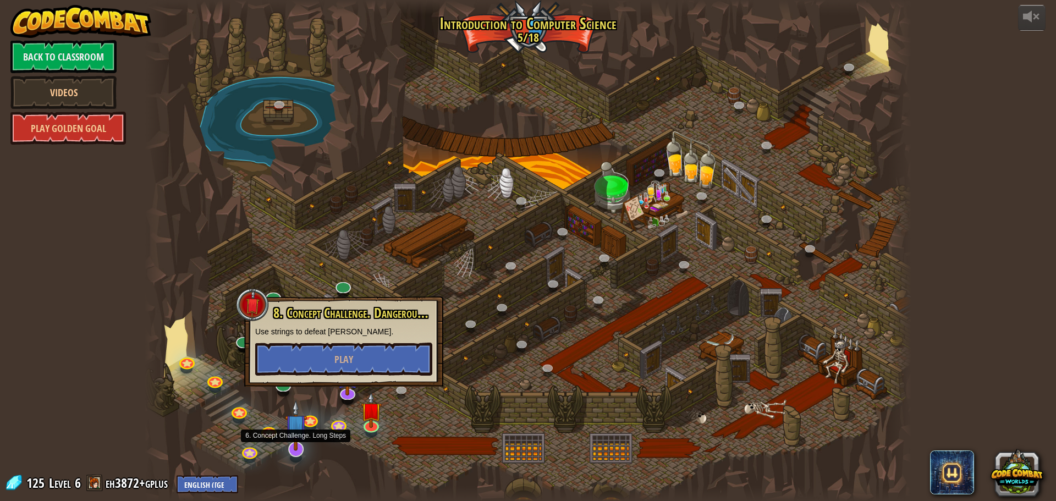
click at [296, 451] on div at bounding box center [295, 449] width 15 height 15
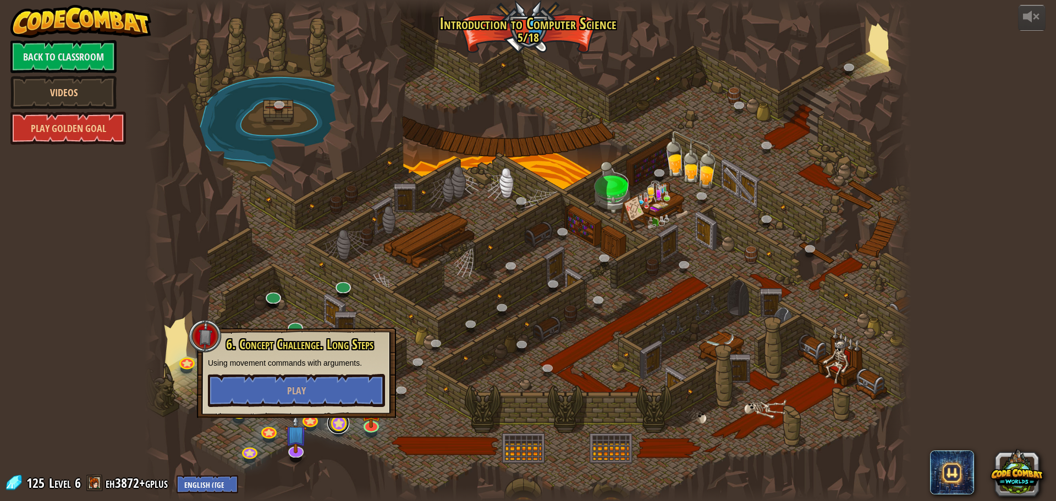
click at [342, 424] on link at bounding box center [338, 423] width 22 height 22
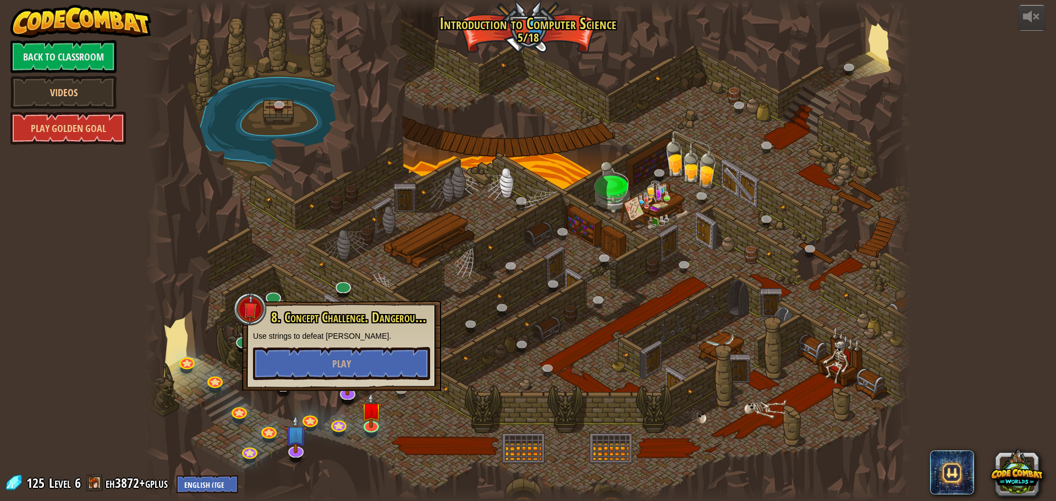
click at [486, 361] on div at bounding box center [528, 250] width 767 height 501
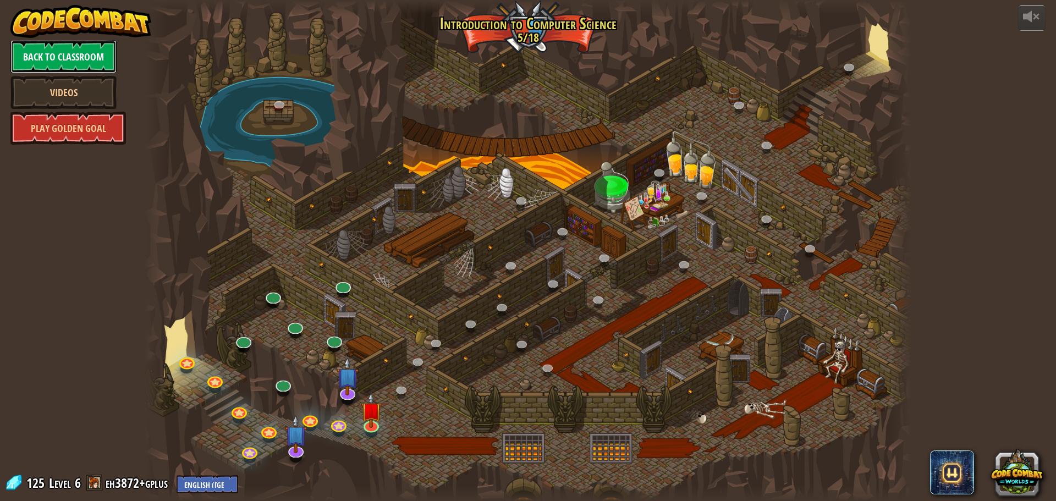
click at [54, 59] on link "Back to Classroom" at bounding box center [63, 56] width 106 height 33
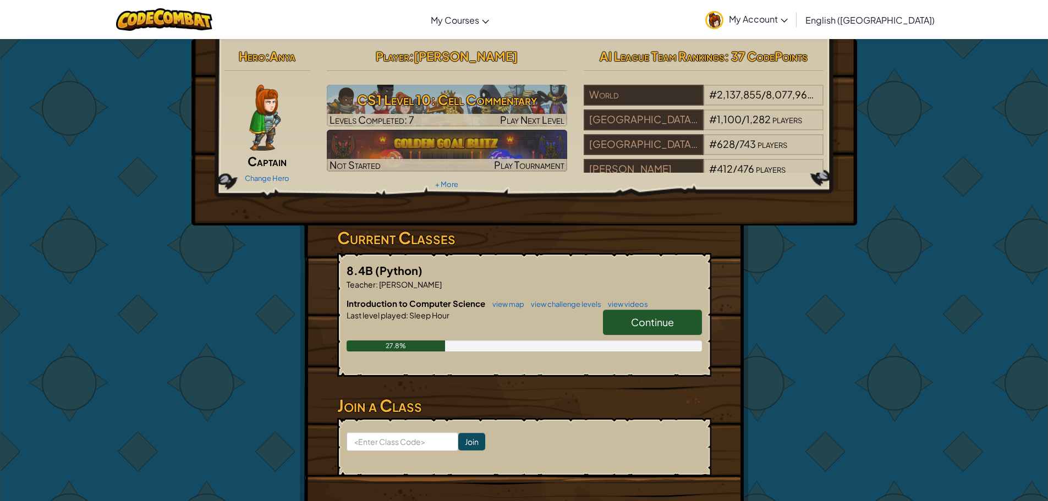
click at [625, 327] on link "Continue" at bounding box center [652, 322] width 99 height 25
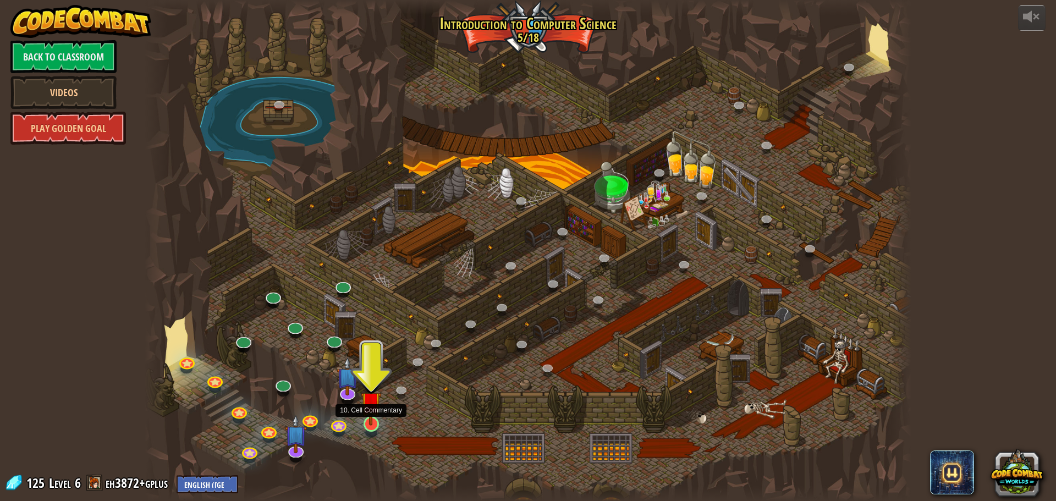
click at [370, 413] on img at bounding box center [371, 401] width 20 height 47
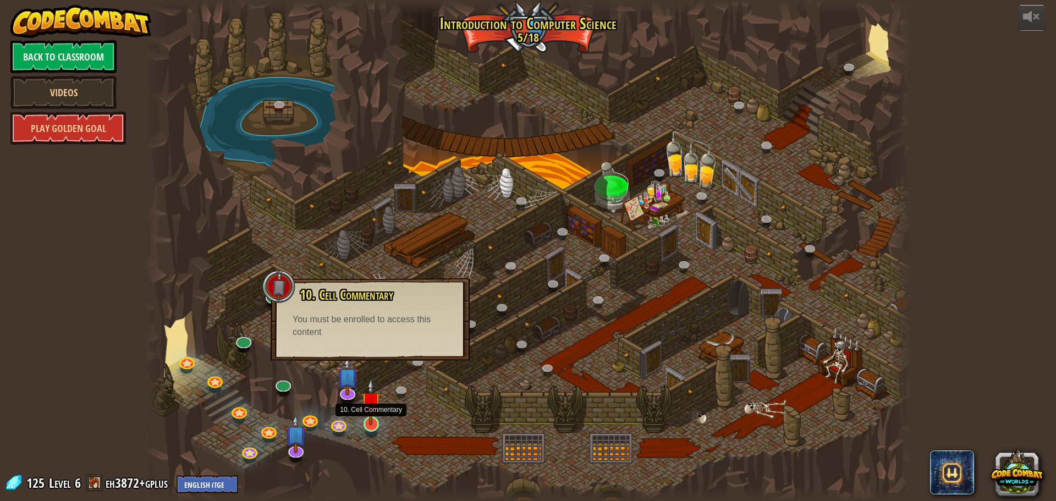
click at [375, 424] on img at bounding box center [371, 401] width 20 height 47
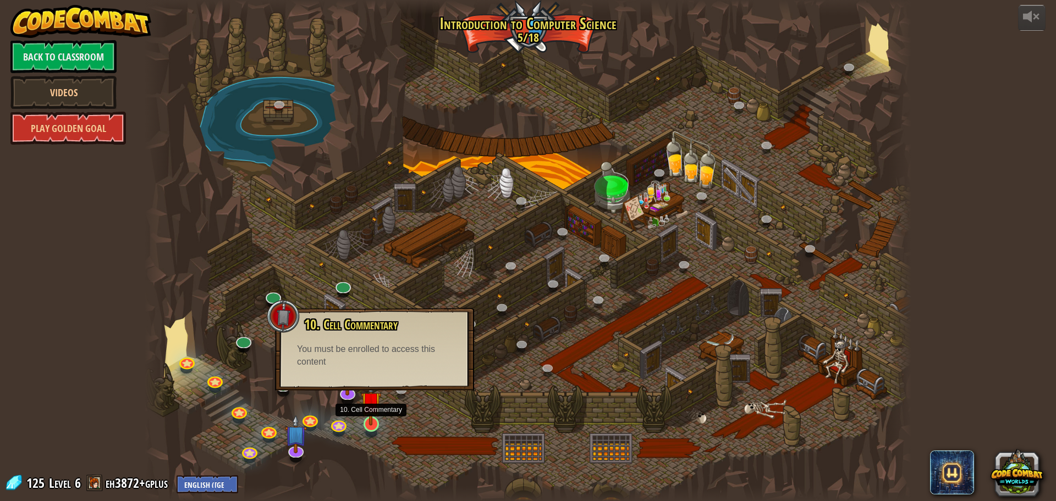
click at [375, 424] on img at bounding box center [371, 401] width 20 height 47
click at [352, 392] on img at bounding box center [347, 367] width 23 height 51
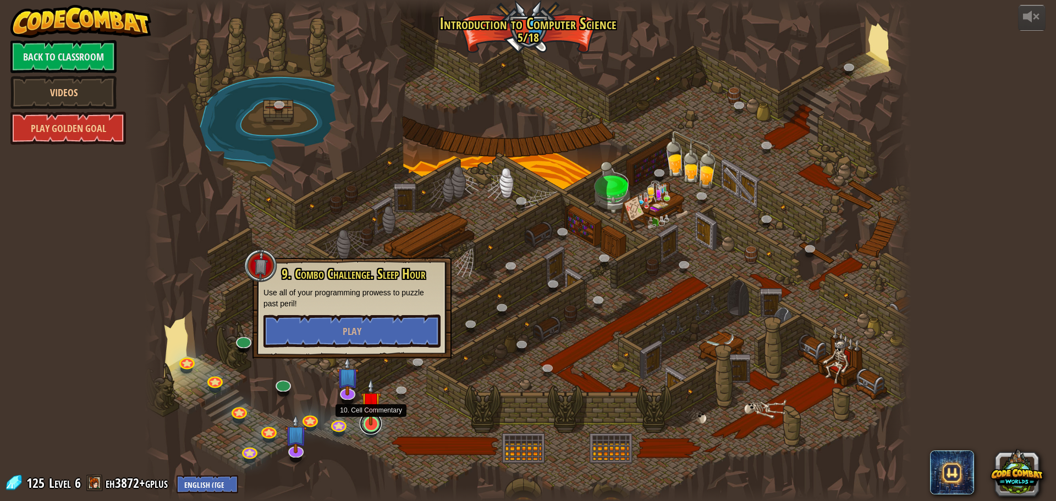
click at [372, 426] on link at bounding box center [371, 424] width 22 height 22
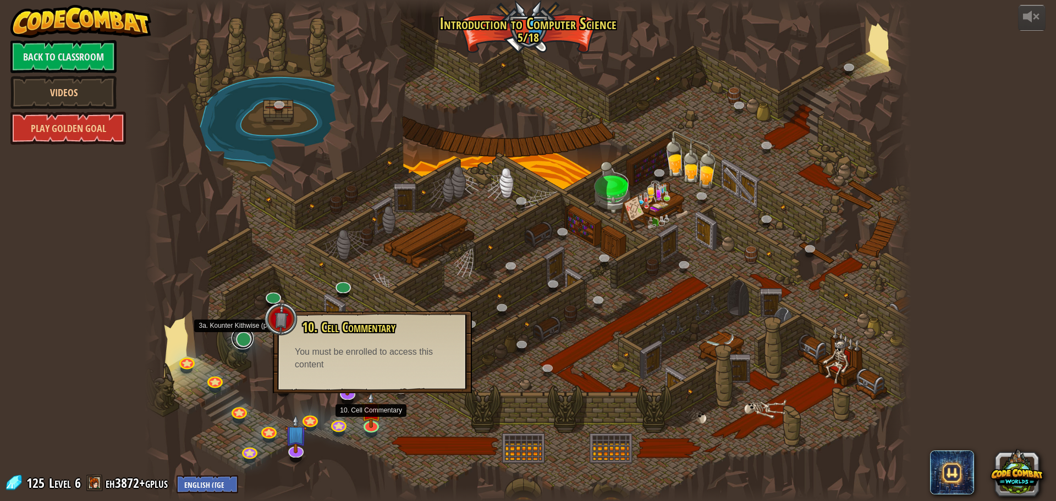
click at [242, 345] on link at bounding box center [243, 338] width 22 height 22
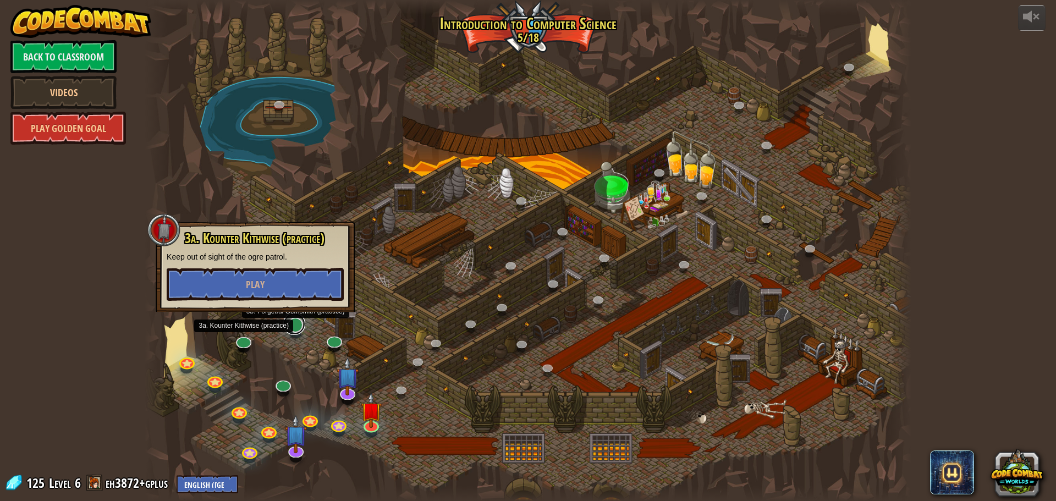
click at [294, 325] on link at bounding box center [294, 324] width 22 height 22
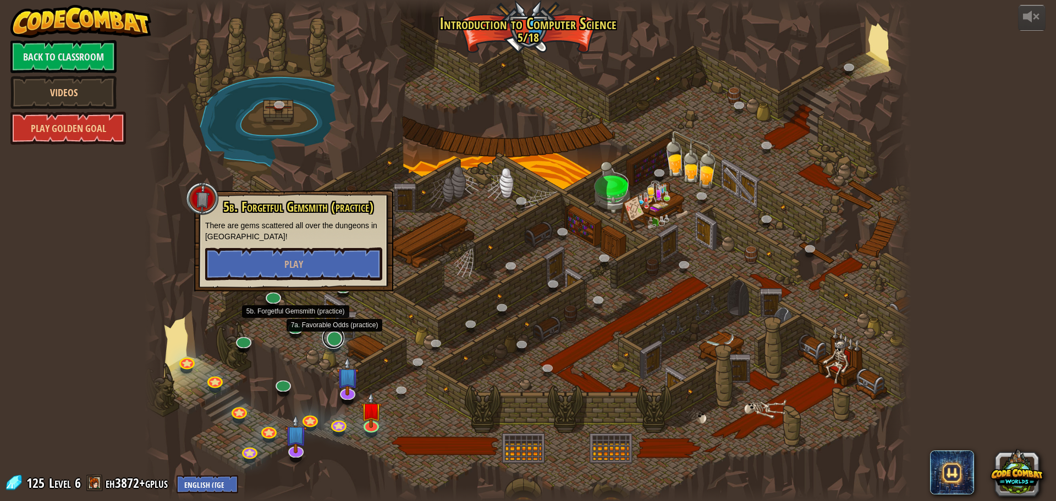
click at [323, 343] on div "25. Kithgard Gates (Locked) Escape the Kithgard dungeons, and don't let the gua…" at bounding box center [528, 250] width 767 height 501
click at [336, 340] on link at bounding box center [333, 338] width 22 height 22
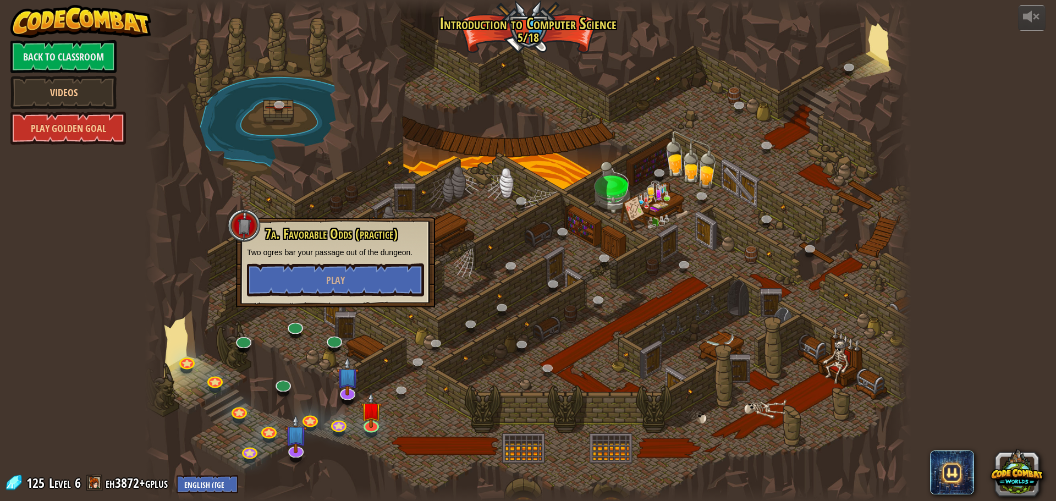
click at [397, 326] on div at bounding box center [528, 250] width 767 height 501
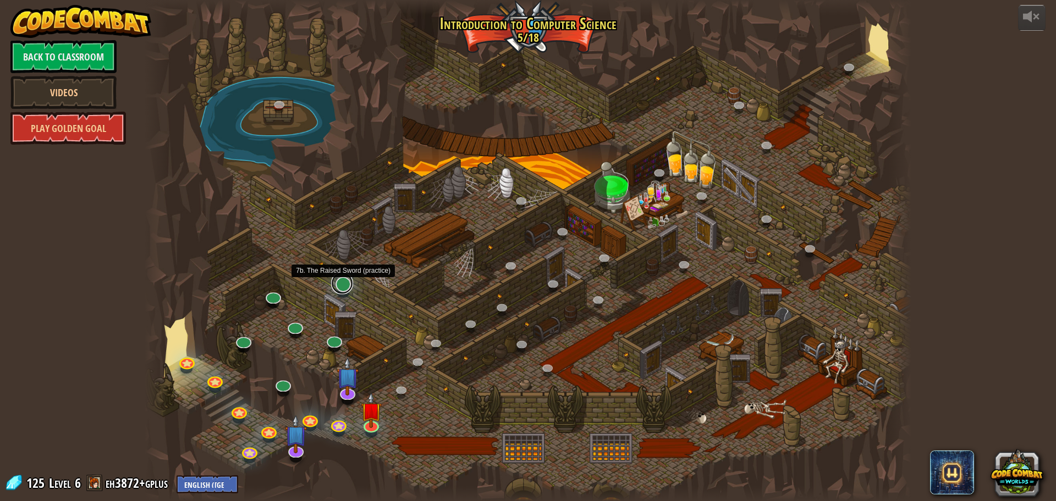
click at [350, 285] on link at bounding box center [342, 283] width 22 height 22
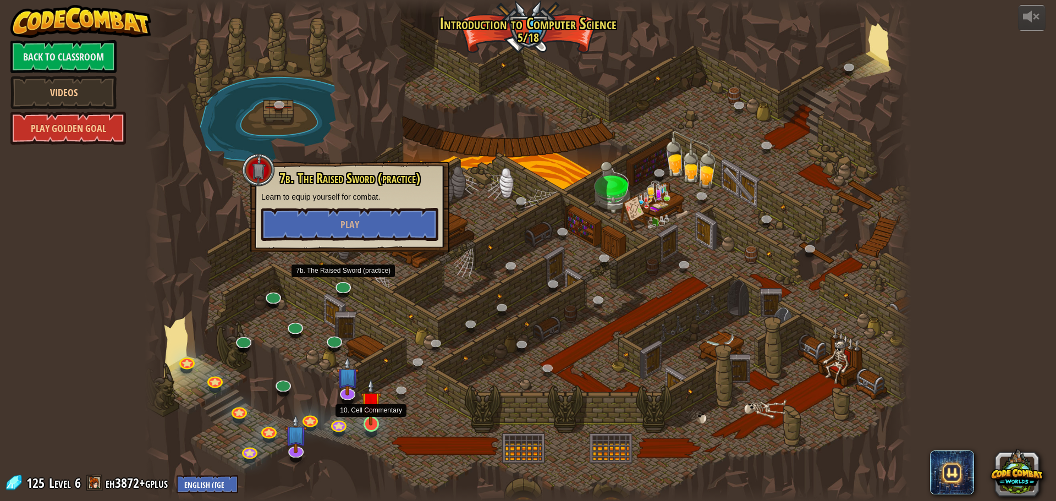
click at [366, 425] on img at bounding box center [371, 401] width 20 height 47
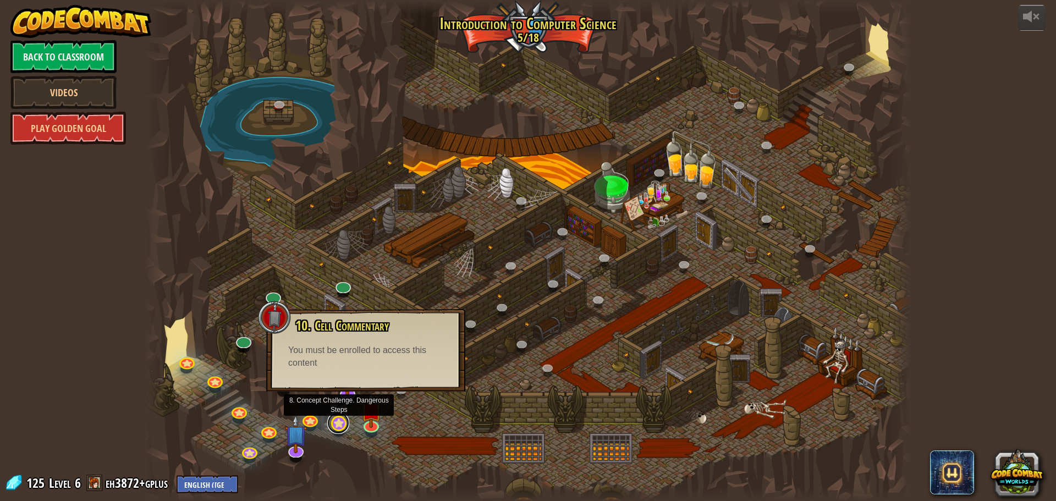
click at [345, 423] on link at bounding box center [338, 423] width 22 height 22
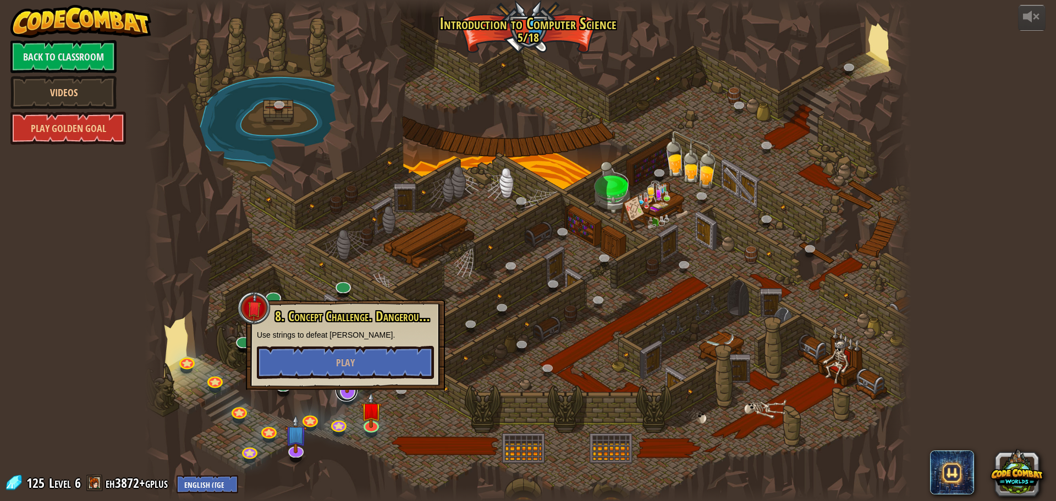
click at [344, 394] on link at bounding box center [347, 391] width 22 height 22
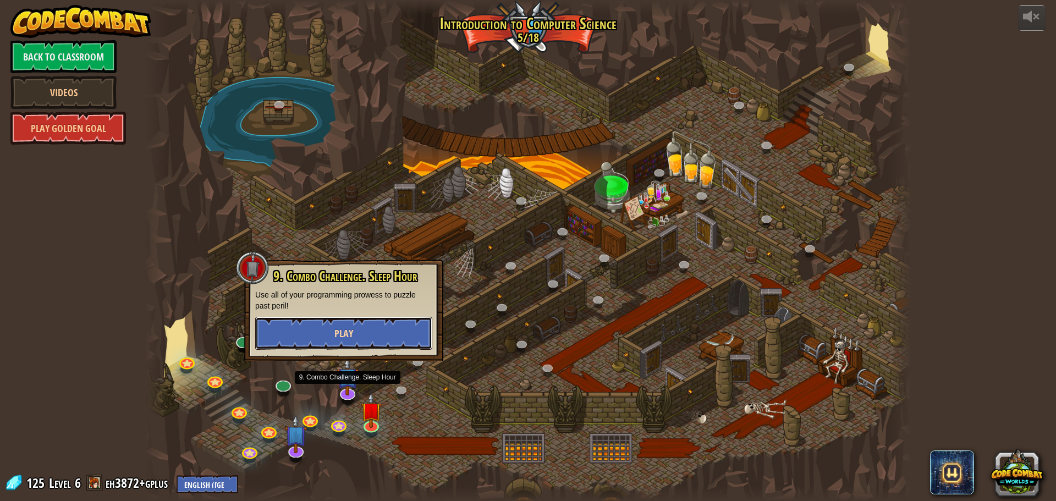
click at [327, 334] on button "Play" at bounding box center [343, 333] width 177 height 33
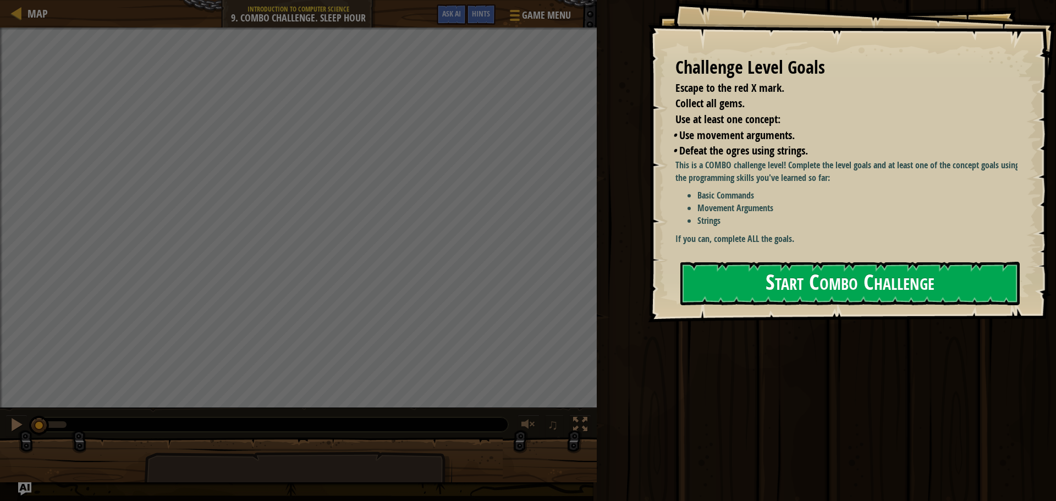
click at [784, 290] on button "Start Combo Challenge" at bounding box center [849, 283] width 339 height 43
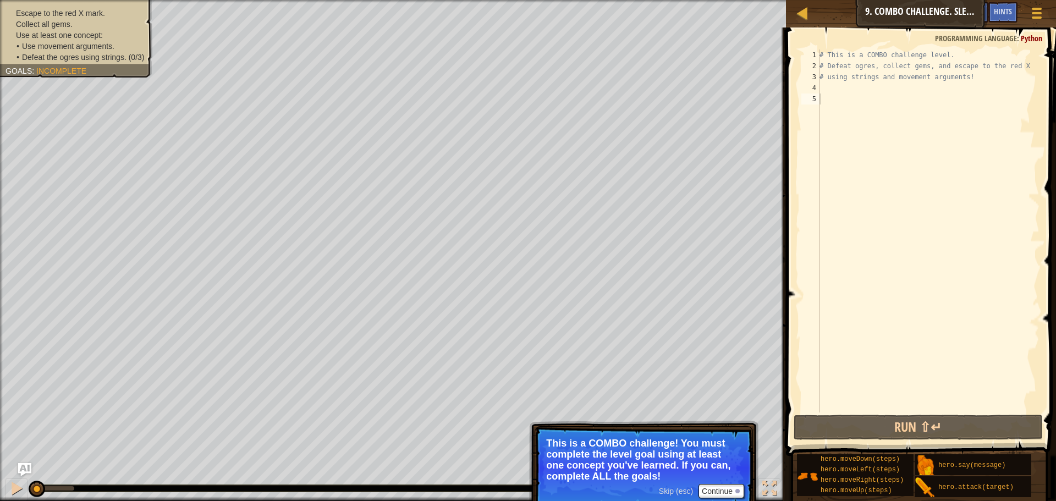
click at [735, 483] on p "Skip (esc) Continue This is a COMBO challenge! You must complete the level goal…" at bounding box center [644, 468] width 218 height 84
click at [734, 490] on button "Continue" at bounding box center [722, 491] width 46 height 14
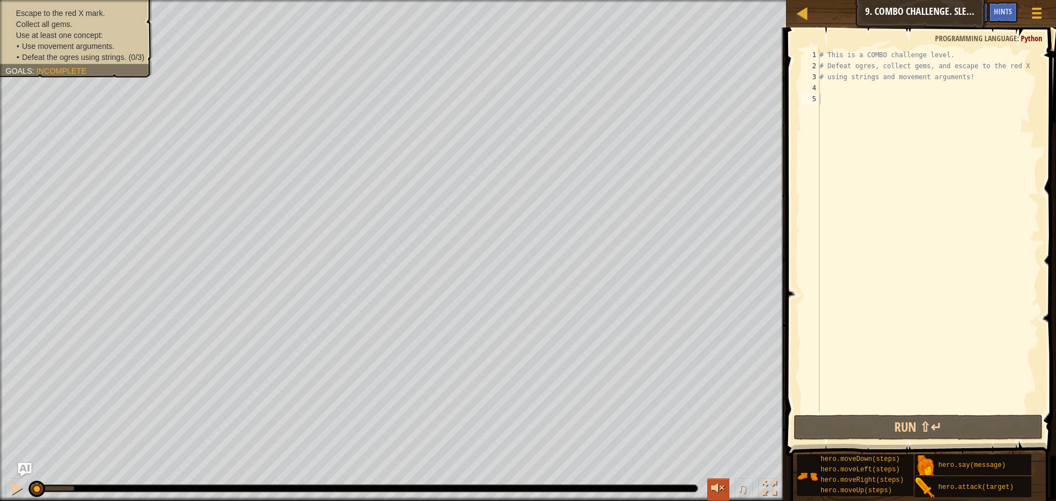
click at [716, 487] on div at bounding box center [718, 488] width 14 height 14
click at [709, 492] on button at bounding box center [718, 490] width 22 height 23
